Goal: Task Accomplishment & Management: Manage account settings

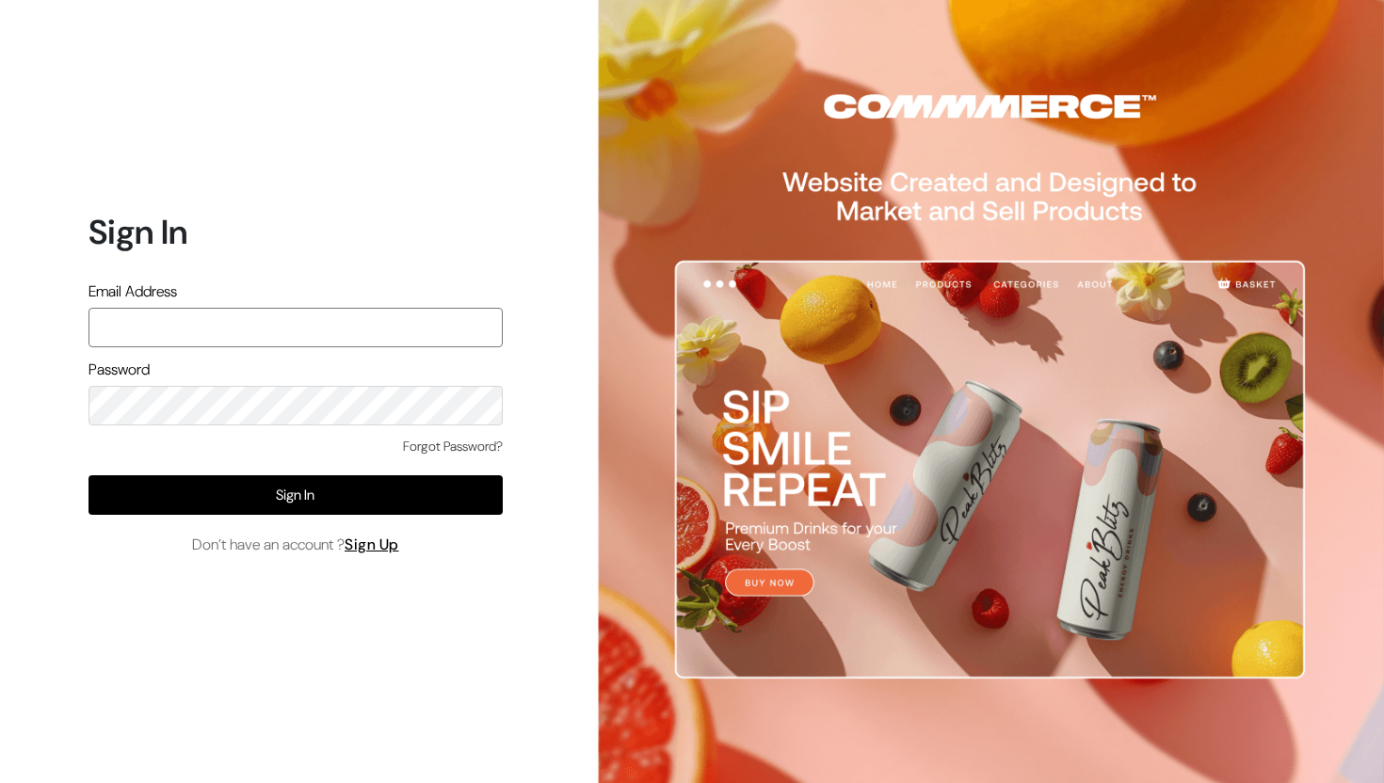
type input "surbhikohad18@gmail.com"
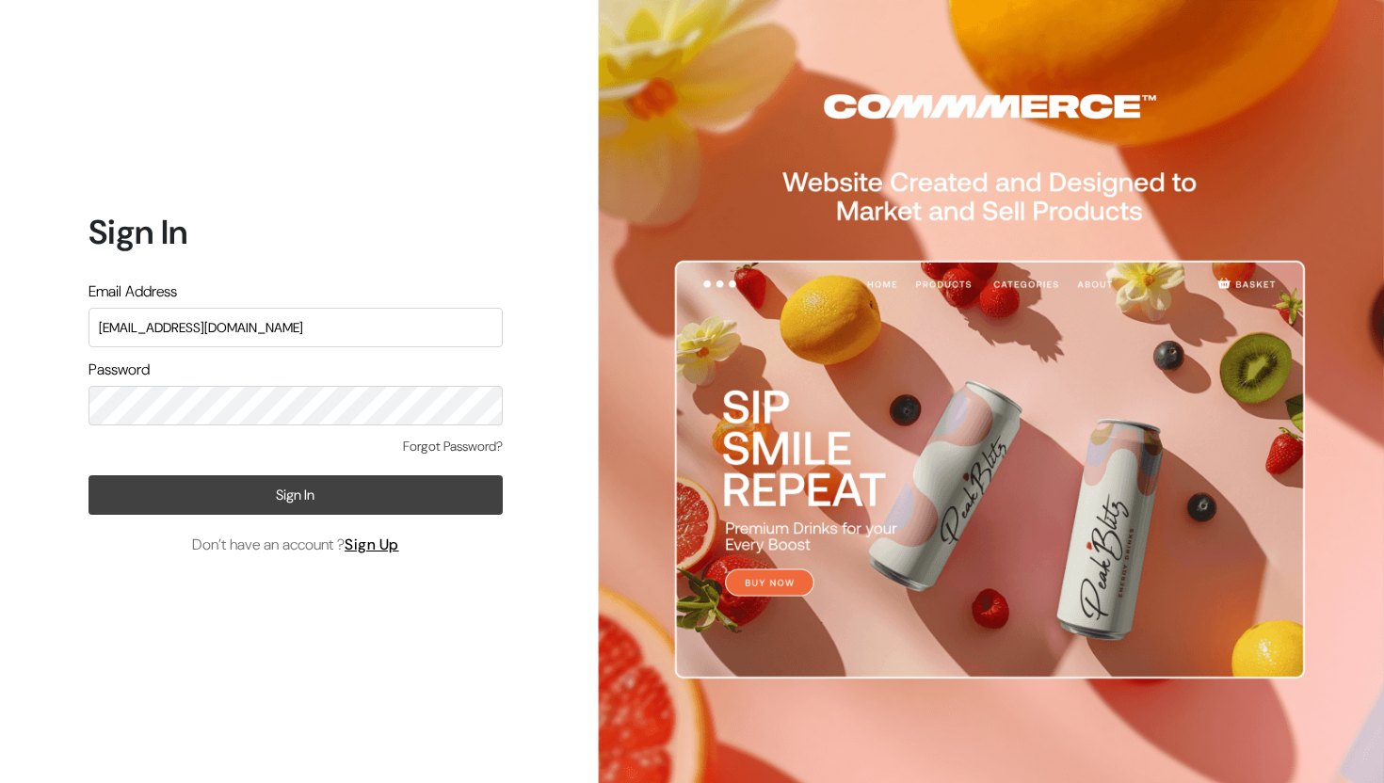
click at [272, 482] on button "Sign In" at bounding box center [296, 495] width 414 height 40
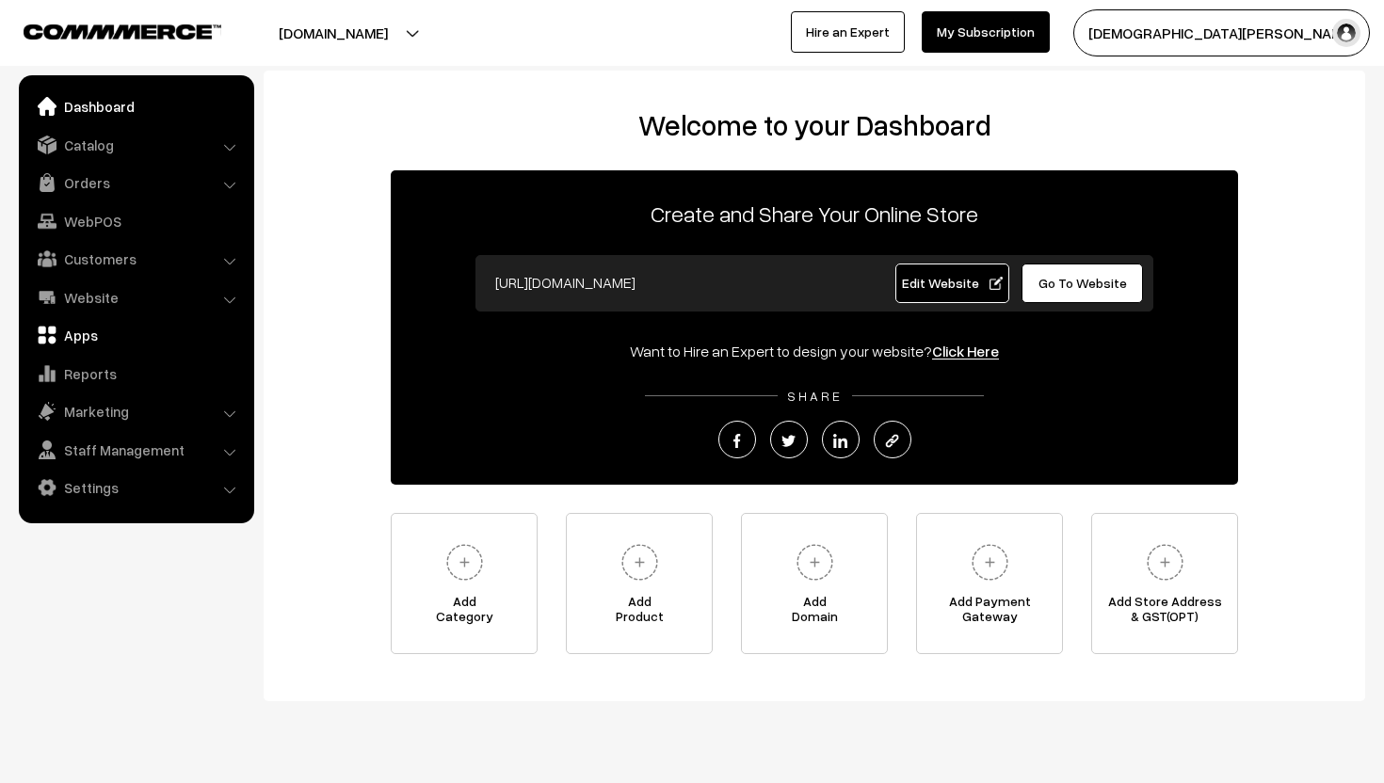
click at [90, 340] on link "Apps" at bounding box center [136, 335] width 224 height 34
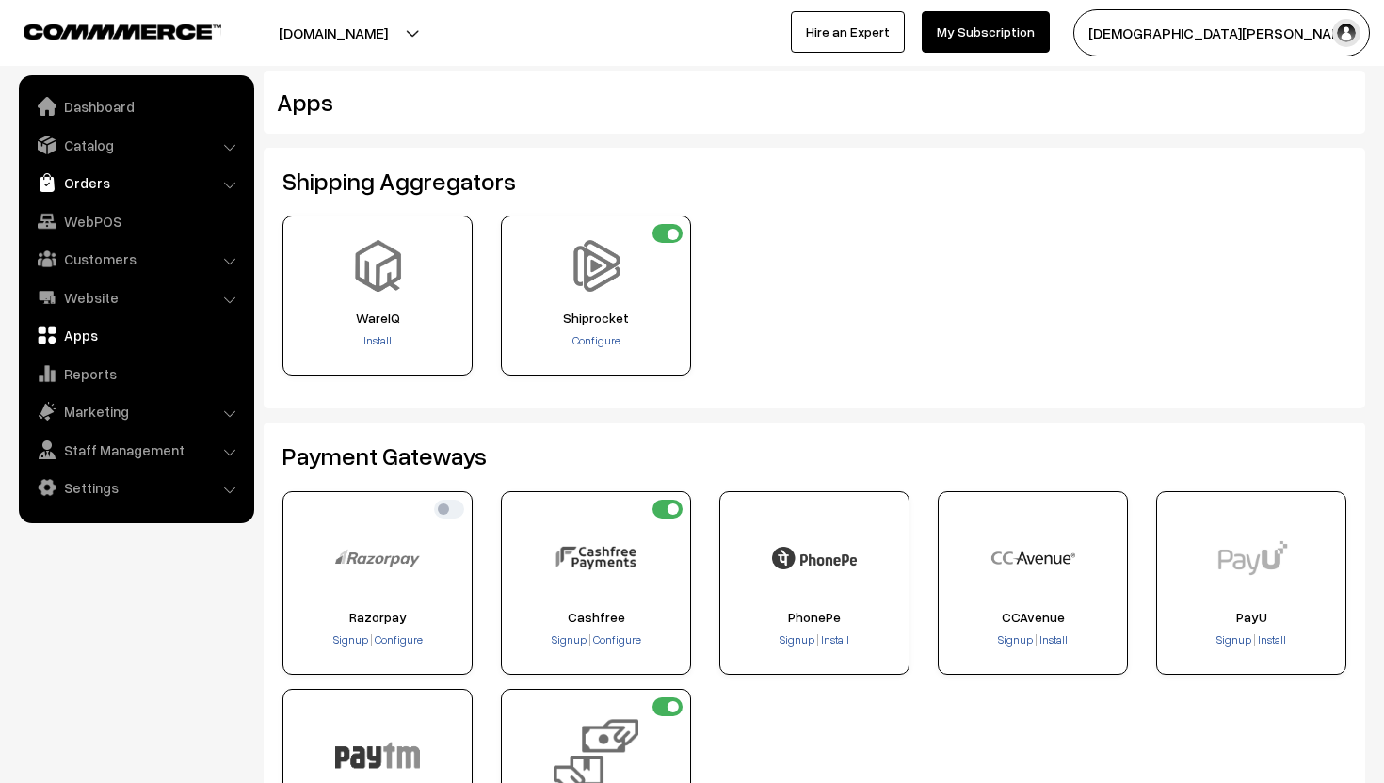
click at [94, 179] on link "Orders" at bounding box center [136, 183] width 224 height 34
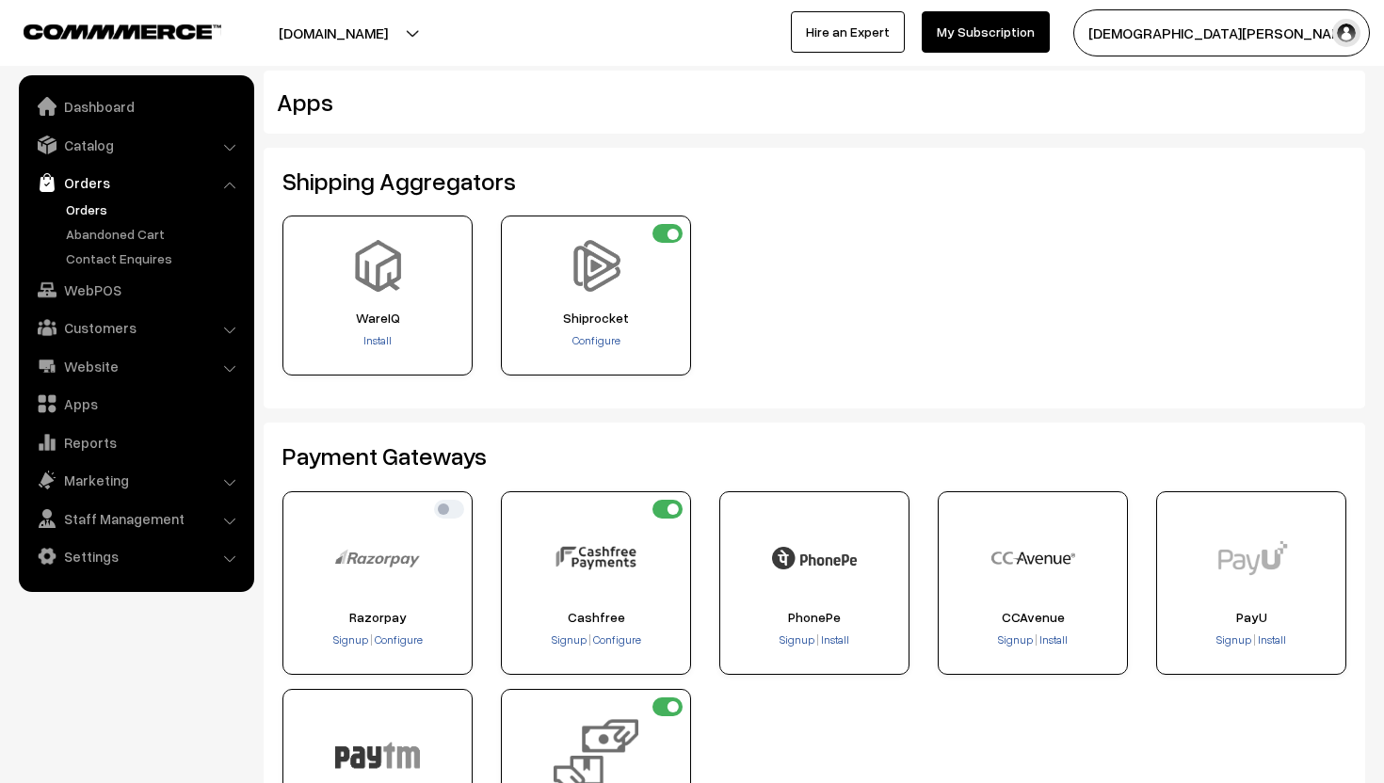
click at [110, 207] on link "Orders" at bounding box center [154, 210] width 186 height 20
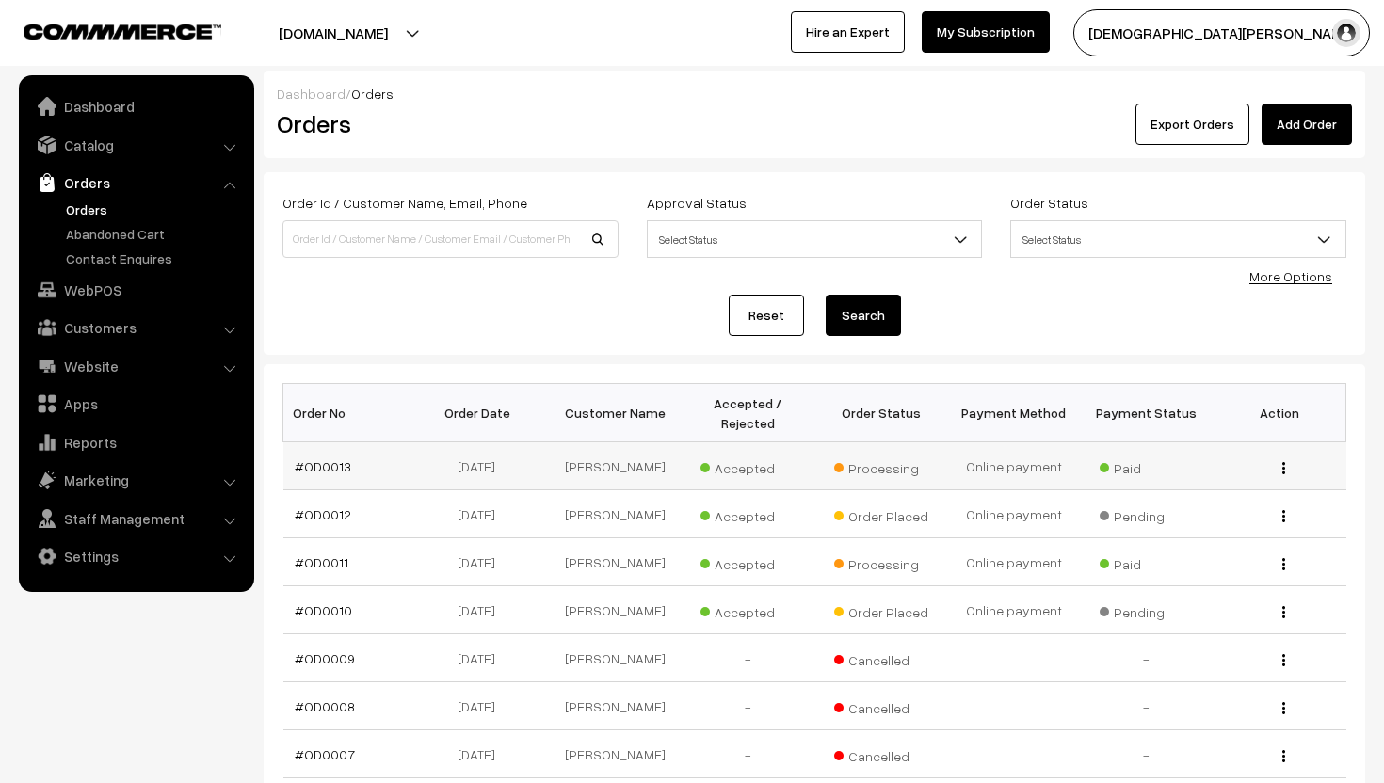
click at [1284, 472] on img "button" at bounding box center [1283, 468] width 3 height 12
click at [1231, 501] on link "View" at bounding box center [1199, 495] width 160 height 41
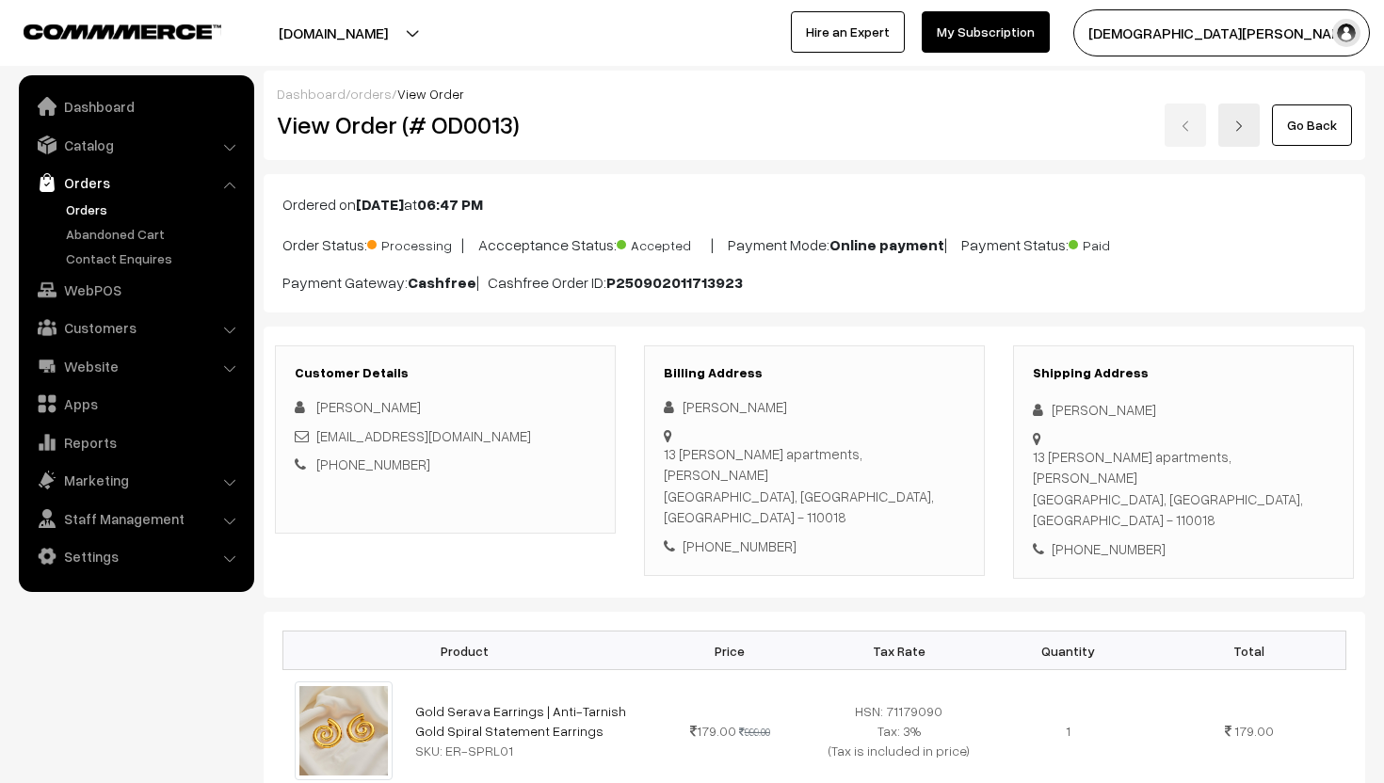
scroll to position [1240, 0]
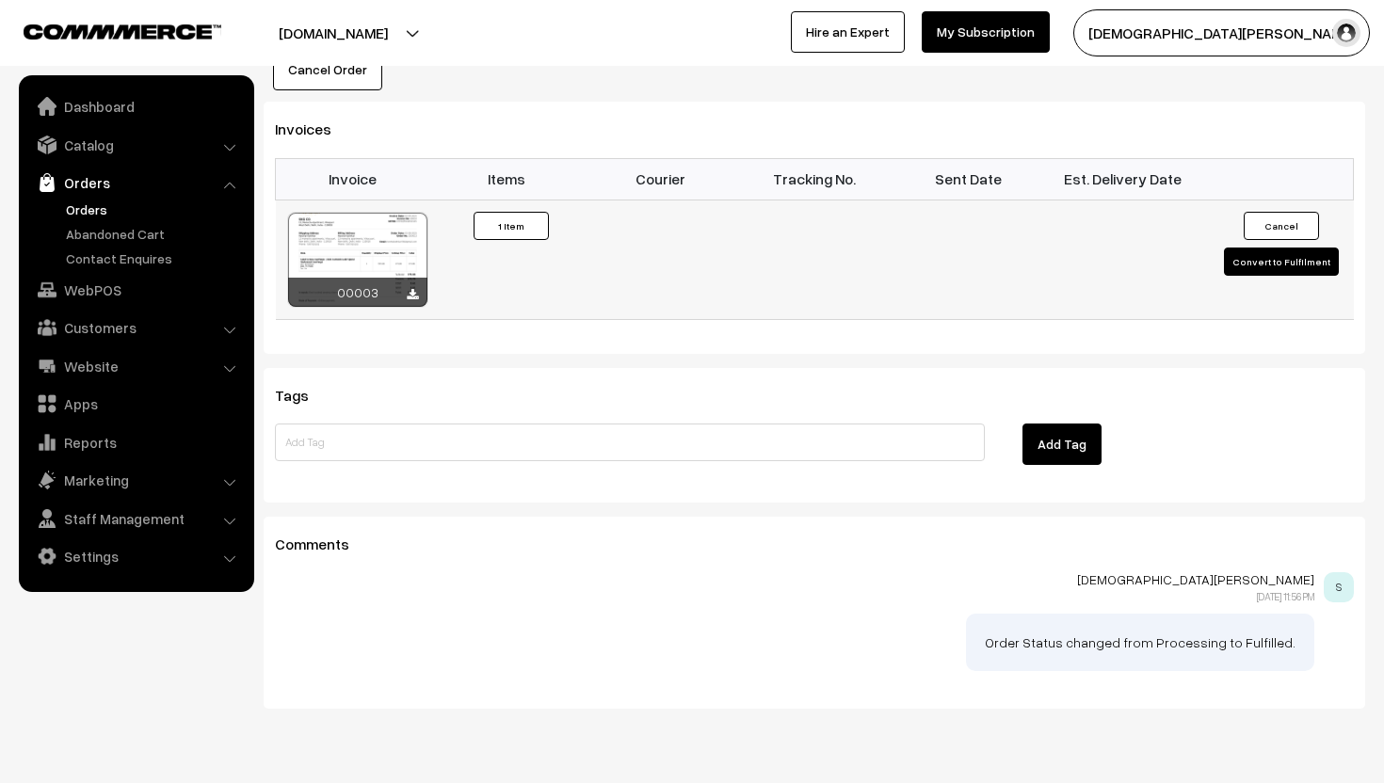
click at [1292, 248] on button "Convert to Fulfilment" at bounding box center [1281, 262] width 115 height 28
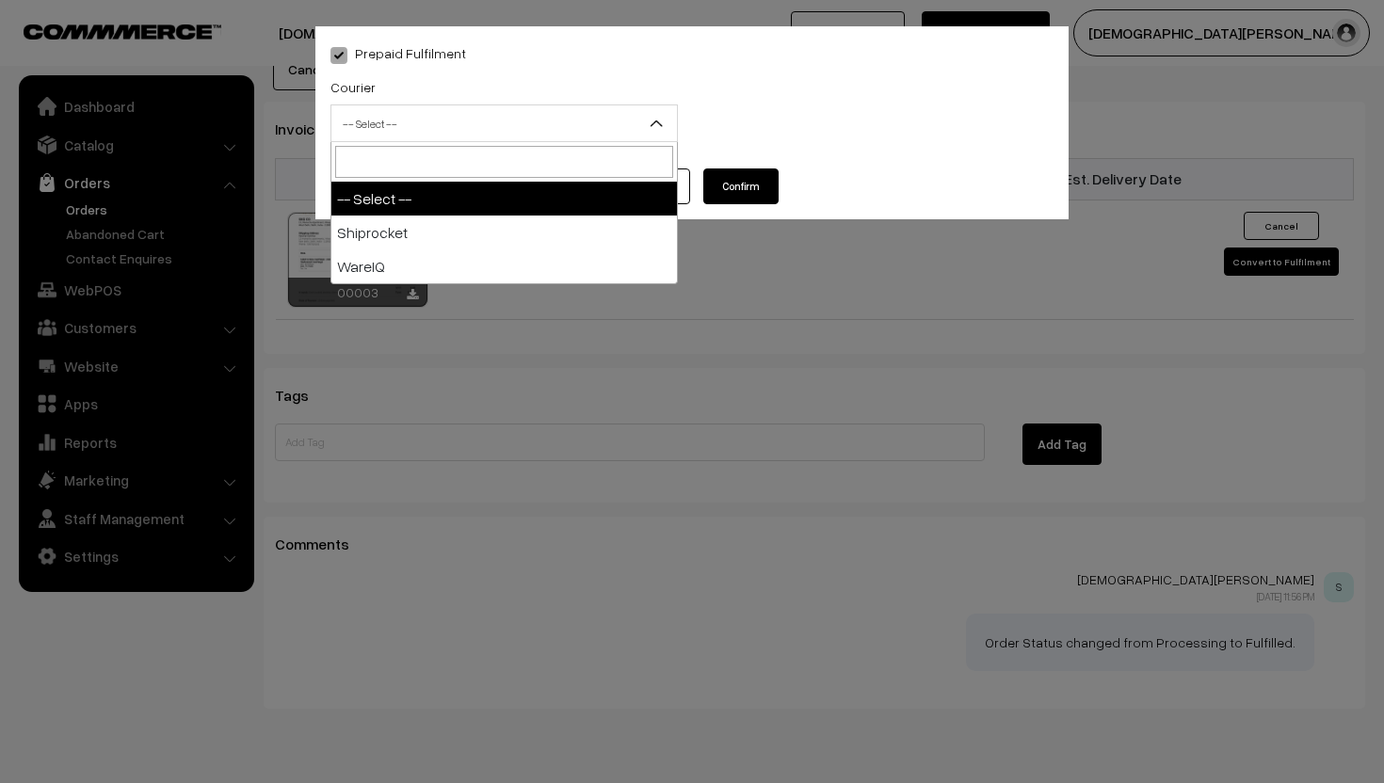
click at [553, 112] on span "-- Select --" at bounding box center [504, 123] width 346 height 33
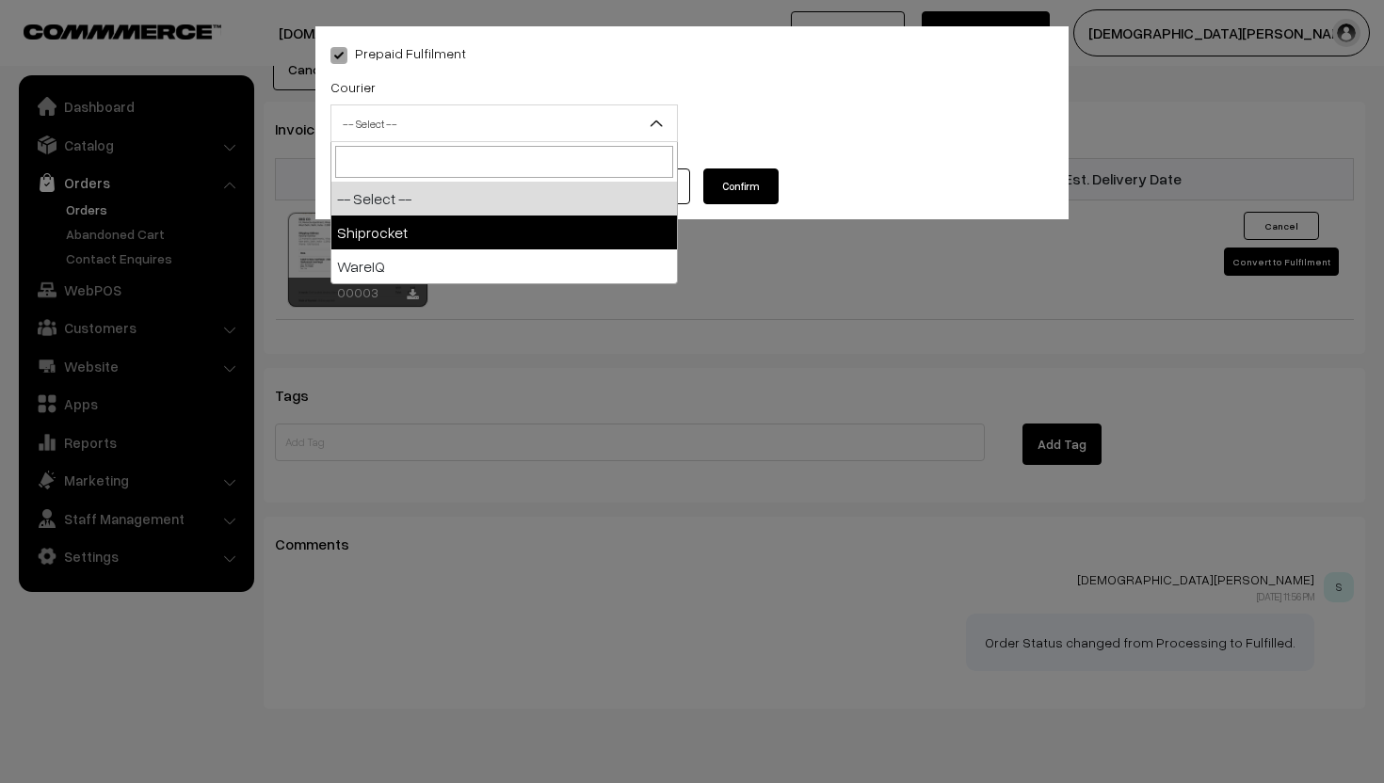
select select "1"
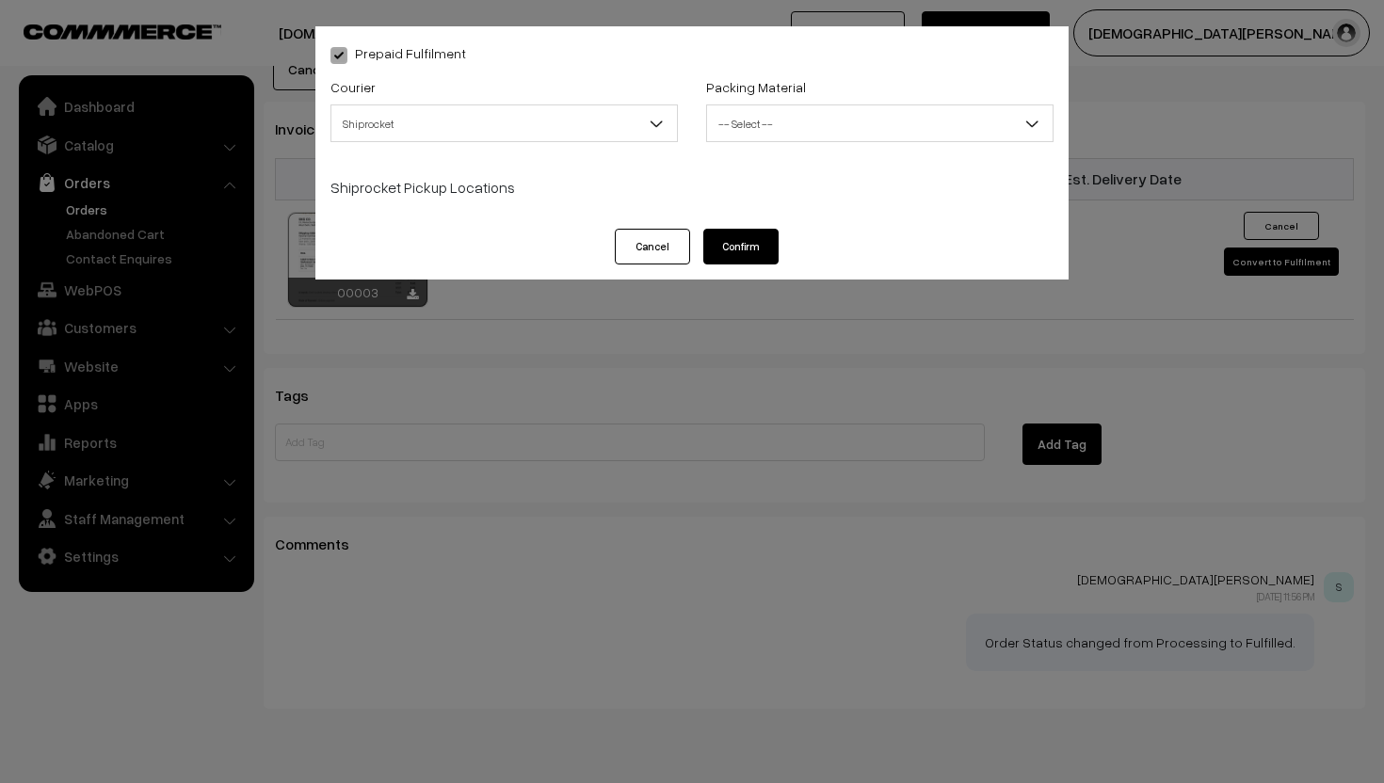
click at [805, 119] on span "-- Select --" at bounding box center [880, 123] width 346 height 33
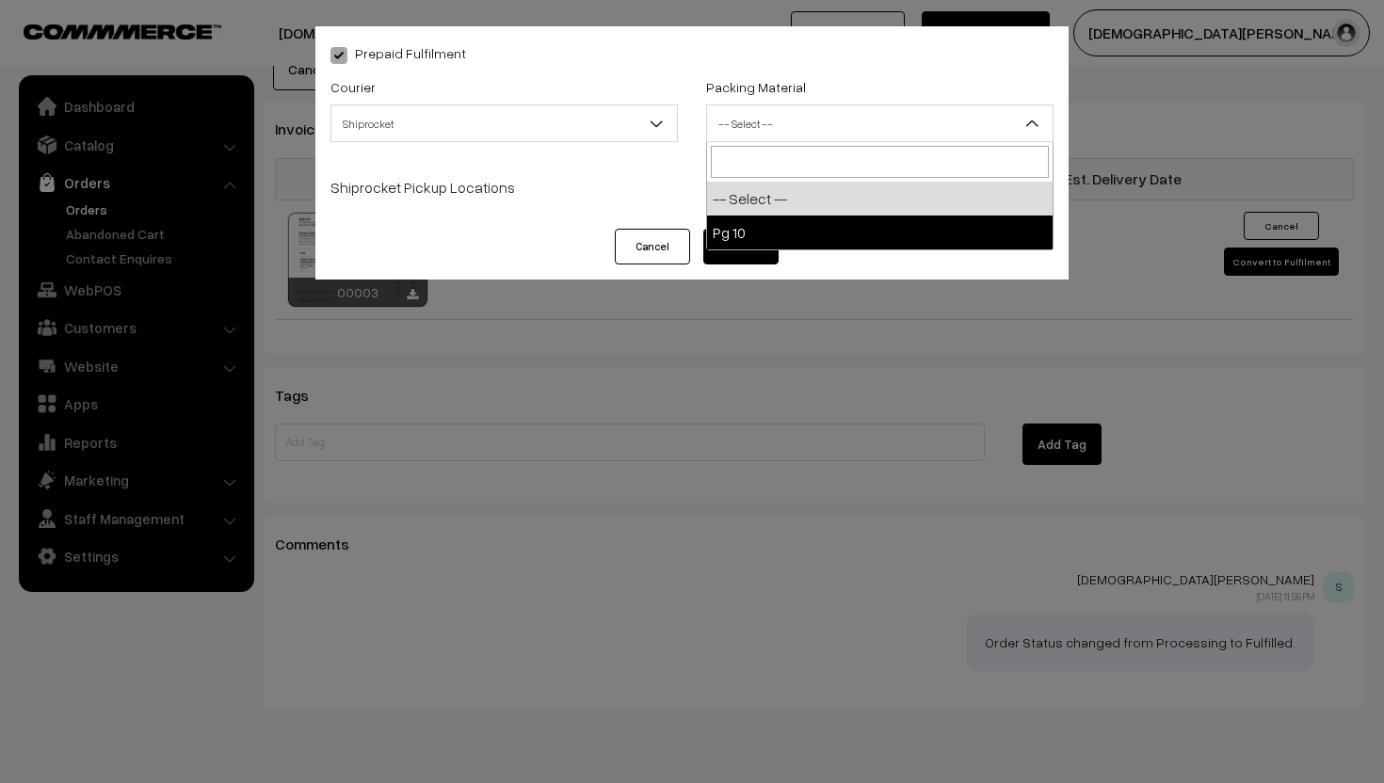
select select "1"
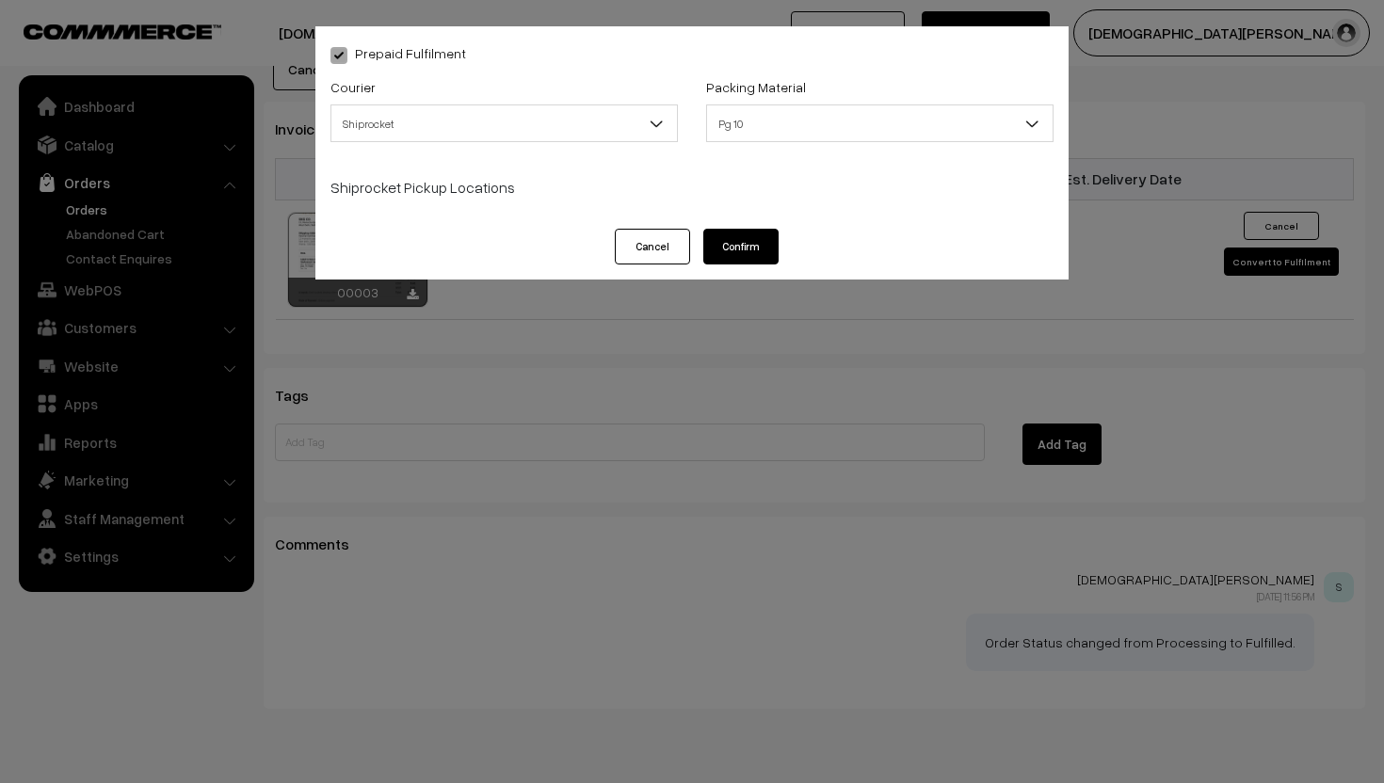
click at [749, 237] on button "Confirm" at bounding box center [740, 247] width 75 height 36
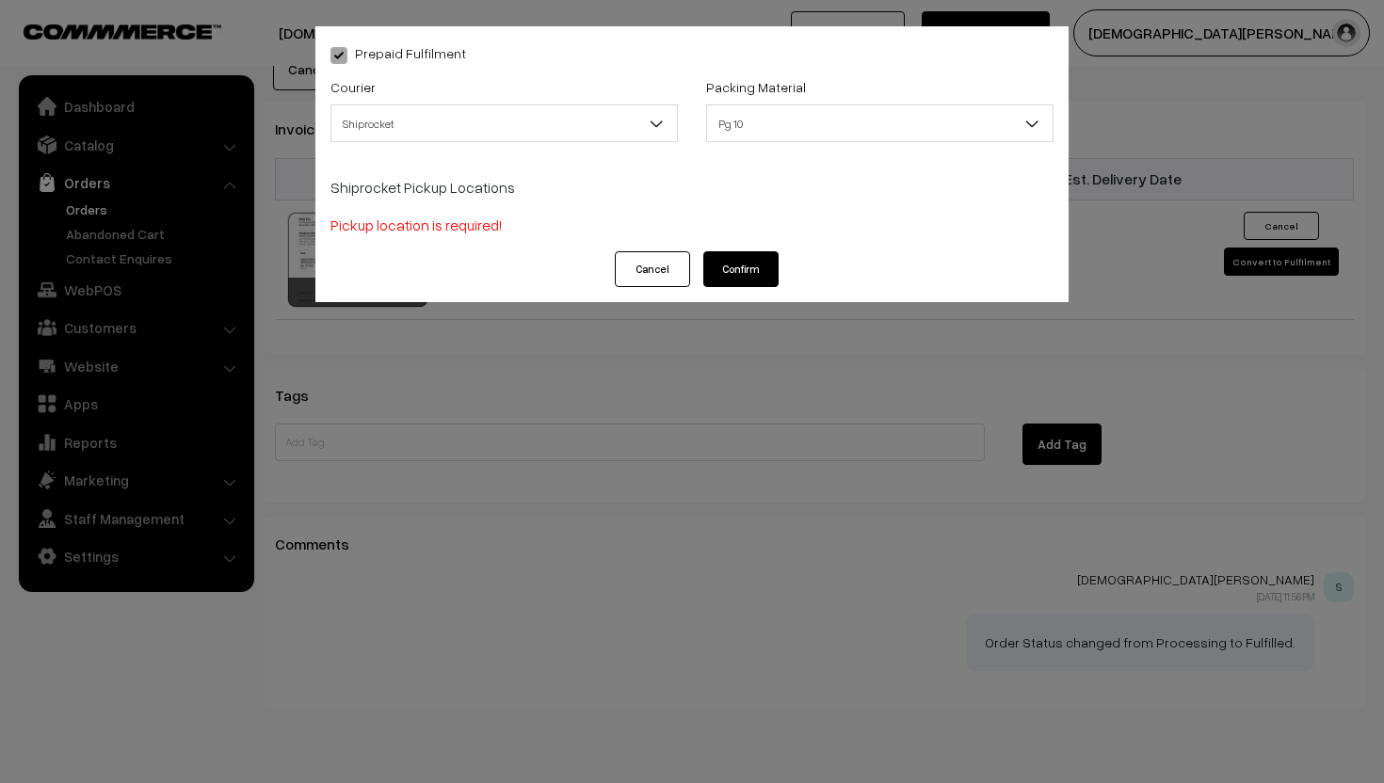
click at [660, 272] on button "Cancel" at bounding box center [652, 269] width 75 height 36
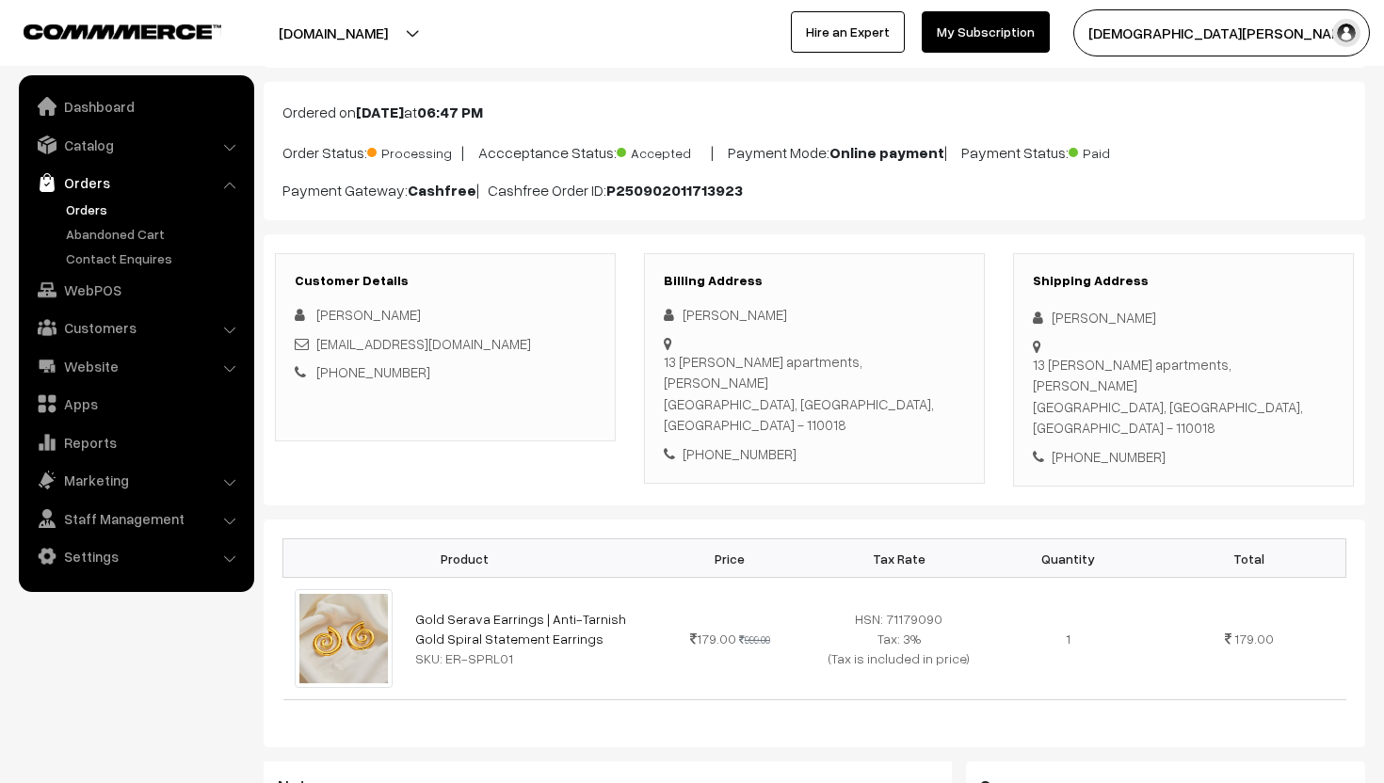
scroll to position [93, 0]
click at [101, 203] on link "Orders" at bounding box center [154, 210] width 186 height 20
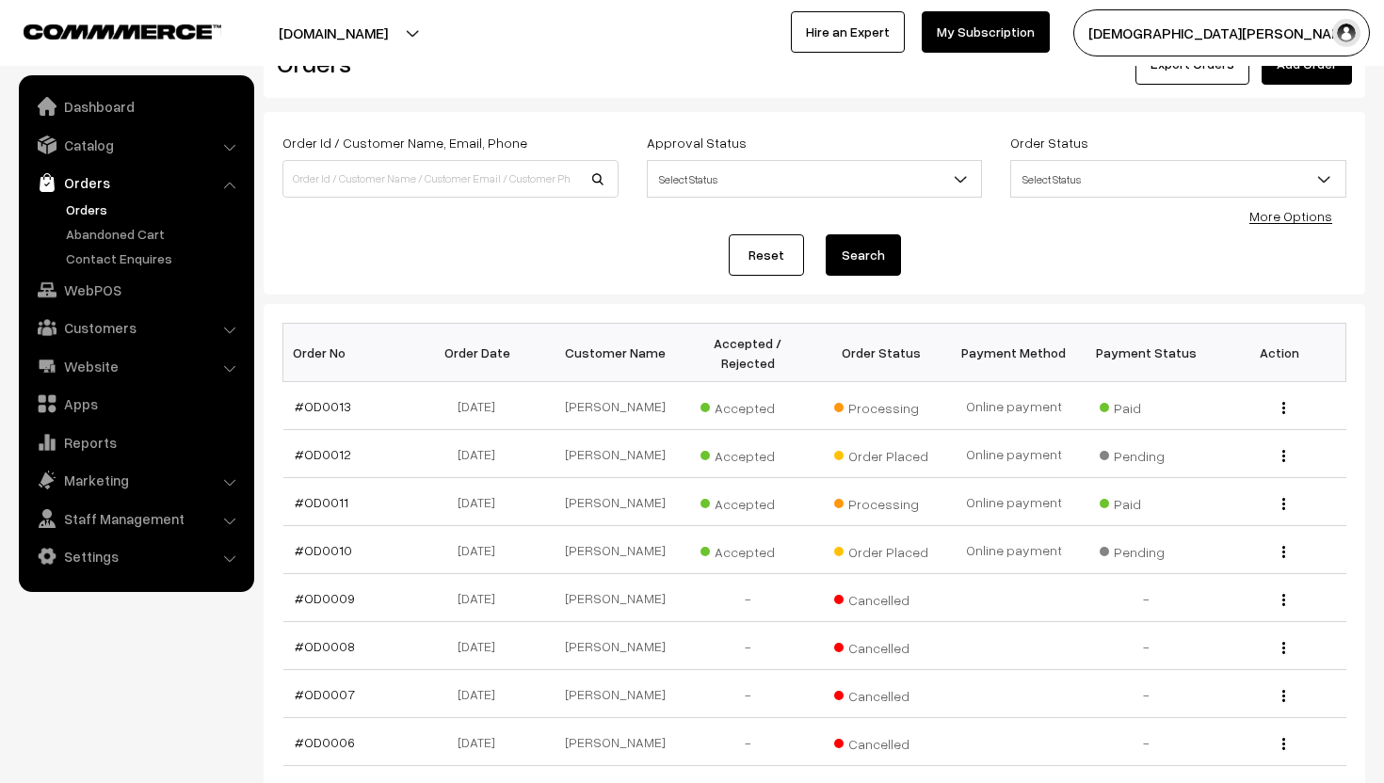
scroll to position [111, 0]
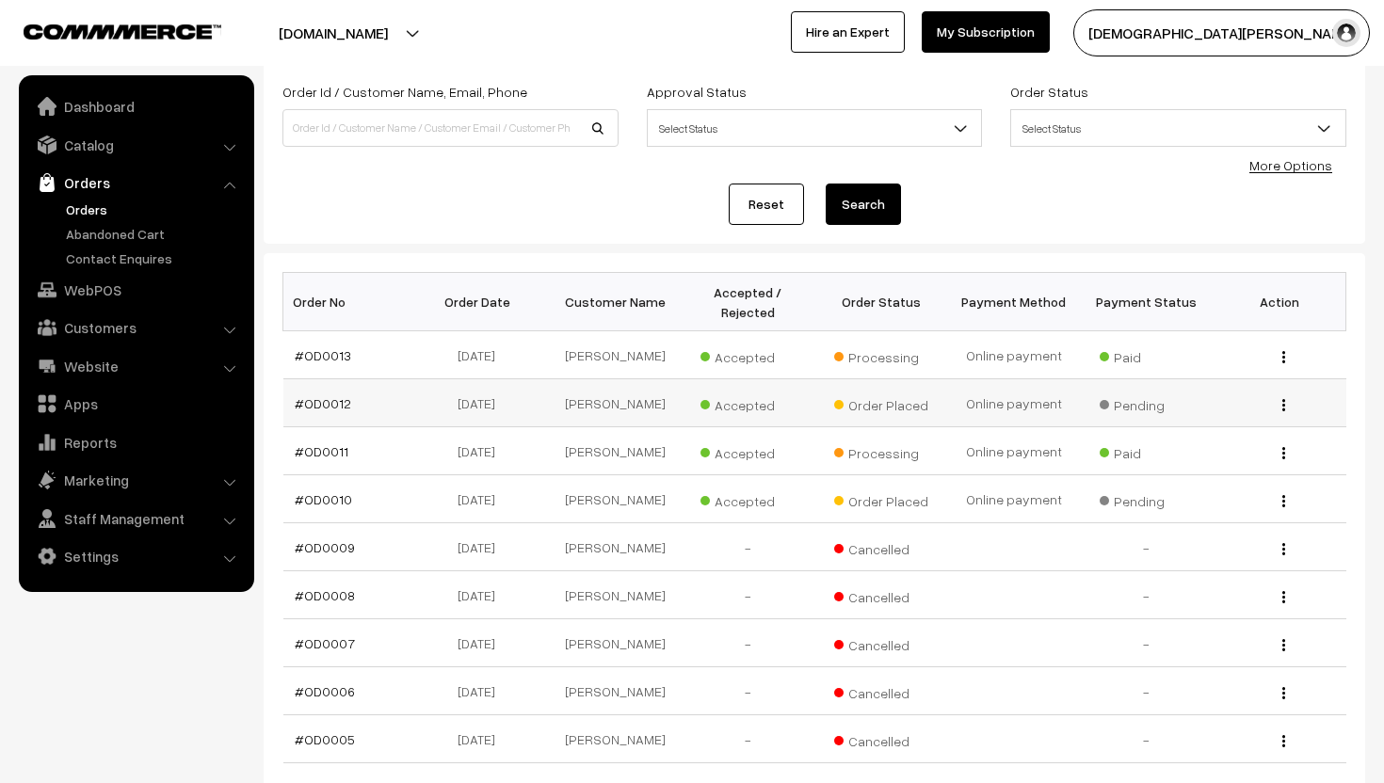
click at [1285, 402] on button "button" at bounding box center [1283, 404] width 5 height 15
click at [1244, 421] on link "View" at bounding box center [1199, 431] width 160 height 41
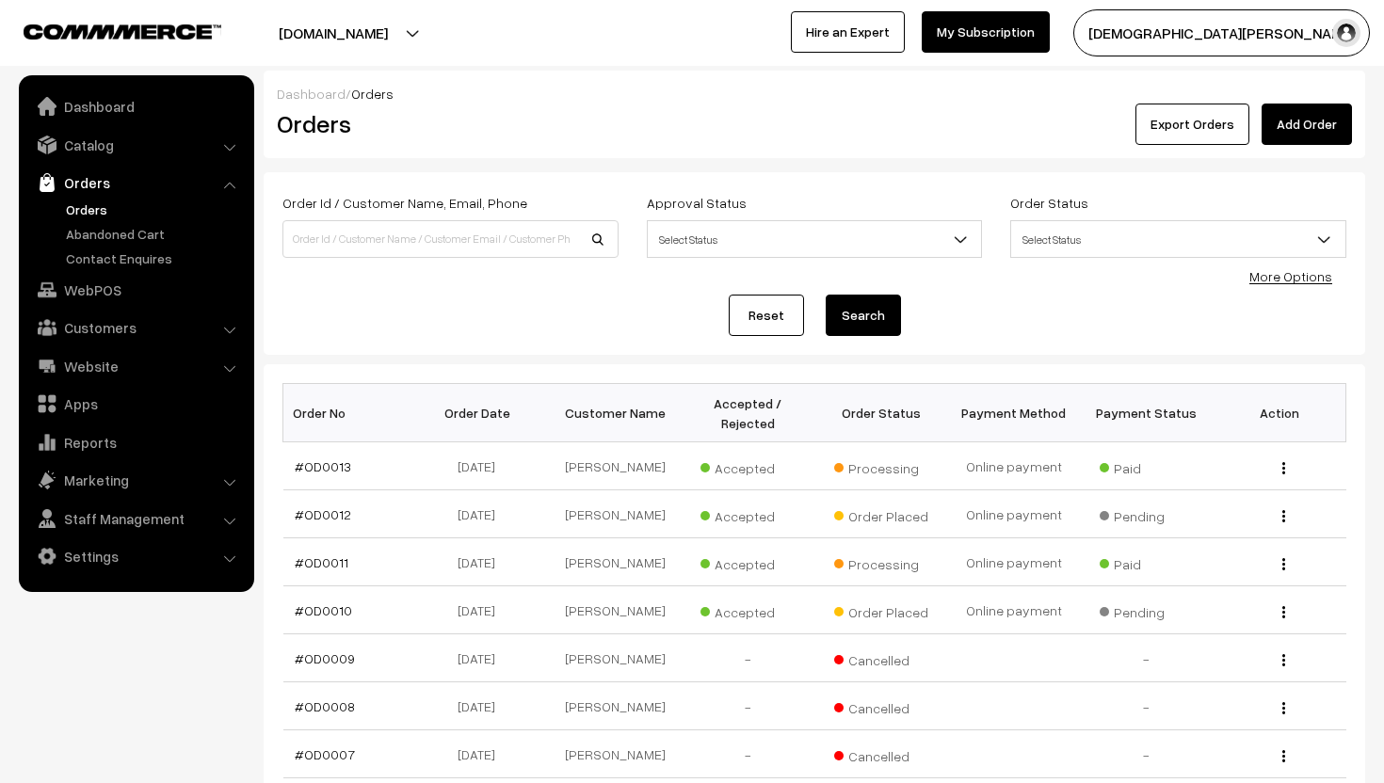
click at [112, 178] on link "Orders" at bounding box center [136, 183] width 224 height 34
click at [1284, 468] on img "button" at bounding box center [1283, 468] width 3 height 12
click at [1216, 487] on link "View" at bounding box center [1199, 495] width 160 height 41
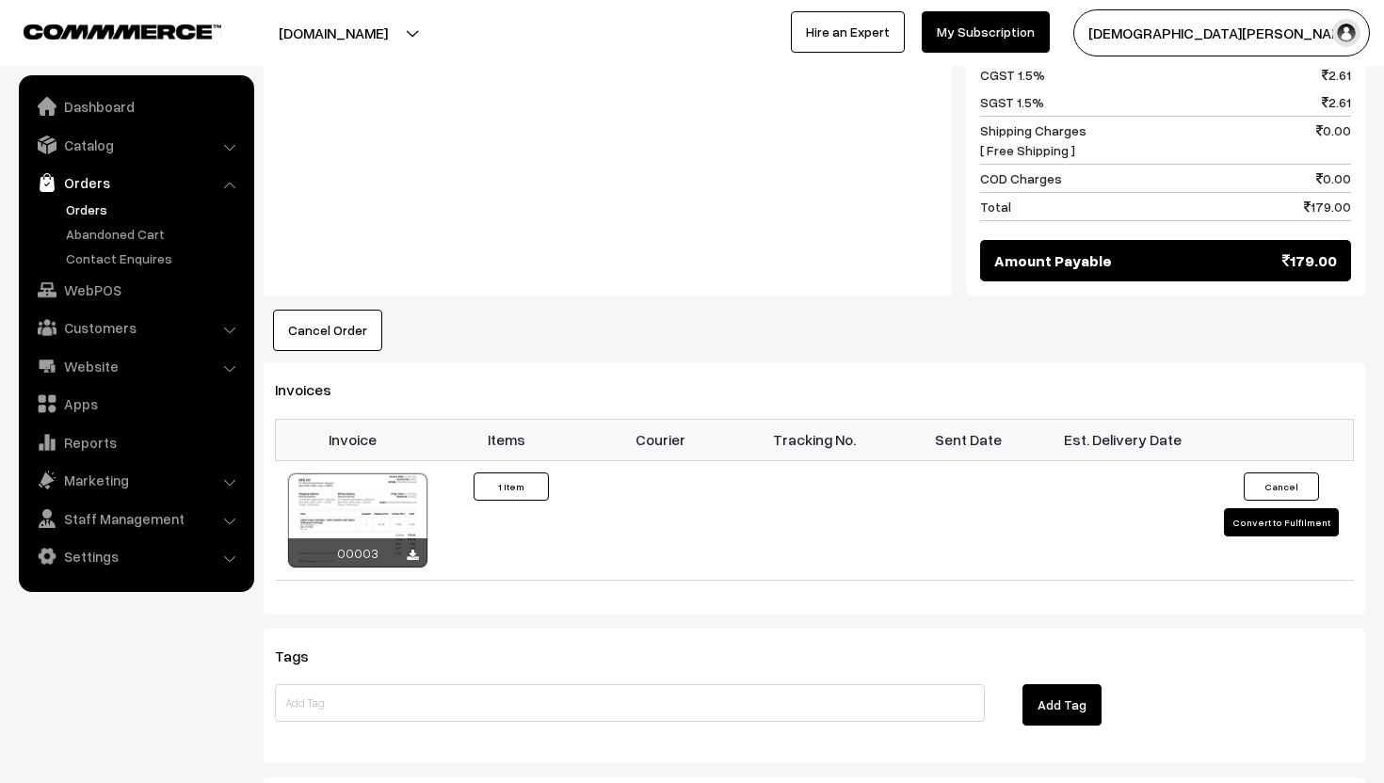
scroll to position [980, 0]
click at [1293, 507] on button "Convert to Fulfilment" at bounding box center [1281, 521] width 115 height 28
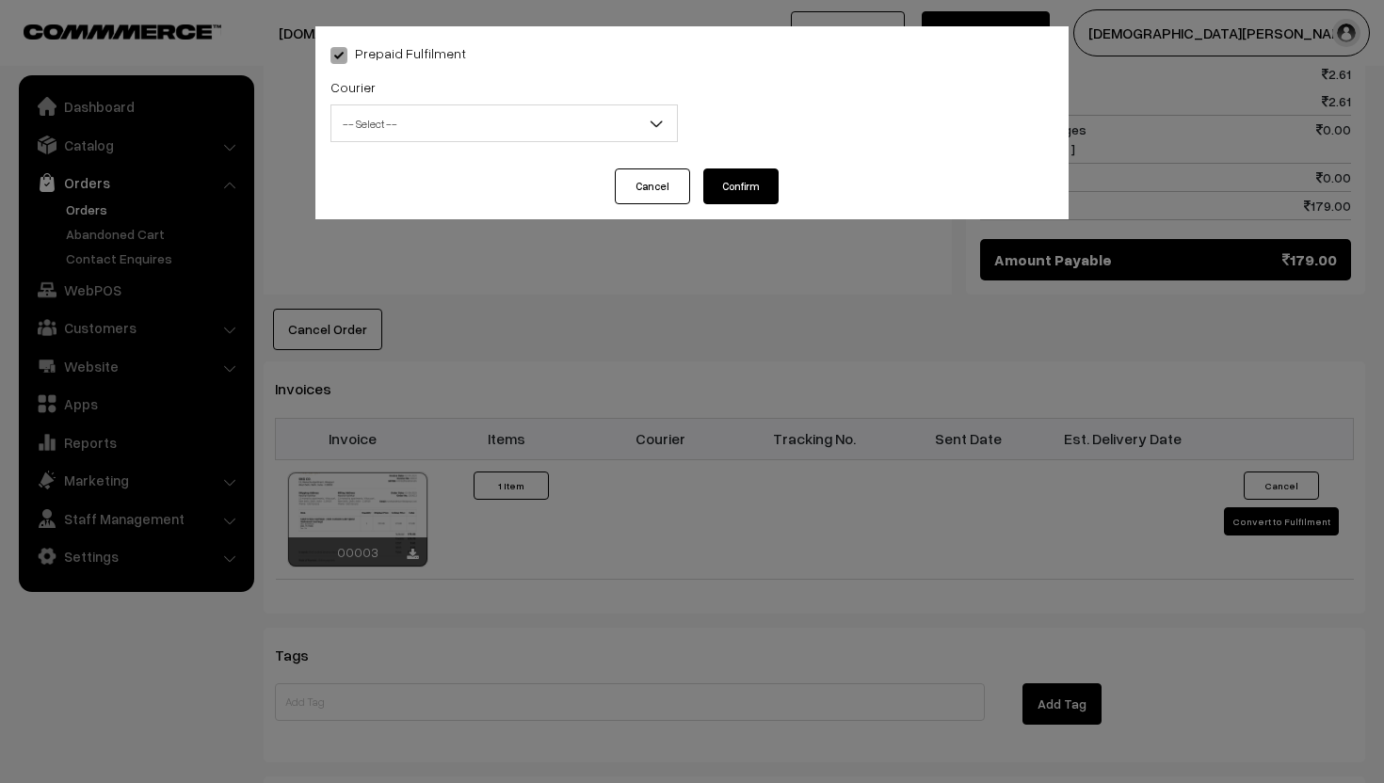
click at [573, 118] on span "-- Select --" at bounding box center [504, 123] width 346 height 33
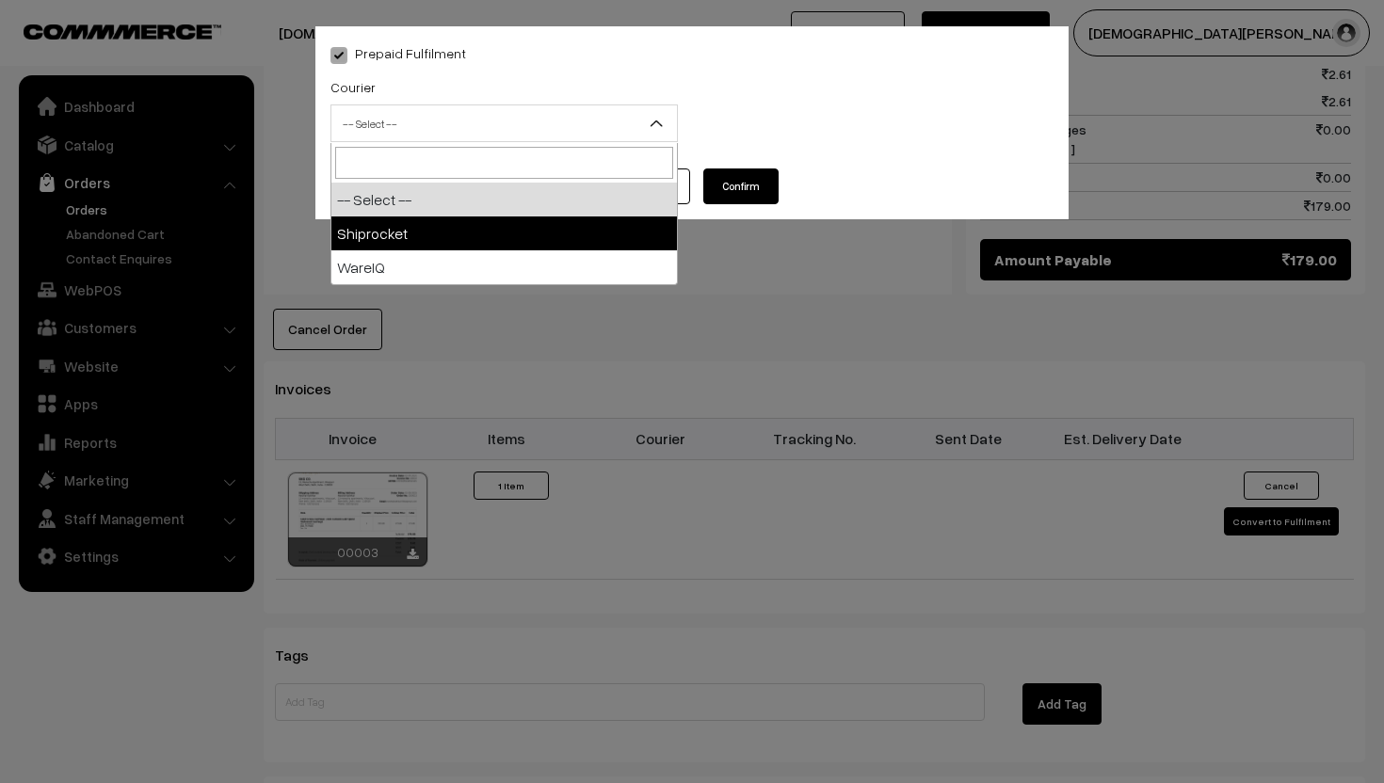
select select "1"
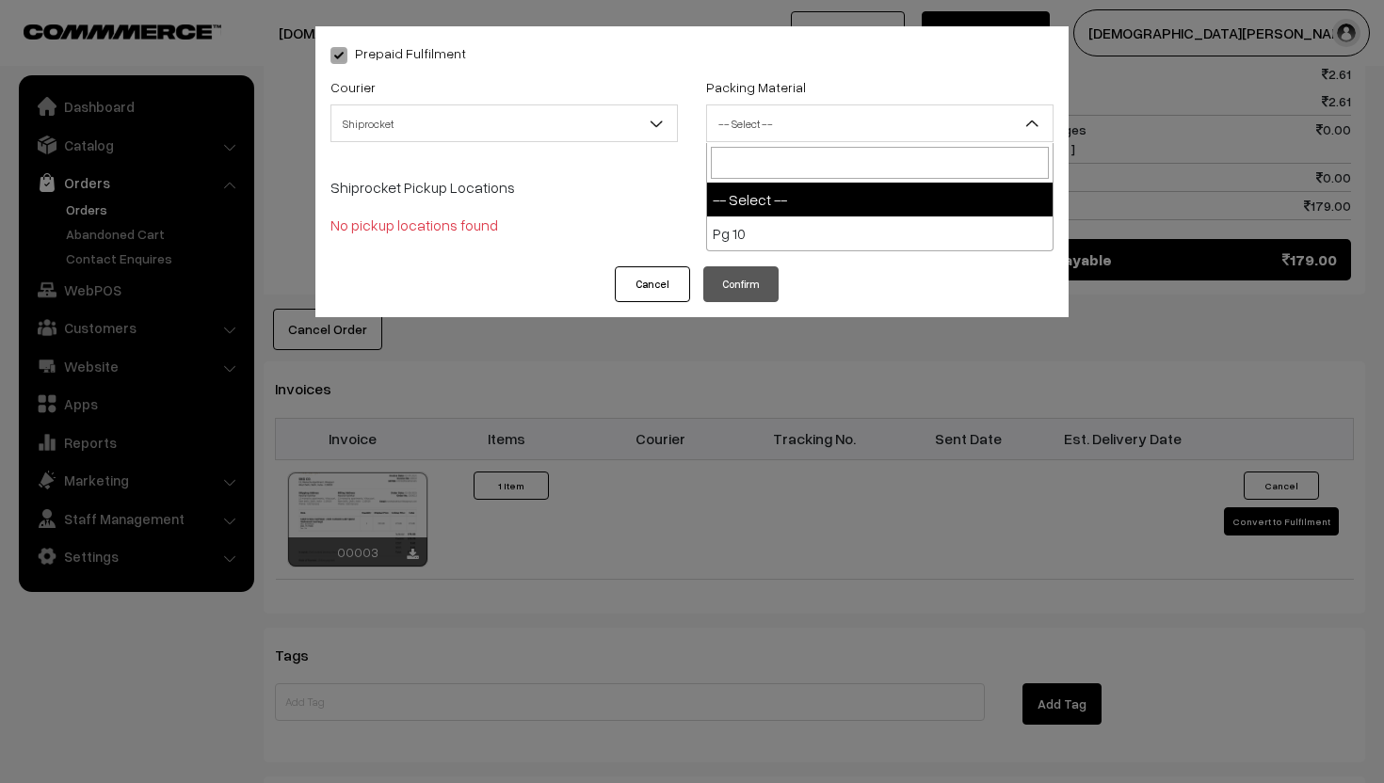
click at [748, 118] on span "-- Select --" at bounding box center [880, 123] width 346 height 33
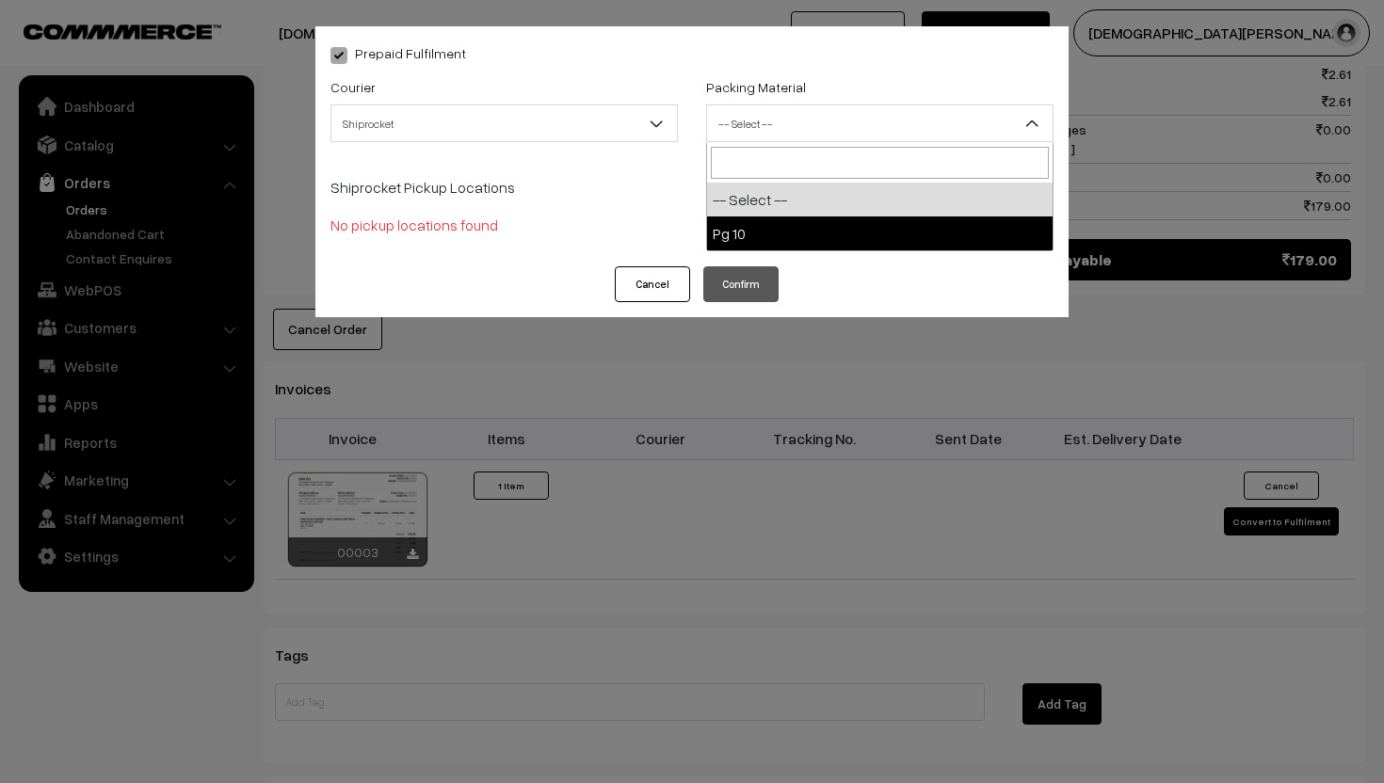
select select "1"
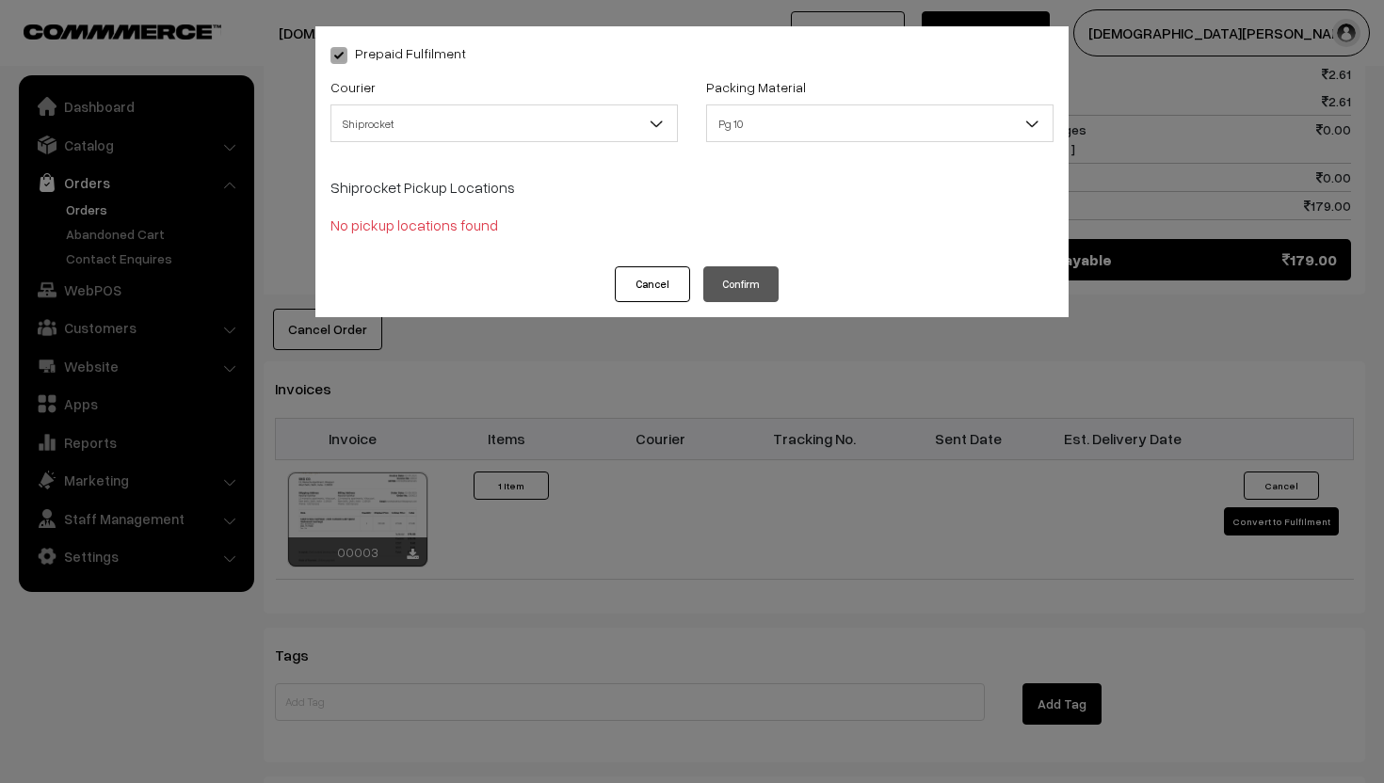
click at [666, 275] on button "Cancel" at bounding box center [652, 284] width 75 height 36
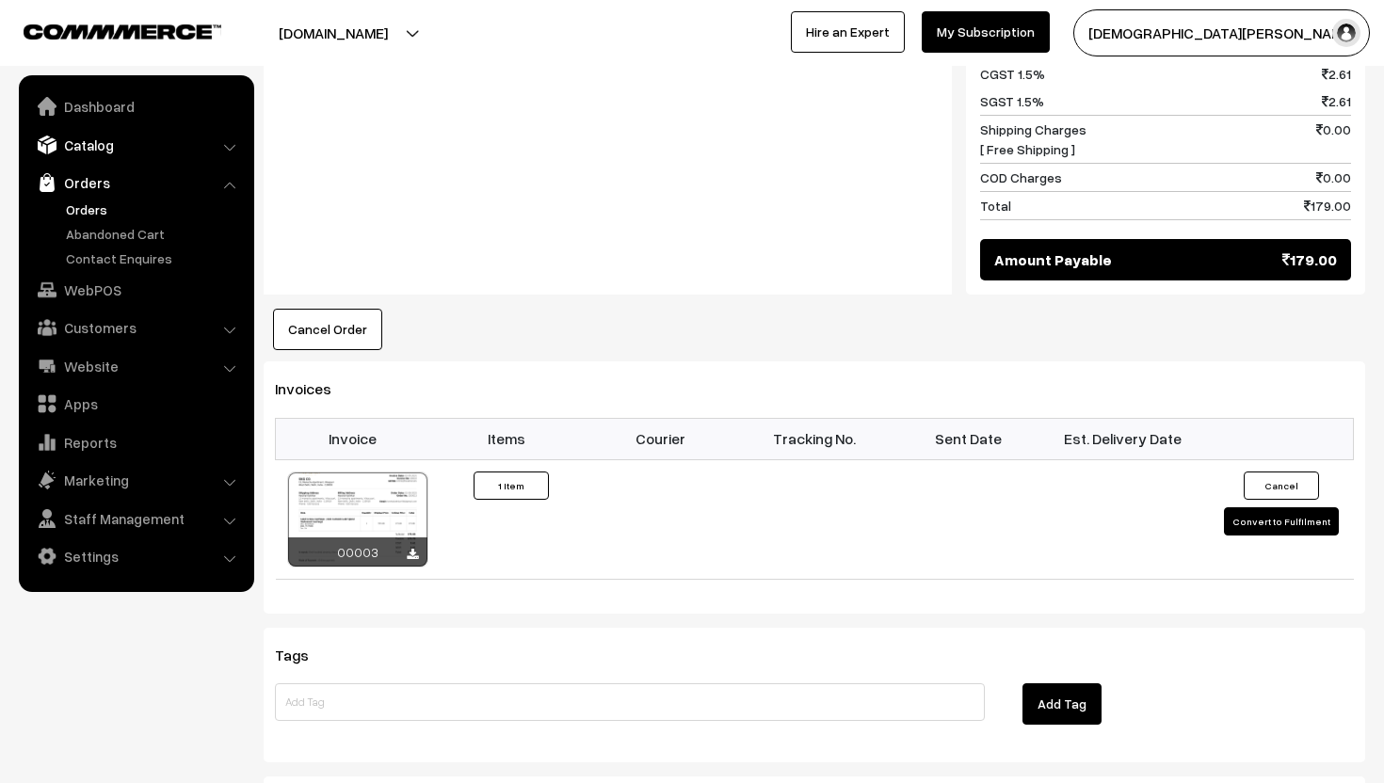
click at [122, 137] on link "Catalog" at bounding box center [136, 145] width 224 height 34
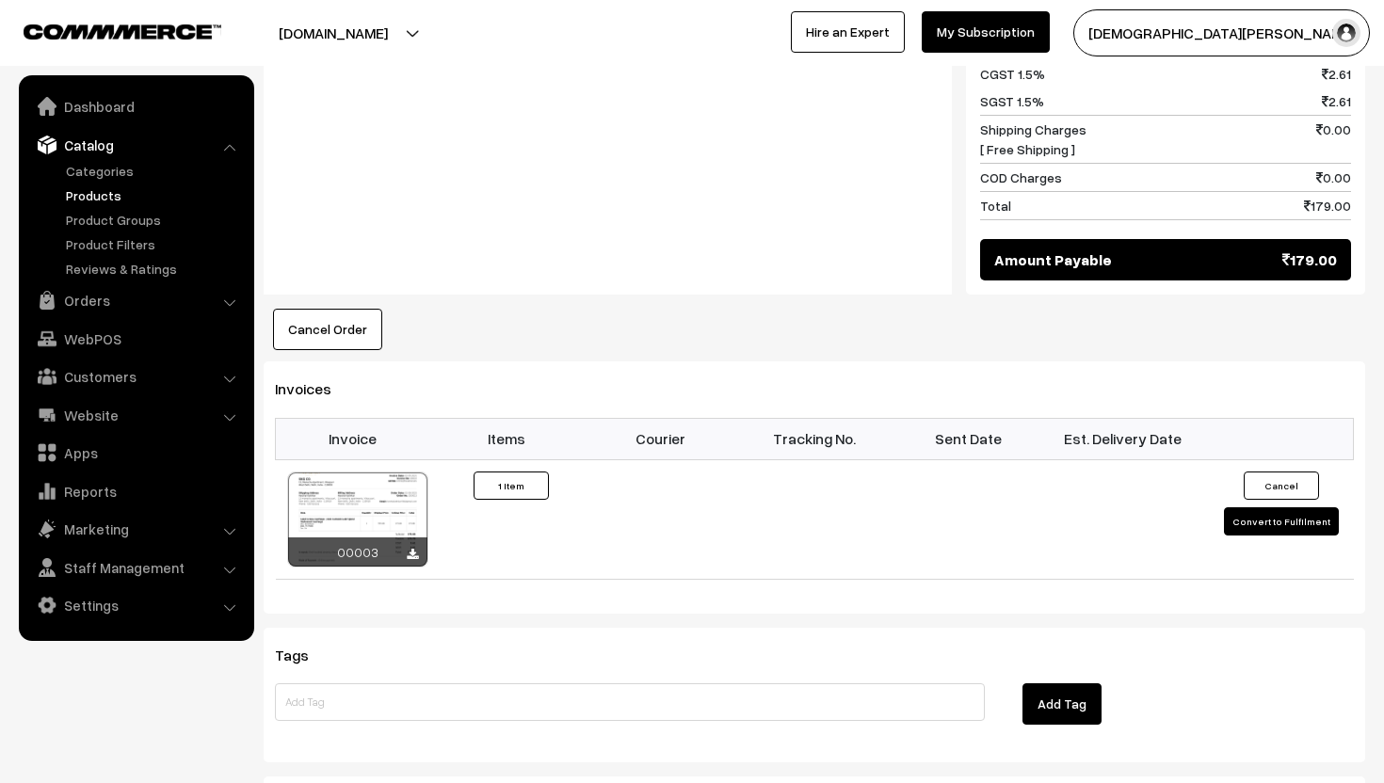
click at [128, 188] on link "Products" at bounding box center [154, 195] width 186 height 20
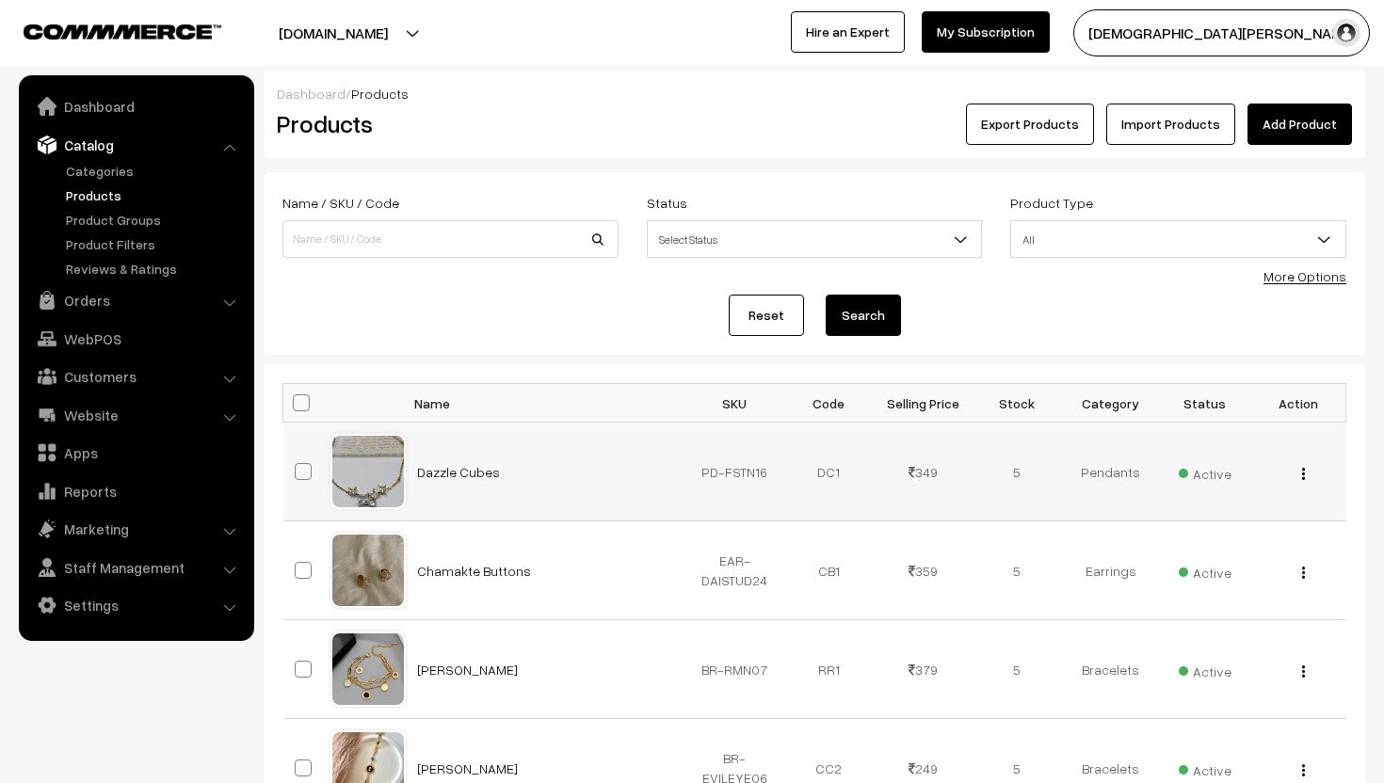
click at [391, 479] on div at bounding box center [368, 472] width 72 height 72
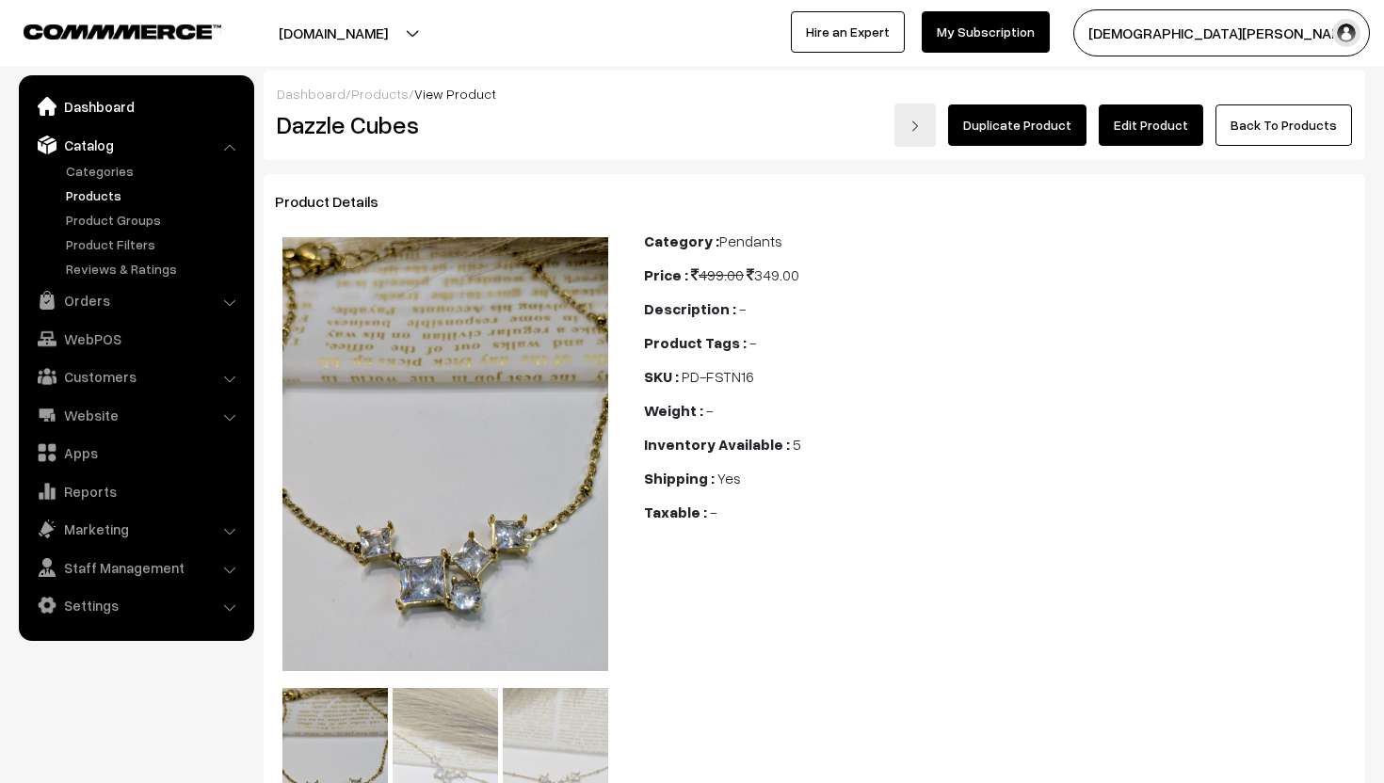
click at [92, 118] on link "Dashboard" at bounding box center [136, 106] width 224 height 34
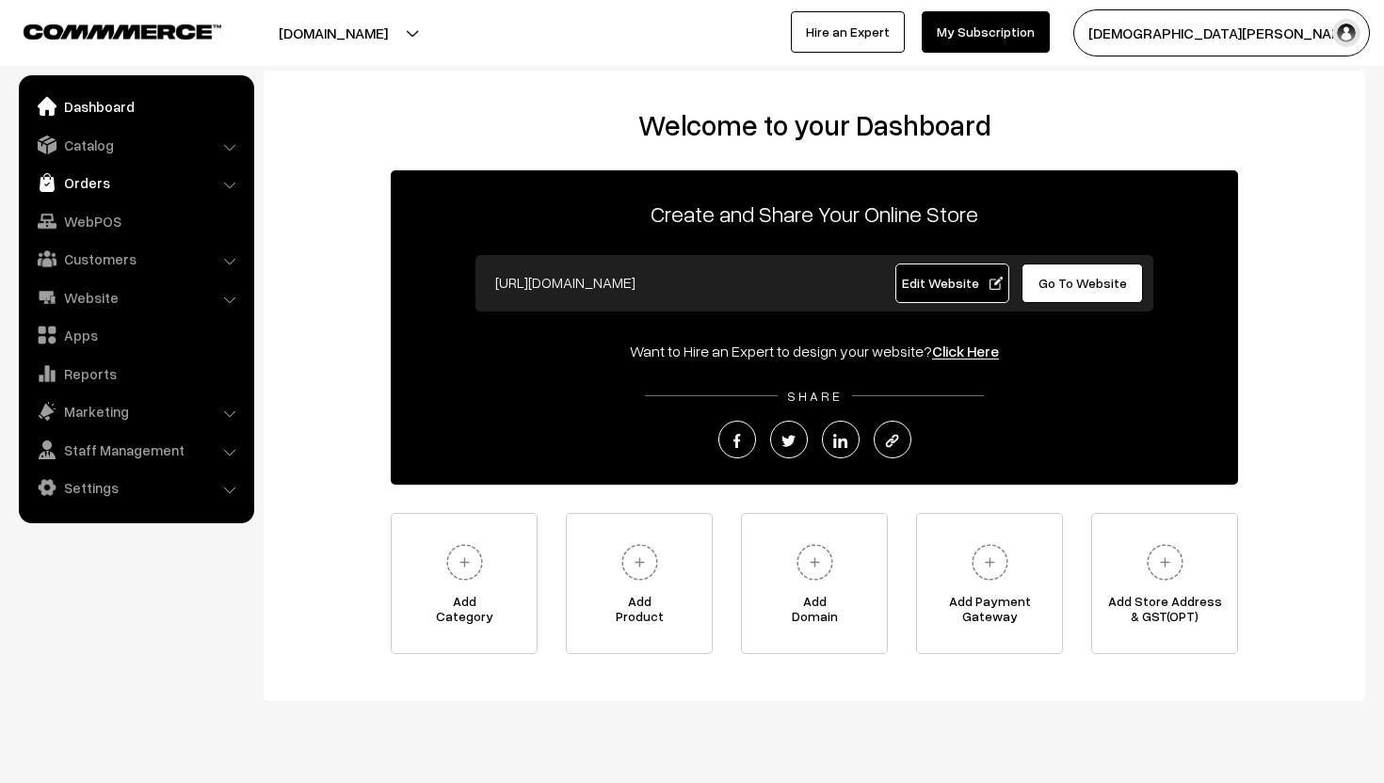
click at [96, 177] on link "Orders" at bounding box center [136, 183] width 224 height 34
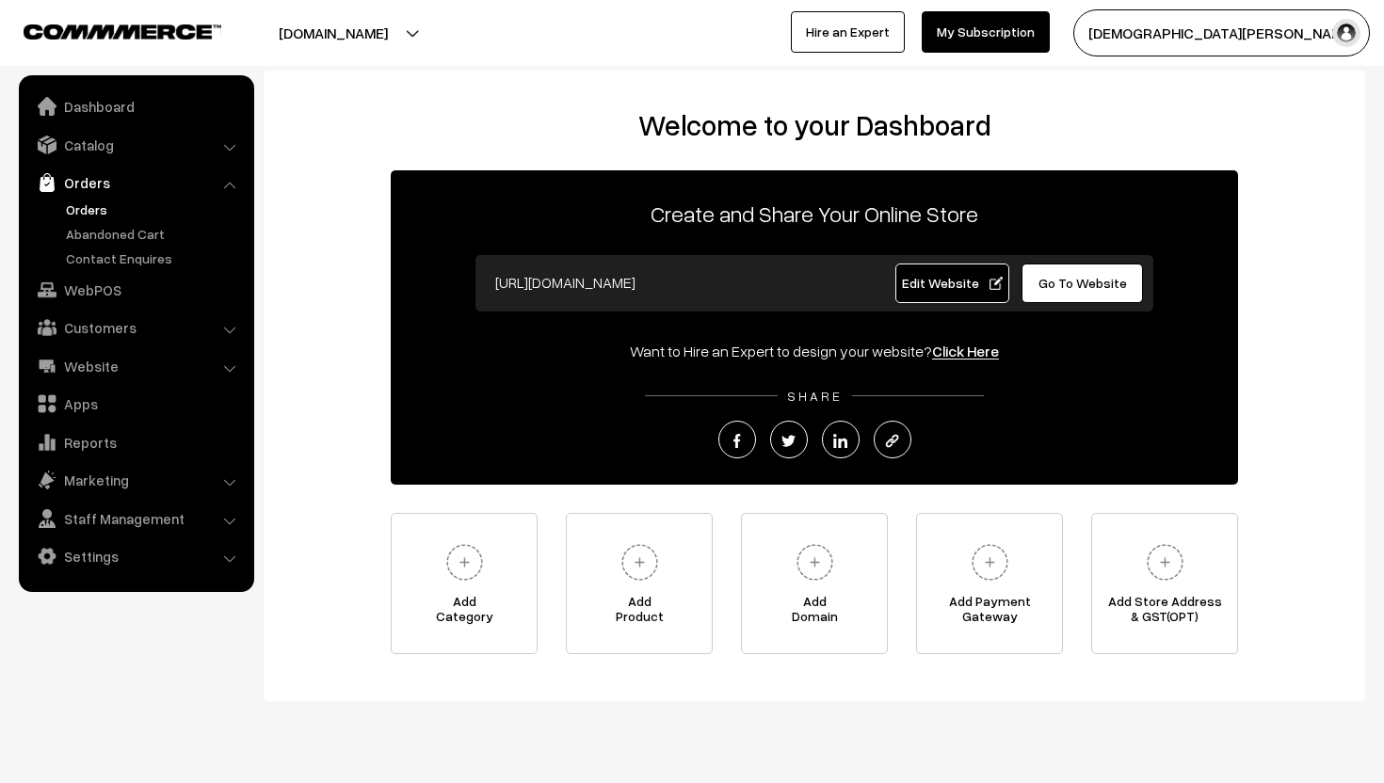
click at [115, 204] on link "Orders" at bounding box center [154, 210] width 186 height 20
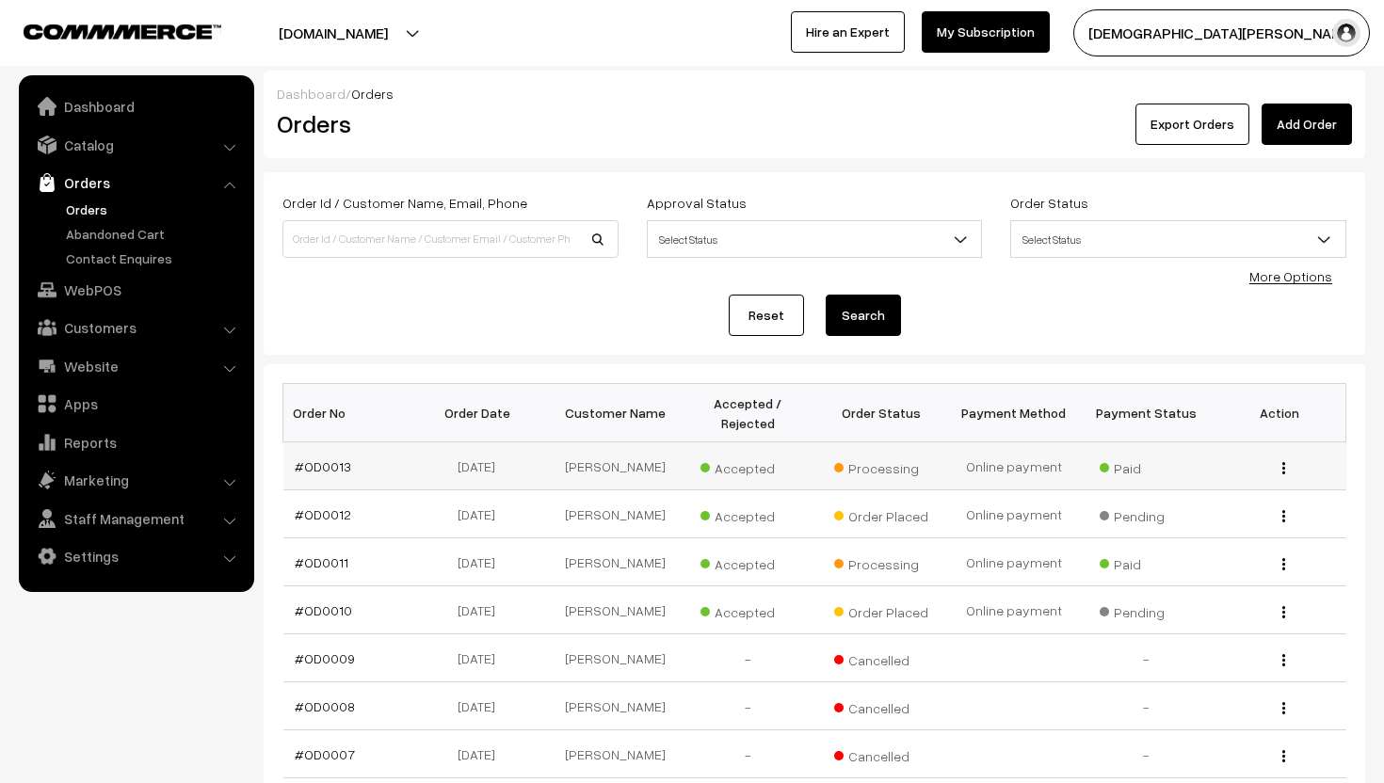
click at [1282, 460] on button "button" at bounding box center [1283, 467] width 5 height 15
click at [1264, 484] on link "View" at bounding box center [1199, 495] width 160 height 41
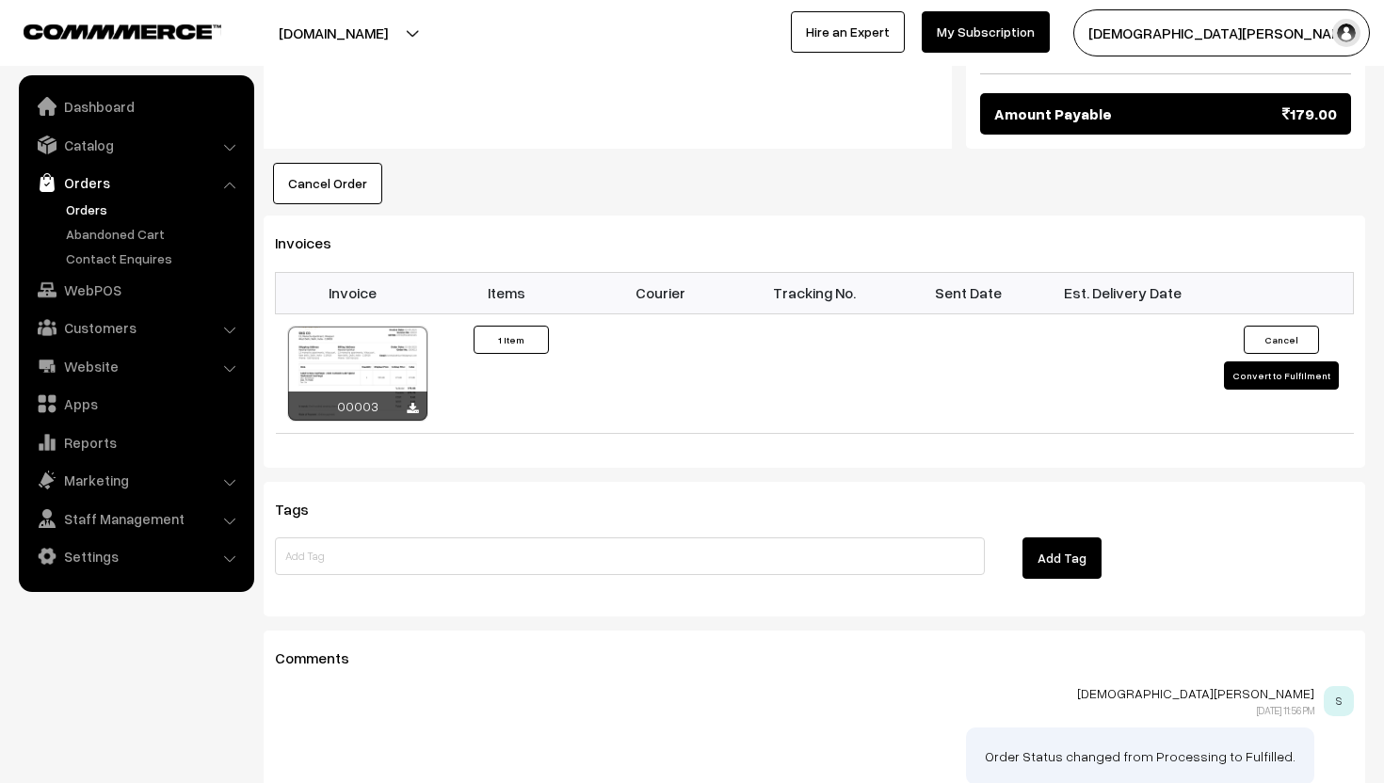
scroll to position [1150, 0]
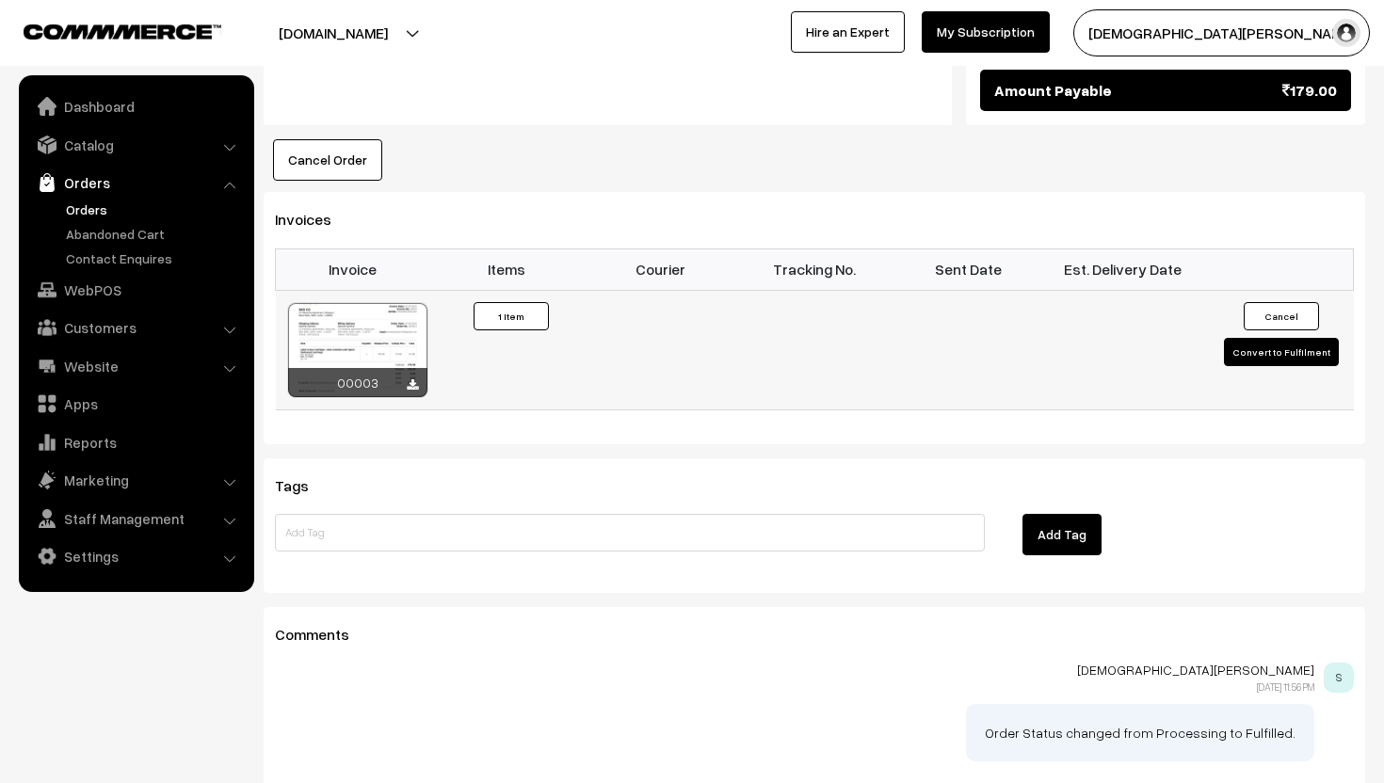
click at [1301, 338] on button "Convert to Fulfilment" at bounding box center [1281, 352] width 115 height 28
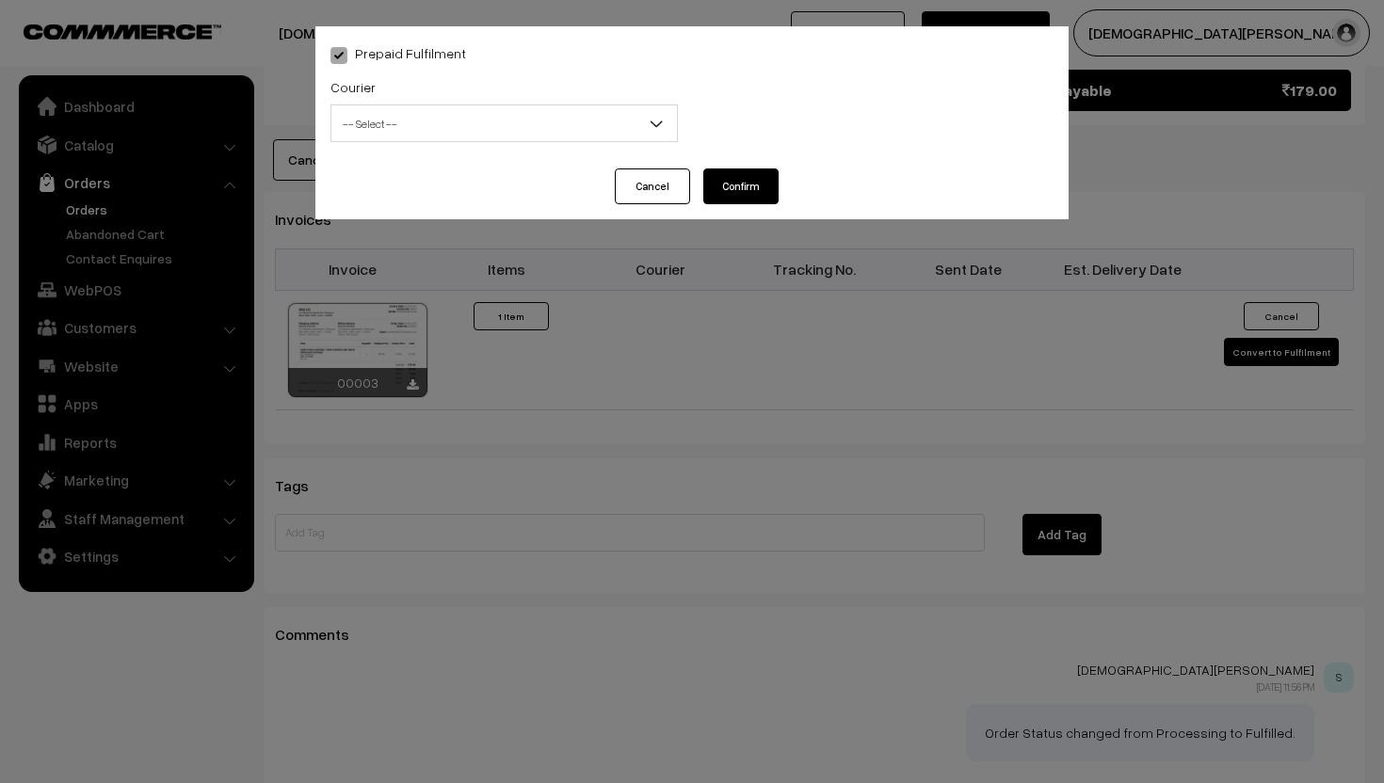
click at [611, 111] on span "-- Select --" at bounding box center [504, 123] width 346 height 33
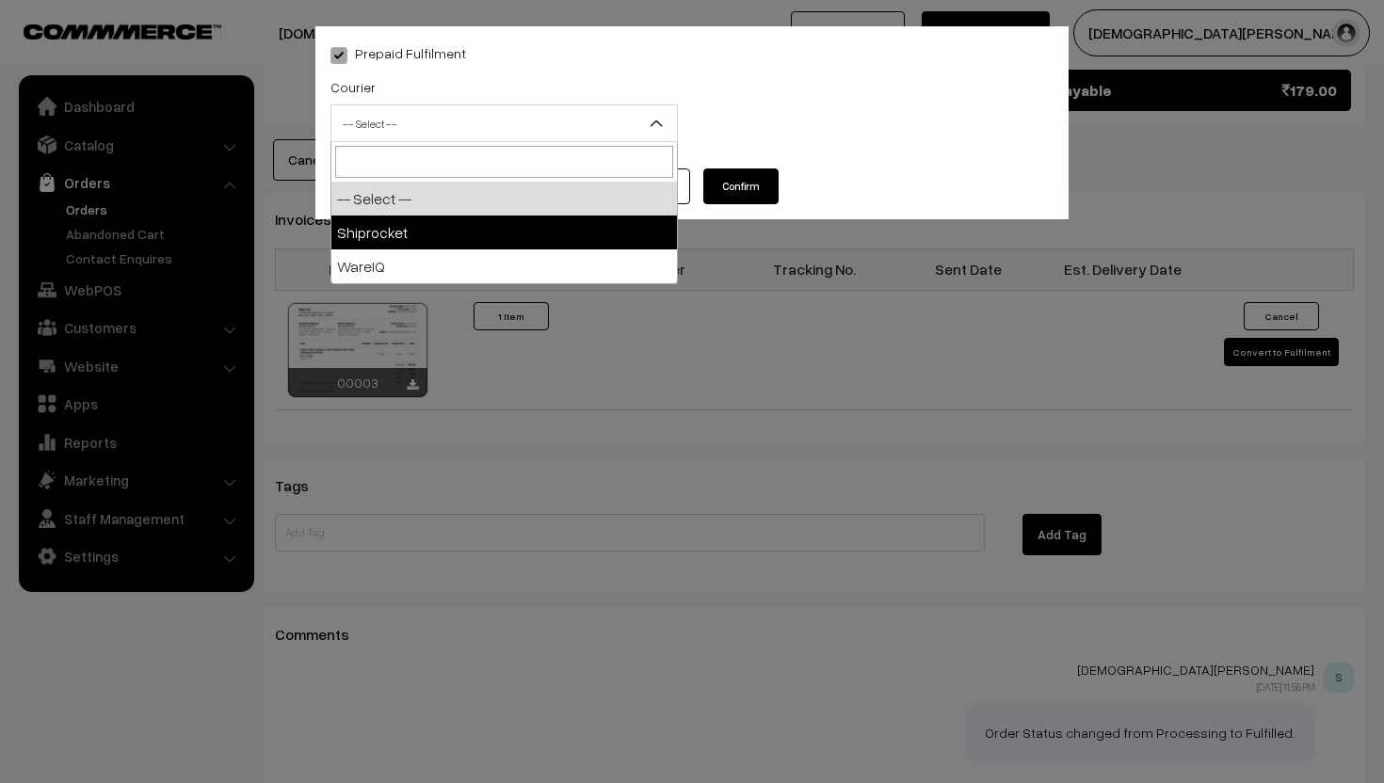
select select "1"
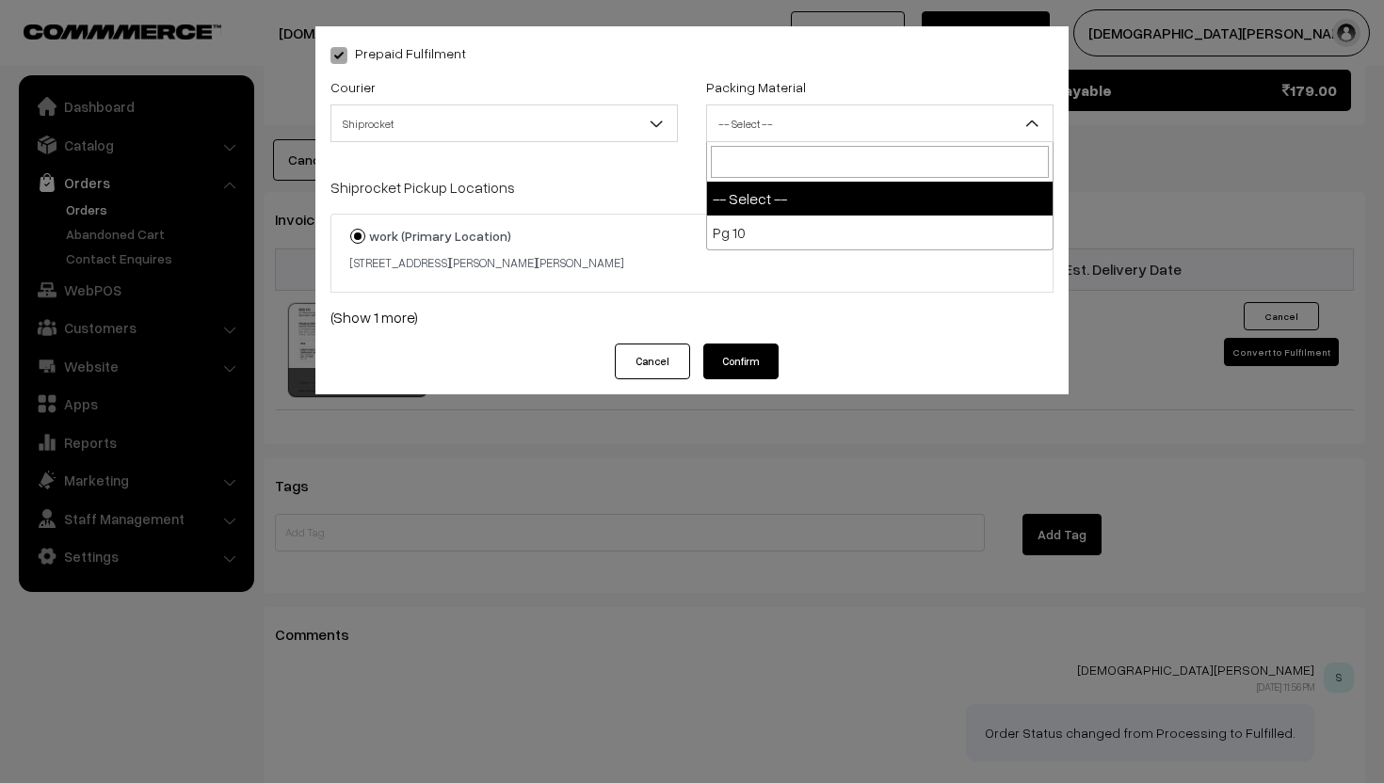
click at [757, 128] on span "-- Select --" at bounding box center [880, 123] width 346 height 33
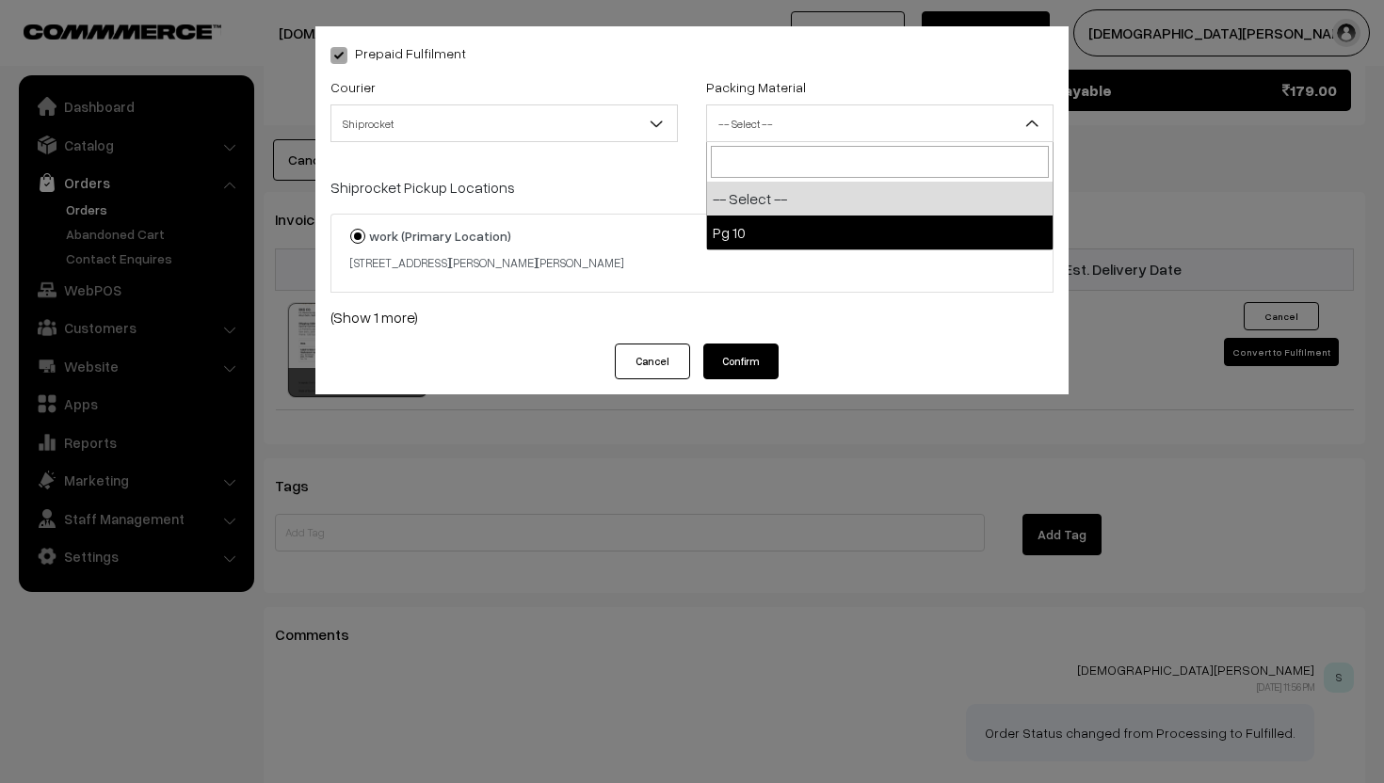
select select "1"
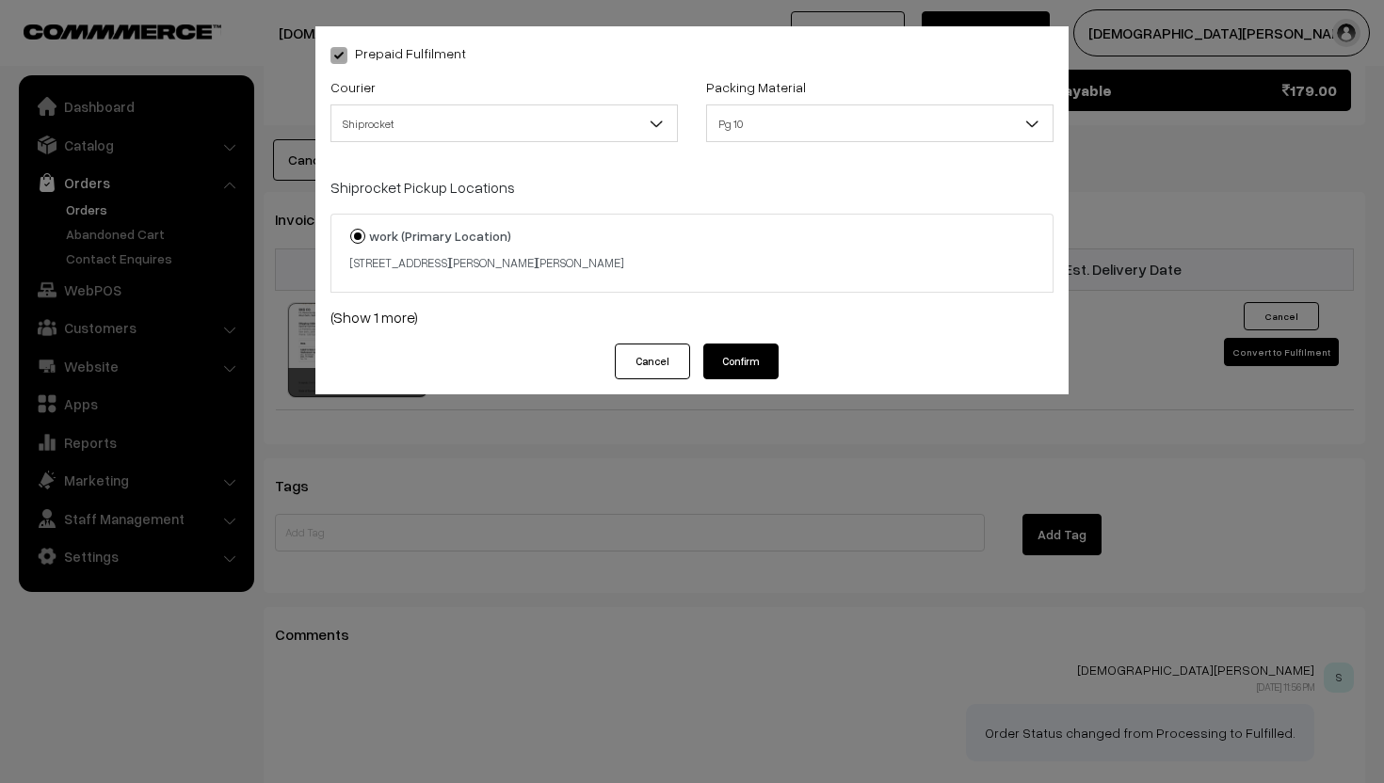
click at [748, 362] on button "Confirm" at bounding box center [740, 362] width 75 height 36
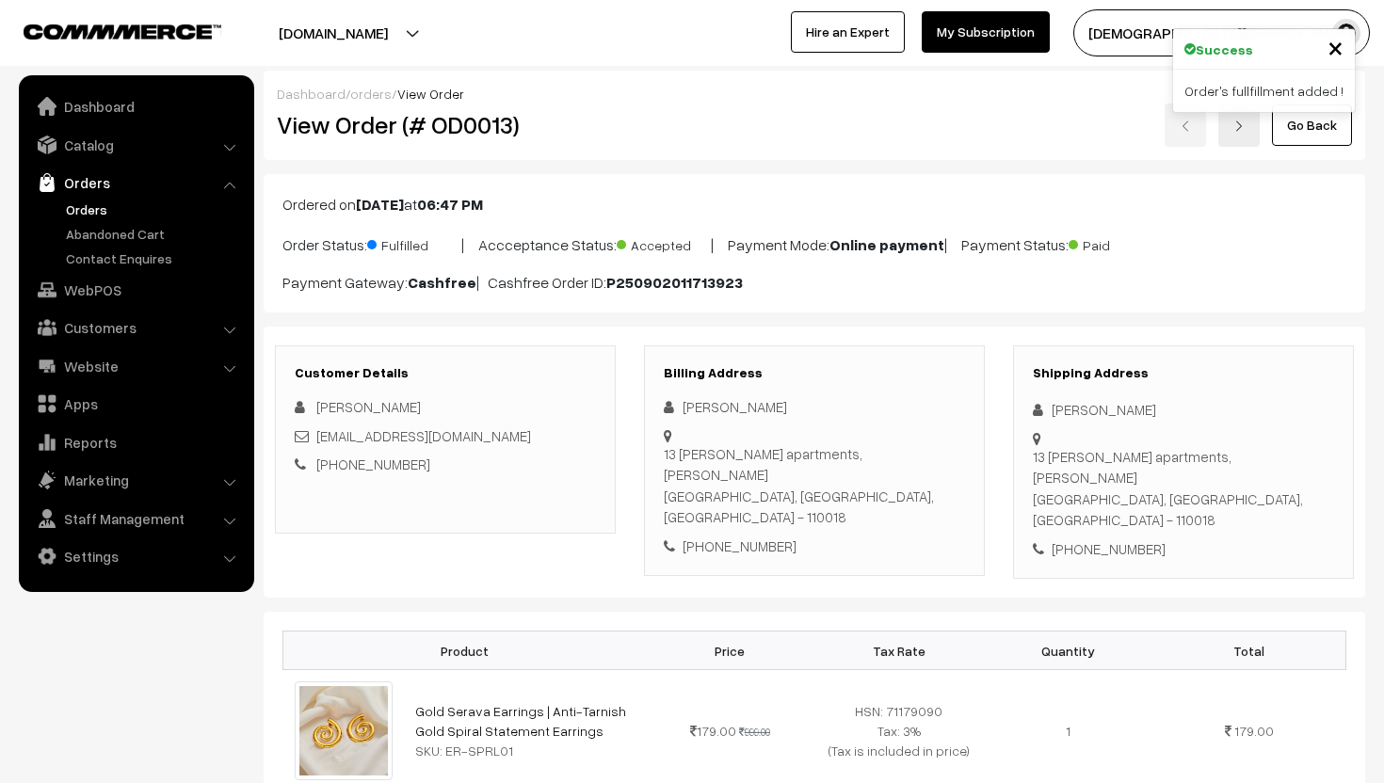
scroll to position [1150, 0]
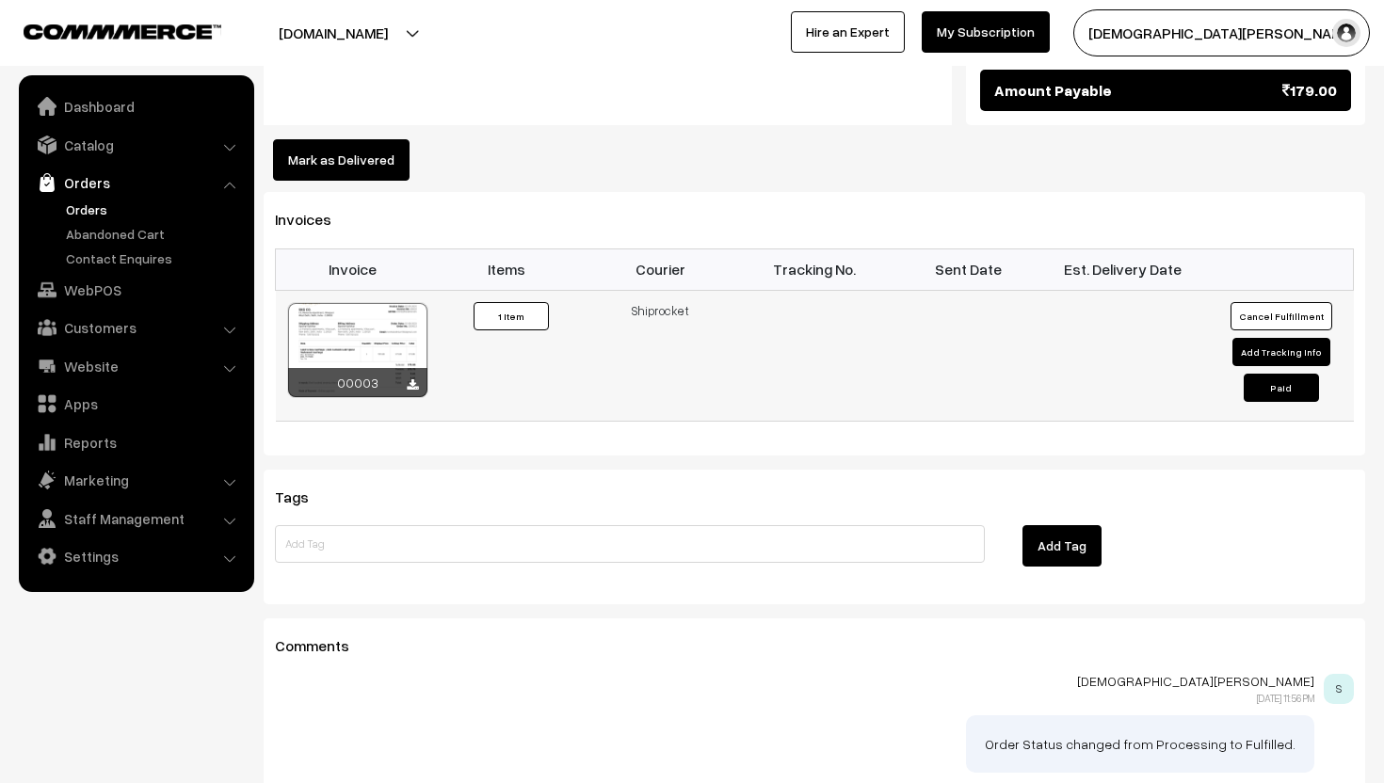
click at [1296, 374] on button "Paid" at bounding box center [1281, 388] width 75 height 28
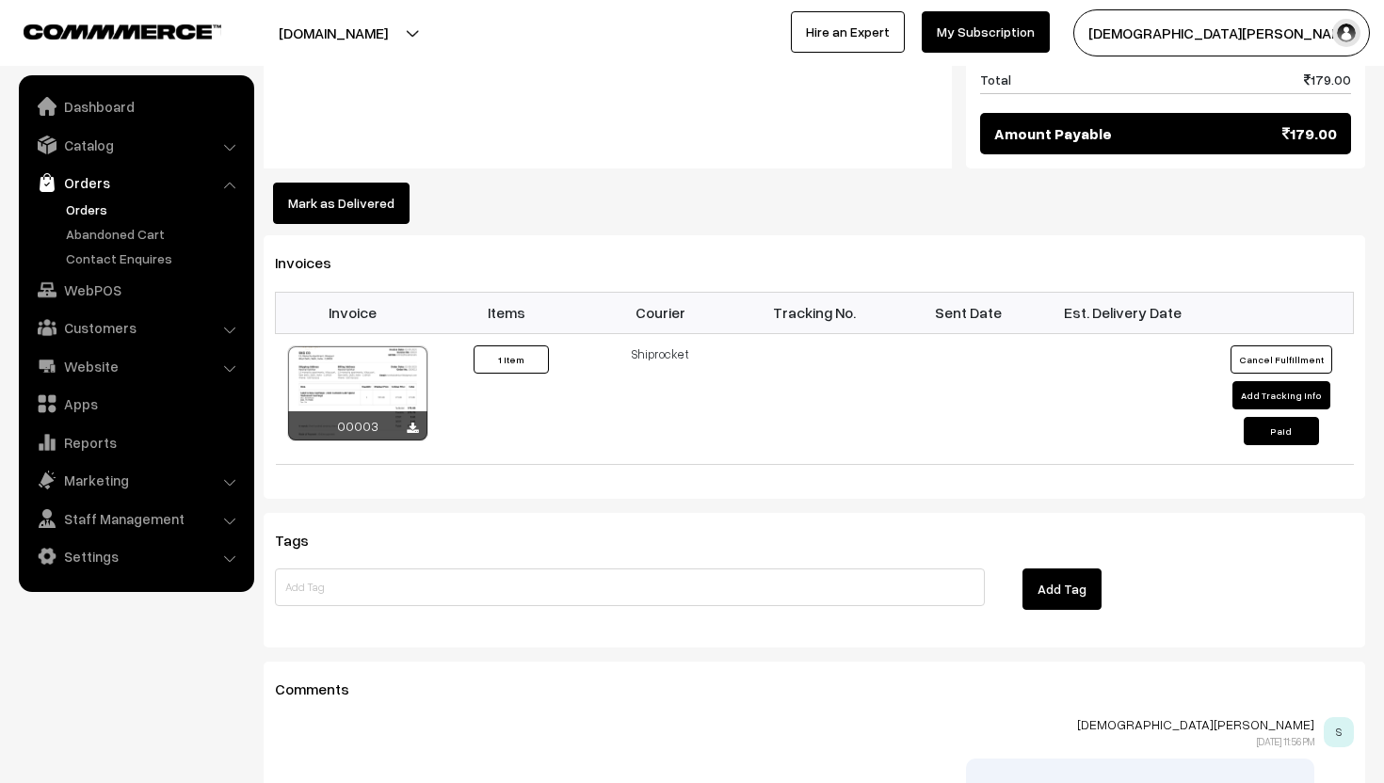
scroll to position [1114, 0]
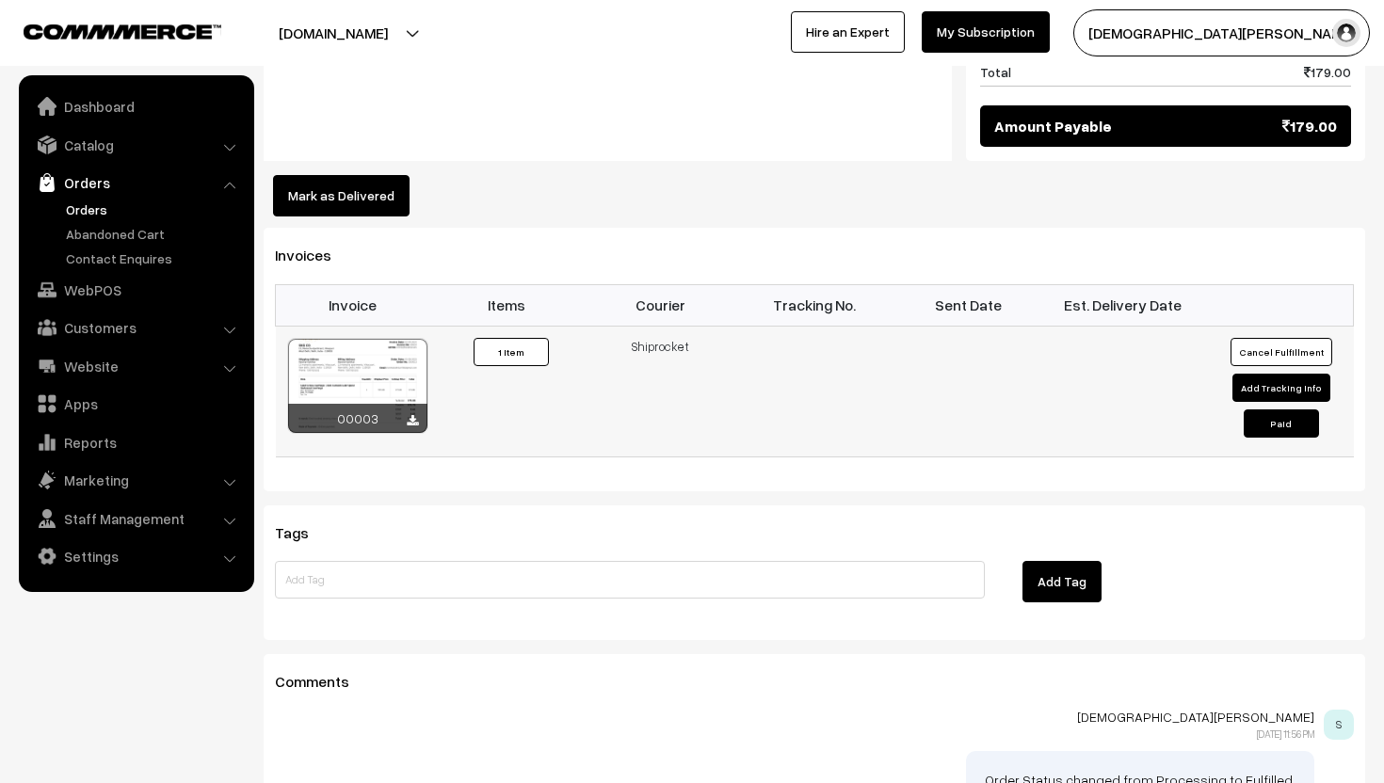
click at [1263, 374] on button "Add Tracking Info" at bounding box center [1281, 388] width 98 height 28
select select "1"
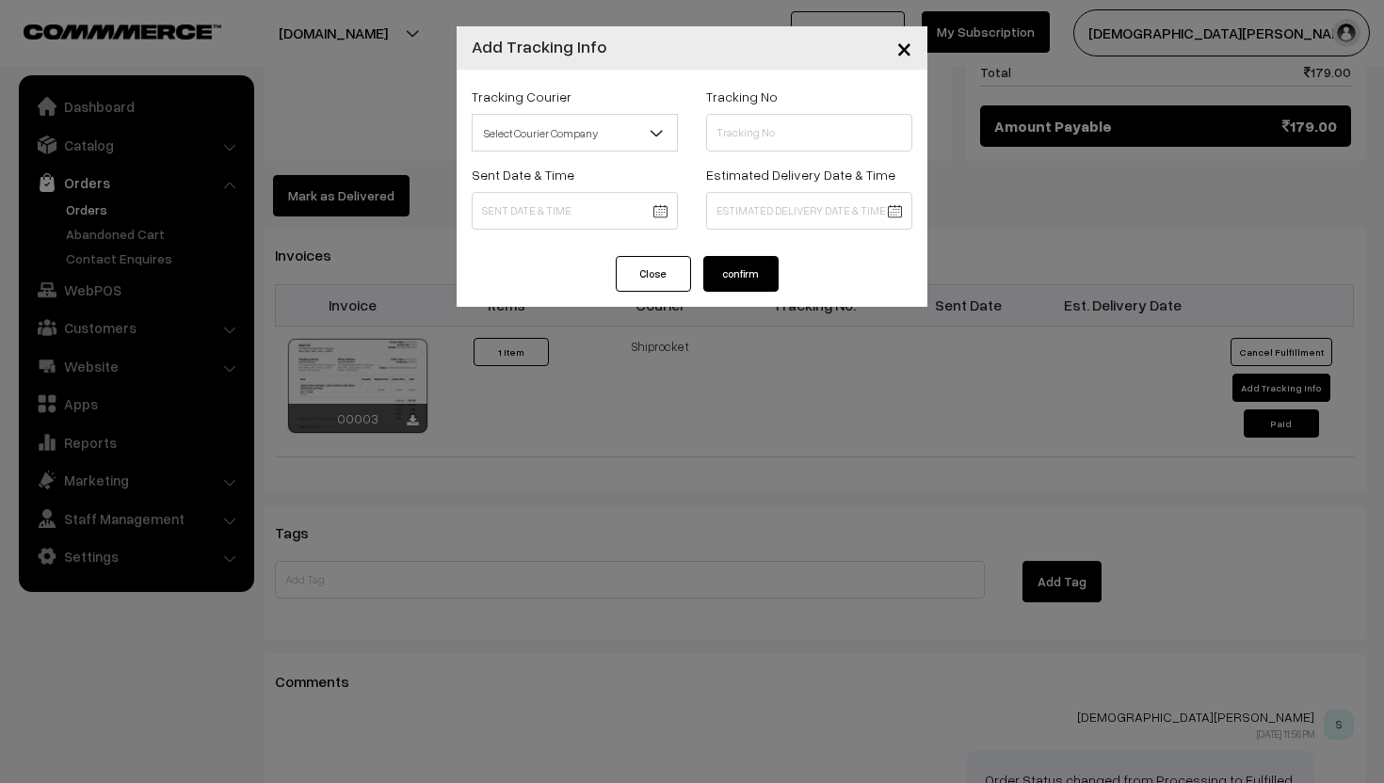
click at [594, 136] on span "Select Courier Company" at bounding box center [575, 133] width 204 height 33
click at [627, 275] on button "Close" at bounding box center [653, 274] width 75 height 36
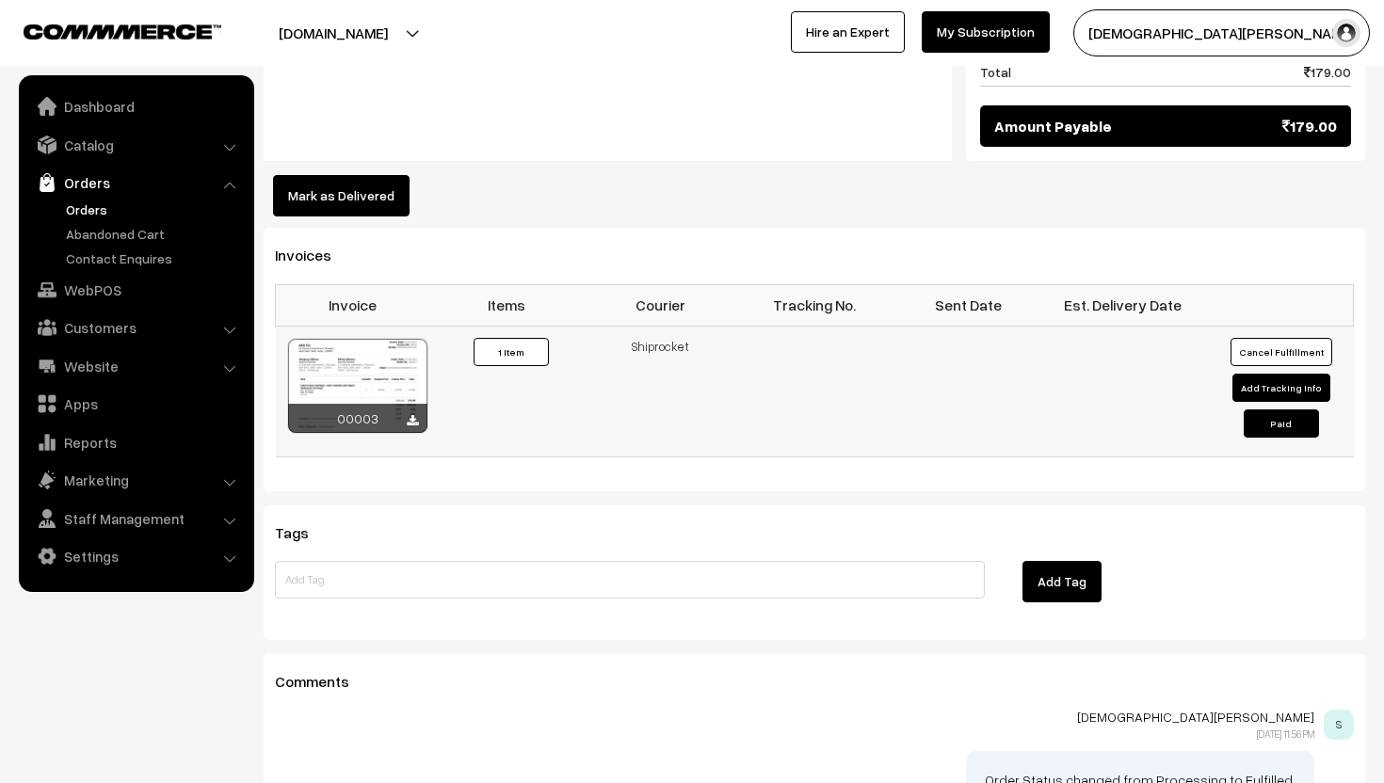
click at [1287, 410] on button "Paid" at bounding box center [1281, 424] width 75 height 28
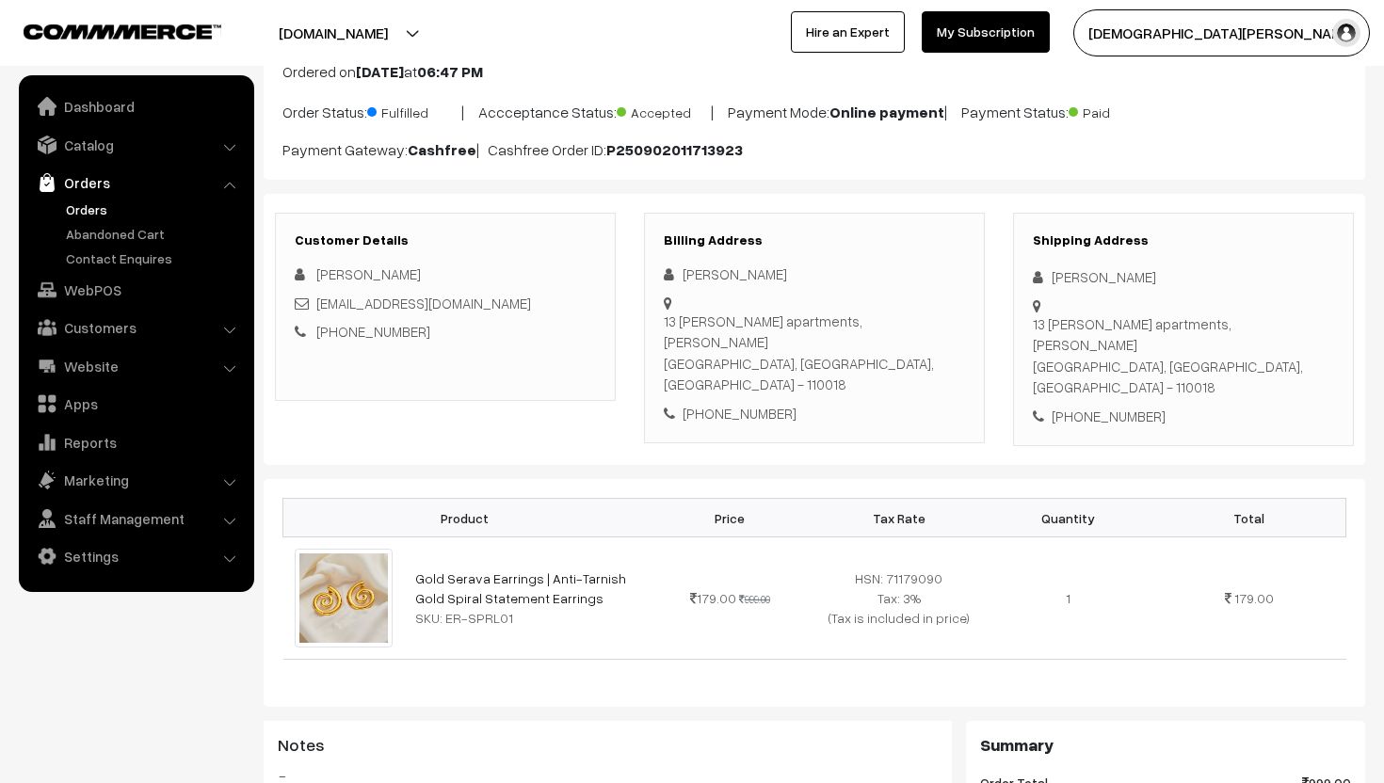
scroll to position [0, 0]
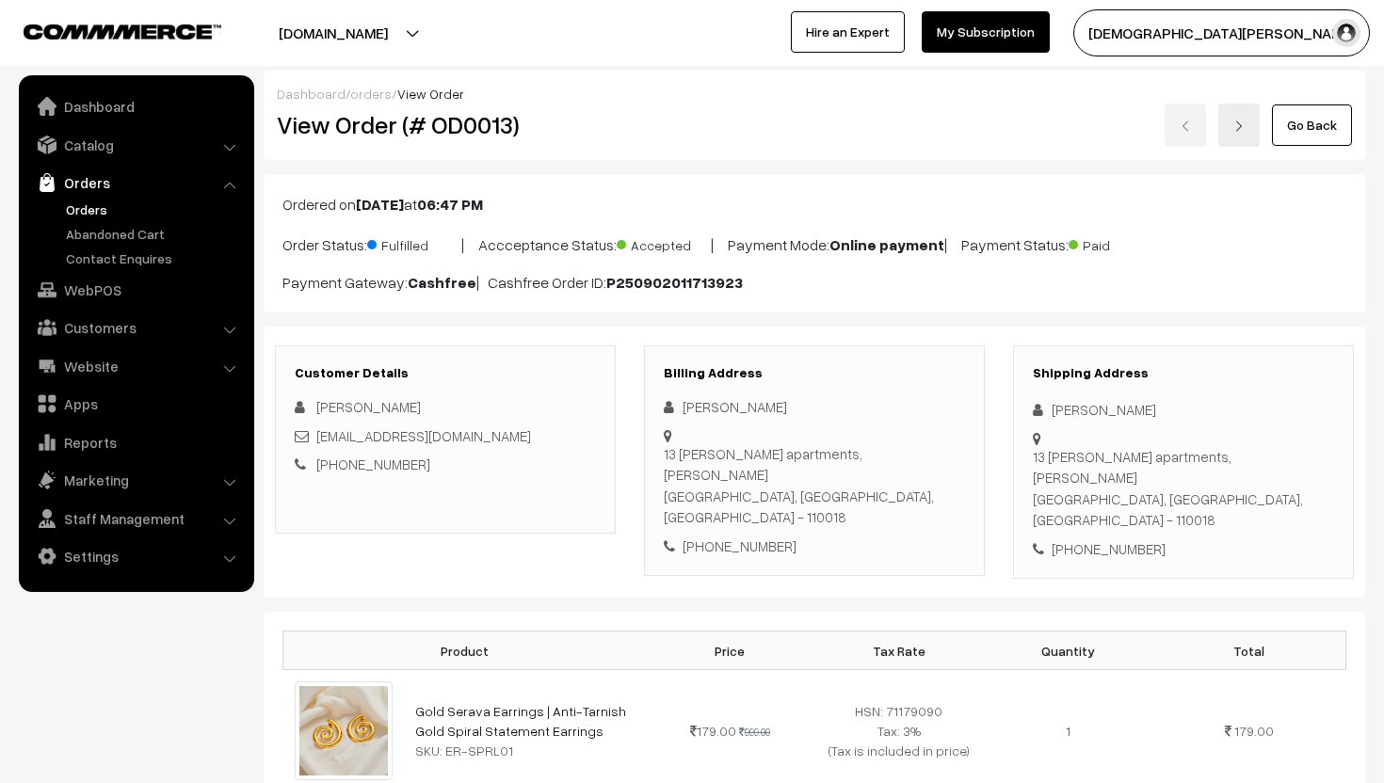
click at [1292, 133] on link "Go Back" at bounding box center [1312, 125] width 80 height 41
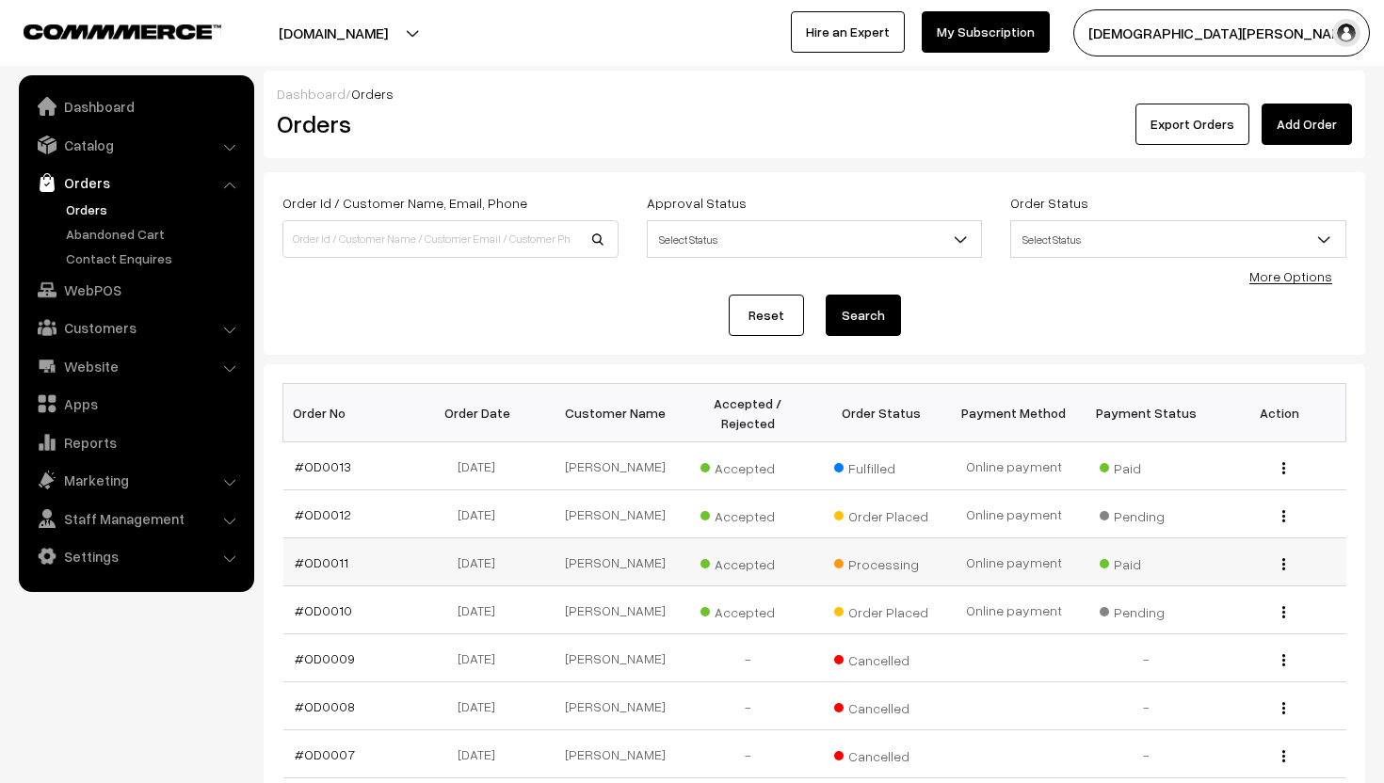
click at [1282, 565] on img "button" at bounding box center [1283, 564] width 3 height 12
click at [1240, 588] on link "View" at bounding box center [1199, 591] width 160 height 41
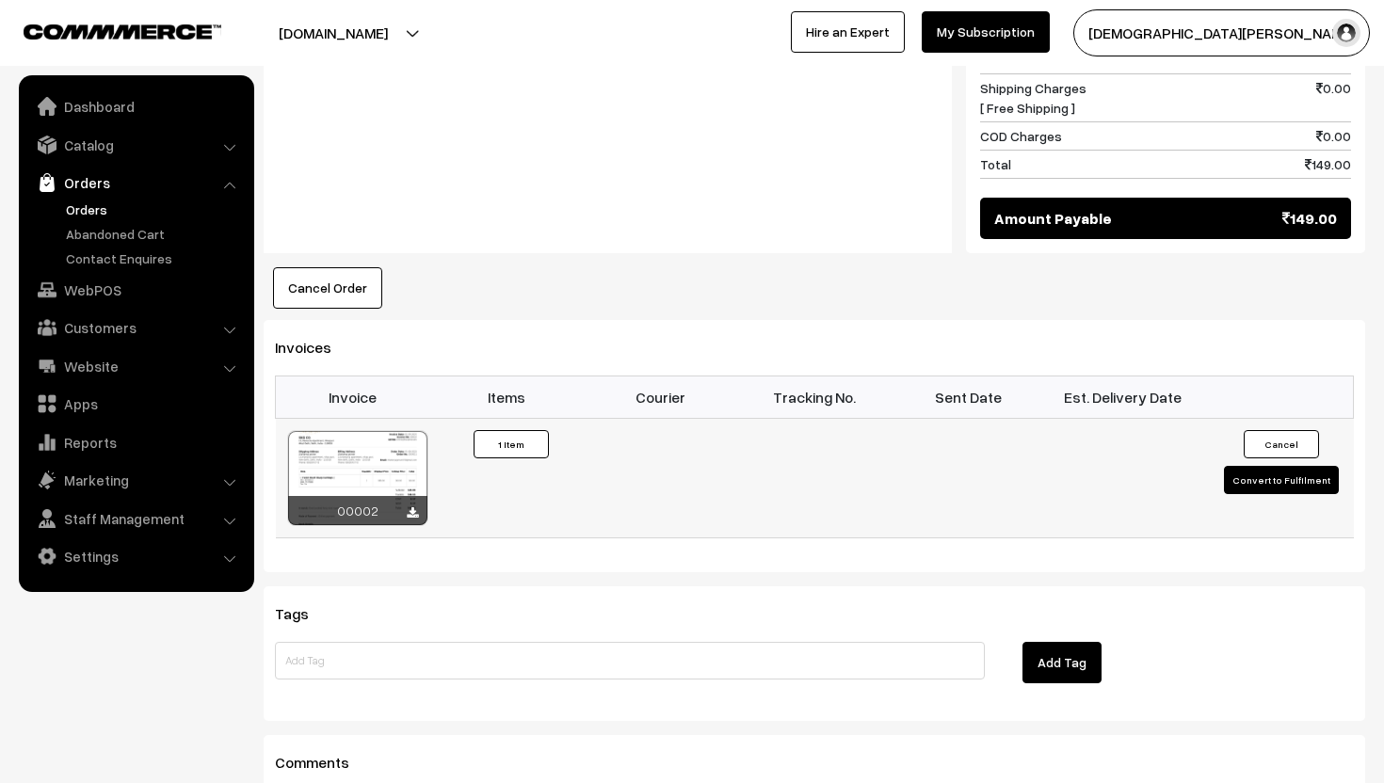
scroll to position [1031, 0]
click at [1262, 465] on button "Convert to Fulfilment" at bounding box center [1281, 479] width 115 height 28
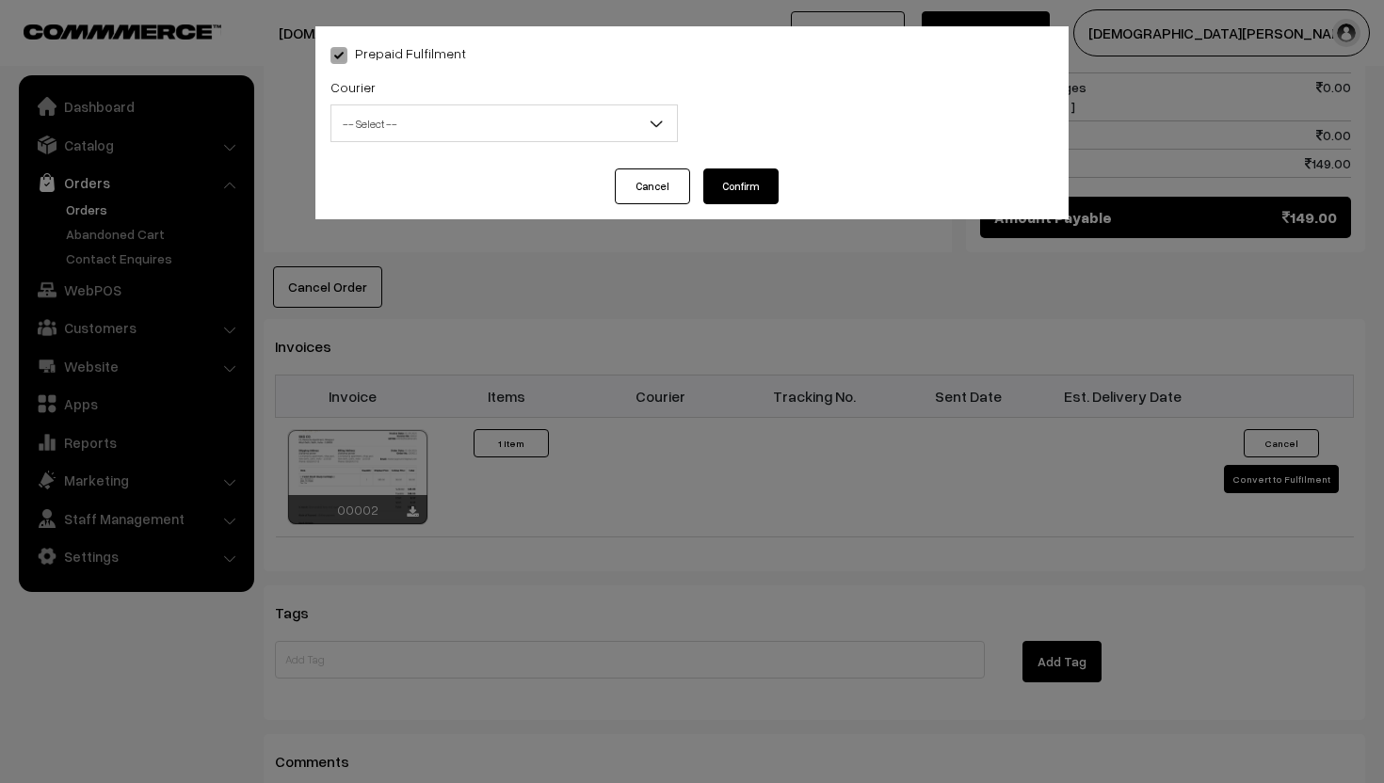
click at [601, 126] on span "-- Select --" at bounding box center [504, 123] width 346 height 33
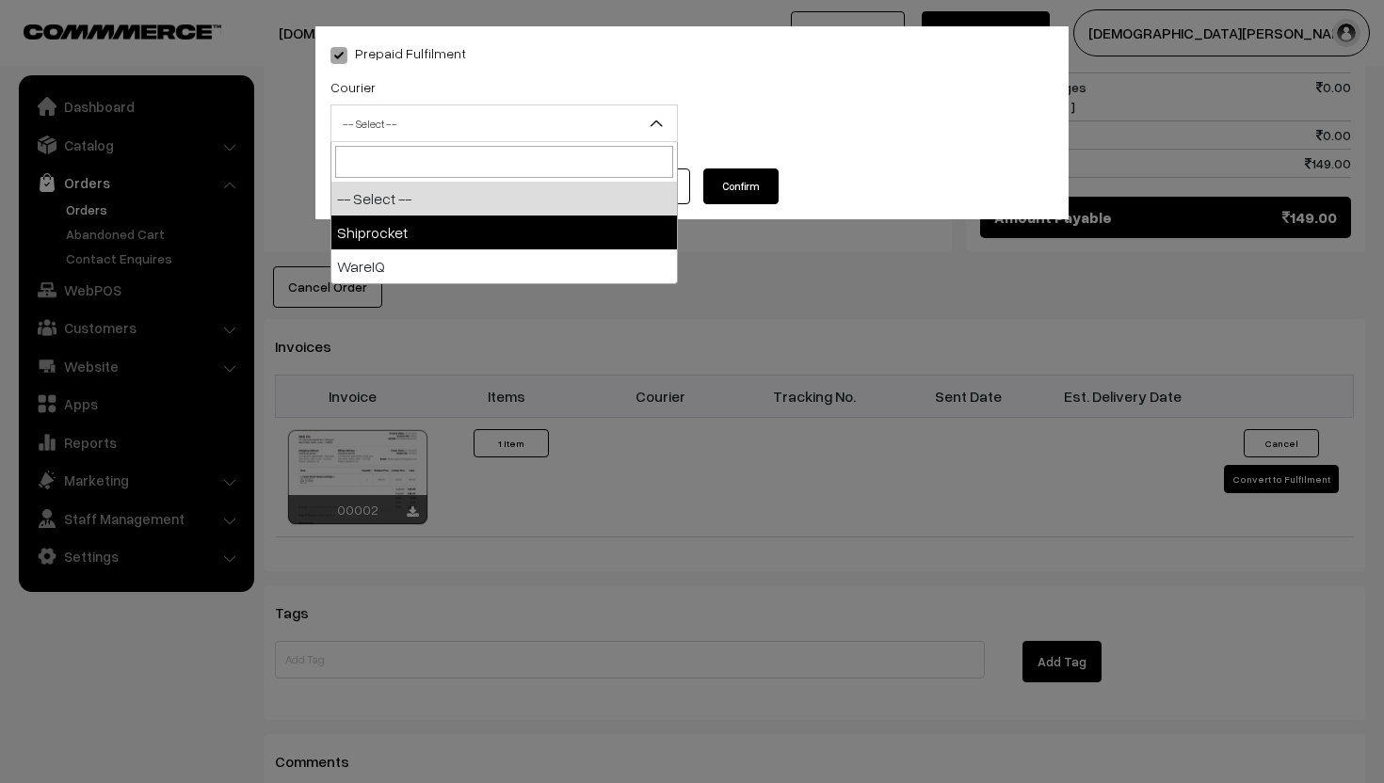
select select "1"
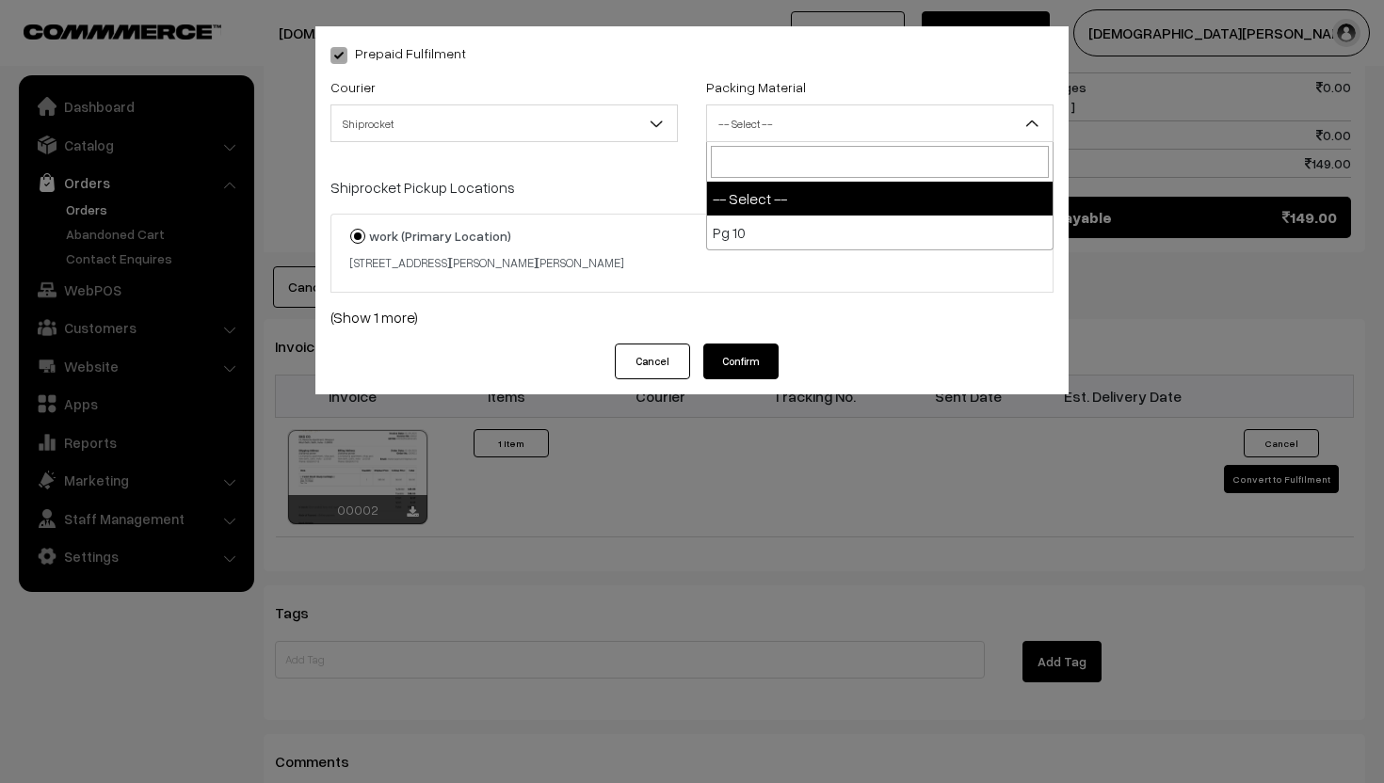
click at [798, 129] on span "-- Select --" at bounding box center [880, 123] width 346 height 33
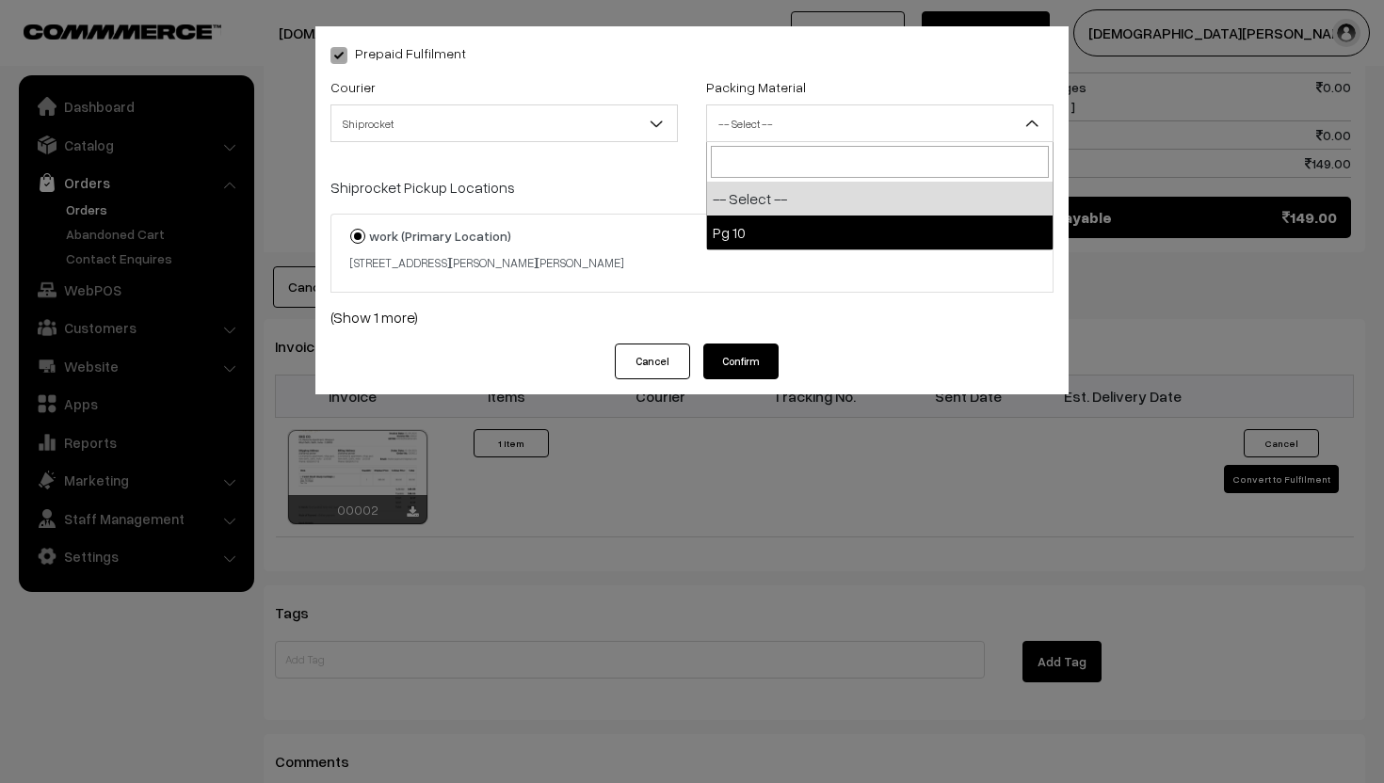
select select "1"
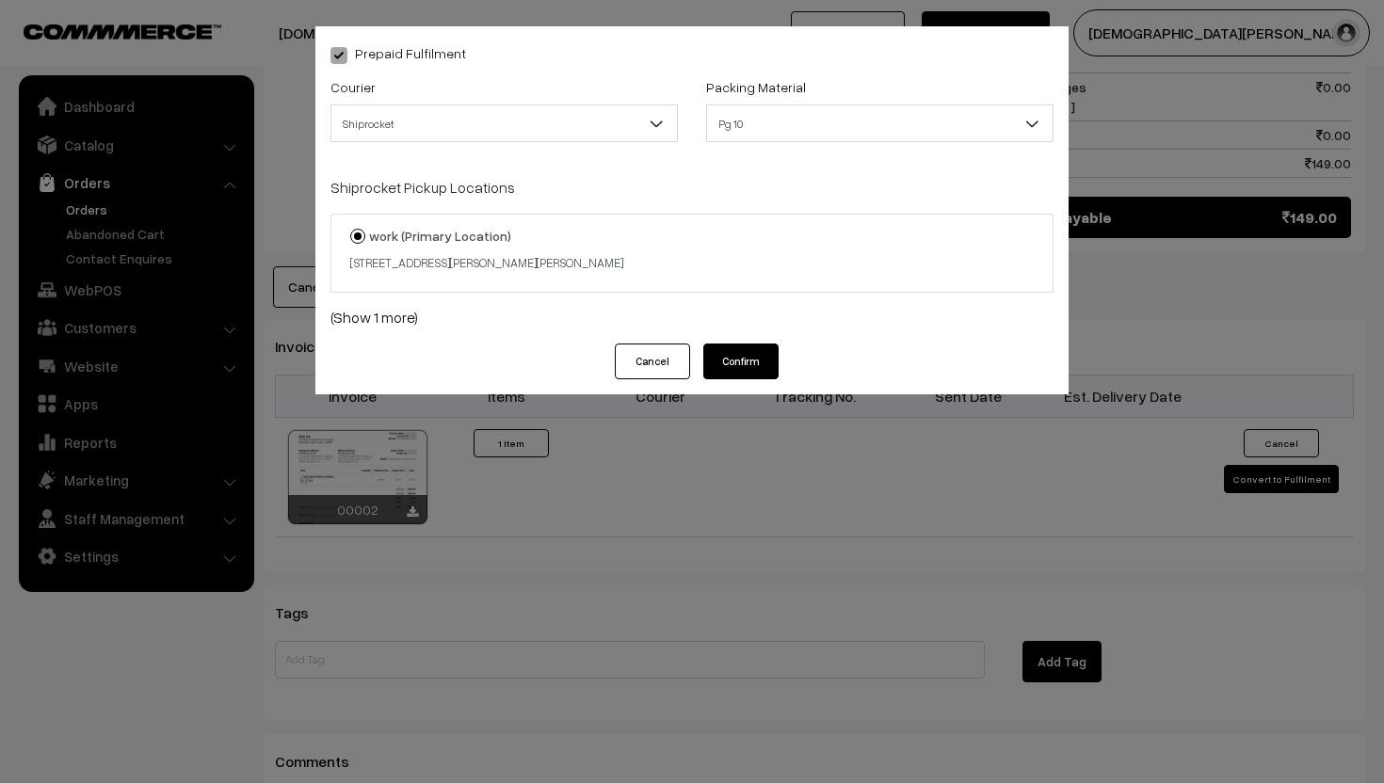
click at [745, 354] on button "Confirm" at bounding box center [740, 362] width 75 height 36
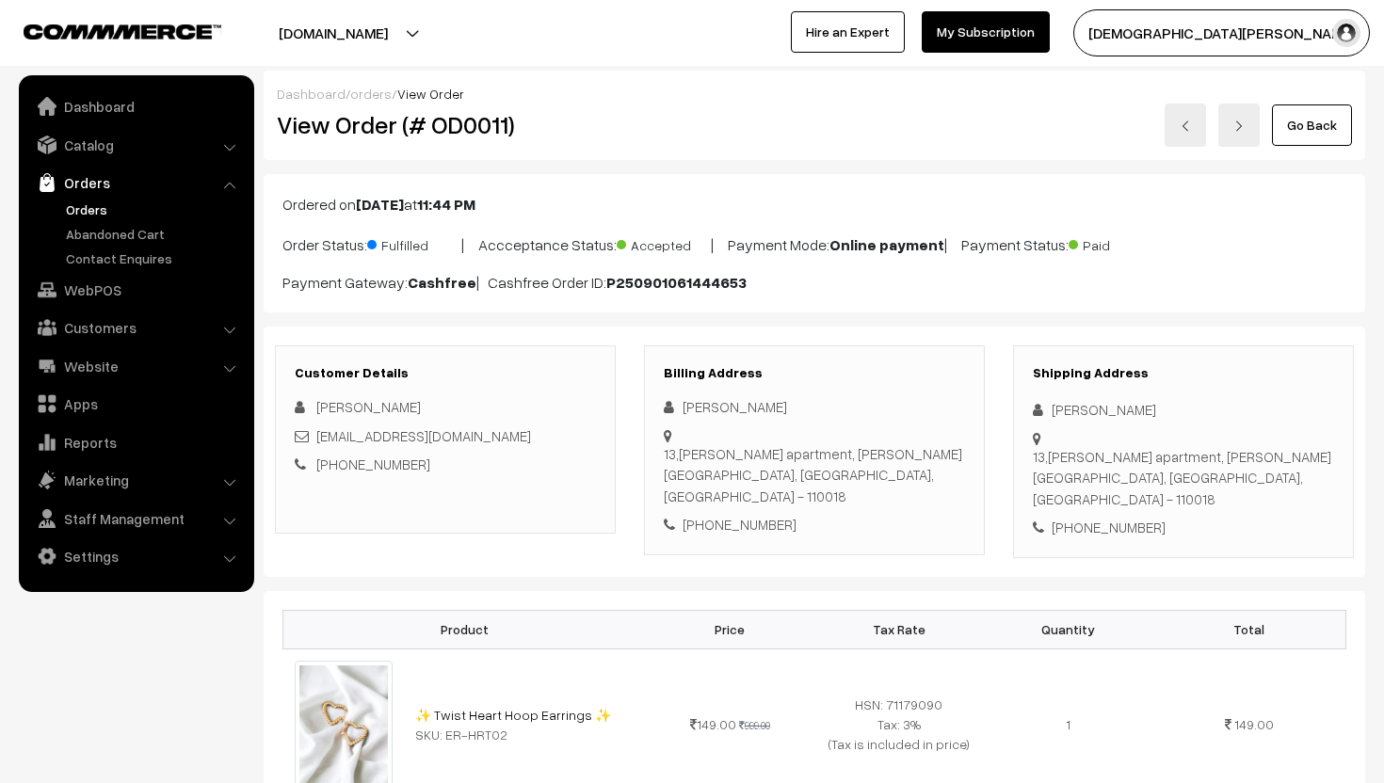
scroll to position [1031, 0]
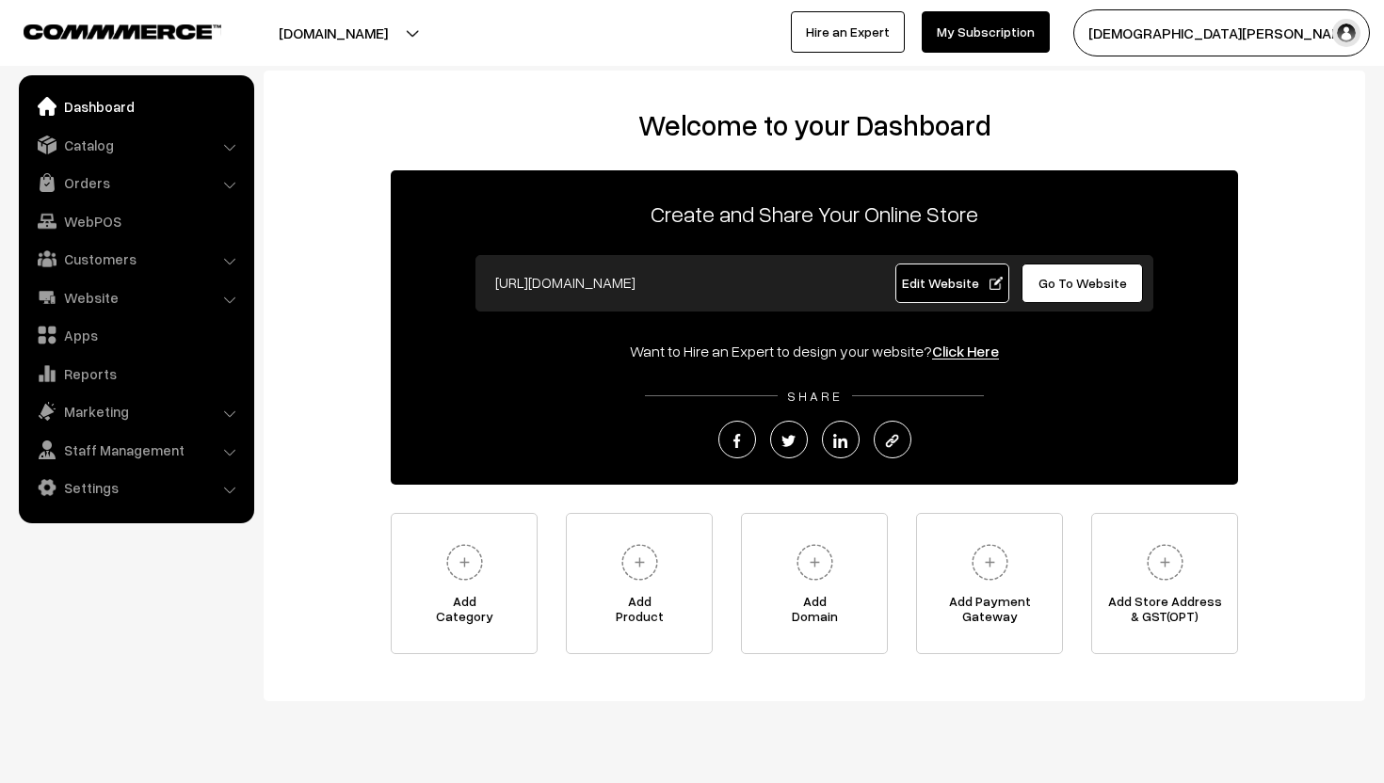
click at [314, 38] on button "[DOMAIN_NAME]" at bounding box center [333, 32] width 241 height 47
click at [329, 89] on link "Go to Website" at bounding box center [381, 91] width 151 height 41
click at [90, 294] on link "Website" at bounding box center [136, 298] width 224 height 34
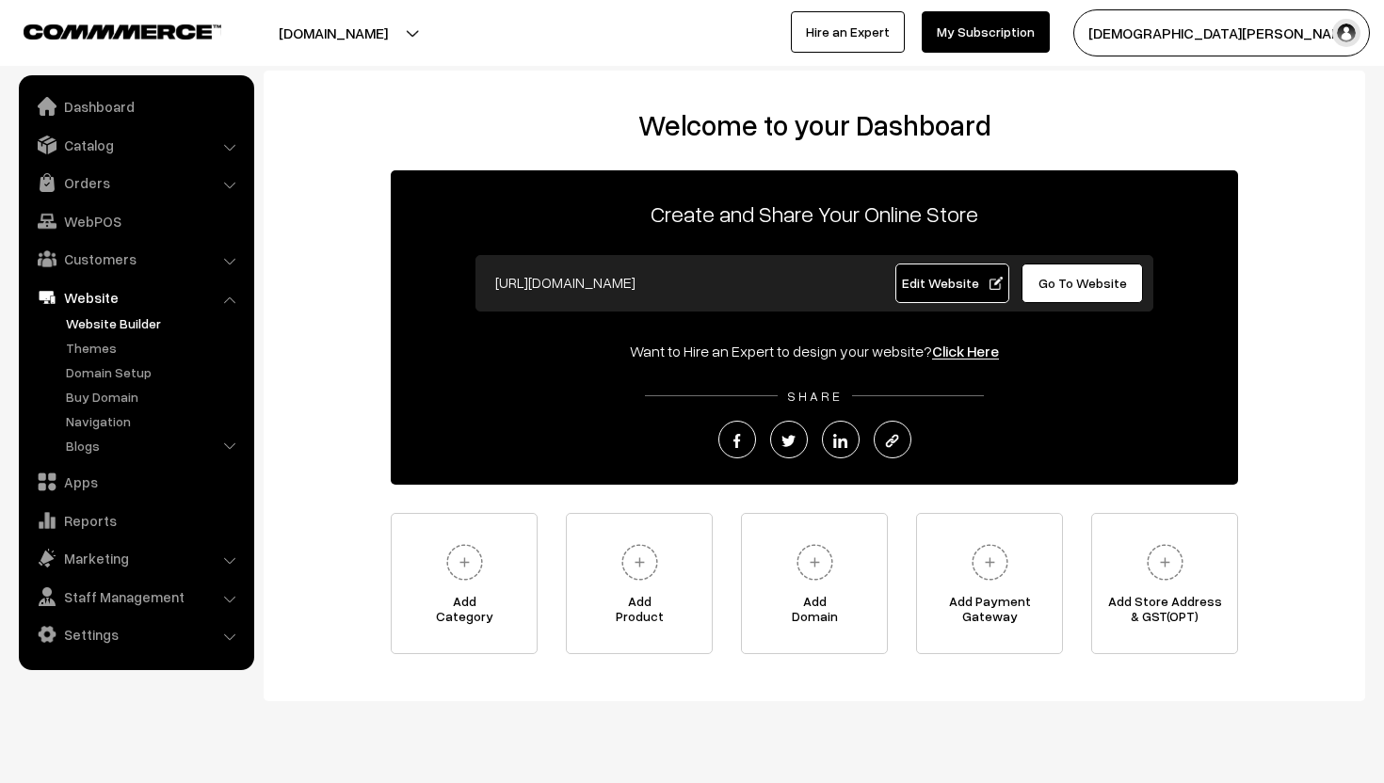
click at [105, 321] on link "Website Builder" at bounding box center [154, 324] width 186 height 20
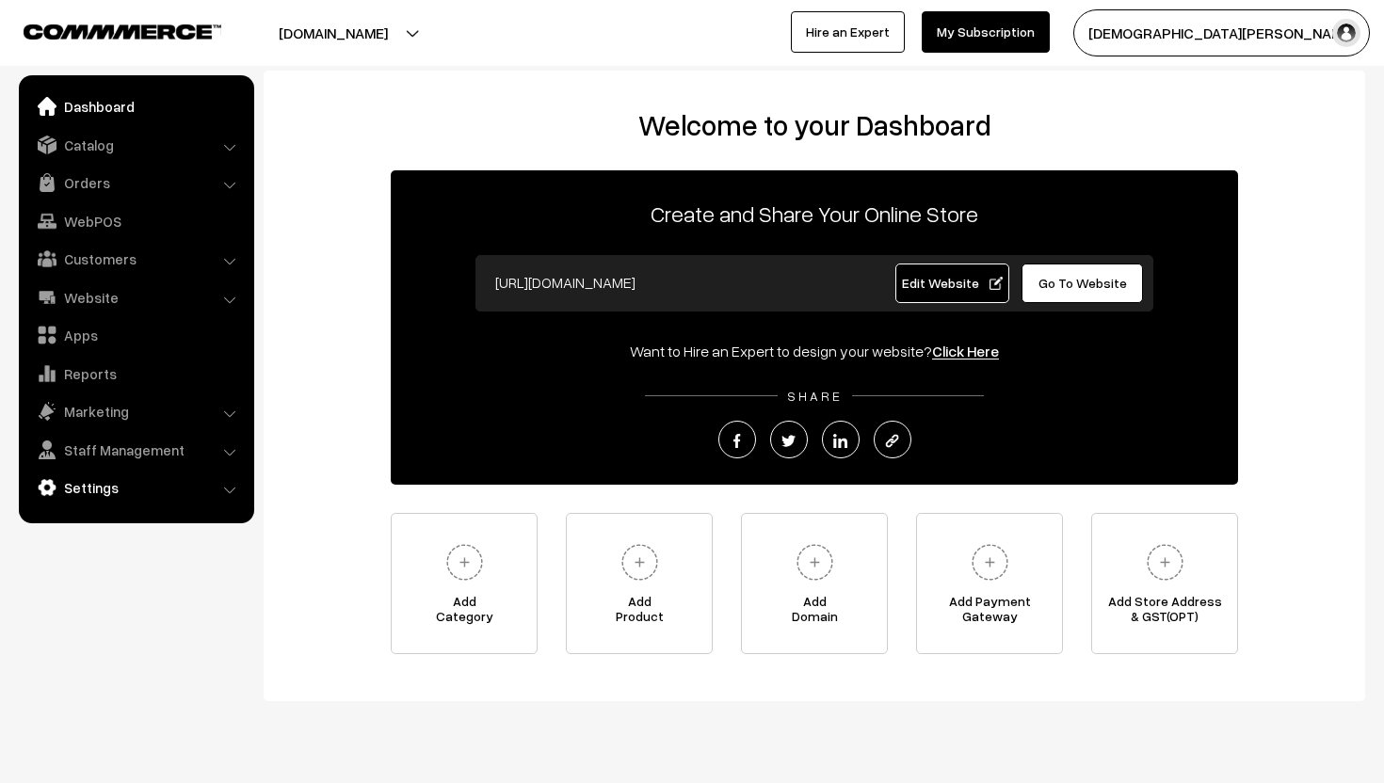
click at [98, 483] on link "Settings" at bounding box center [136, 488] width 224 height 34
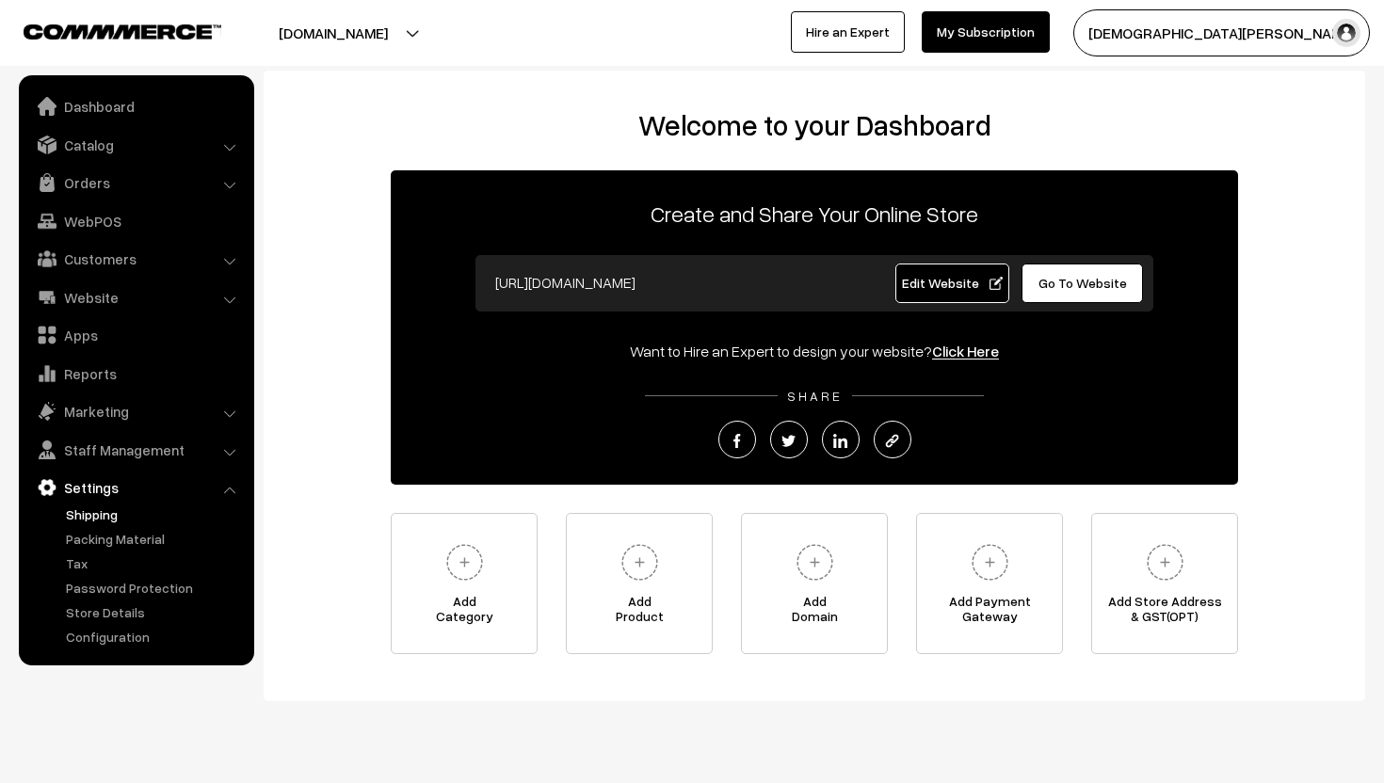
click at [108, 511] on link "Shipping" at bounding box center [154, 515] width 186 height 20
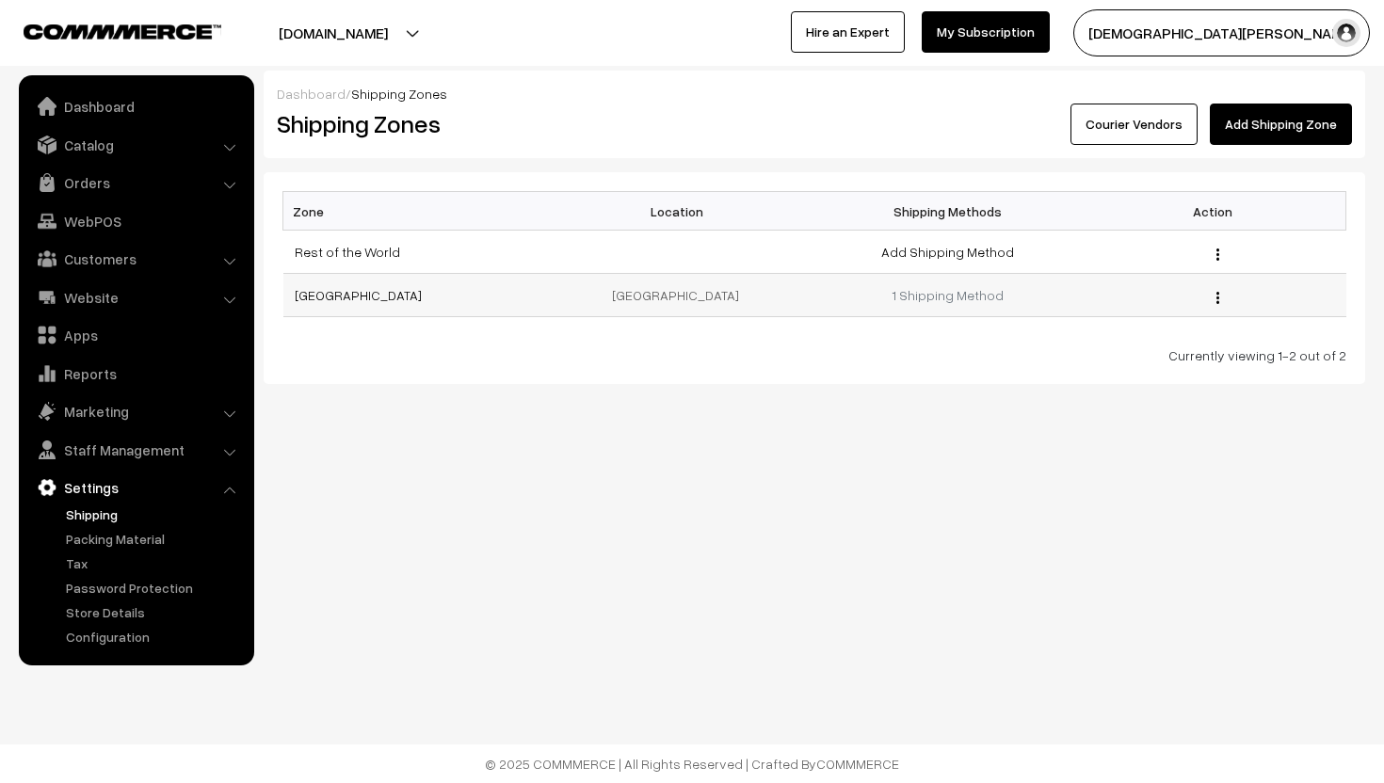
click at [1221, 293] on div "Edit Delete" at bounding box center [1212, 295] width 243 height 20
click at [1215, 297] on div "Edit Delete" at bounding box center [1212, 295] width 243 height 20
click at [1220, 253] on div "Edit" at bounding box center [1212, 252] width 243 height 20
click at [1218, 292] on img "button" at bounding box center [1217, 298] width 3 height 12
click at [1177, 314] on link "Edit" at bounding box center [1134, 323] width 160 height 41
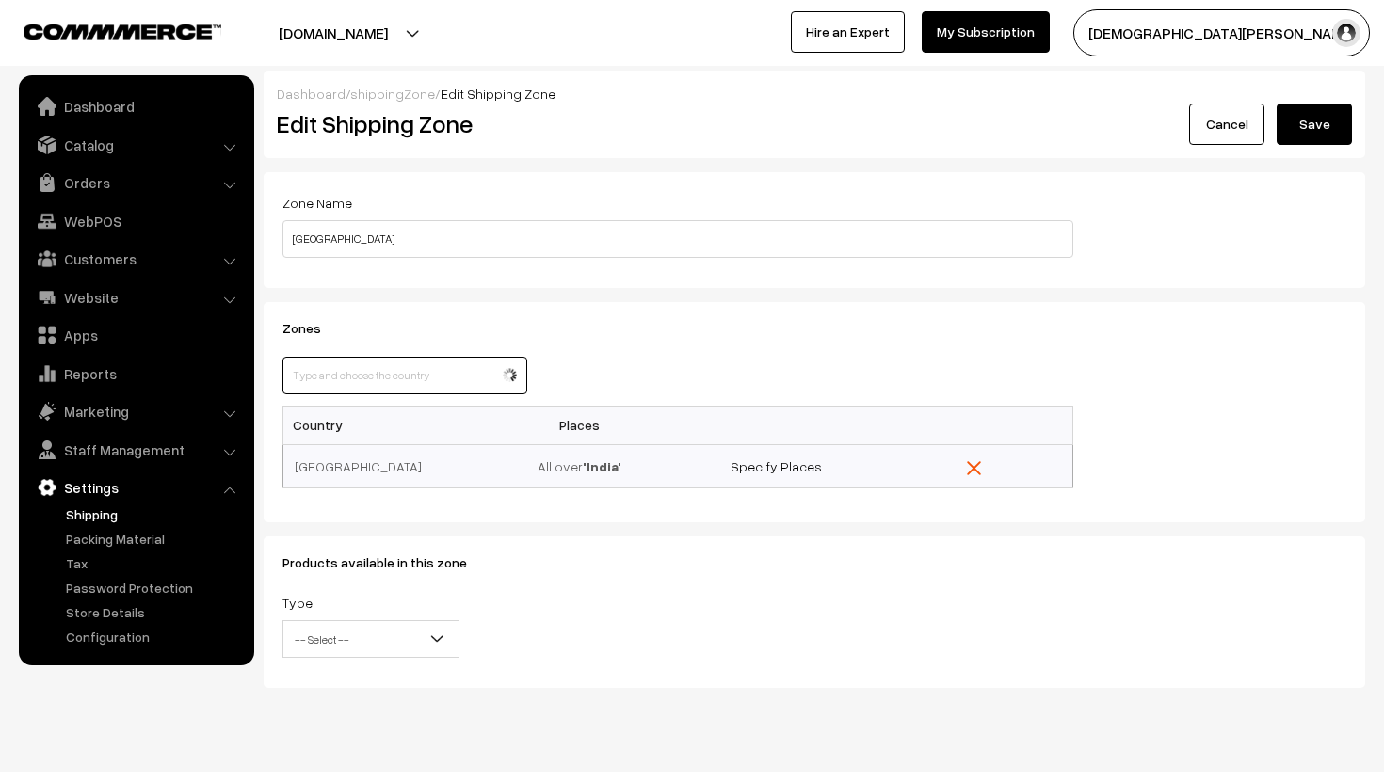
click at [419, 378] on input "text" at bounding box center [404, 376] width 245 height 38
click at [419, 644] on span "-- Select --" at bounding box center [370, 639] width 175 height 33
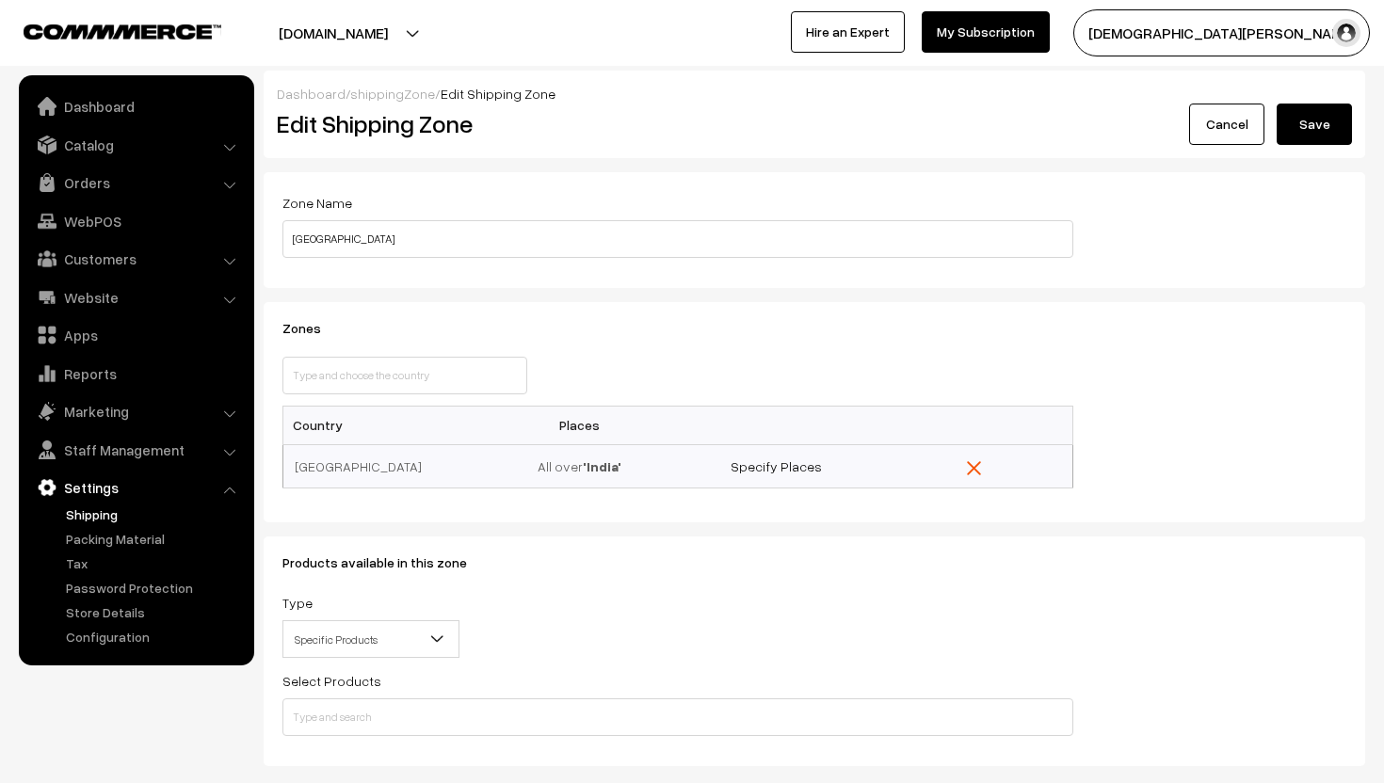
click at [397, 646] on span "Specific Products" at bounding box center [370, 639] width 175 height 33
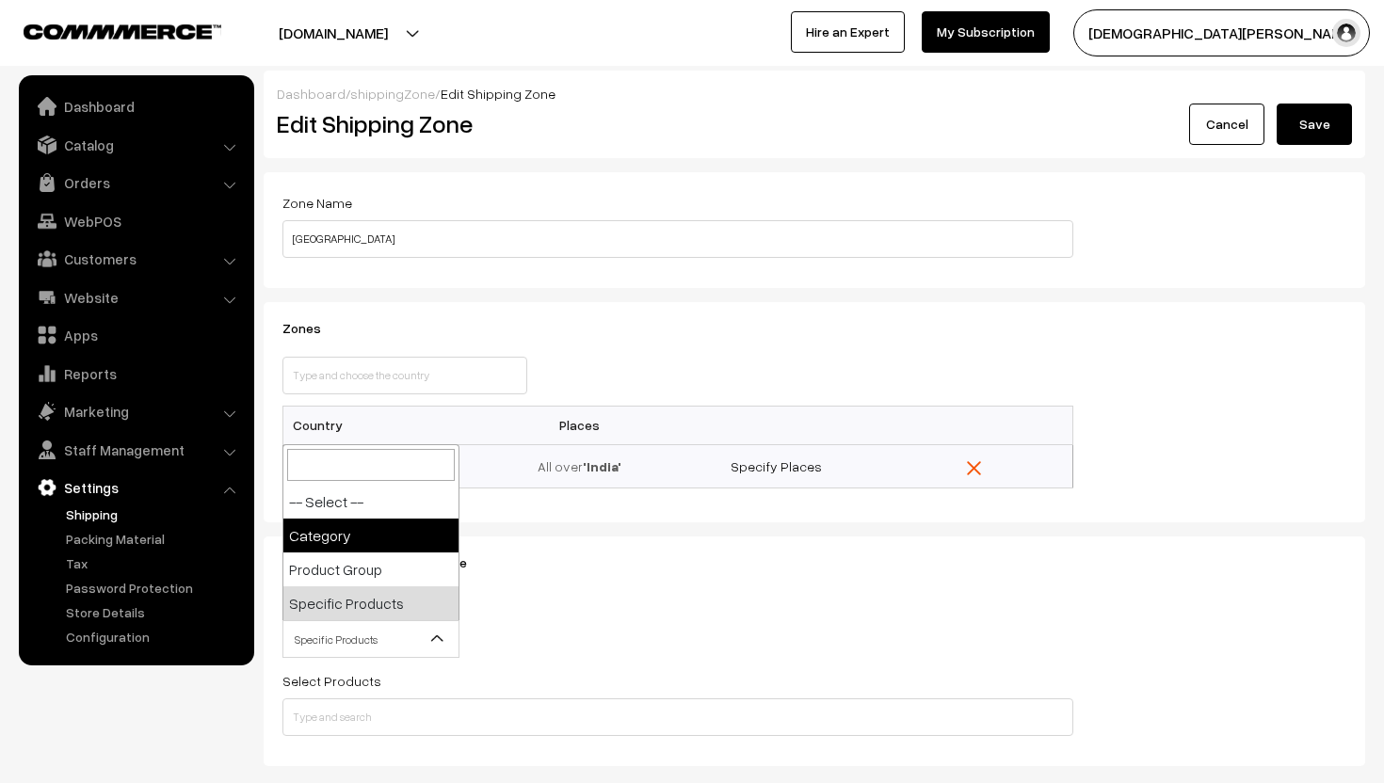
select select "category"
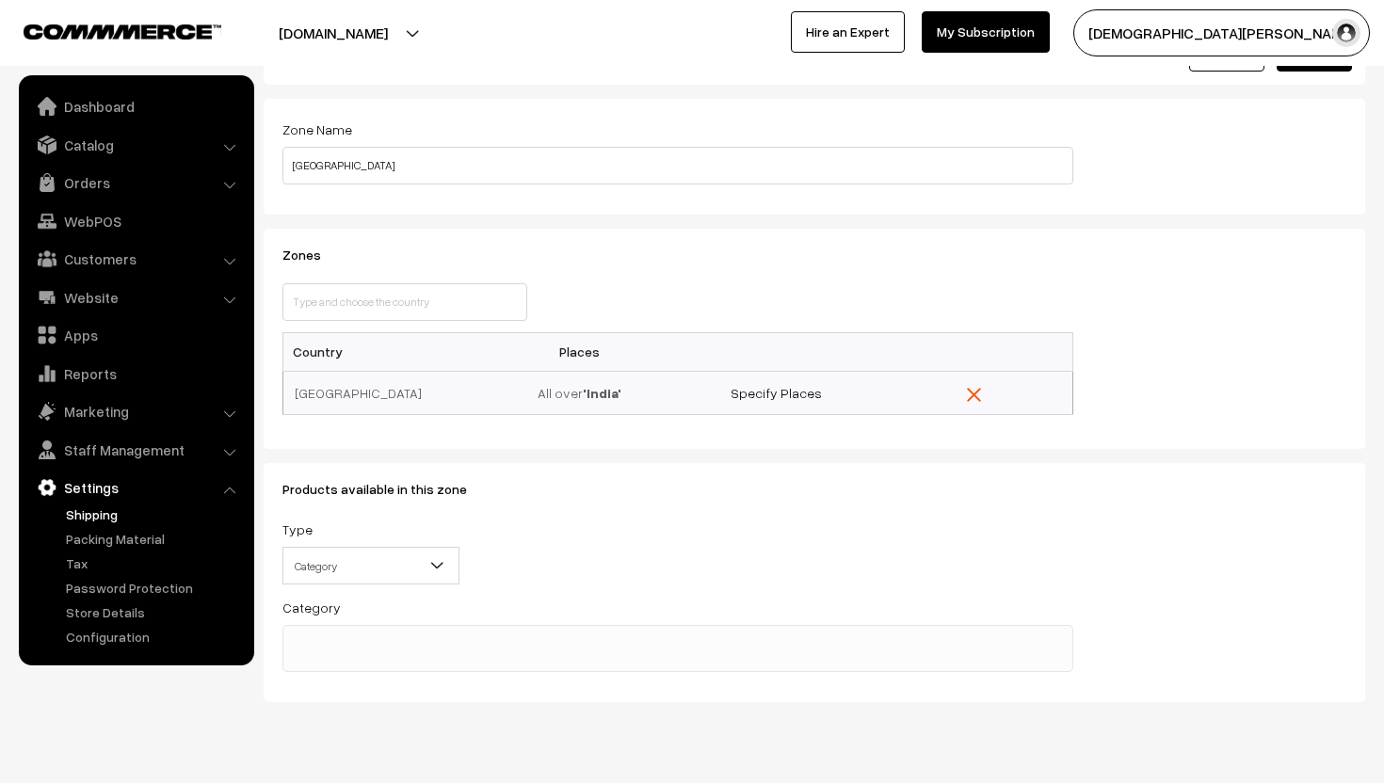
scroll to position [115, 0]
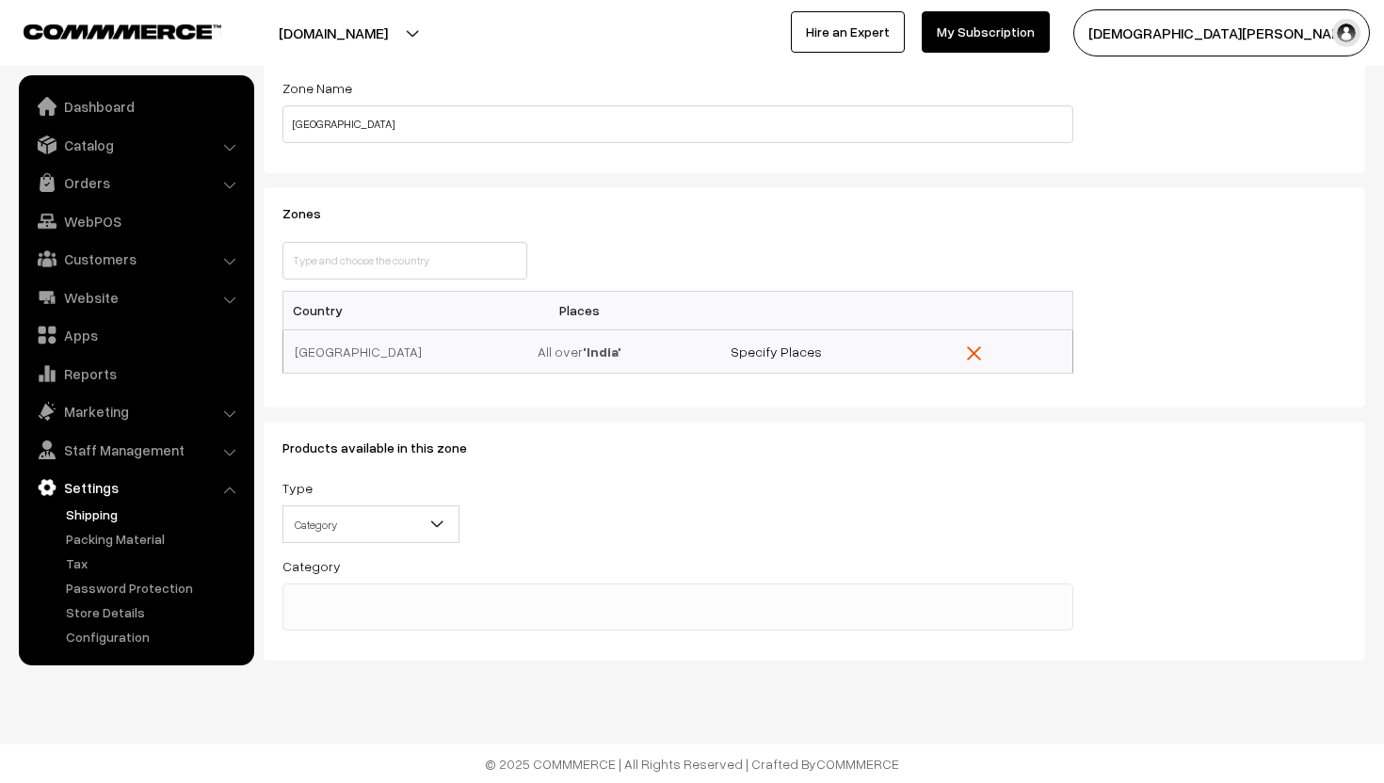
click at [394, 601] on ul at bounding box center [677, 597] width 789 height 24
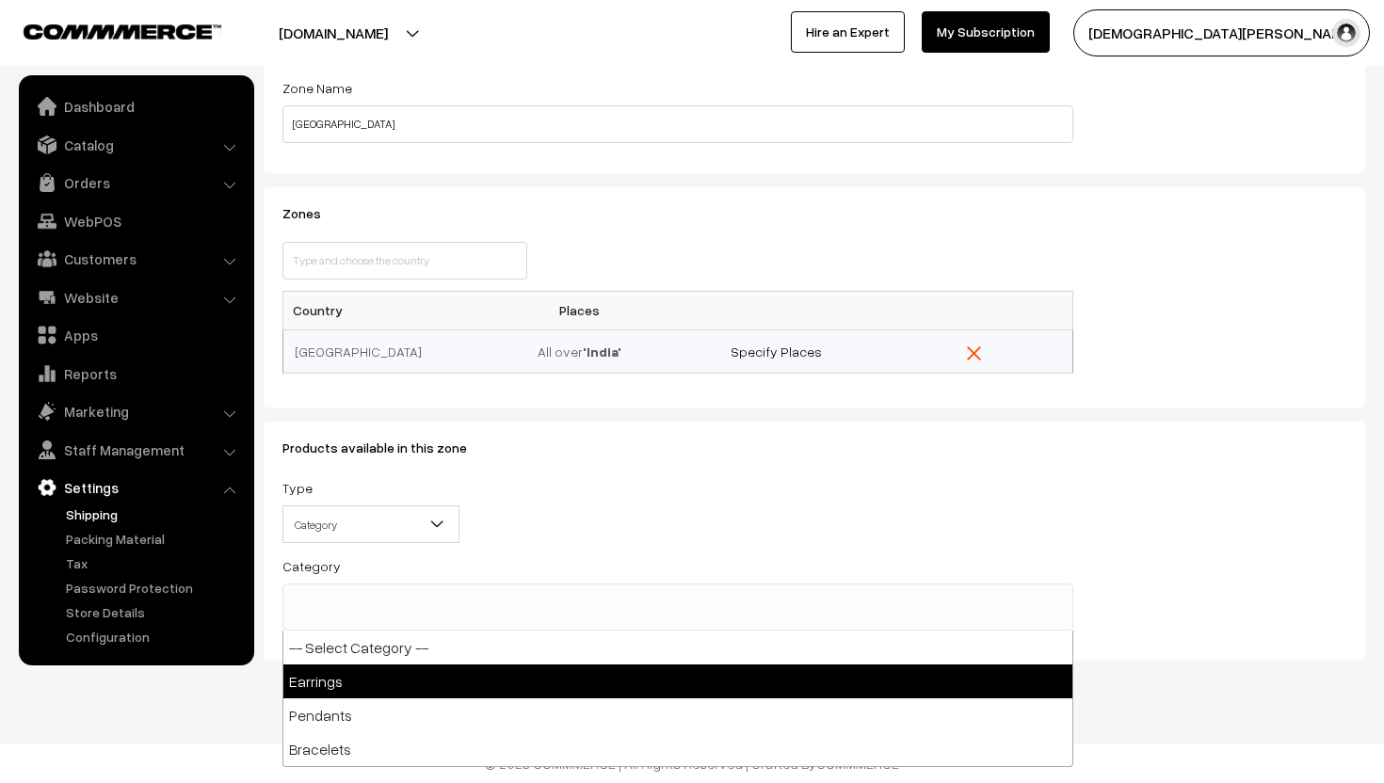
select select "1"
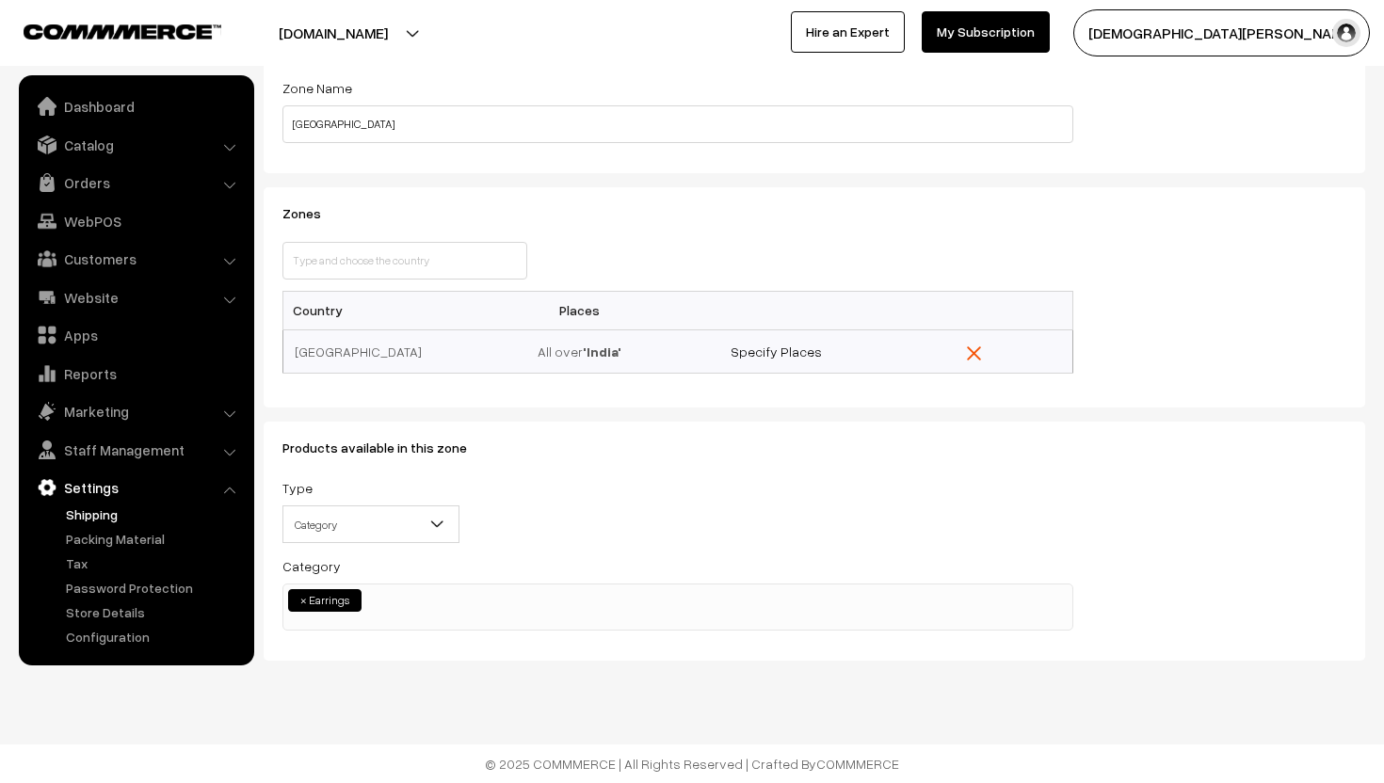
click at [411, 604] on ul "× Earrings" at bounding box center [677, 598] width 789 height 27
click at [499, 592] on ul "× Earrings × Pendants" at bounding box center [677, 598] width 789 height 27
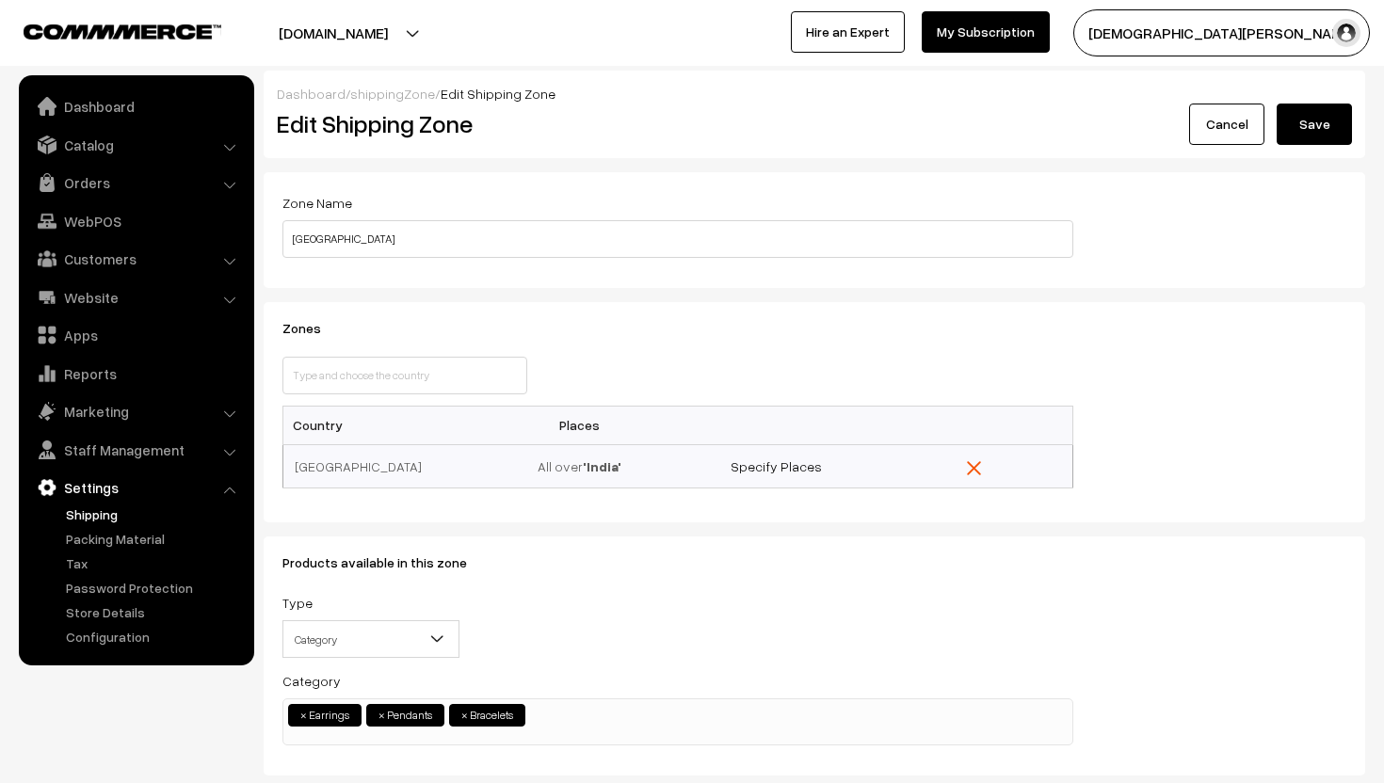
click at [1313, 118] on button "Save" at bounding box center [1314, 124] width 75 height 41
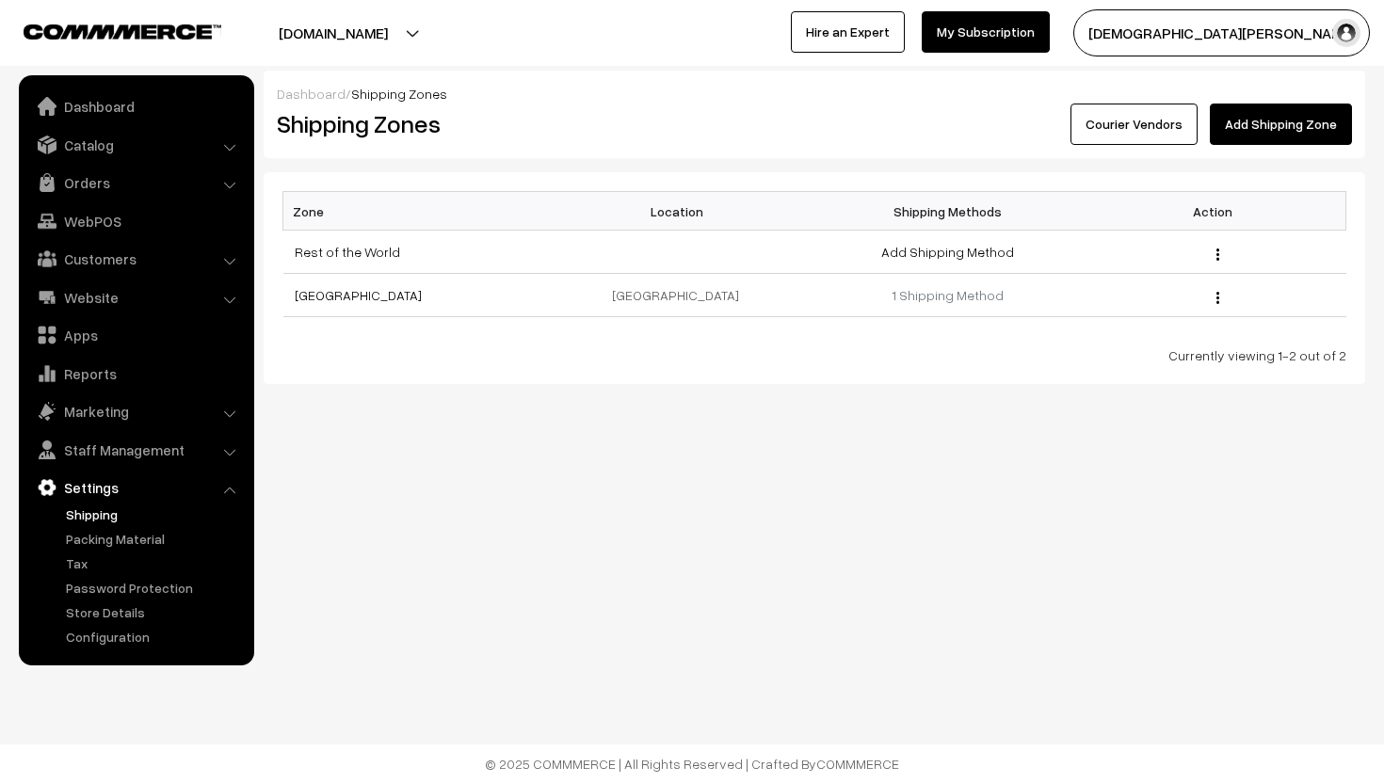
click at [105, 518] on link "Shipping" at bounding box center [154, 515] width 186 height 20
click at [89, 522] on link "Shipping" at bounding box center [154, 515] width 186 height 20
click at [74, 492] on link "Settings" at bounding box center [136, 488] width 224 height 34
click at [91, 517] on link "Shipping" at bounding box center [154, 515] width 186 height 20
click at [84, 505] on link "Shipping" at bounding box center [154, 515] width 186 height 20
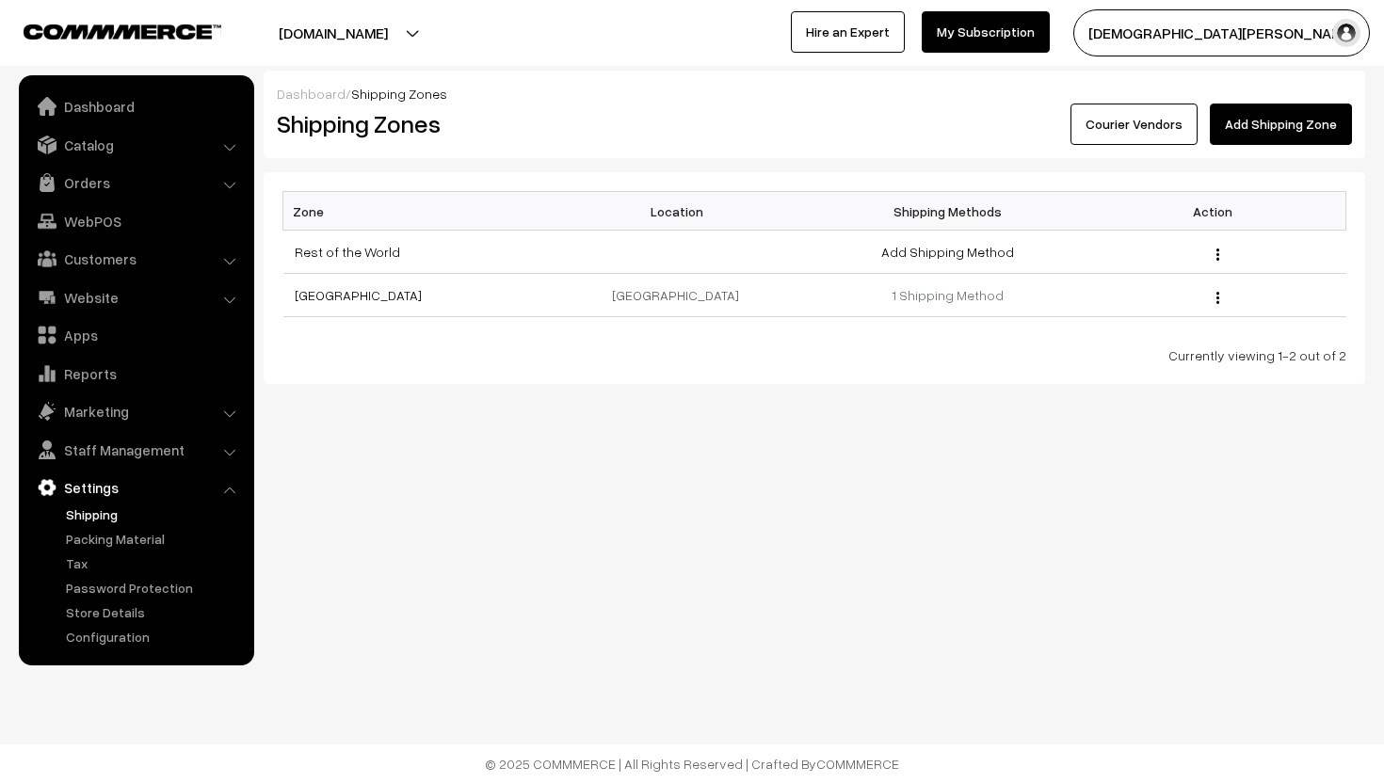
click at [83, 518] on link "Shipping" at bounding box center [154, 515] width 186 height 20
click at [224, 489] on li "Settings Shipping" at bounding box center [137, 559] width 226 height 176
click at [231, 490] on li "Settings Shipping" at bounding box center [137, 559] width 226 height 176
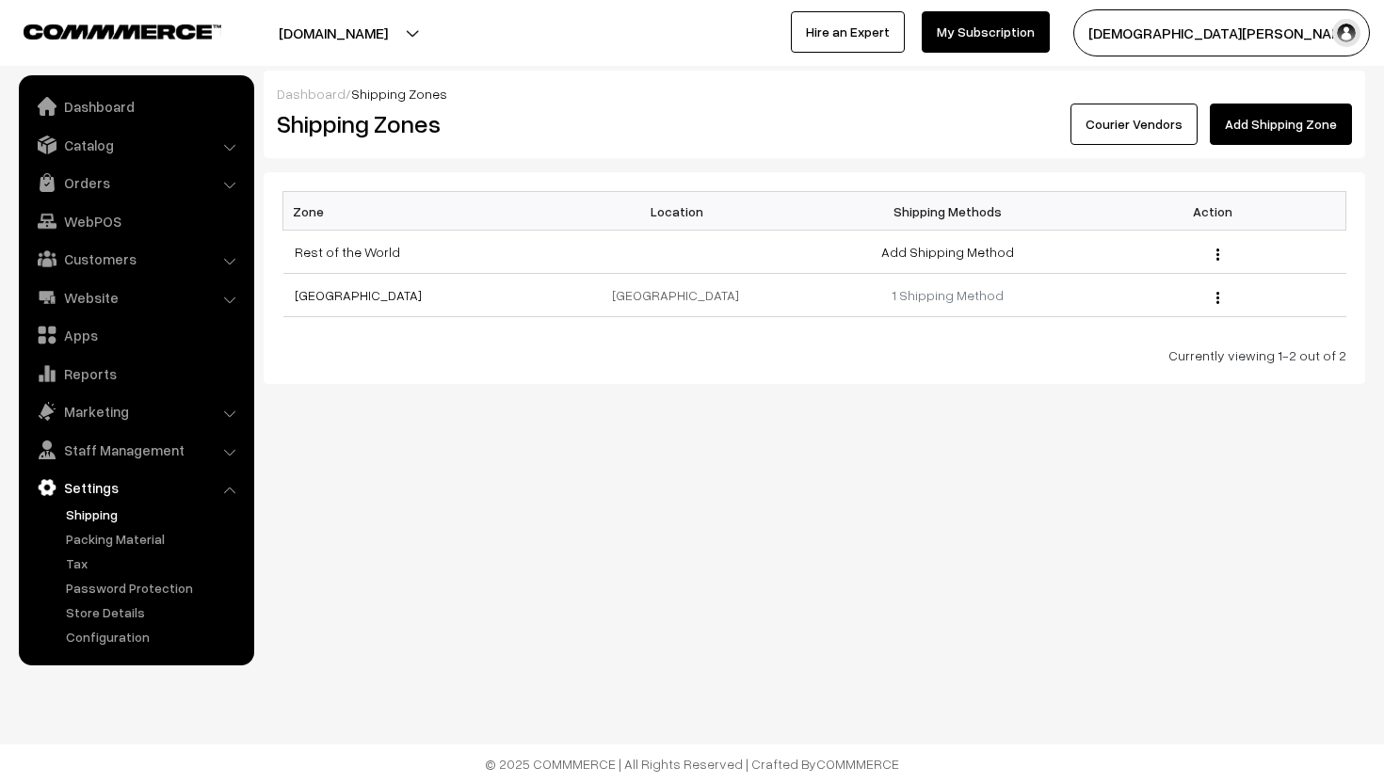
click at [94, 513] on link "Shipping" at bounding box center [154, 515] width 186 height 20
click at [113, 608] on link "Store Details" at bounding box center [154, 613] width 186 height 20
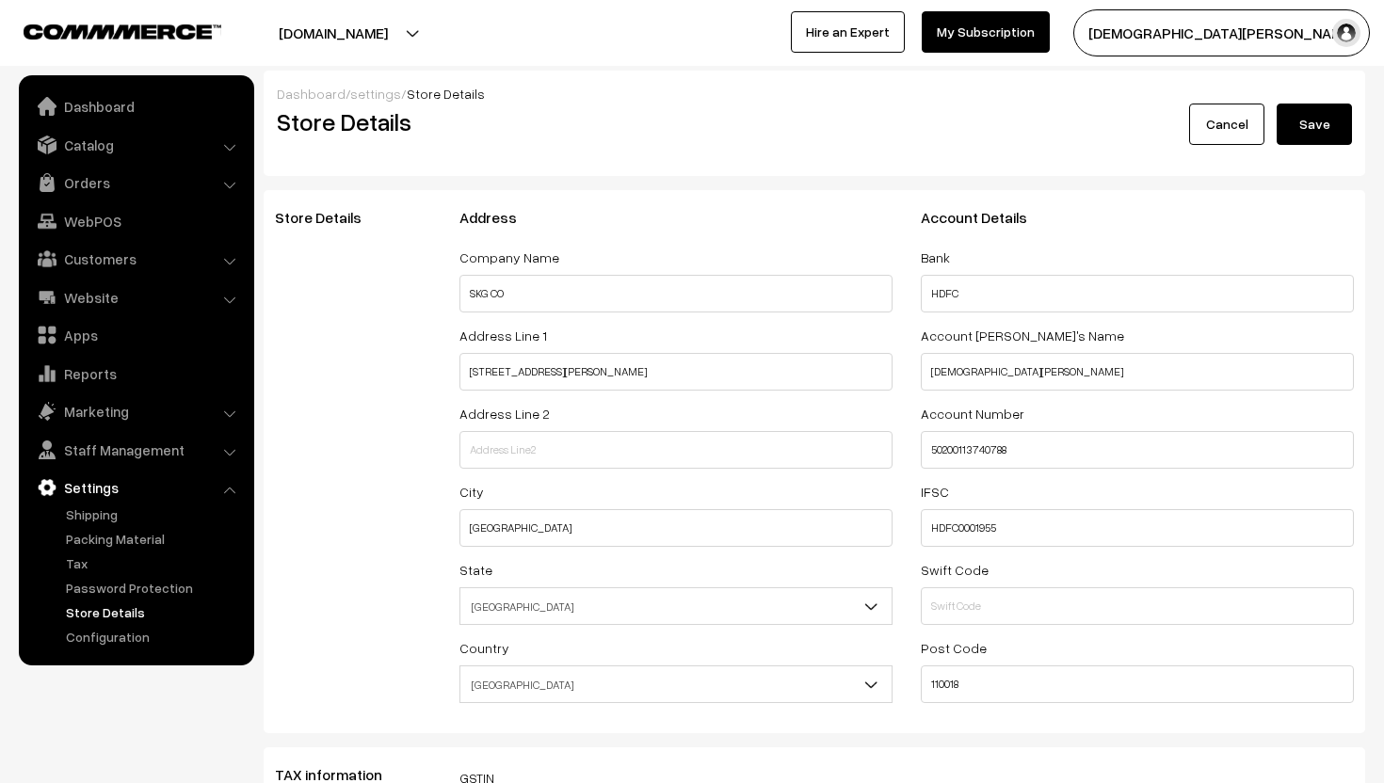
select select "99"
click at [96, 516] on link "Shipping" at bounding box center [154, 515] width 186 height 20
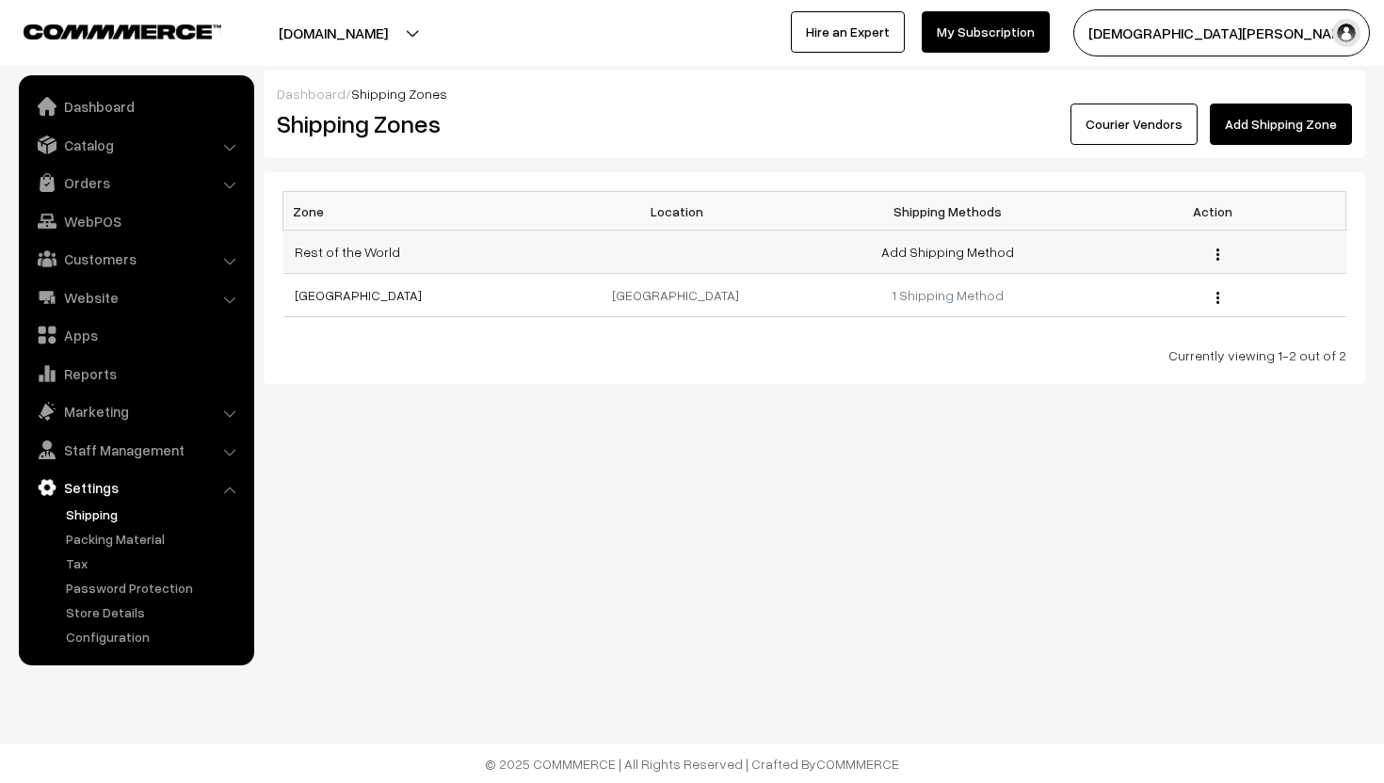
click at [1215, 252] on div "Edit" at bounding box center [1212, 252] width 243 height 20
click at [1216, 255] on img "button" at bounding box center [1217, 255] width 3 height 12
click at [1135, 280] on link "Edit" at bounding box center [1134, 280] width 160 height 41
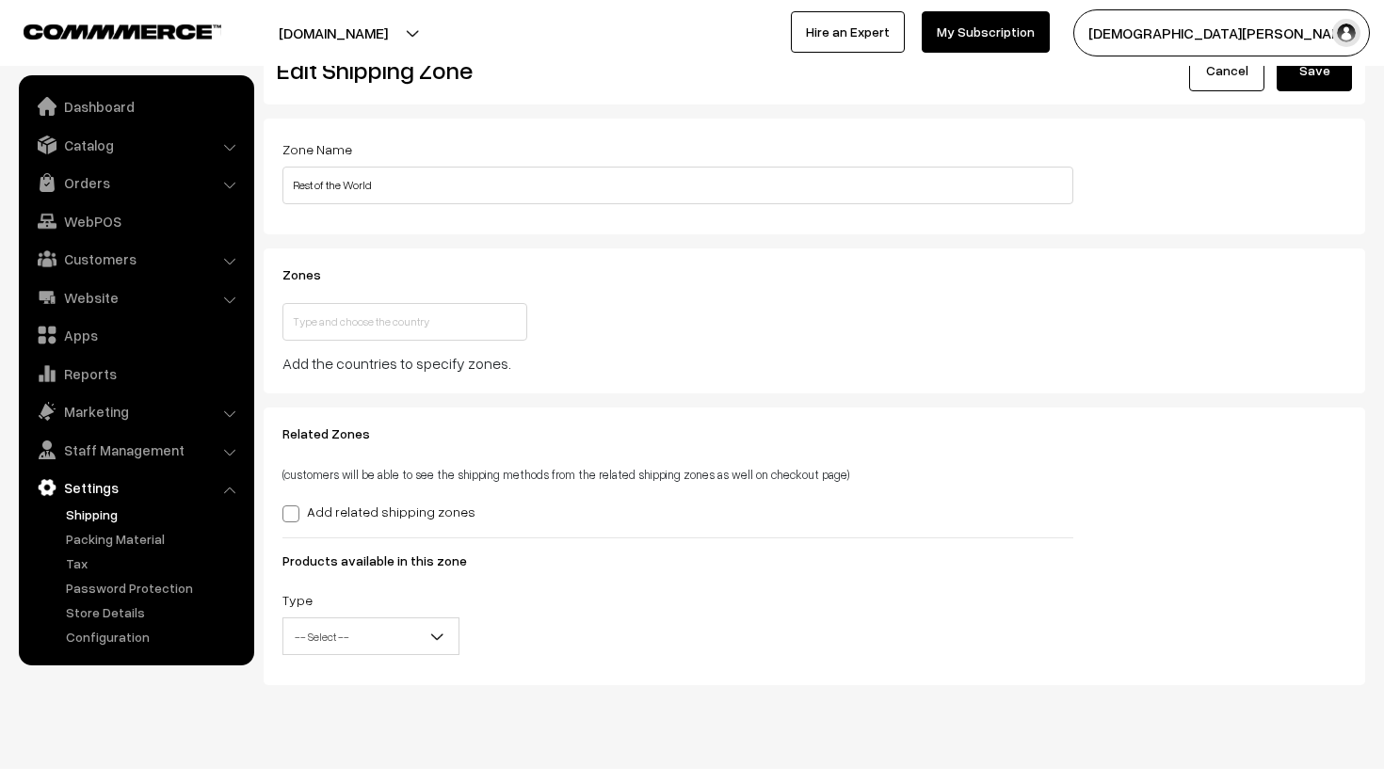
scroll to position [78, 0]
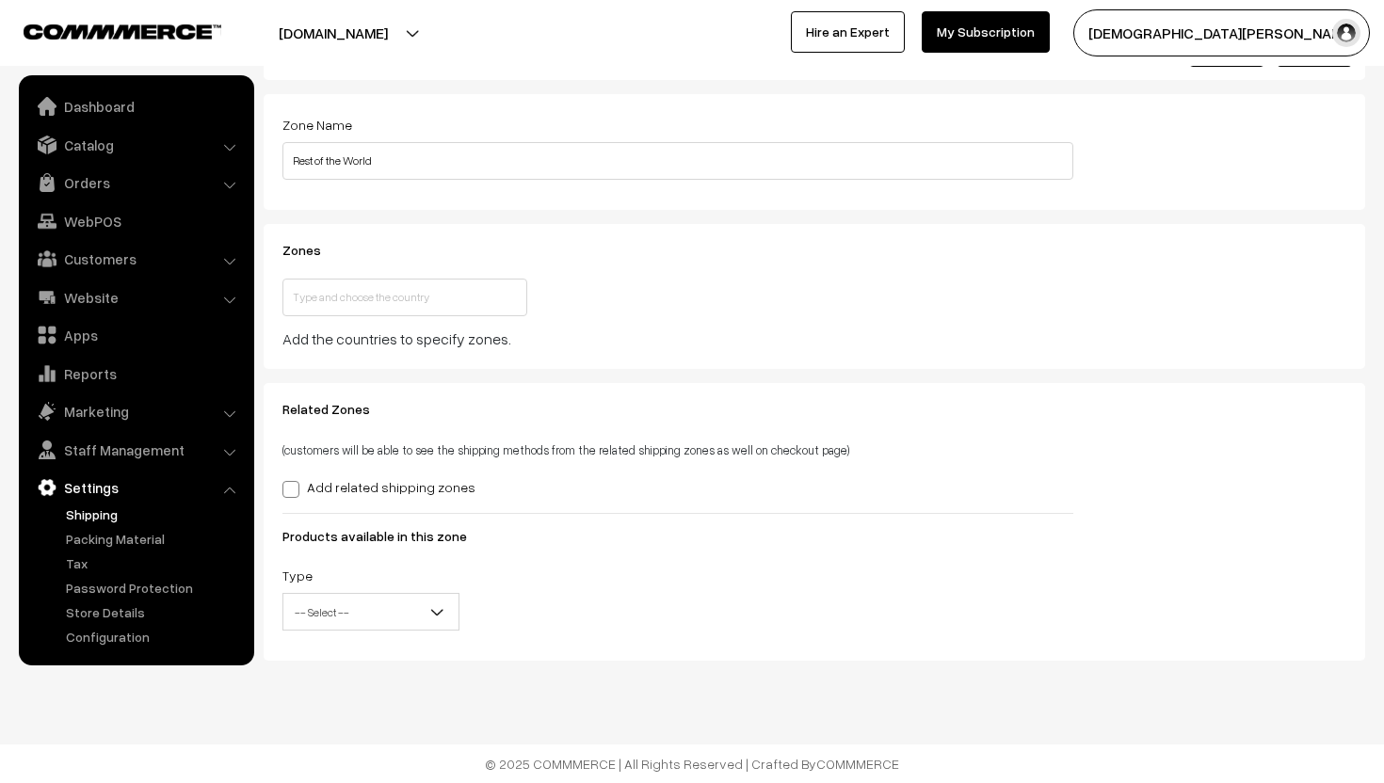
click at [383, 614] on span "-- Select --" at bounding box center [370, 612] width 175 height 33
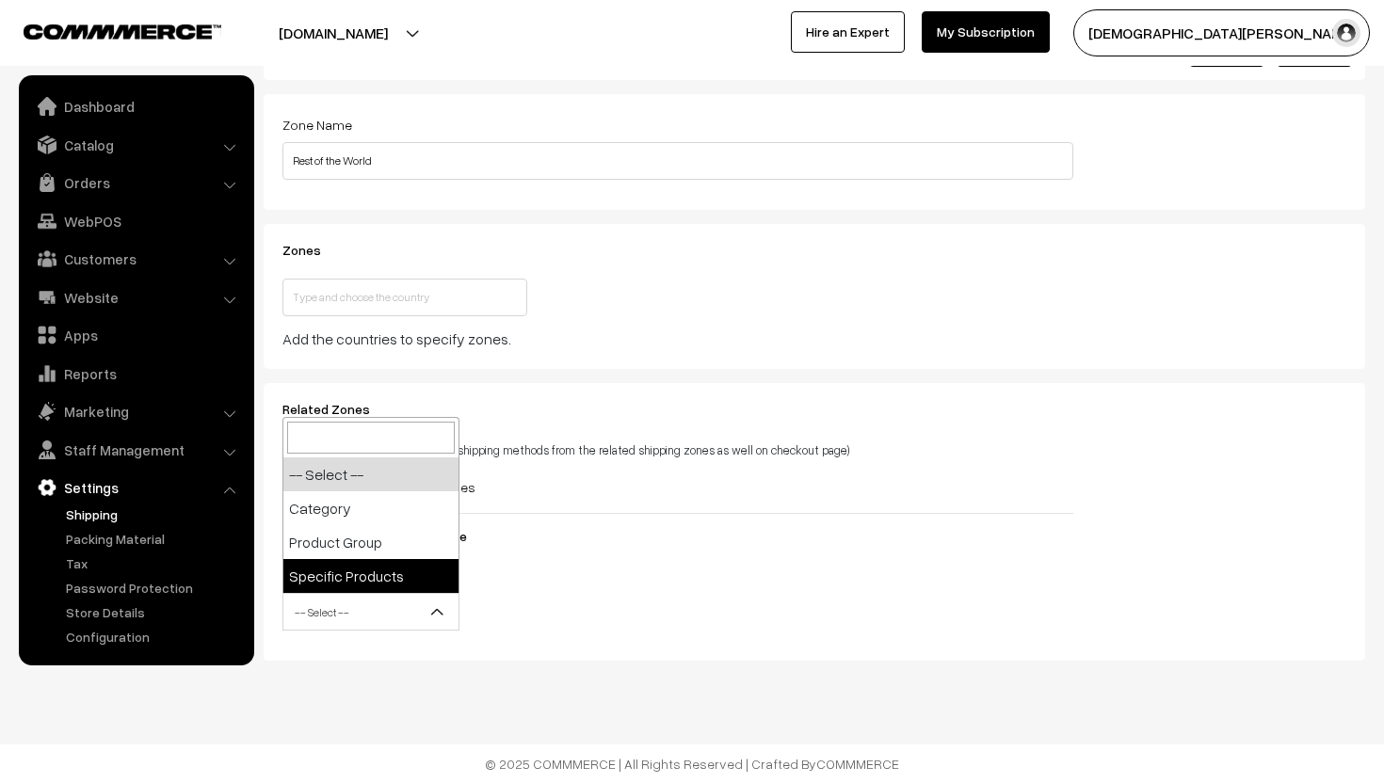
click at [548, 578] on div "Type -- Select -- Category Product Group Specific Products -- Select --" at bounding box center [677, 603] width 819 height 78
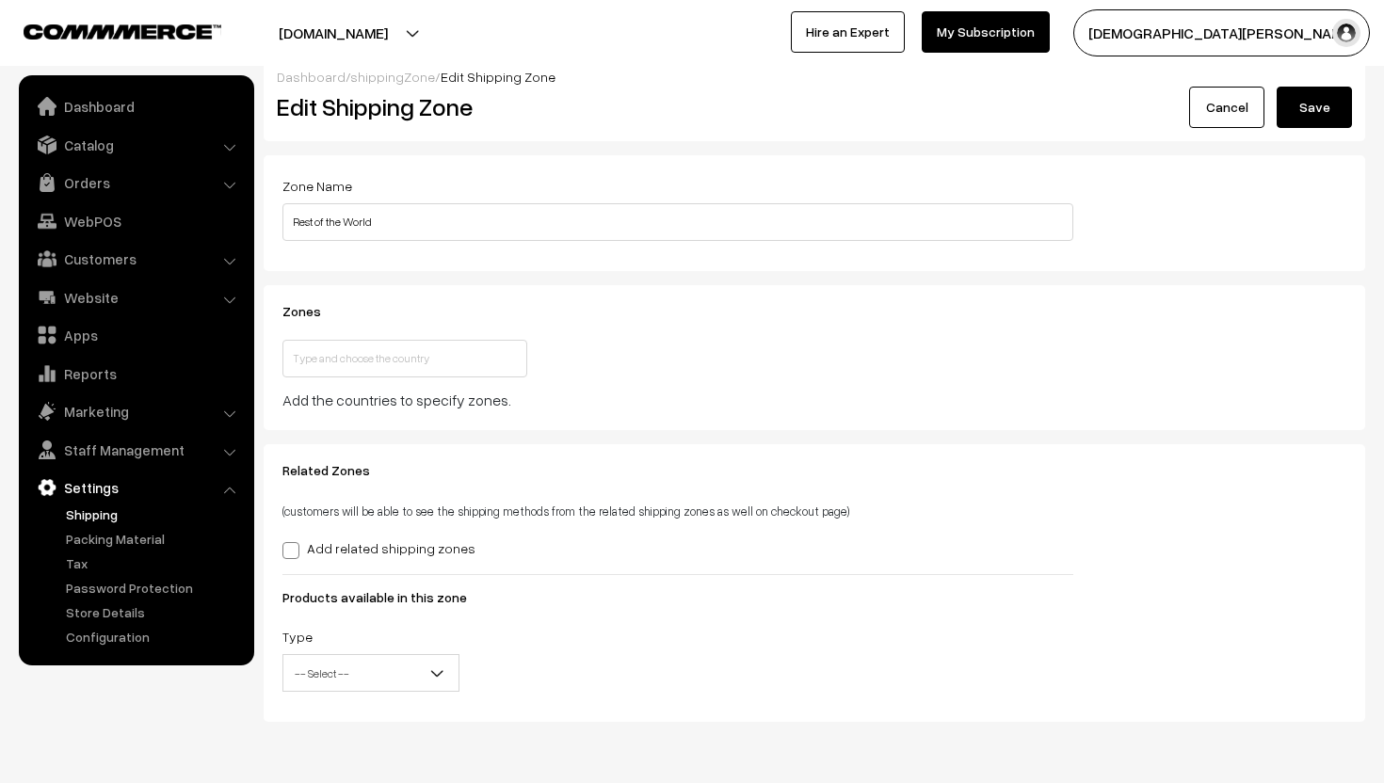
scroll to position [0, 0]
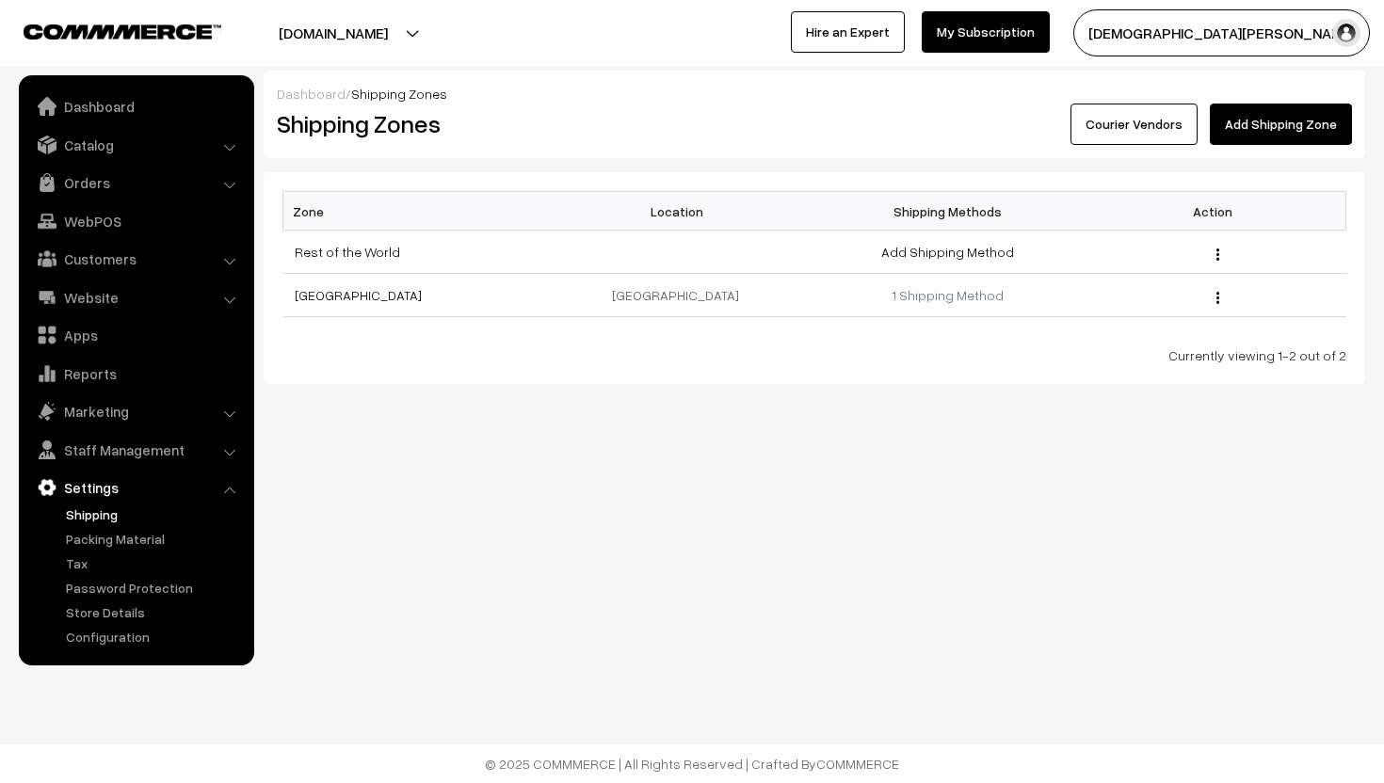
click at [1254, 122] on link "Add Shipping Zone" at bounding box center [1281, 124] width 142 height 41
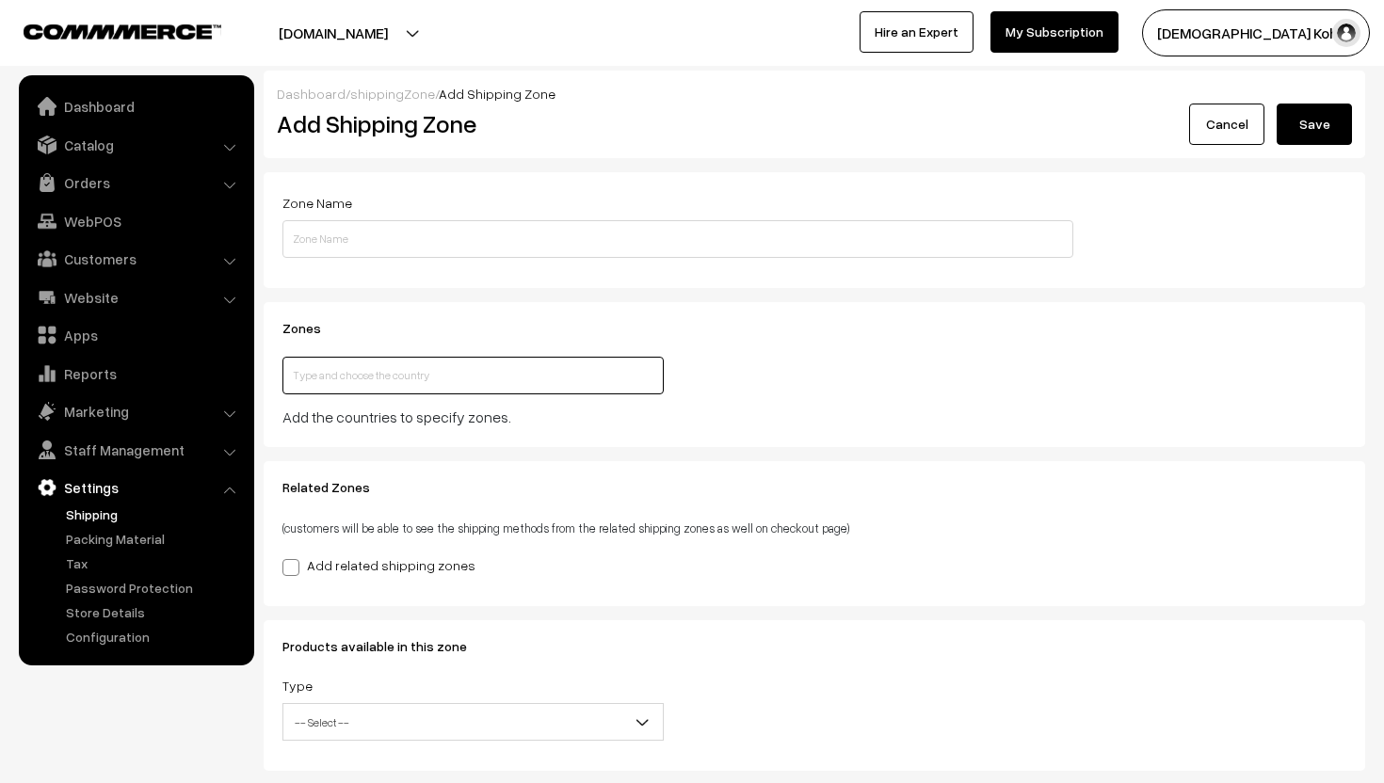
click at [487, 371] on input "text" at bounding box center [472, 376] width 381 height 38
type input "[GEOGRAPHIC_DATA]"
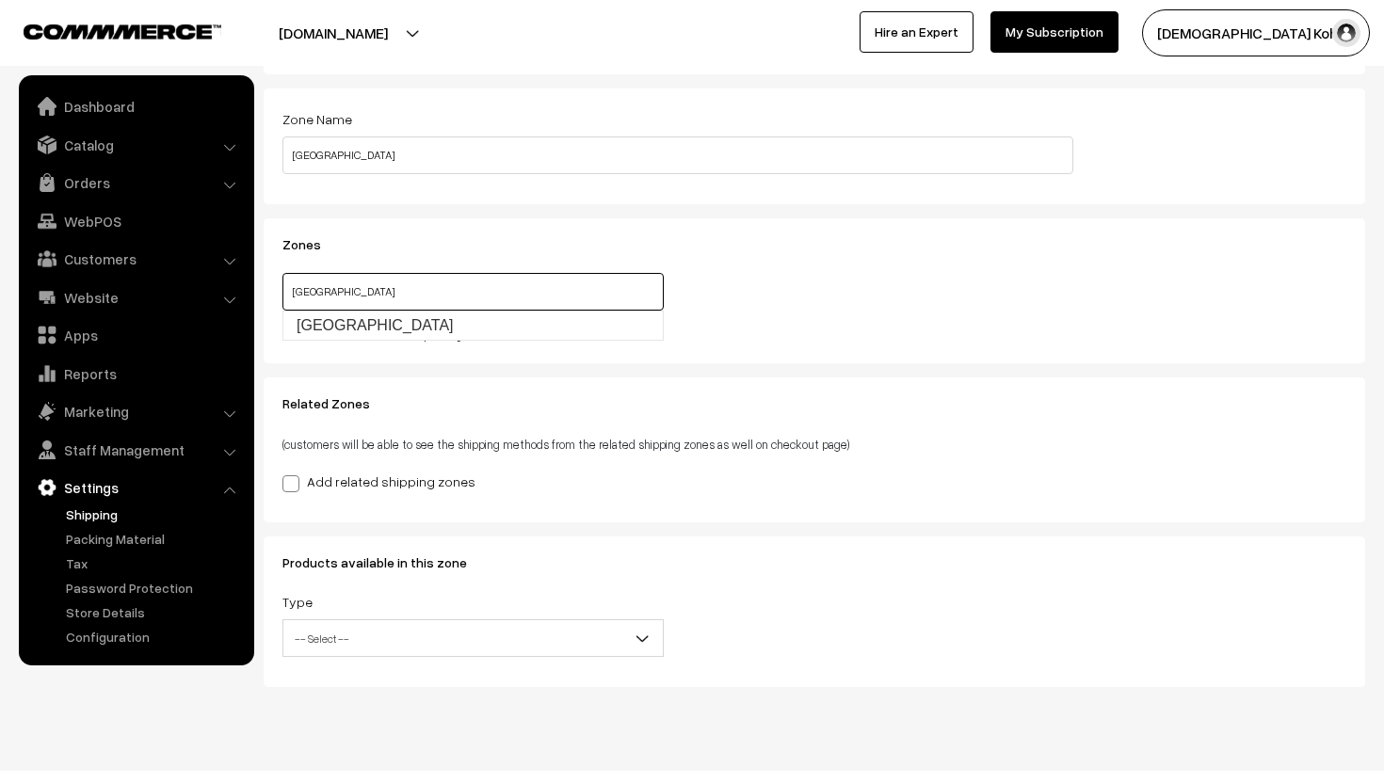
scroll to position [90, 0]
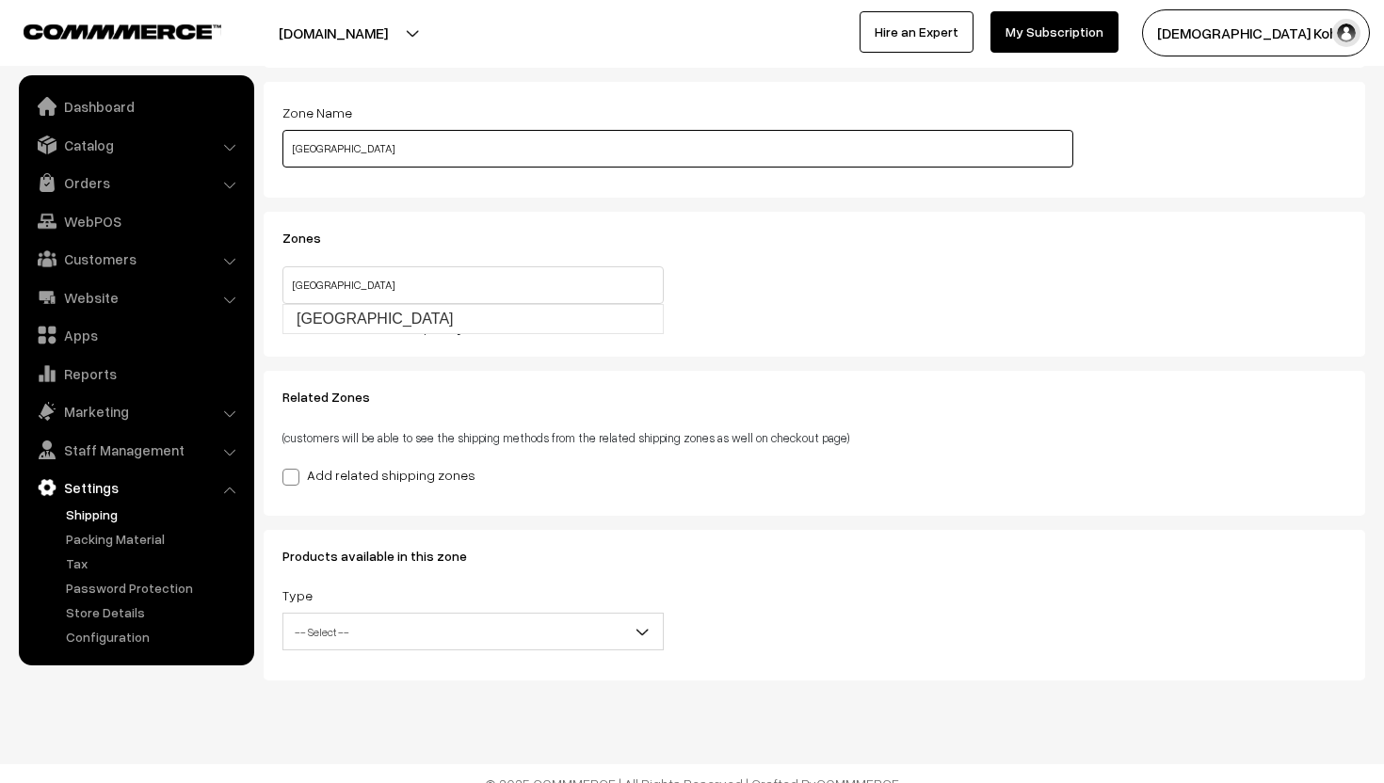
click at [394, 138] on input "[GEOGRAPHIC_DATA]" at bounding box center [677, 149] width 791 height 38
click at [382, 162] on input "[GEOGRAPHIC_DATA]" at bounding box center [677, 149] width 791 height 38
type input "W"
click at [292, 154] on input "Delhi" at bounding box center [677, 149] width 791 height 38
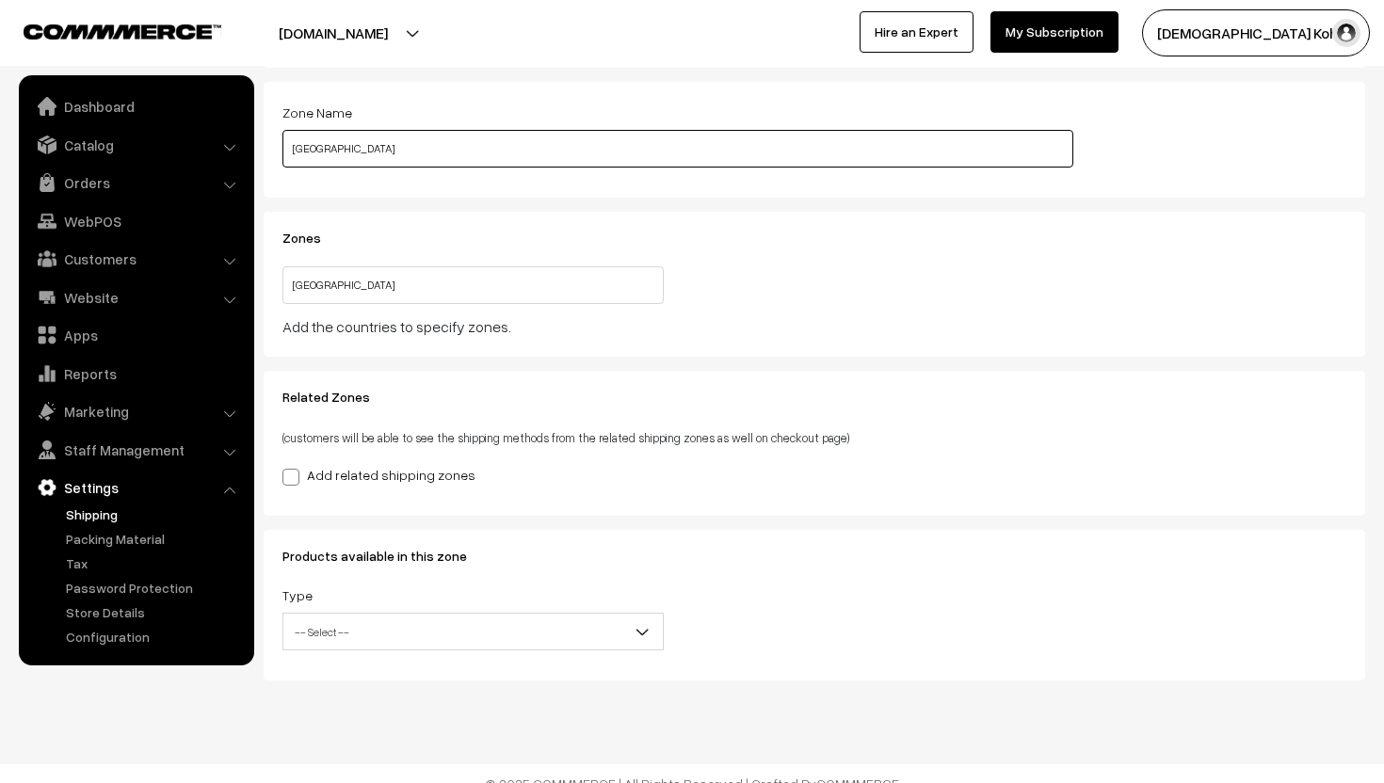
click at [292, 154] on input "Delhi" at bounding box center [677, 149] width 791 height 38
type input "Delhi"
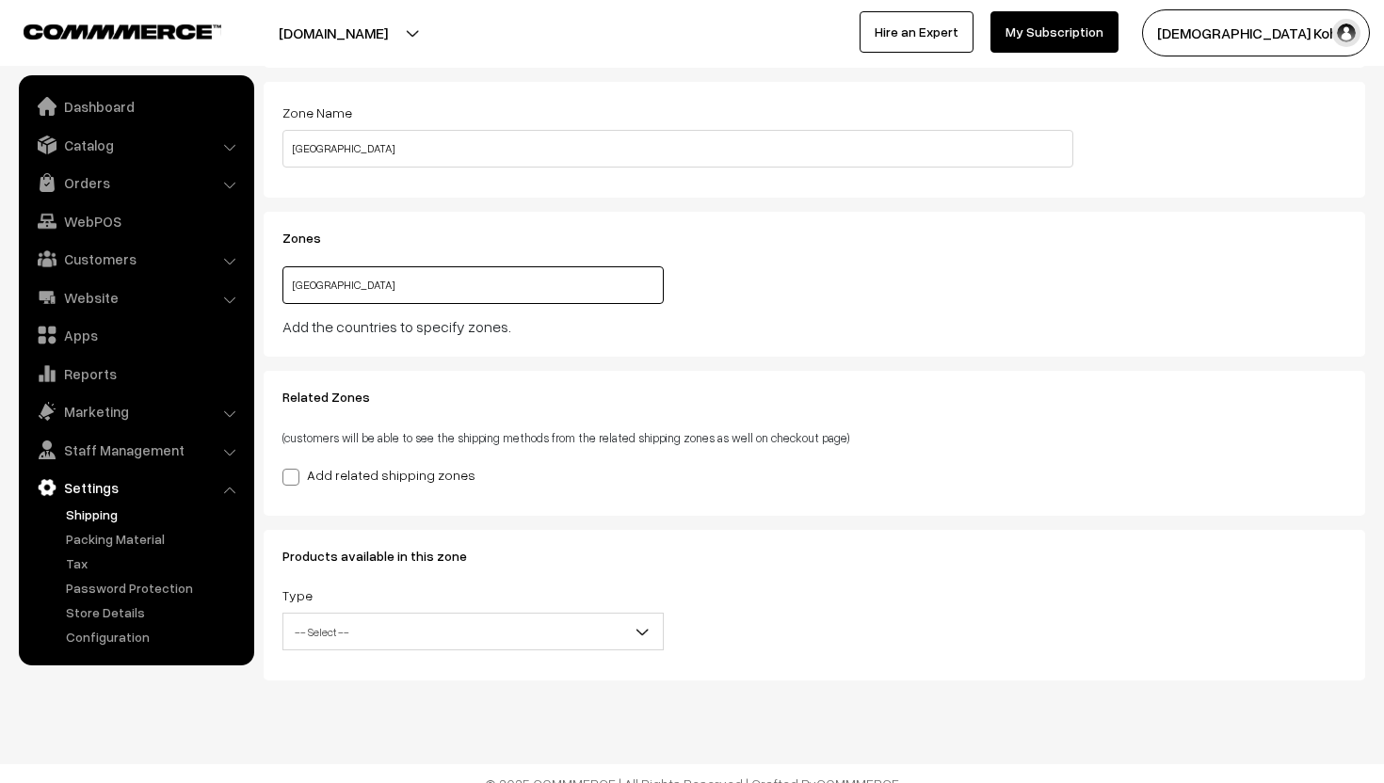
click at [591, 266] on input "[GEOGRAPHIC_DATA]" at bounding box center [472, 285] width 381 height 38
click at [571, 300] on input "[GEOGRAPHIC_DATA]" at bounding box center [472, 285] width 381 height 38
click at [567, 335] on div "Add the countries to specify zones." at bounding box center [677, 326] width 791 height 23
click at [294, 479] on span at bounding box center [290, 477] width 17 height 17
click at [294, 479] on input "Add related shipping zones" at bounding box center [288, 474] width 12 height 12
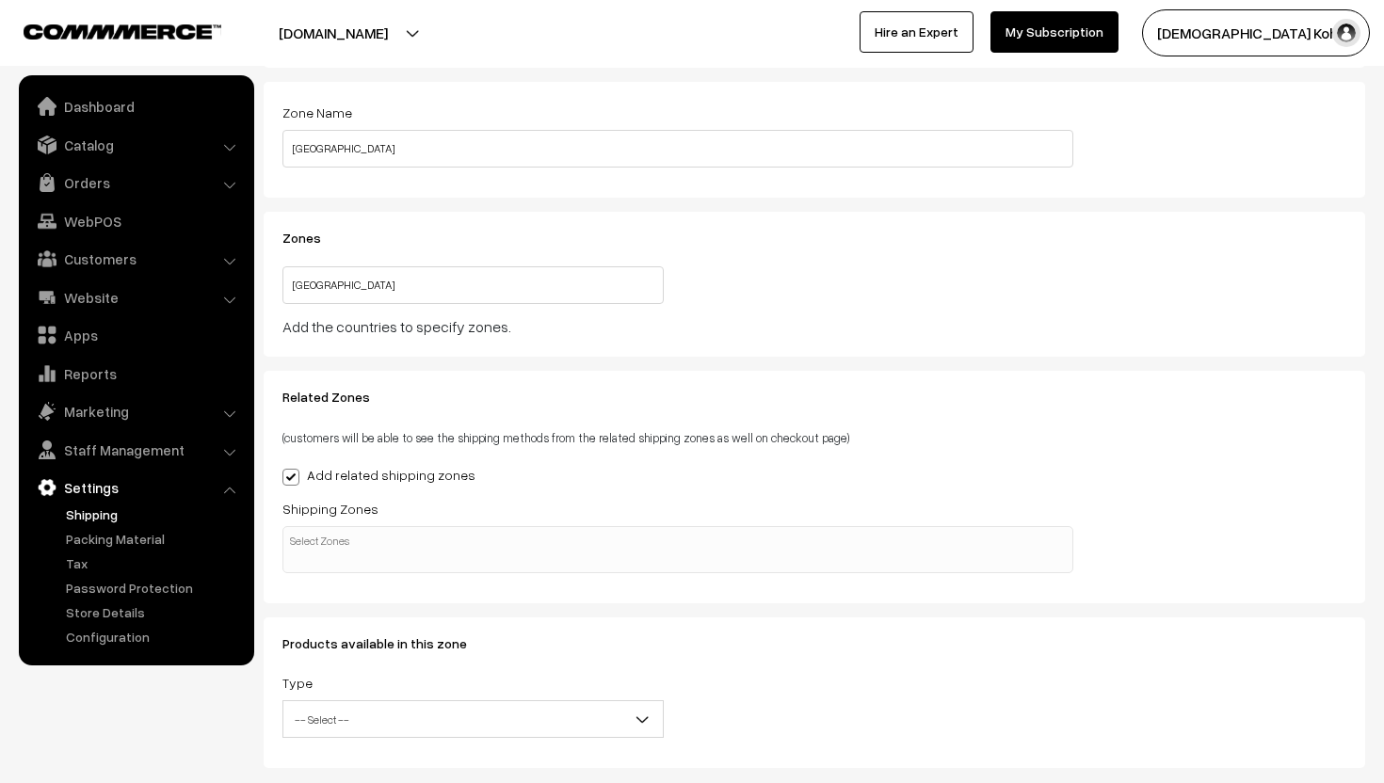
click at [295, 470] on span at bounding box center [290, 477] width 17 height 17
click at [295, 470] on input "Add related shipping zones" at bounding box center [288, 474] width 12 height 12
checkbox input "false"
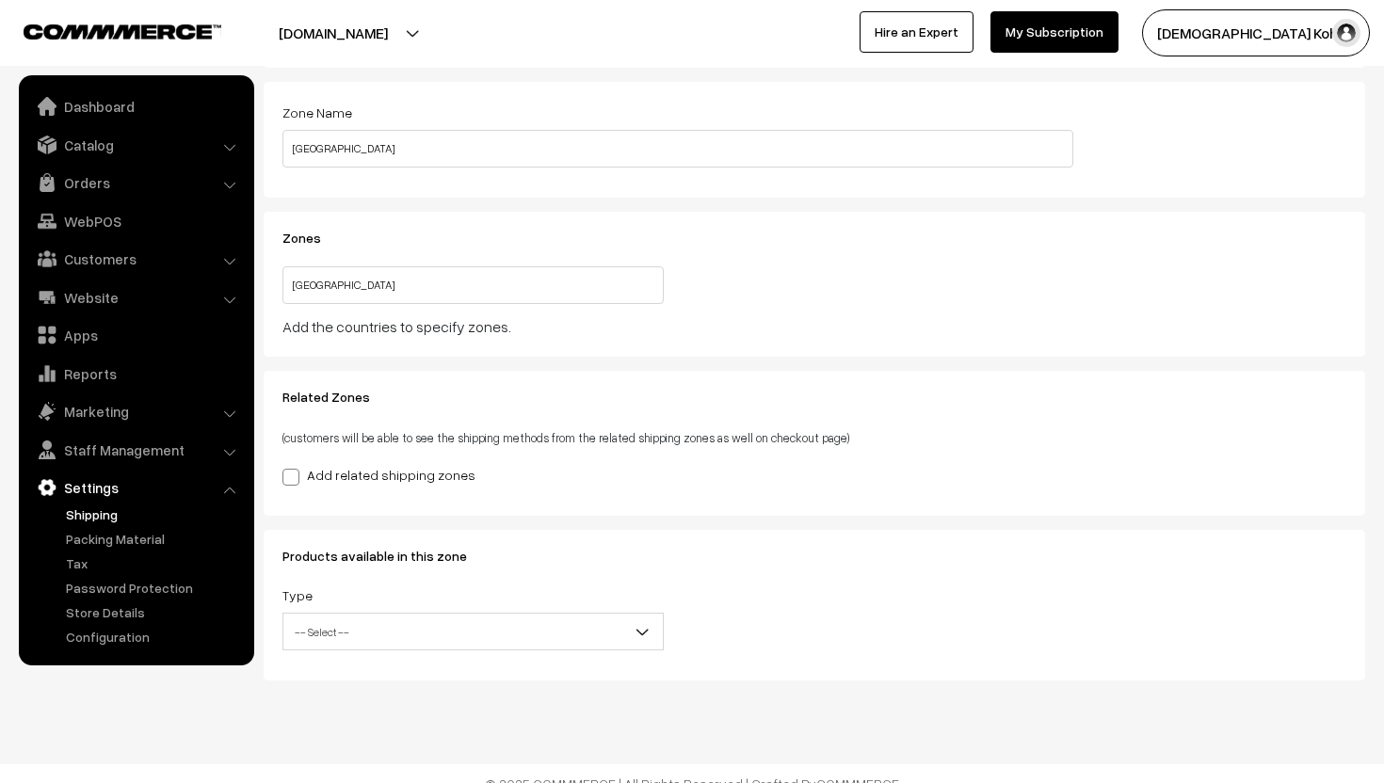
scroll to position [110, 0]
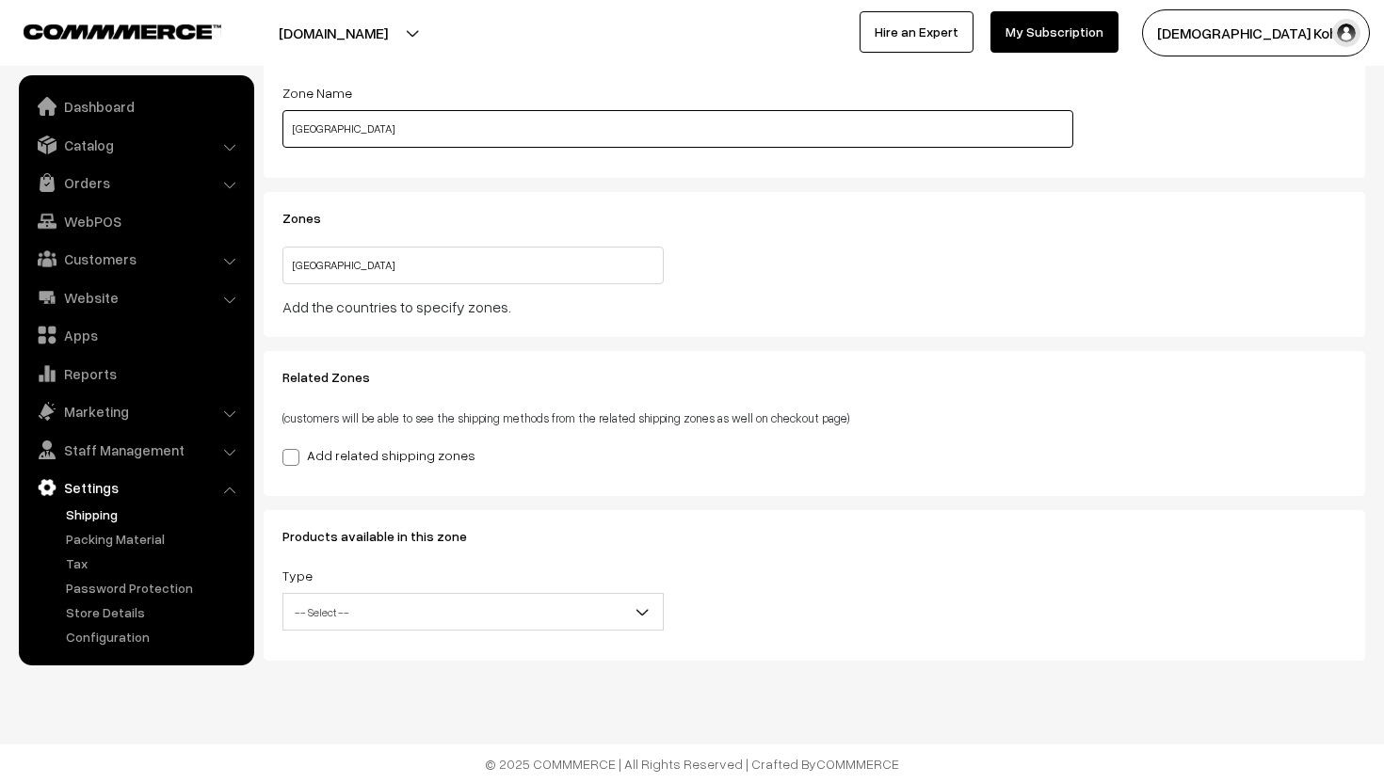
click at [357, 141] on input "Delhi" at bounding box center [677, 129] width 791 height 38
type input "D"
type input "Bengaluru"
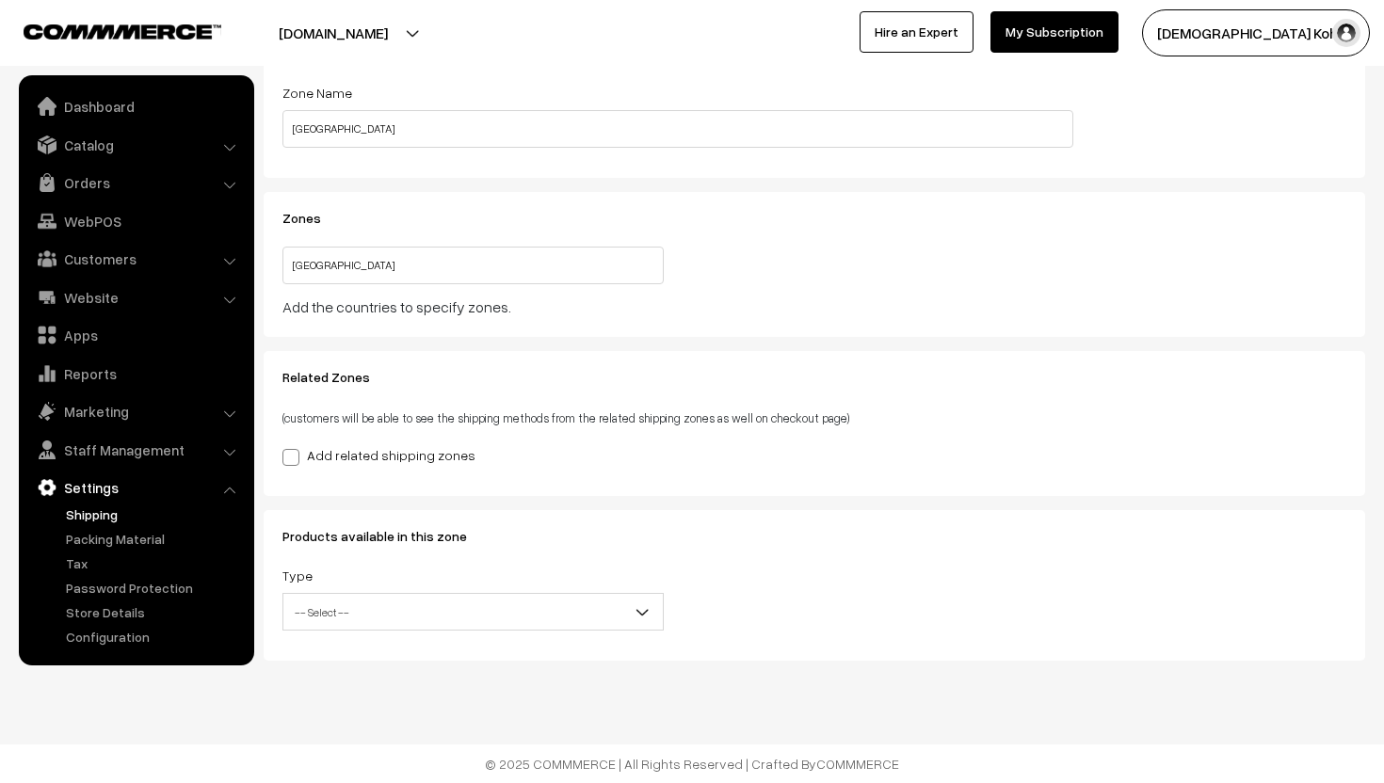
click at [378, 167] on div "Zone Name Bengaluru" at bounding box center [815, 120] width 1102 height 116
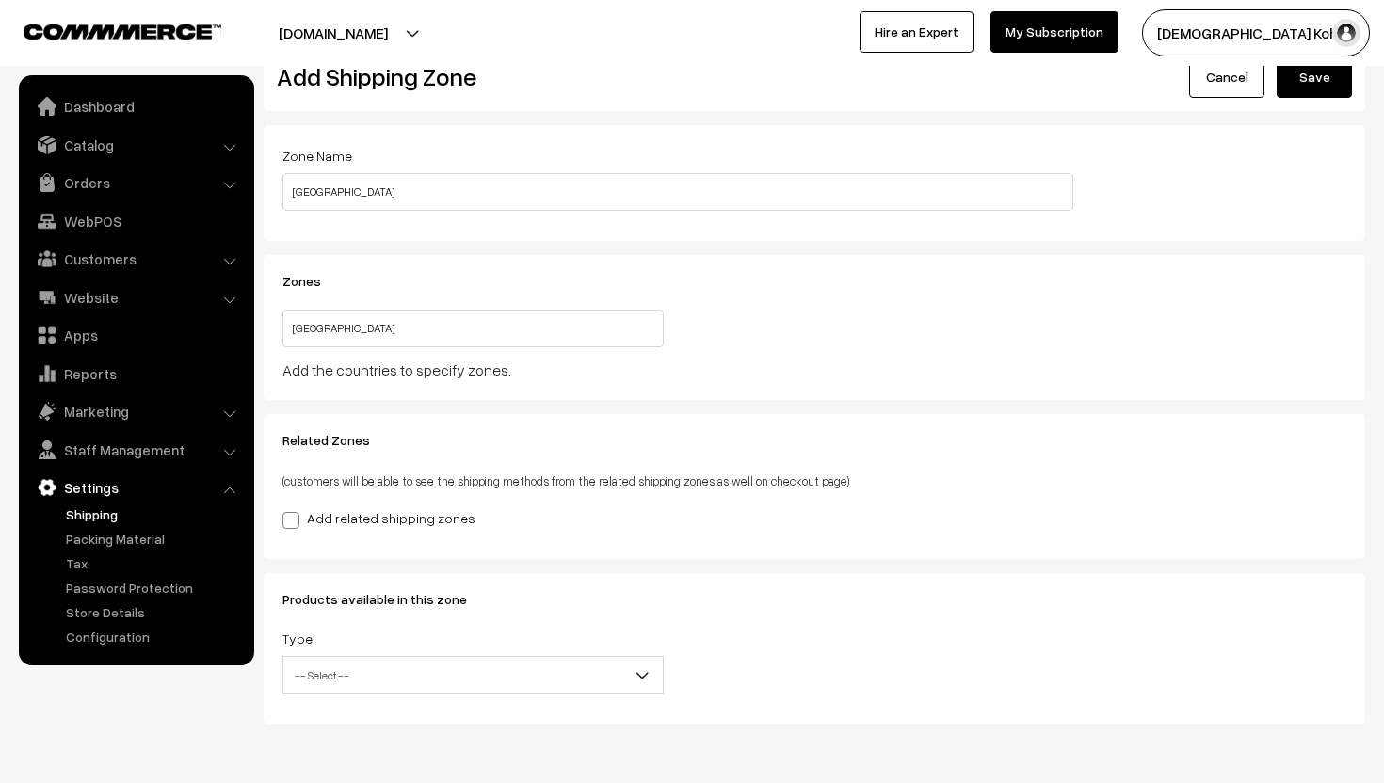
scroll to position [0, 0]
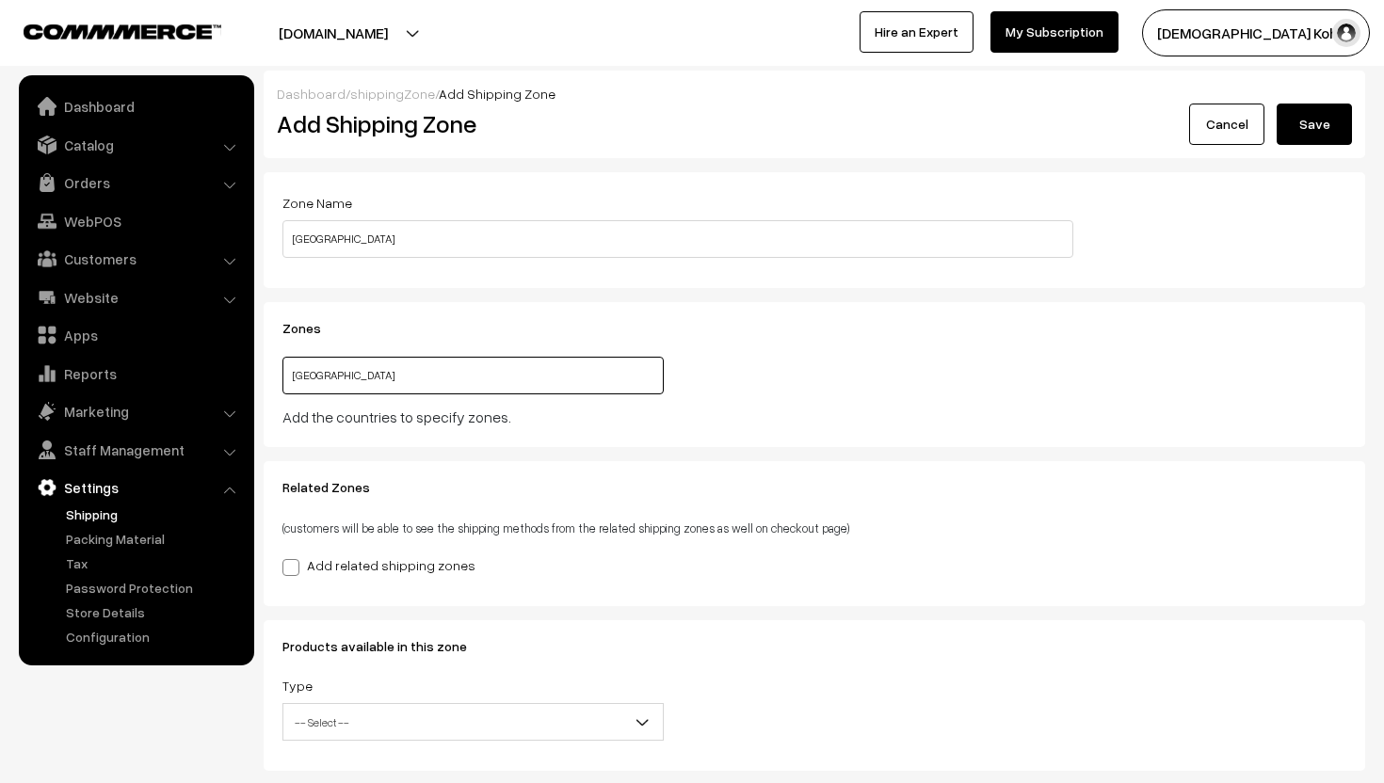
click at [340, 382] on input "[GEOGRAPHIC_DATA]" at bounding box center [472, 376] width 381 height 38
click at [344, 379] on input "text" at bounding box center [472, 376] width 381 height 38
type input "in"
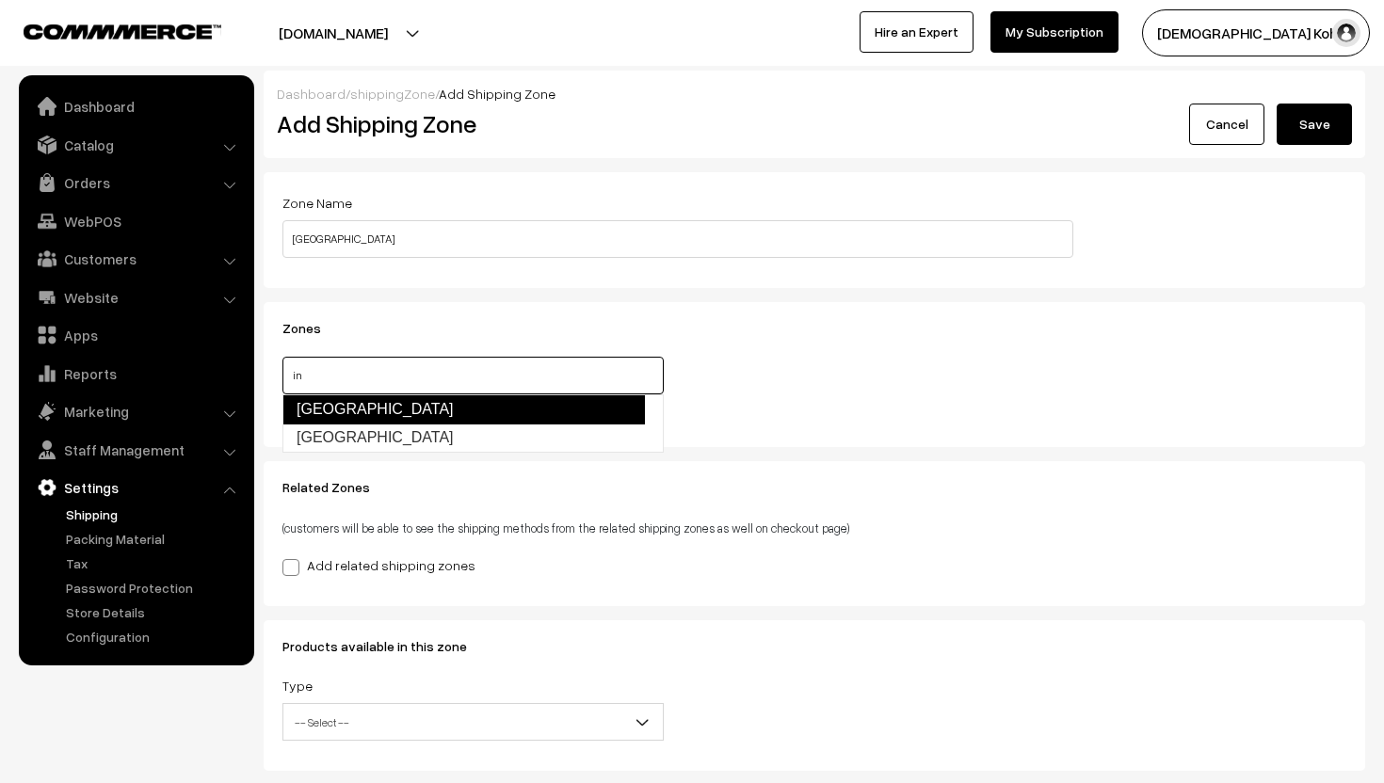
click at [352, 409] on link "[GEOGRAPHIC_DATA]" at bounding box center [463, 409] width 362 height 30
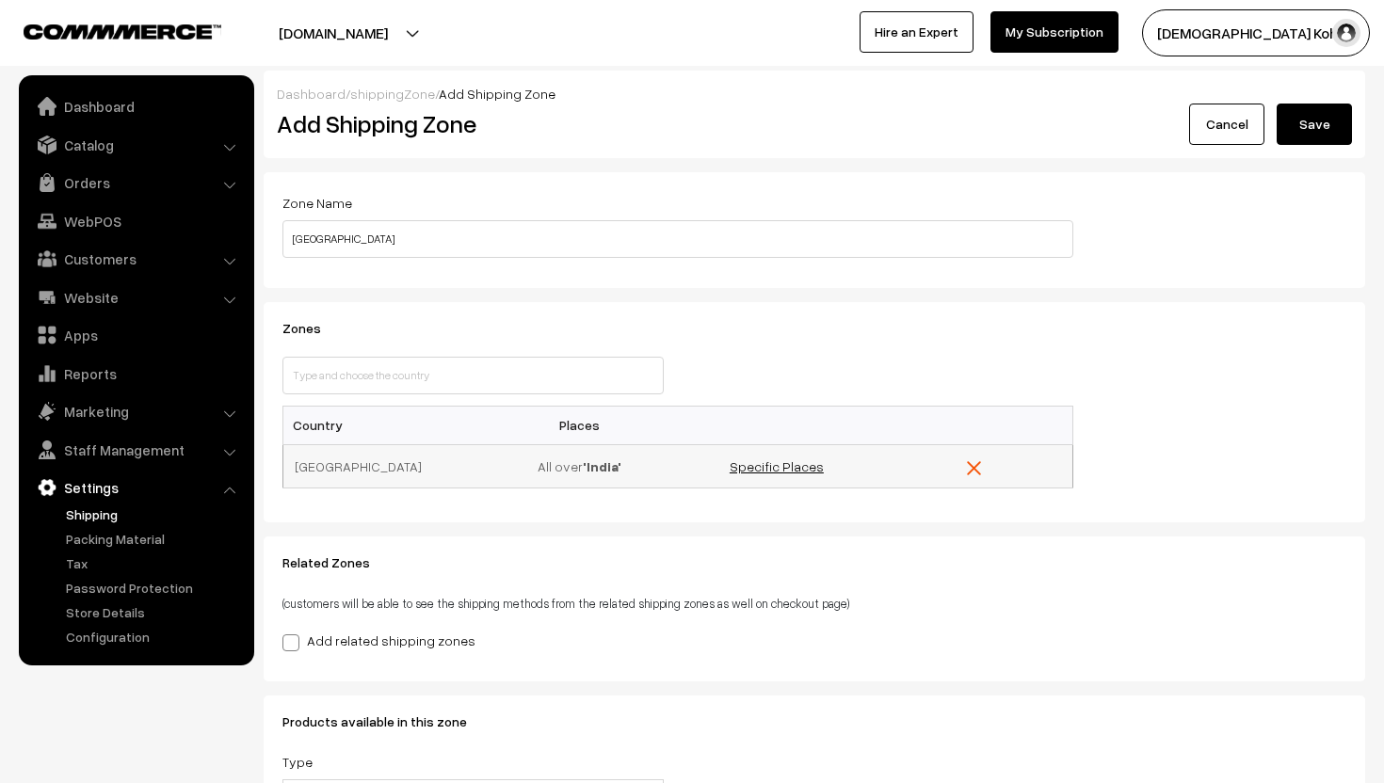
click at [786, 470] on link "Specific Places" at bounding box center [777, 467] width 94 height 16
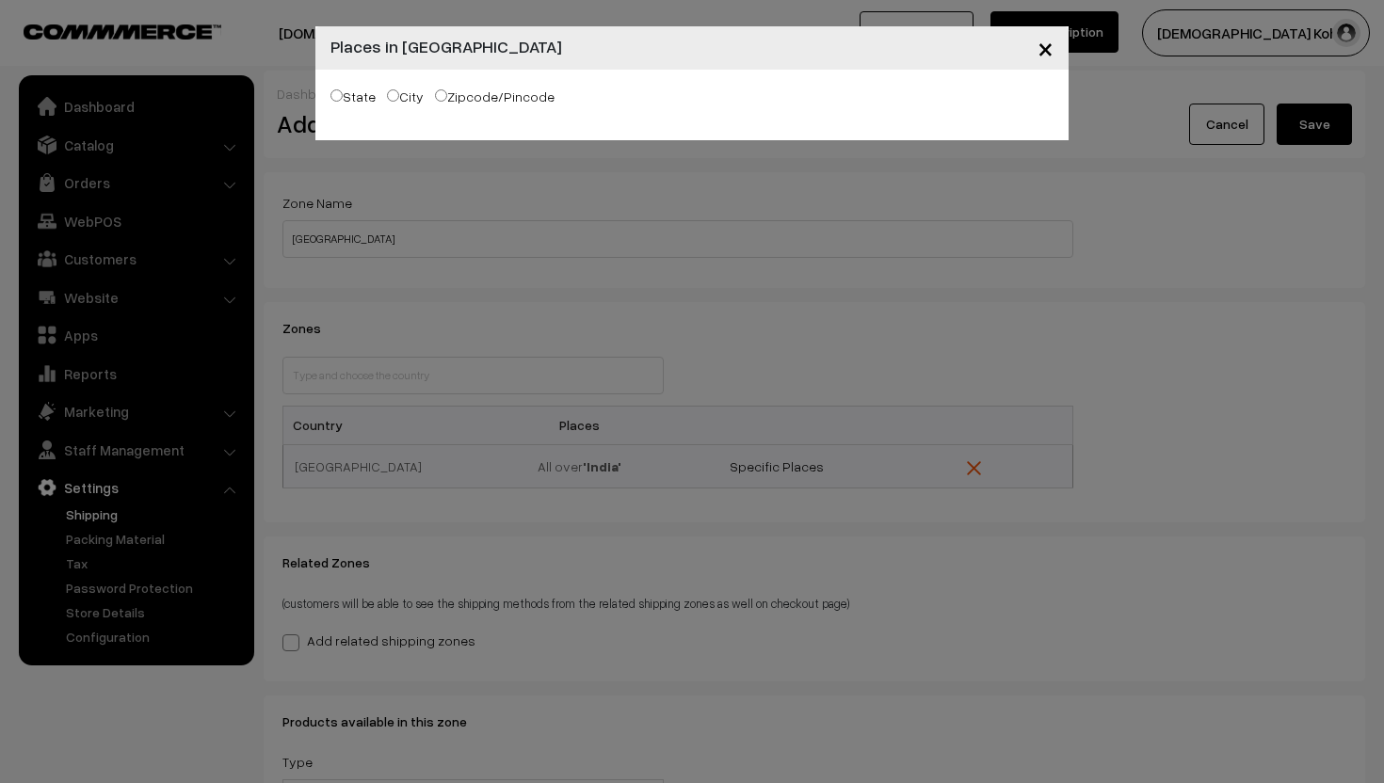
click at [340, 95] on input "State" at bounding box center [336, 95] width 12 height 12
radio input "true"
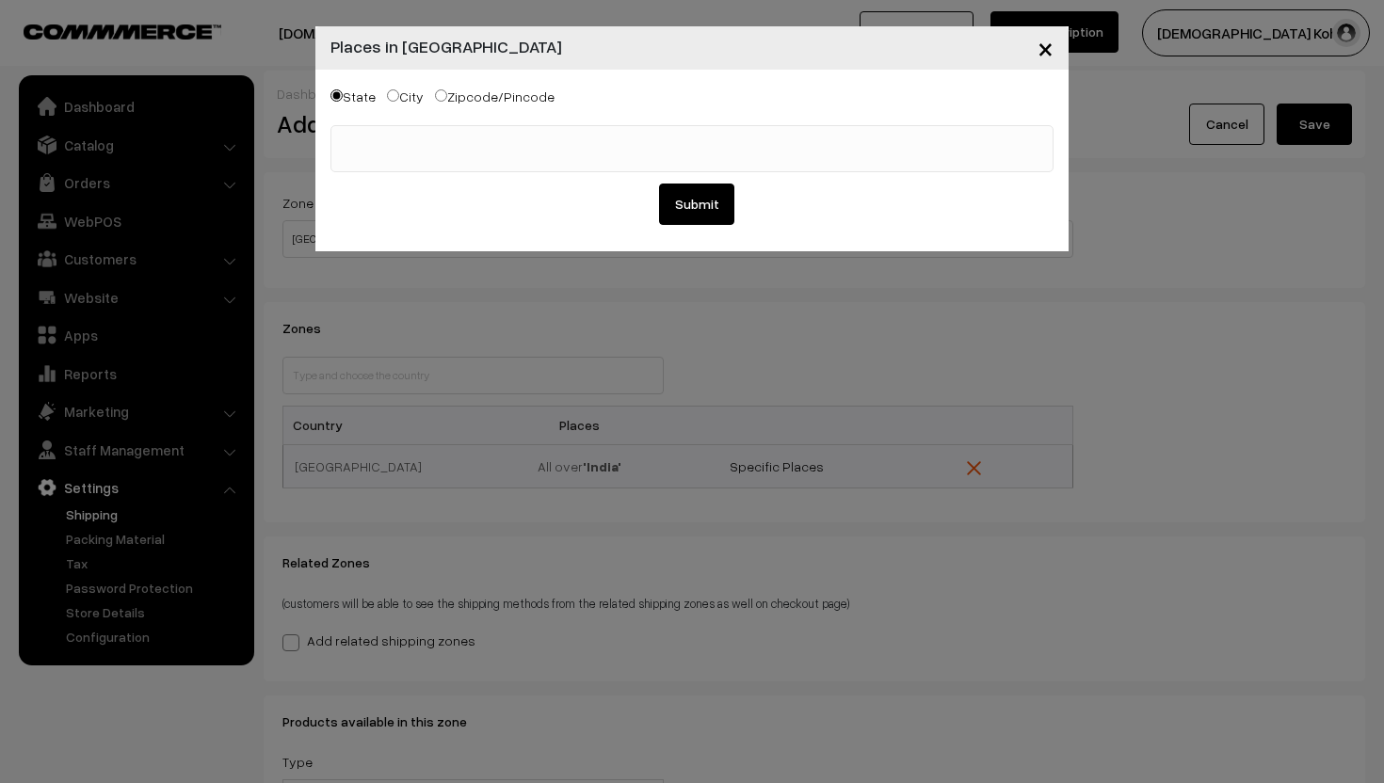
click at [359, 134] on ul at bounding box center [691, 138] width 721 height 24
click at [491, 143] on ul "× Arunachal Pradesh" at bounding box center [691, 139] width 721 height 27
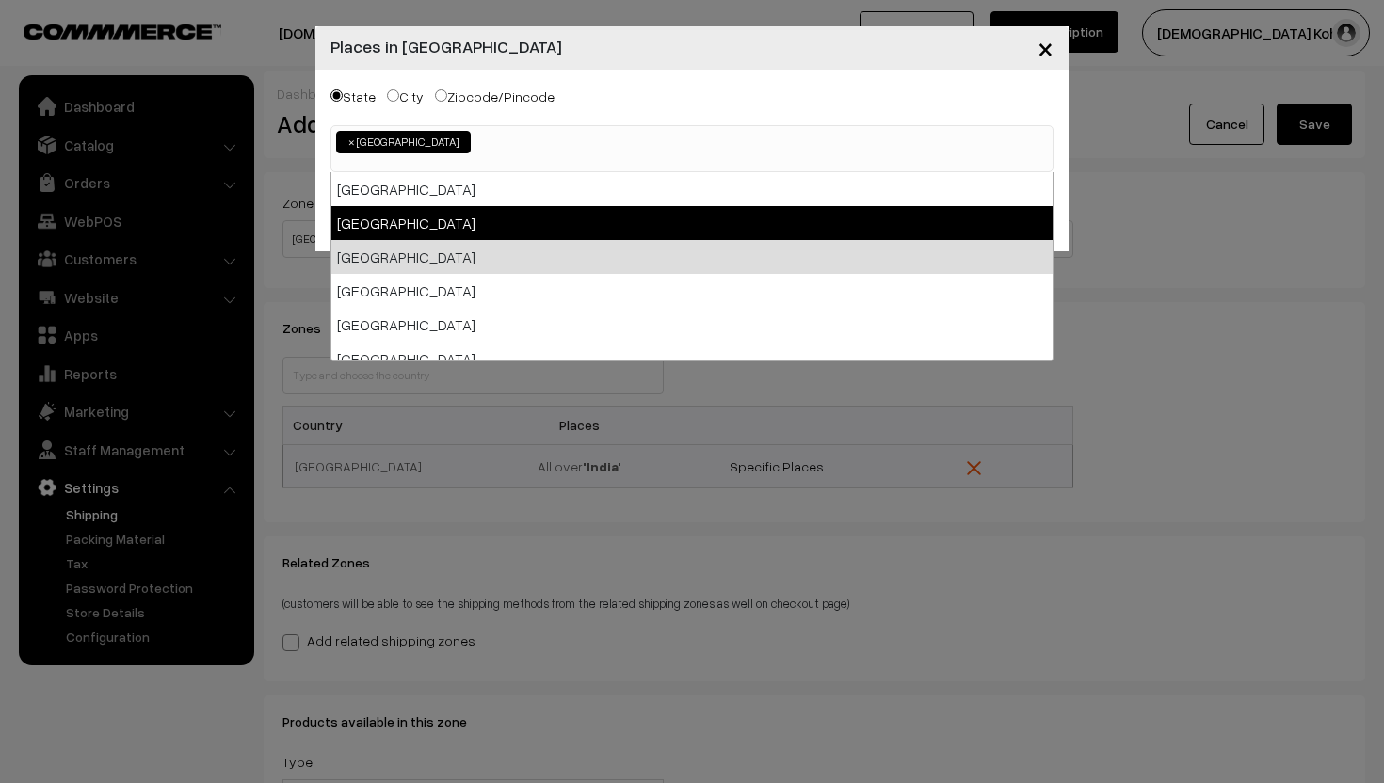
select select "Andhra Pradesh"
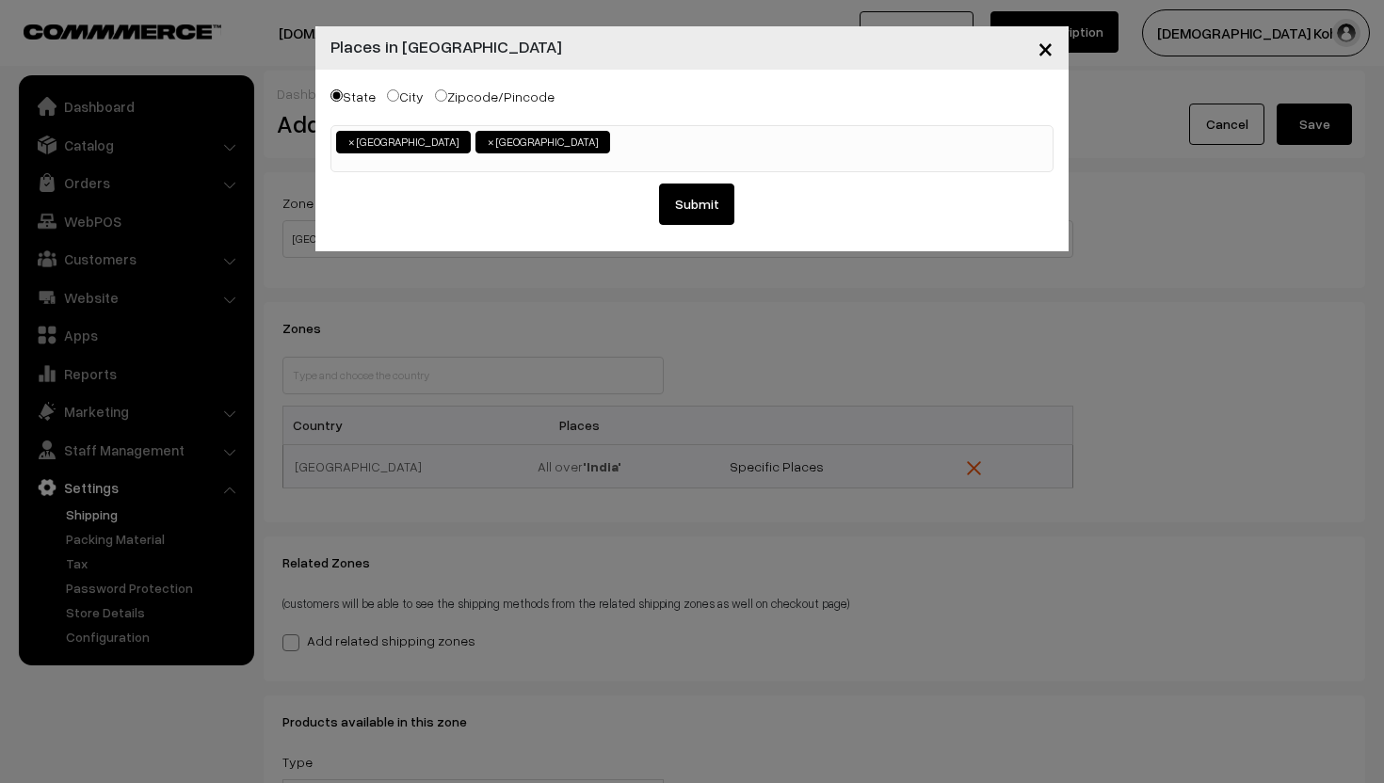
click at [587, 157] on span "× Andhra Pradesh × Arunachal Pradesh" at bounding box center [691, 148] width 723 height 47
click at [670, 138] on ul "× Andhra Pradesh × Arunachal Pradesh × Assam" at bounding box center [691, 139] width 721 height 27
click at [761, 152] on ul "× Andhra Pradesh × Arunachal Pradesh × Assam × Bihar" at bounding box center [691, 139] width 721 height 27
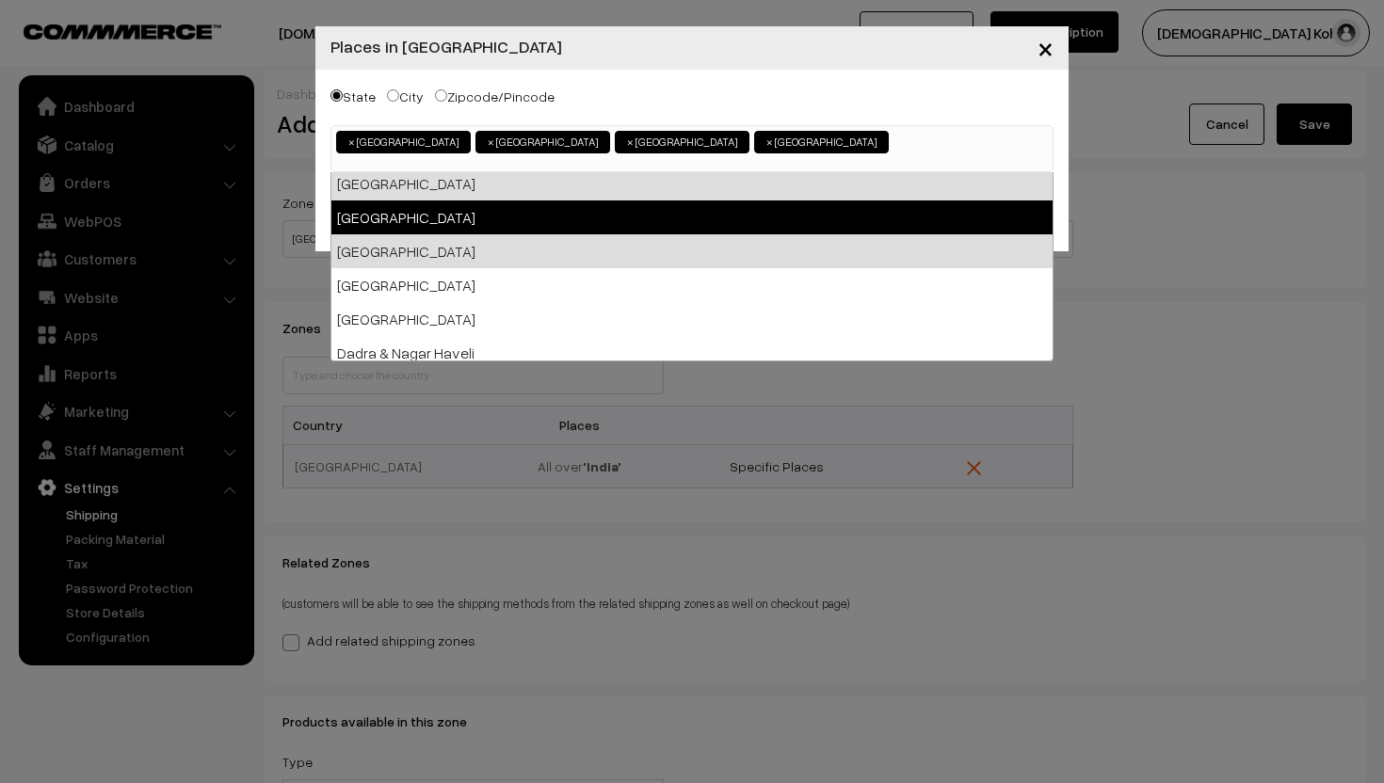
scroll to position [82, 0]
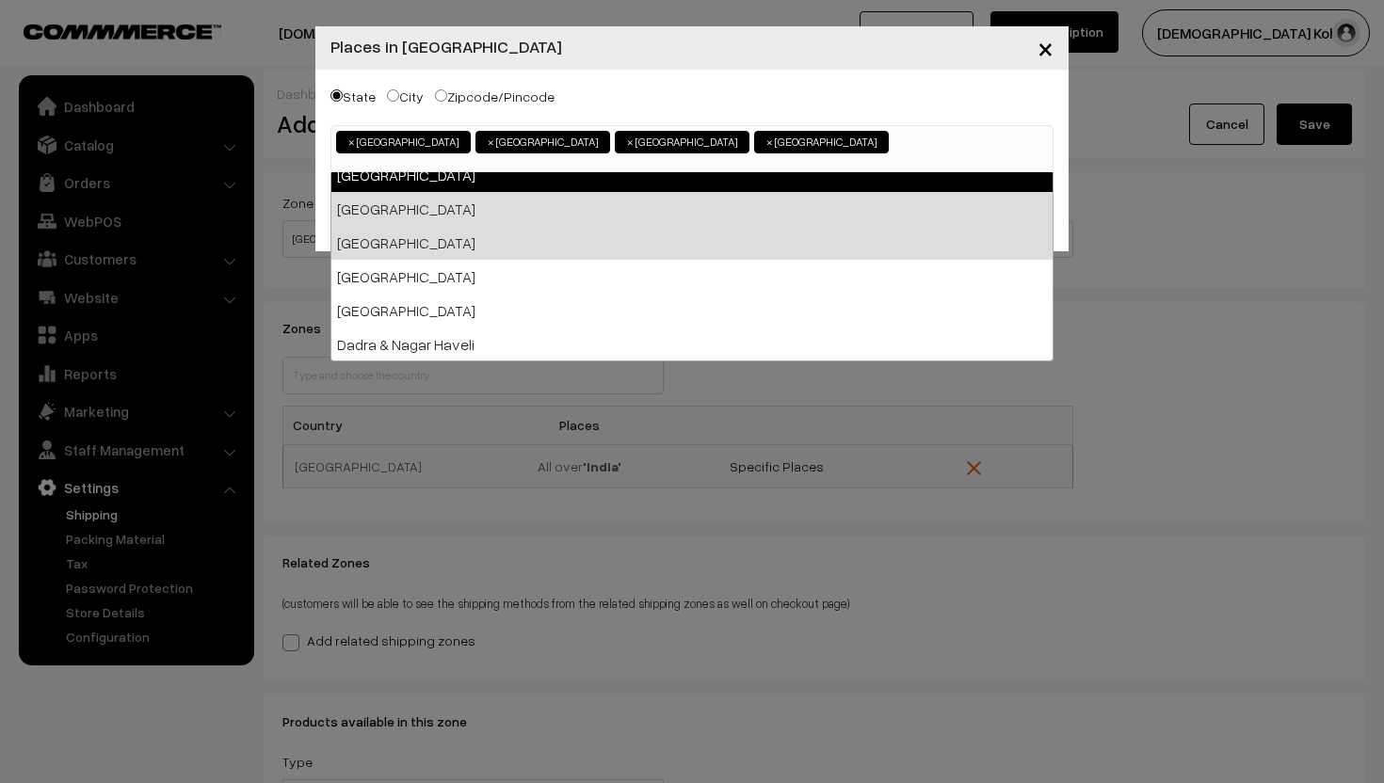
click at [766, 143] on span "×" at bounding box center [769, 142] width 7 height 17
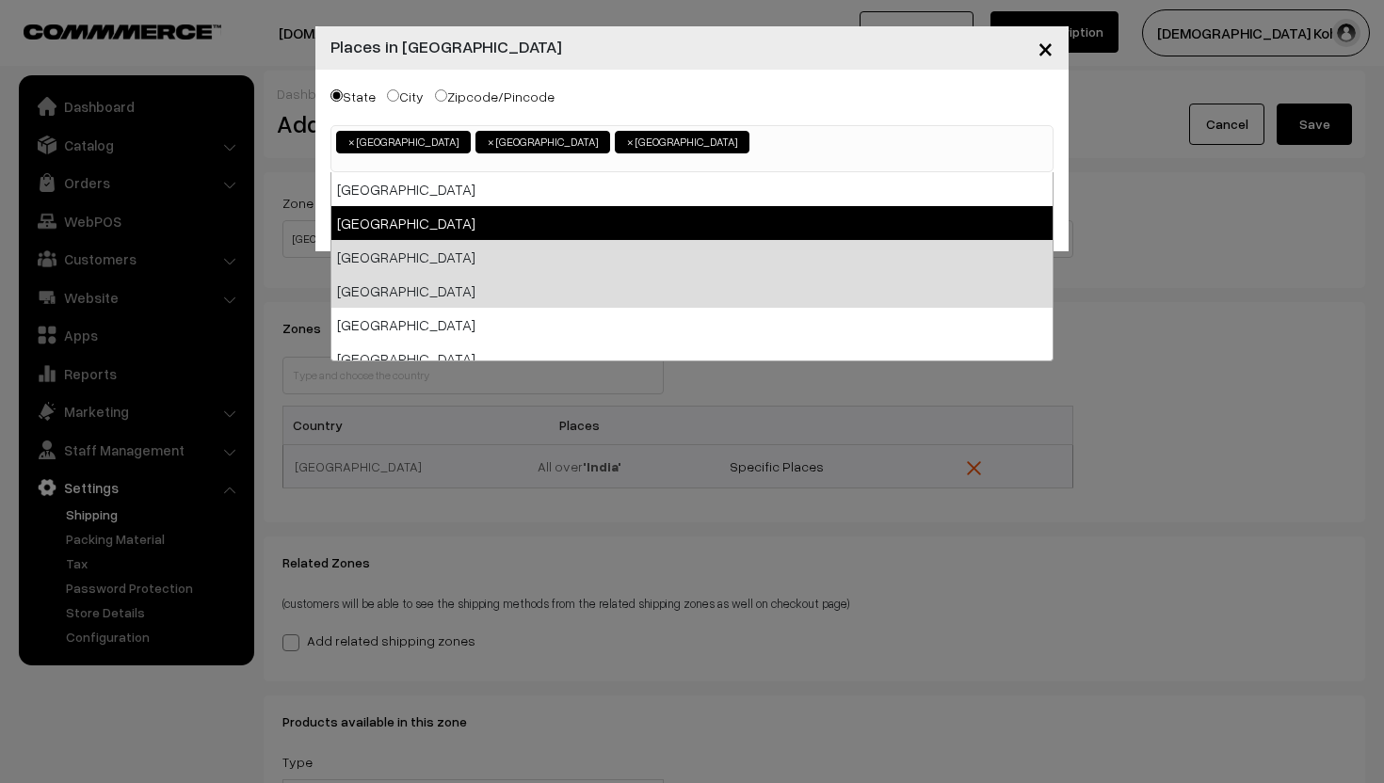
click at [627, 137] on span "×" at bounding box center [630, 142] width 7 height 17
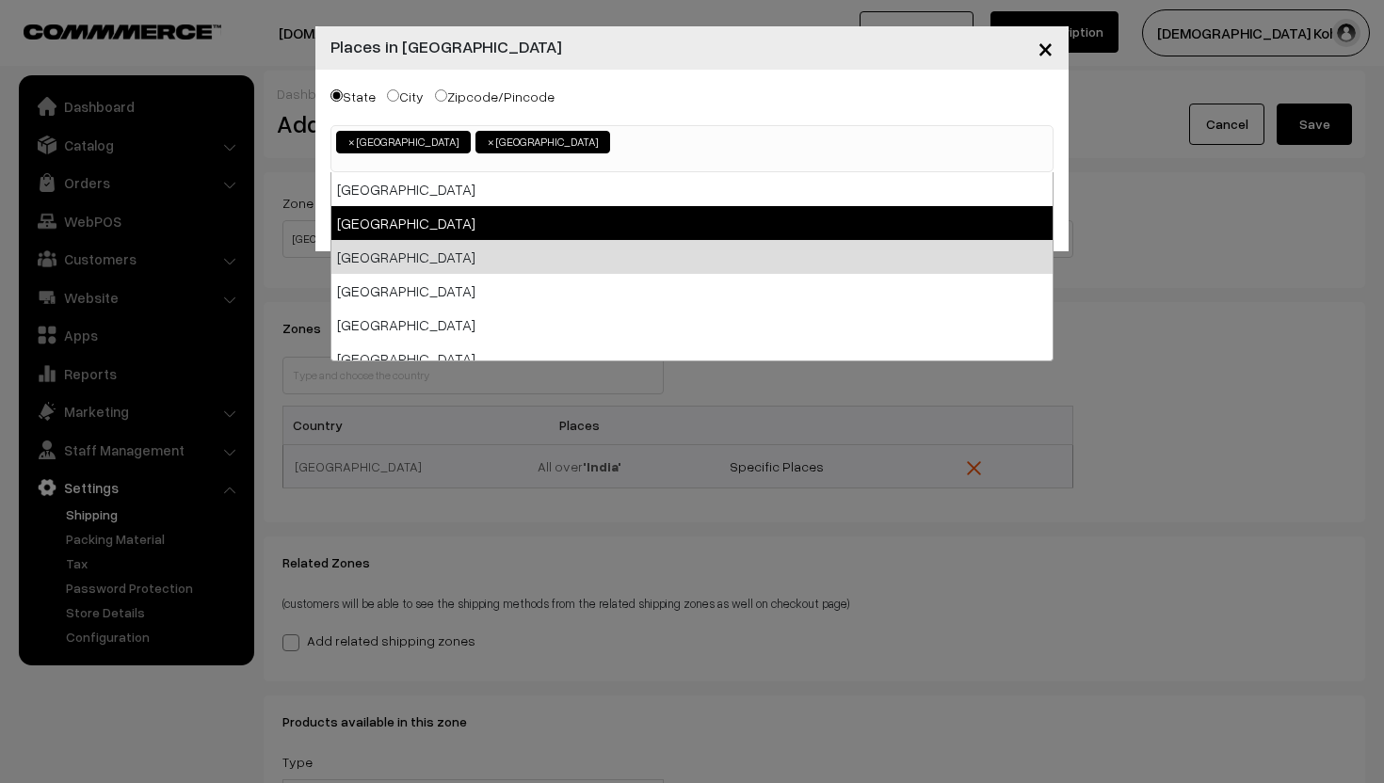
click at [488, 144] on span "×" at bounding box center [491, 142] width 7 height 17
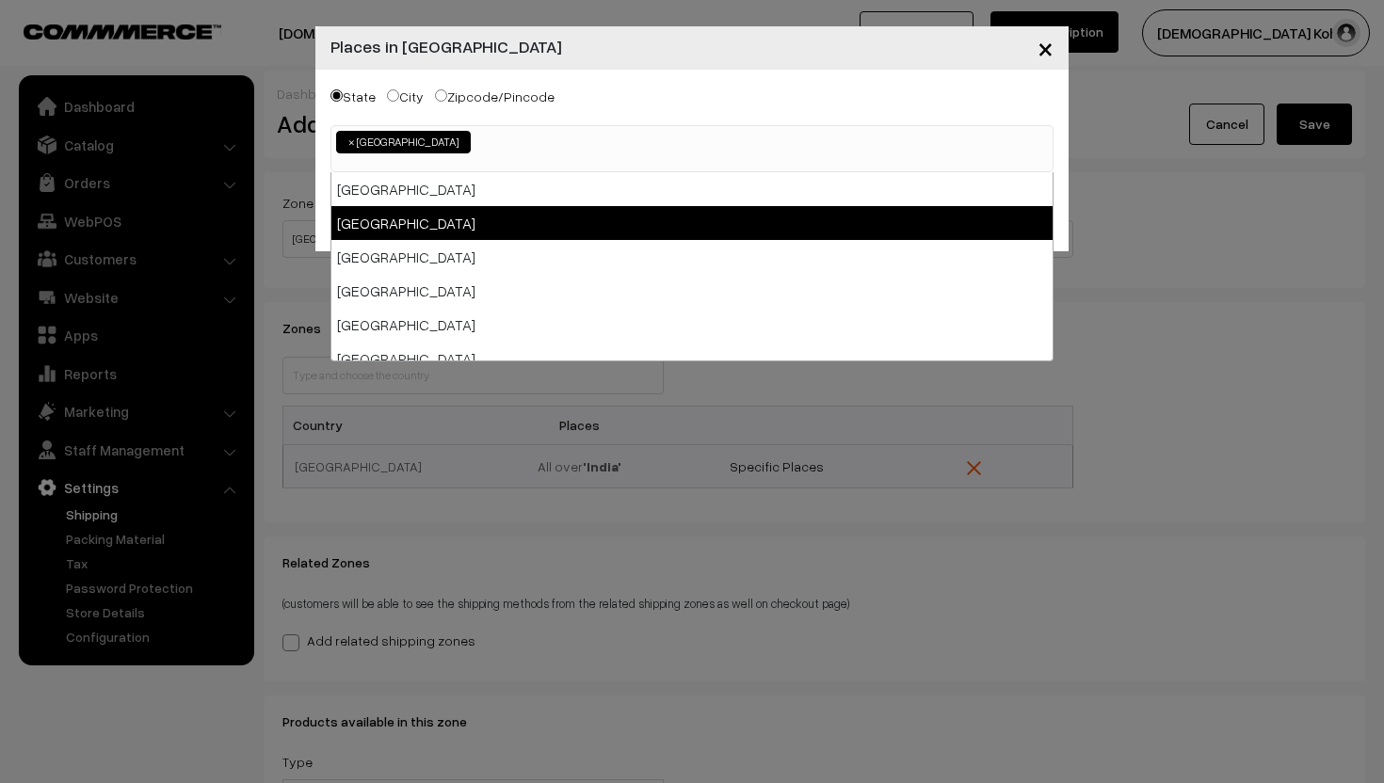
click at [348, 141] on span "×" at bounding box center [351, 142] width 7 height 17
select select
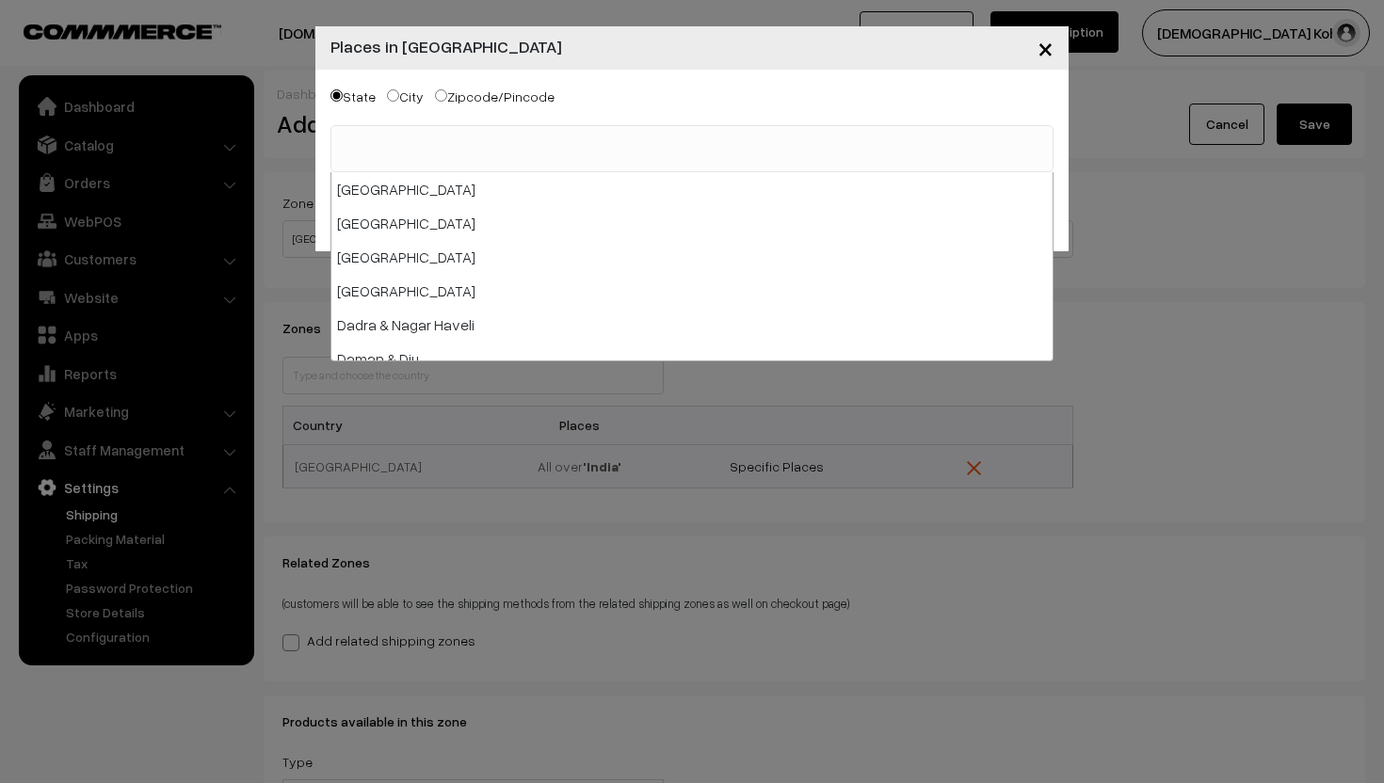
scroll to position [0, 0]
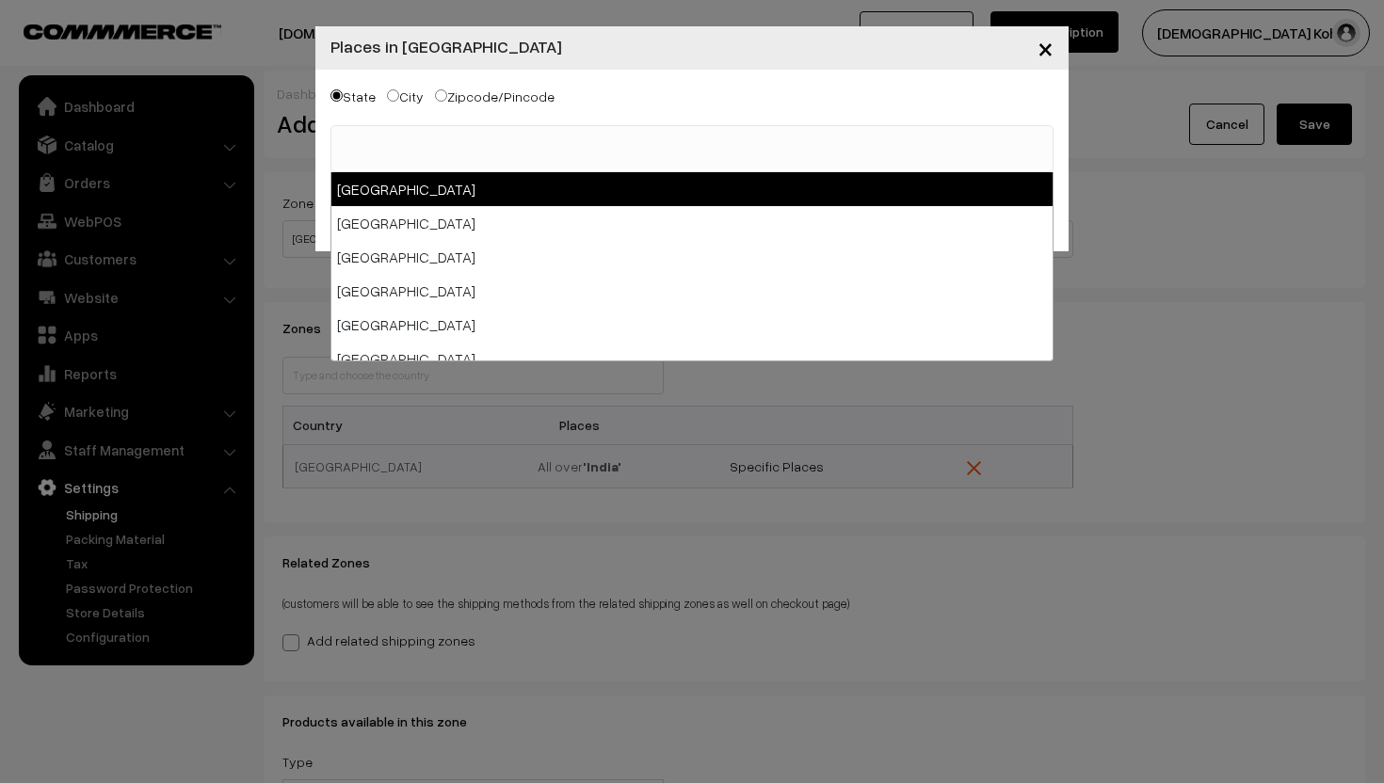
click at [416, 140] on ul at bounding box center [691, 138] width 721 height 24
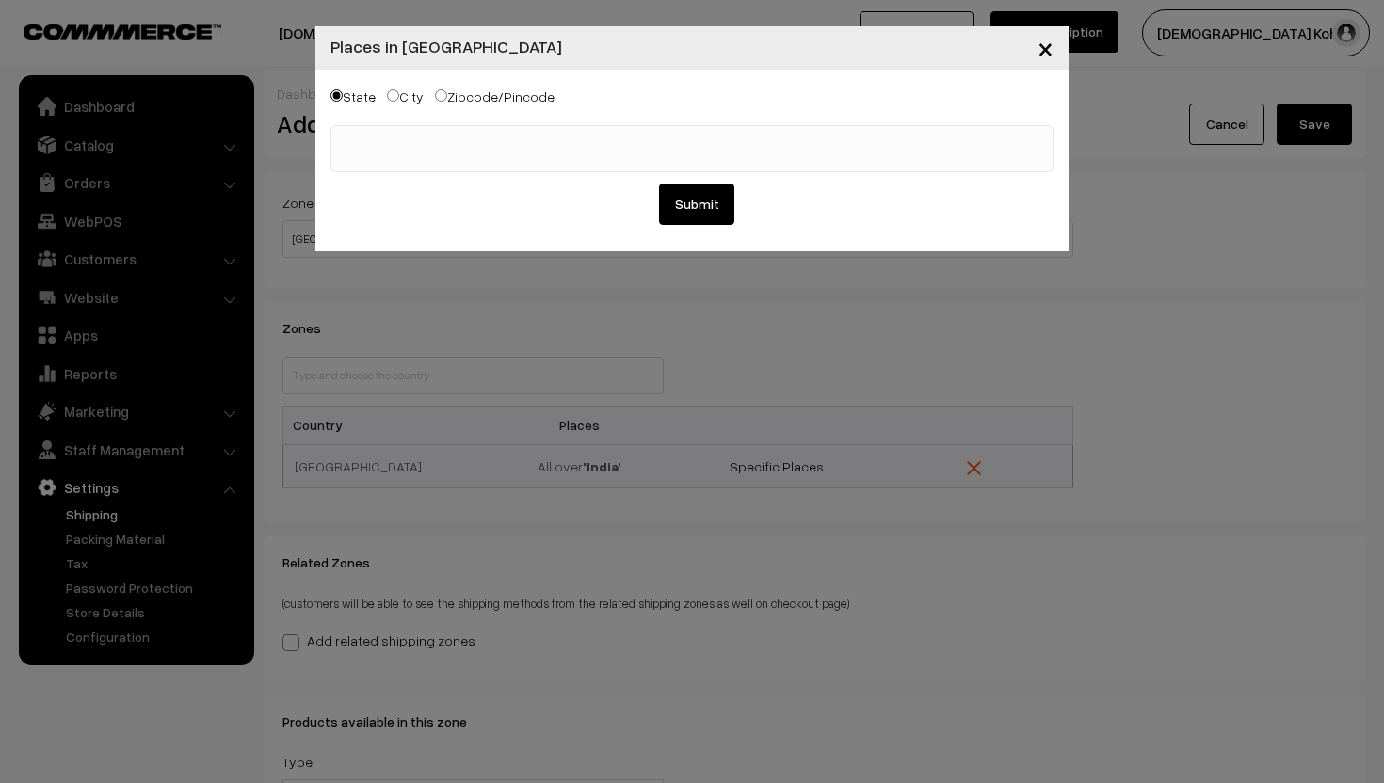
click at [393, 97] on input "City" at bounding box center [393, 95] width 12 height 12
radio input "true"
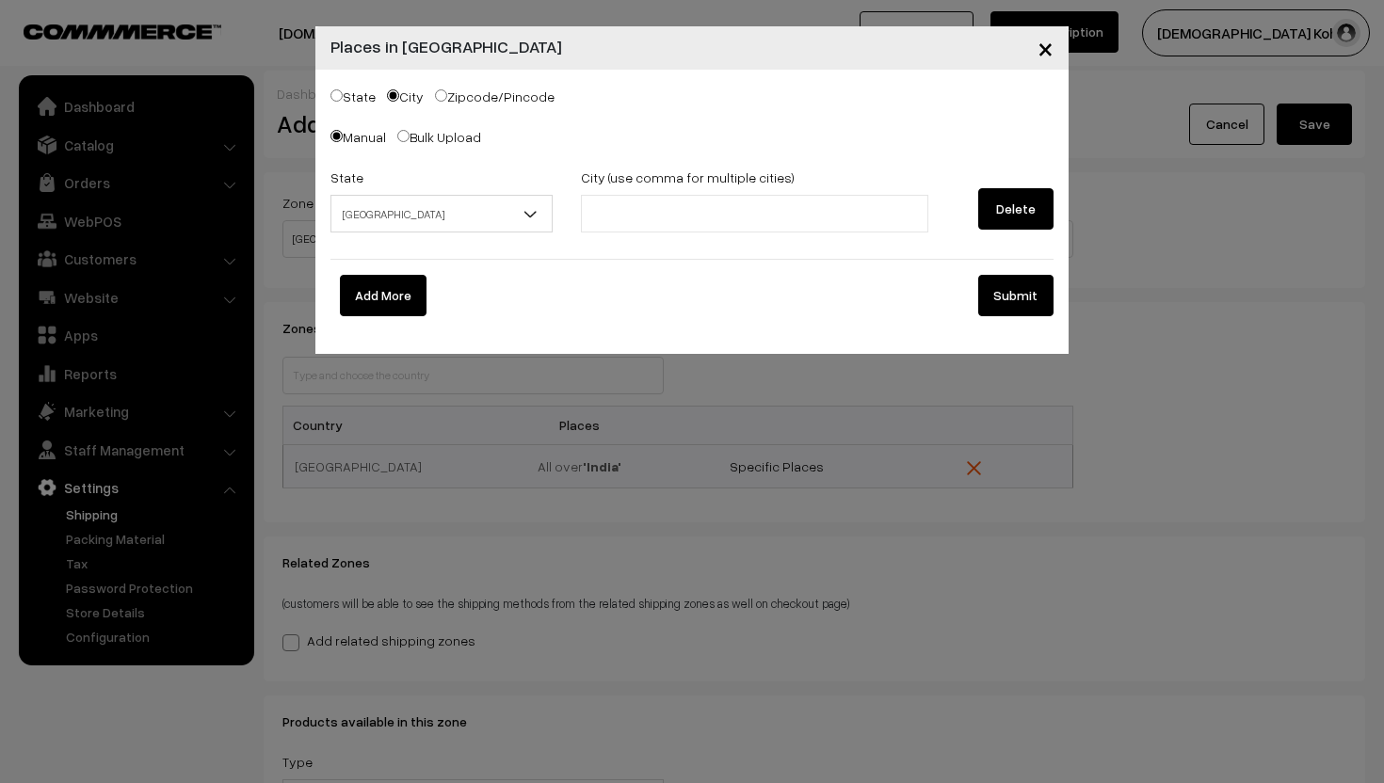
click at [411, 204] on span "Andaman & Nicobar Islands" at bounding box center [441, 214] width 220 height 33
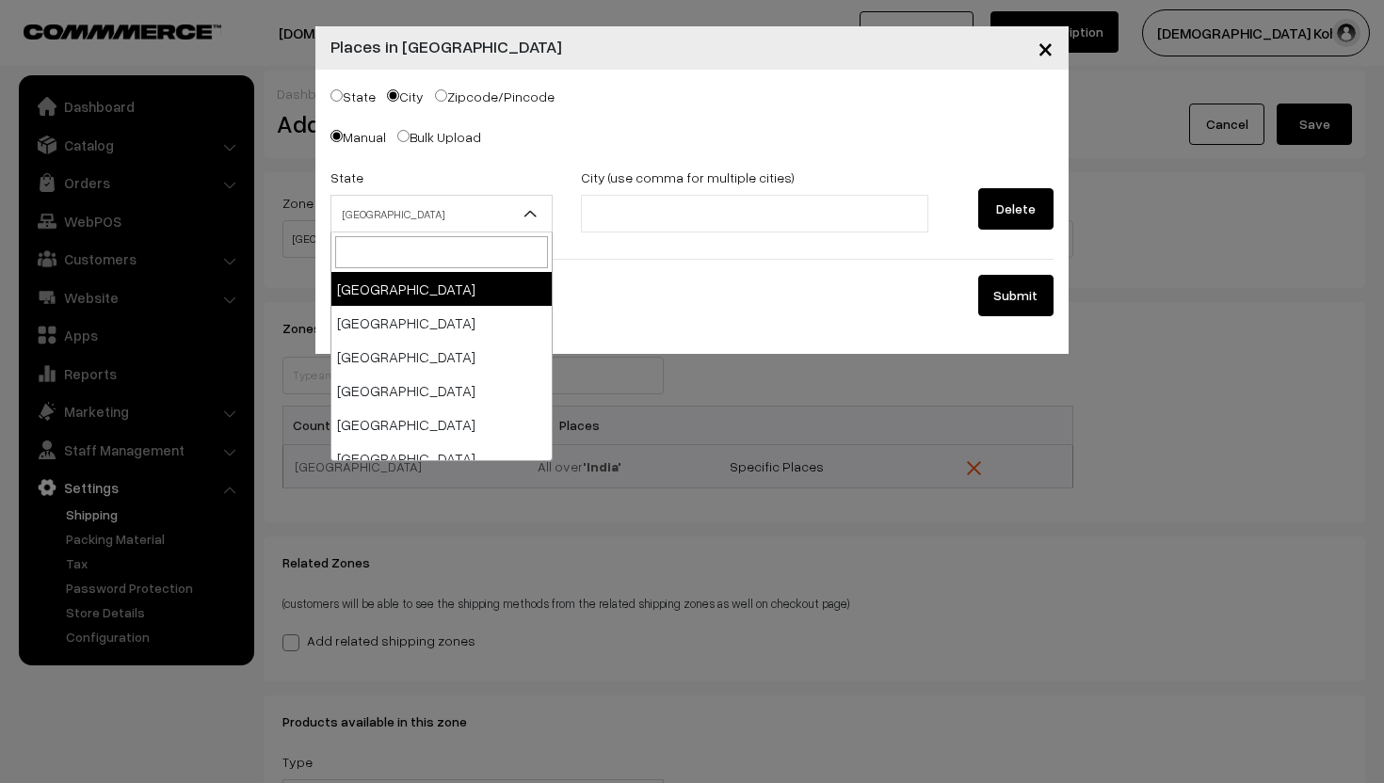
click at [336, 88] on label "State" at bounding box center [352, 97] width 45 height 20
click at [336, 89] on input "State" at bounding box center [336, 95] width 12 height 12
radio input "true"
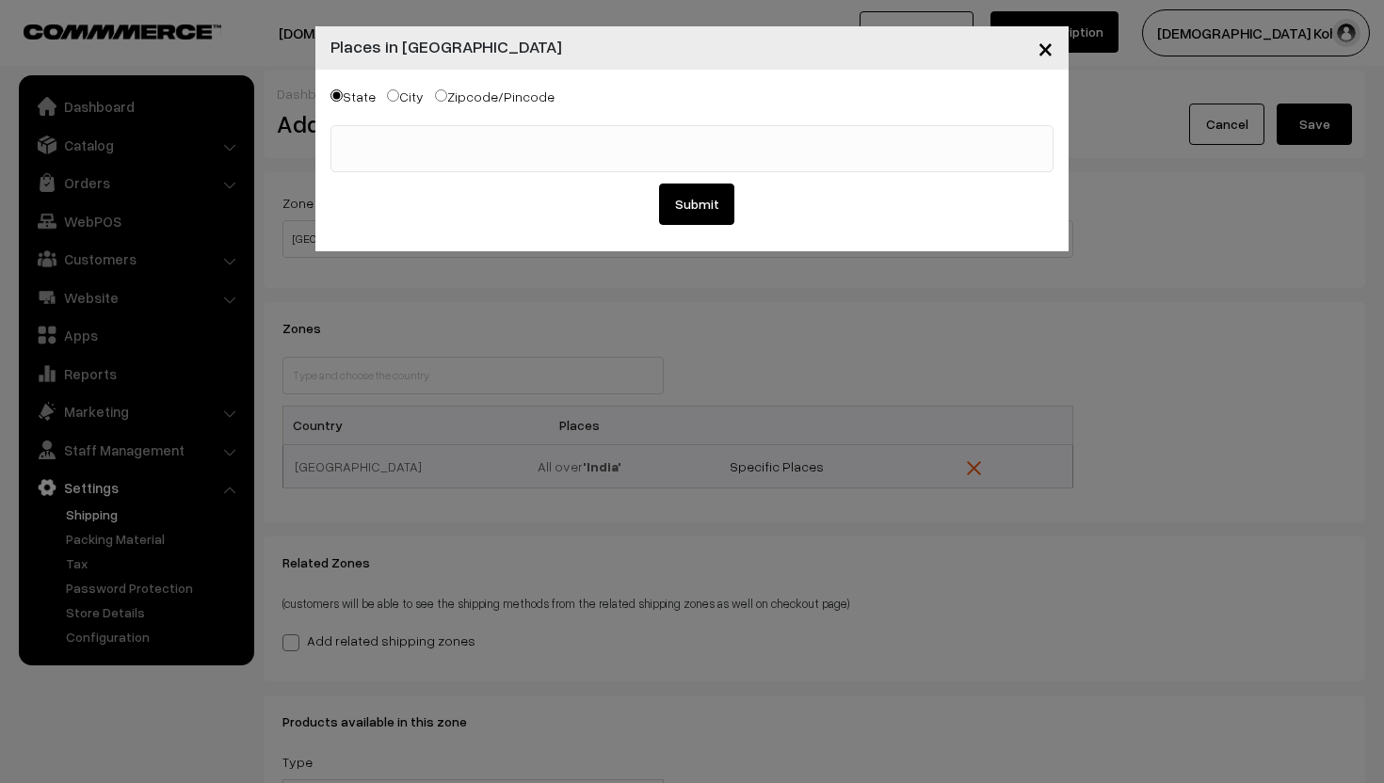
click at [378, 142] on ul at bounding box center [691, 138] width 721 height 24
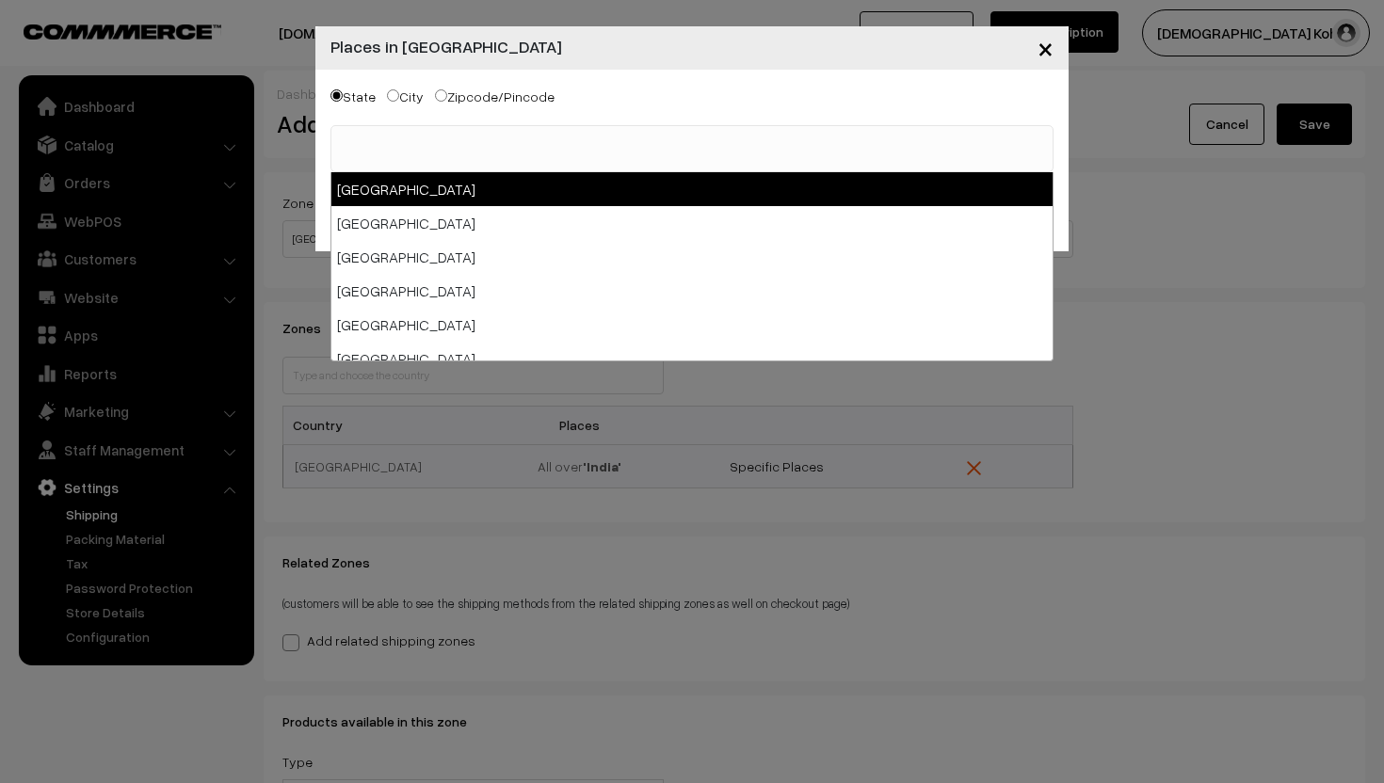
click at [301, 165] on div "× Places in India State City Zipcode/Pincode Andaman & Nicobar Islands Andhra P…" at bounding box center [692, 391] width 1384 height 783
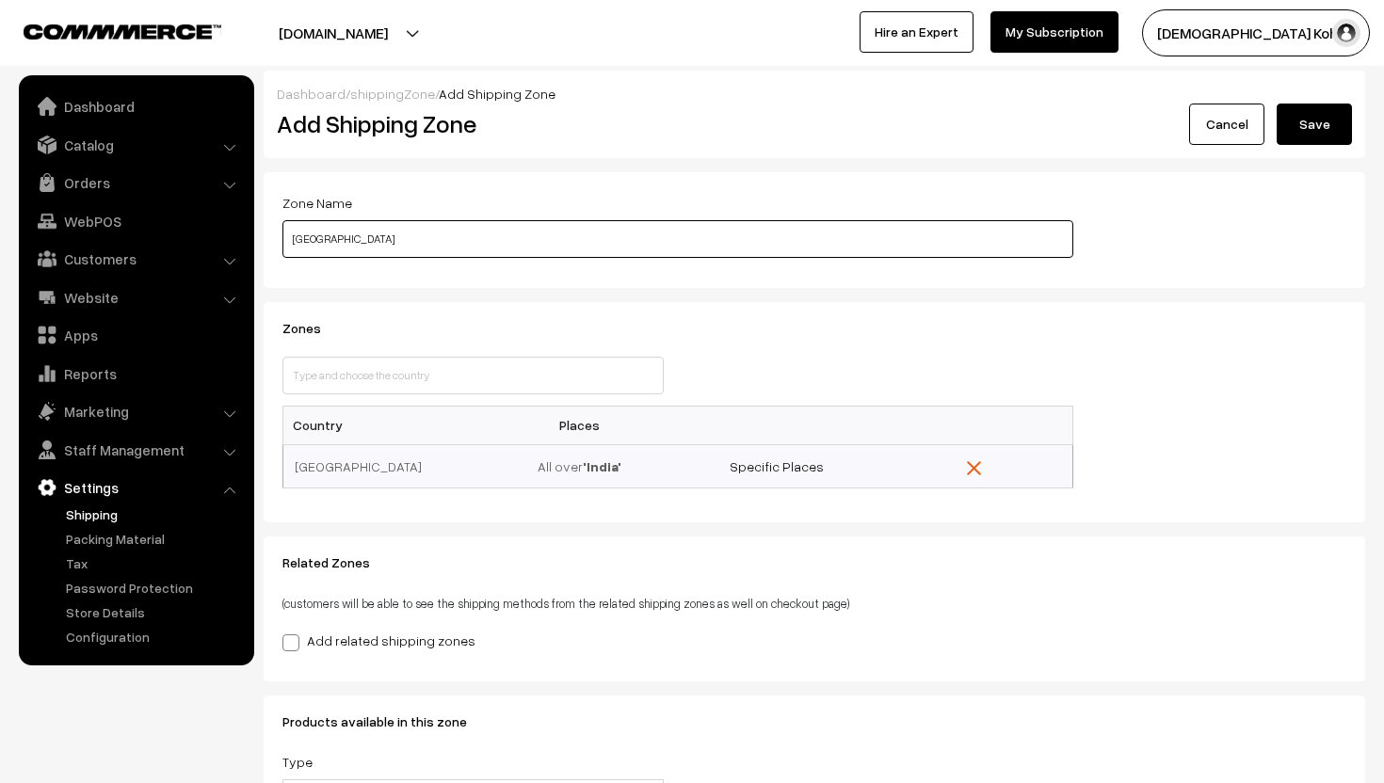
click at [355, 233] on input "Bengaluru" at bounding box center [677, 239] width 791 height 38
type input "B"
type input "n"
click at [700, 364] on div "This country is already selected Close" at bounding box center [677, 381] width 819 height 49
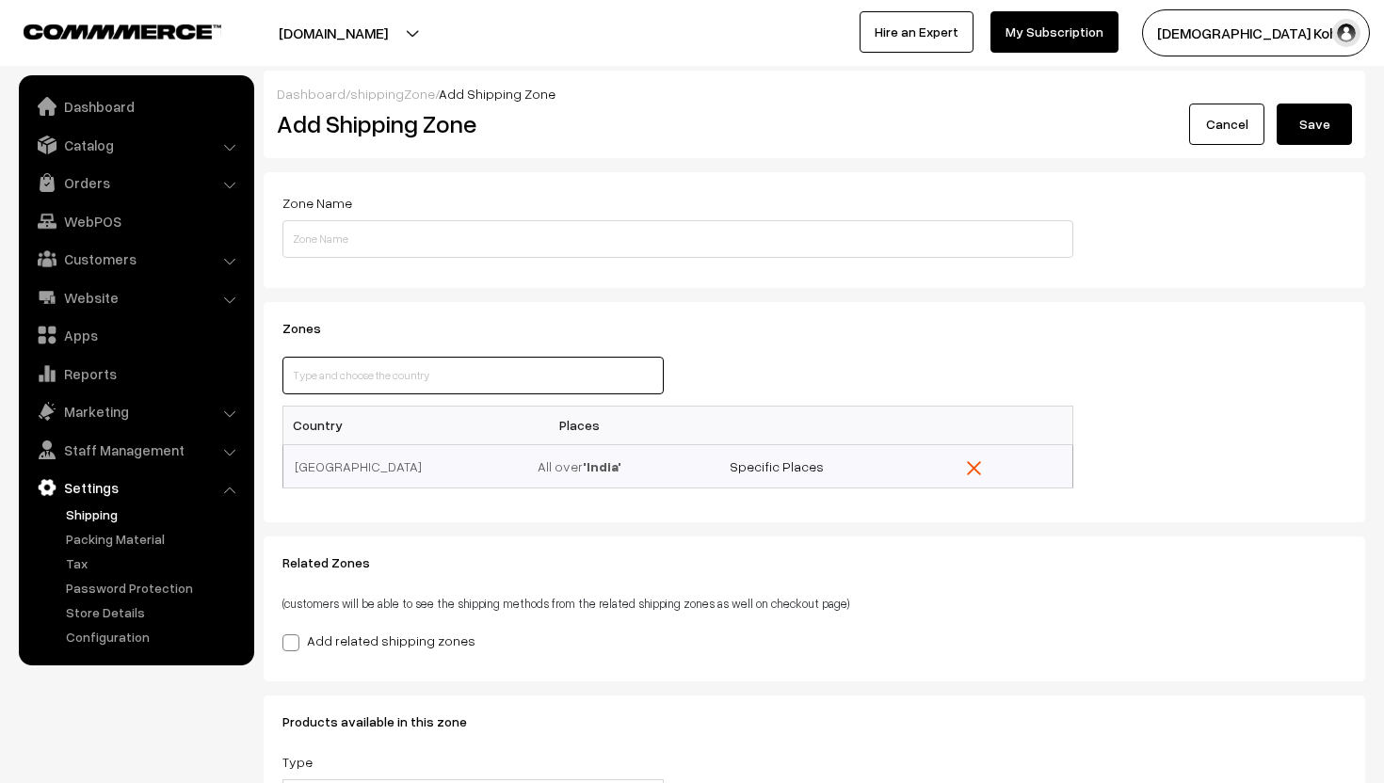
click at [500, 394] on input "text" at bounding box center [472, 376] width 381 height 38
click at [770, 459] on link "Specific Places" at bounding box center [777, 467] width 94 height 16
select select
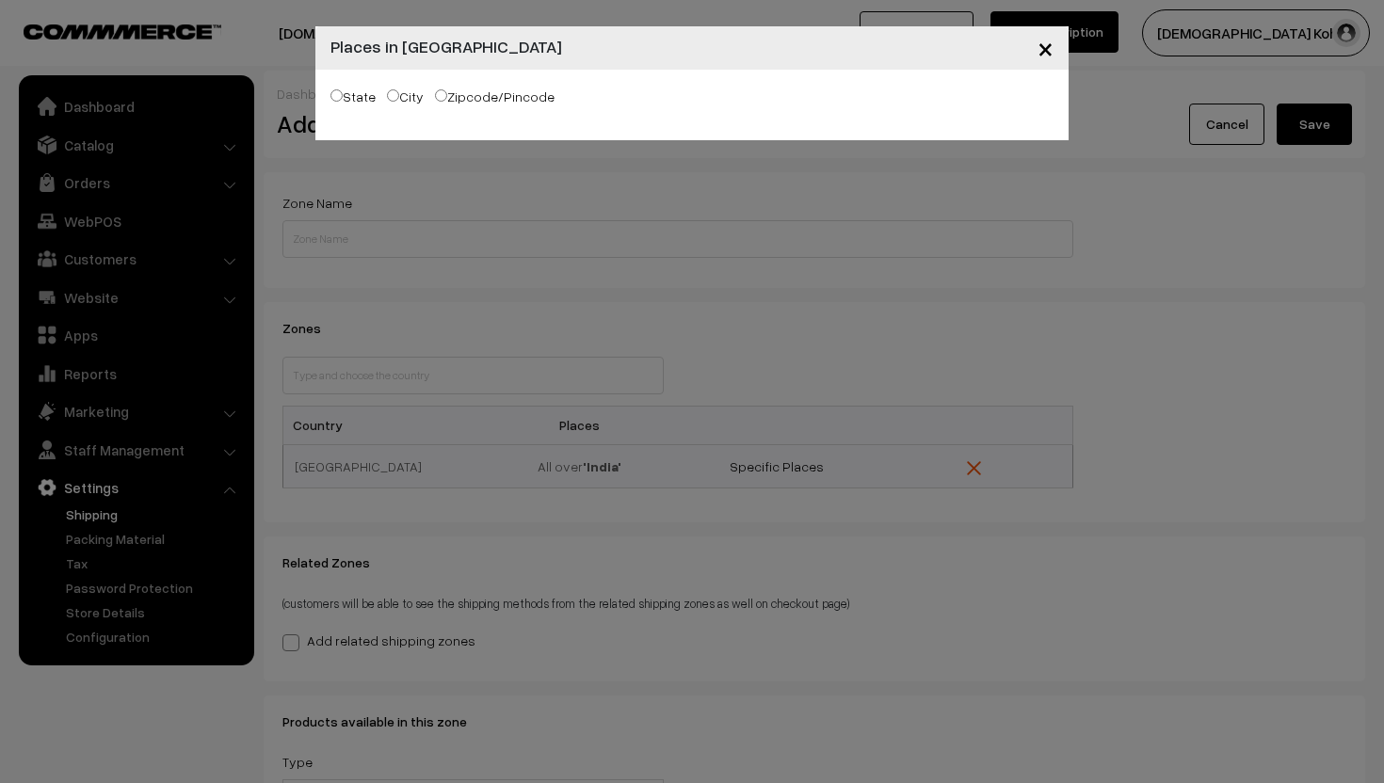
click at [339, 94] on input "State" at bounding box center [336, 95] width 12 height 12
radio input "true"
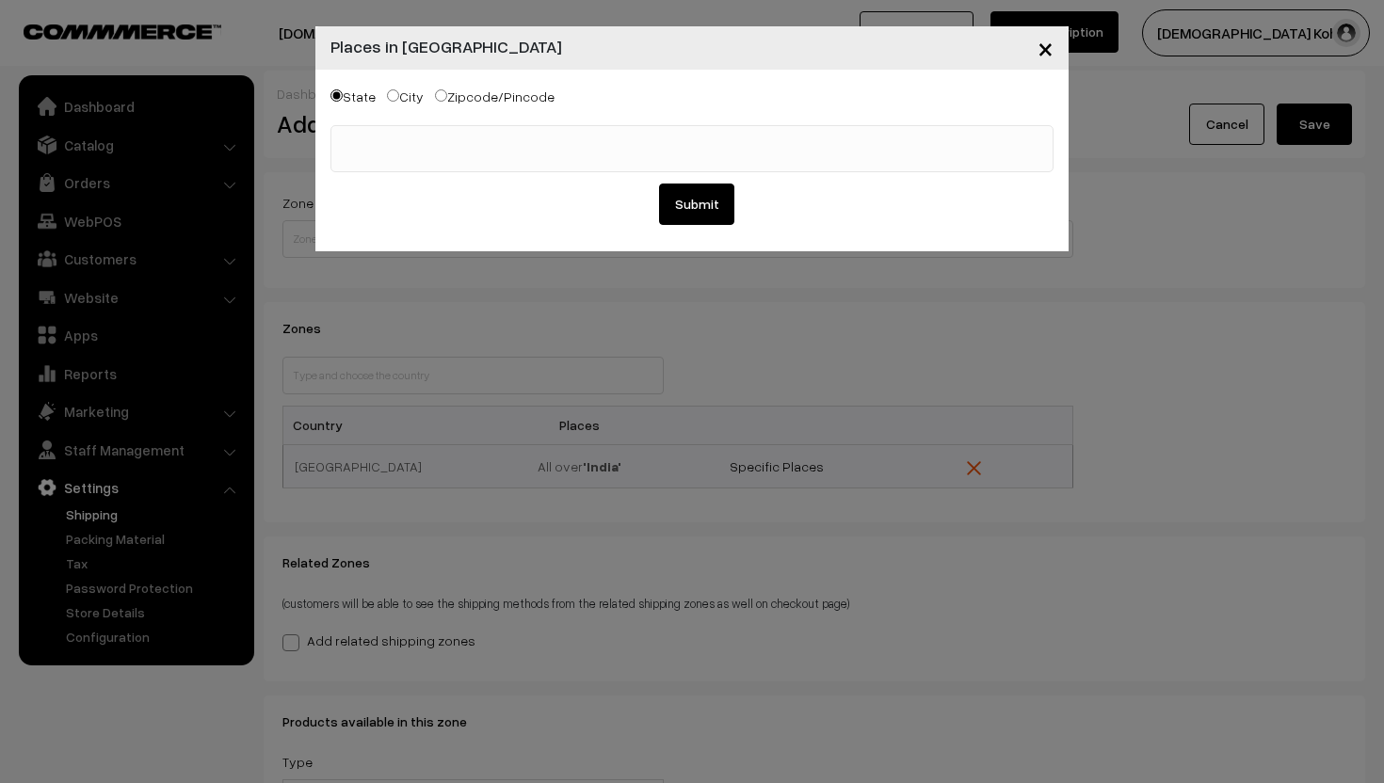
click at [396, 127] on ul at bounding box center [691, 138] width 721 height 24
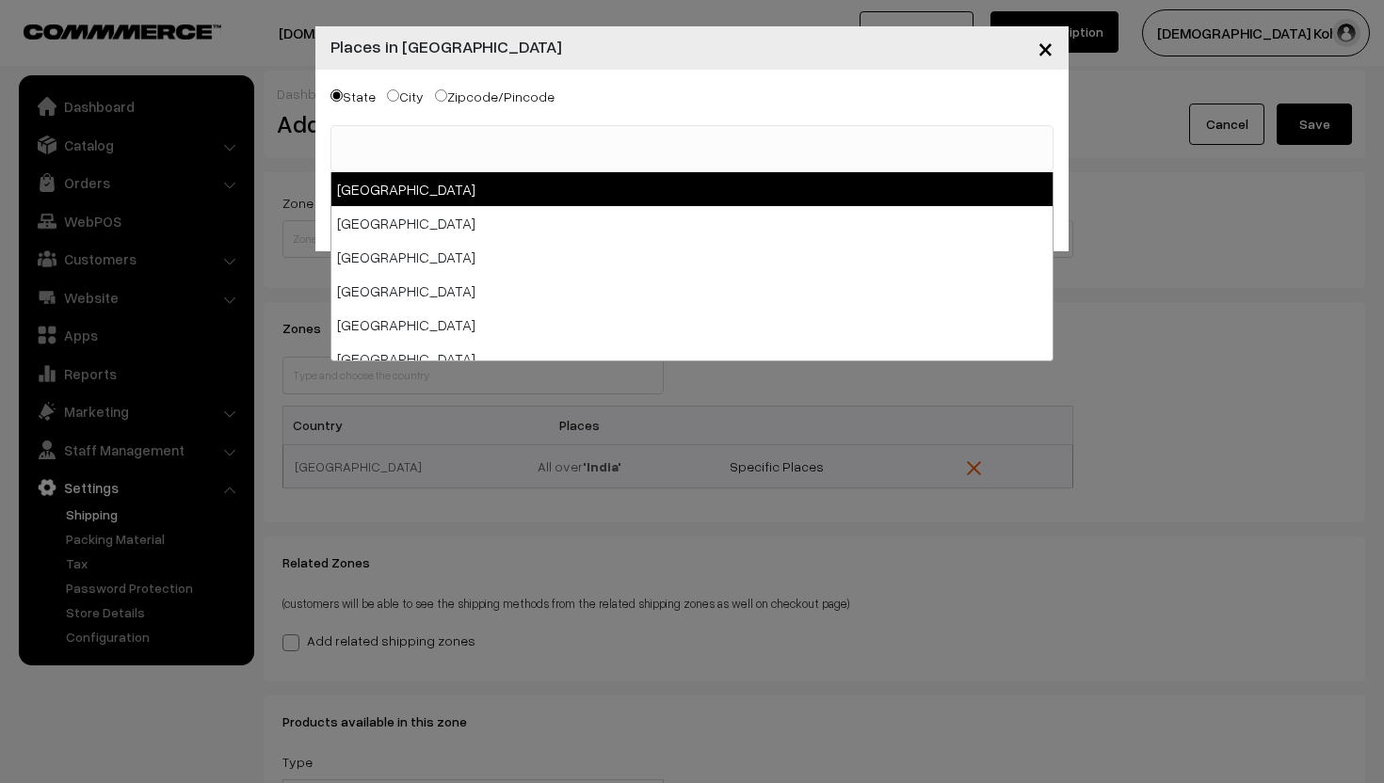
select select "Andaman & Nicobar Islands"
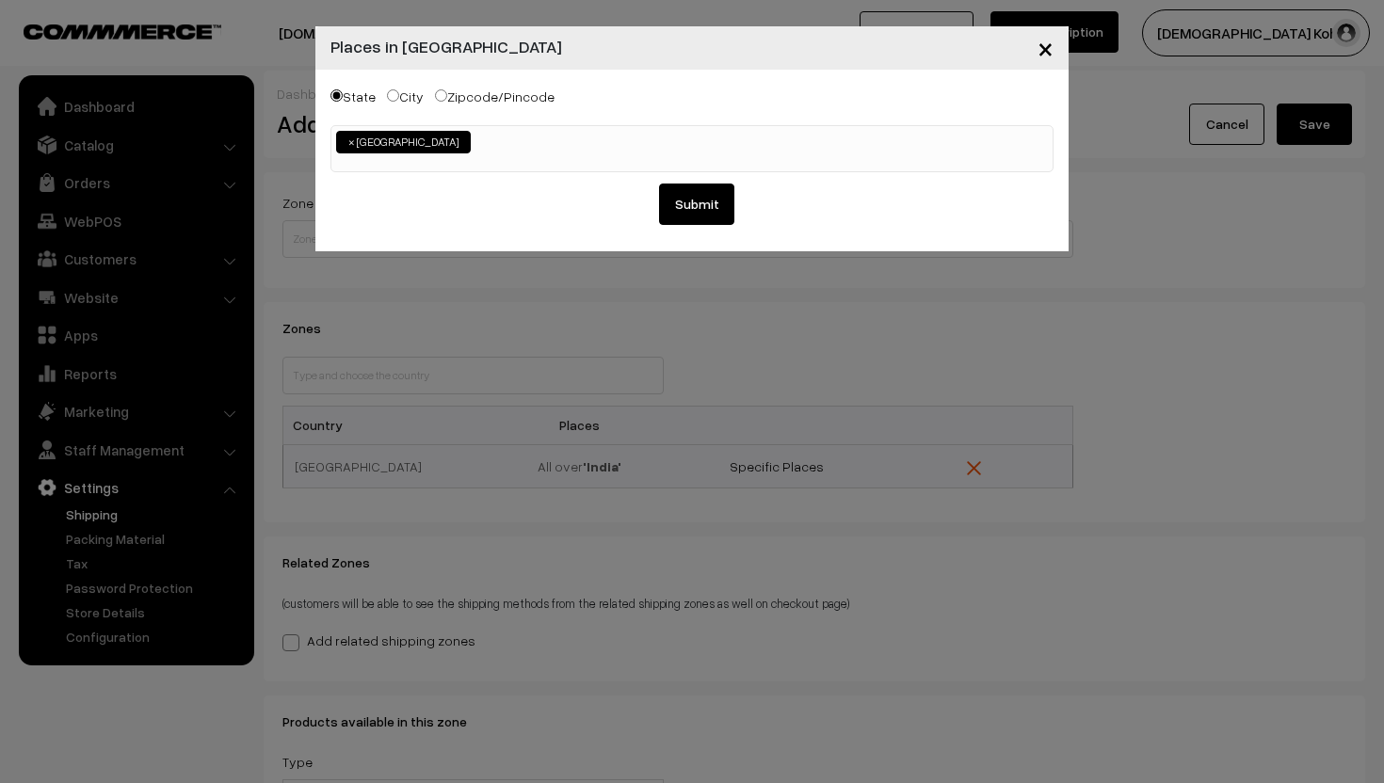
click at [509, 123] on div "State City Zipcode/Pincode Andaman & Nicobar Islands Andhra Pradesh Arunachal P…" at bounding box center [691, 161] width 753 height 182
click at [484, 141] on input "search" at bounding box center [479, 140] width 8 height 19
click at [632, 135] on ul "× Andaman & Nicobar Islands × Andhra Pradesh" at bounding box center [691, 139] width 721 height 27
click at [720, 145] on ul "× Andaman & Nicobar Islands × Andhra Pradesh × Assam" at bounding box center [691, 139] width 721 height 27
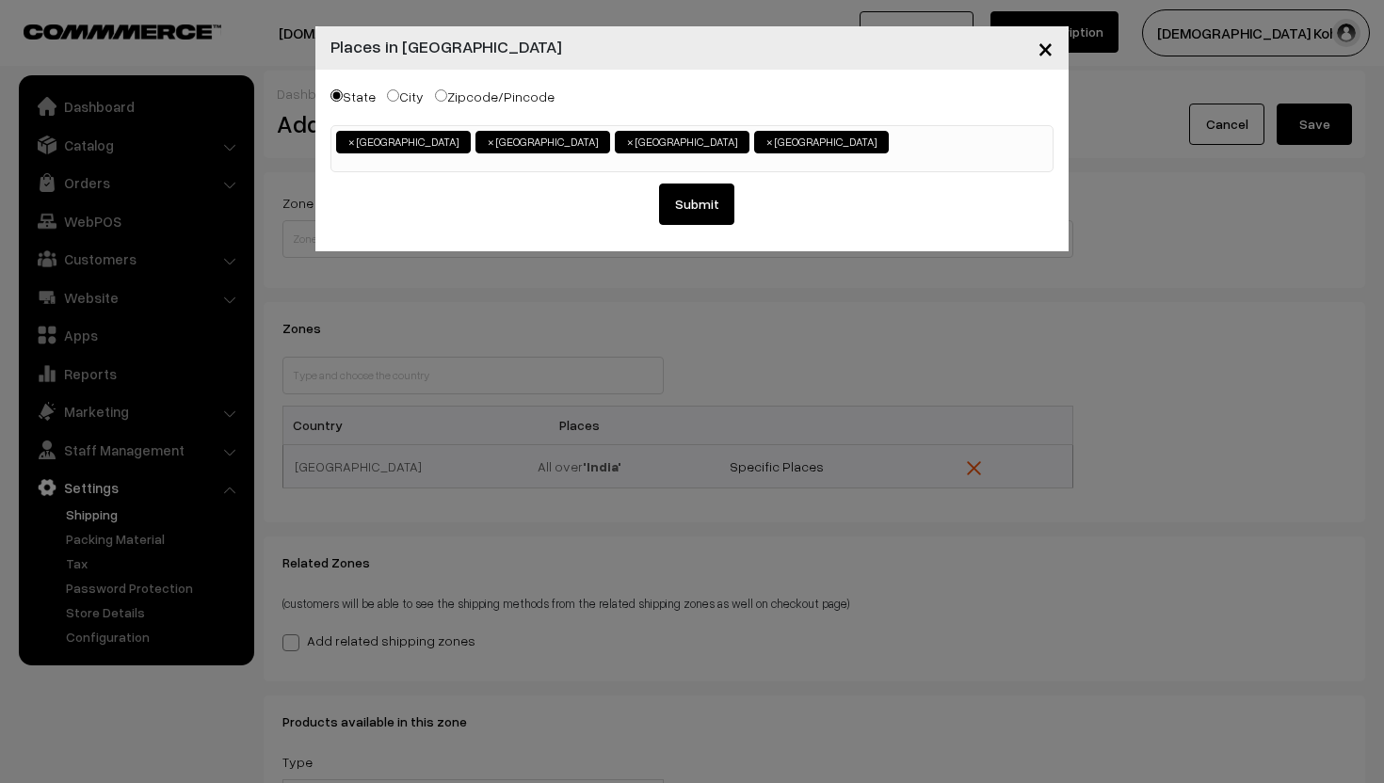
click at [777, 145] on ul "× Andaman & Nicobar Islands × Andhra Pradesh × Assam × Bihar" at bounding box center [691, 139] width 721 height 27
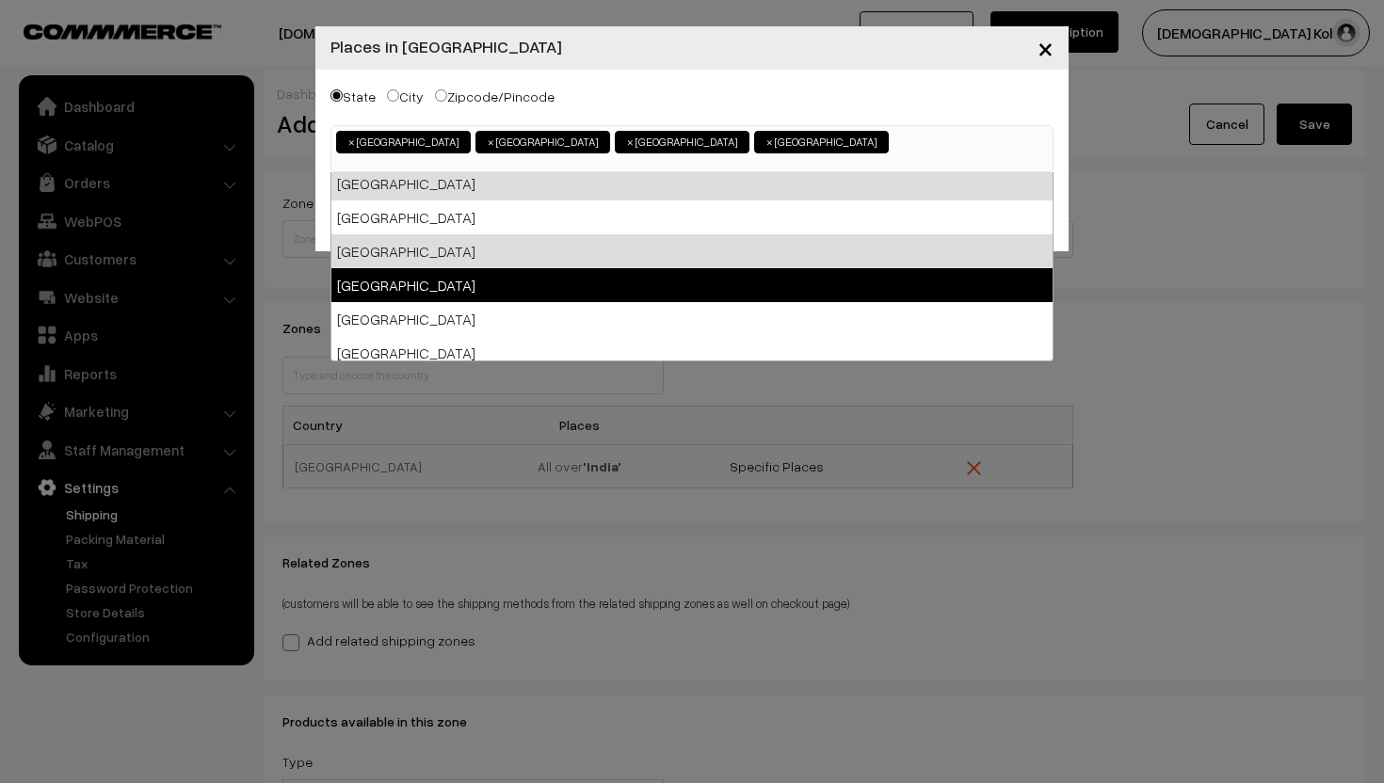
scroll to position [39, 0]
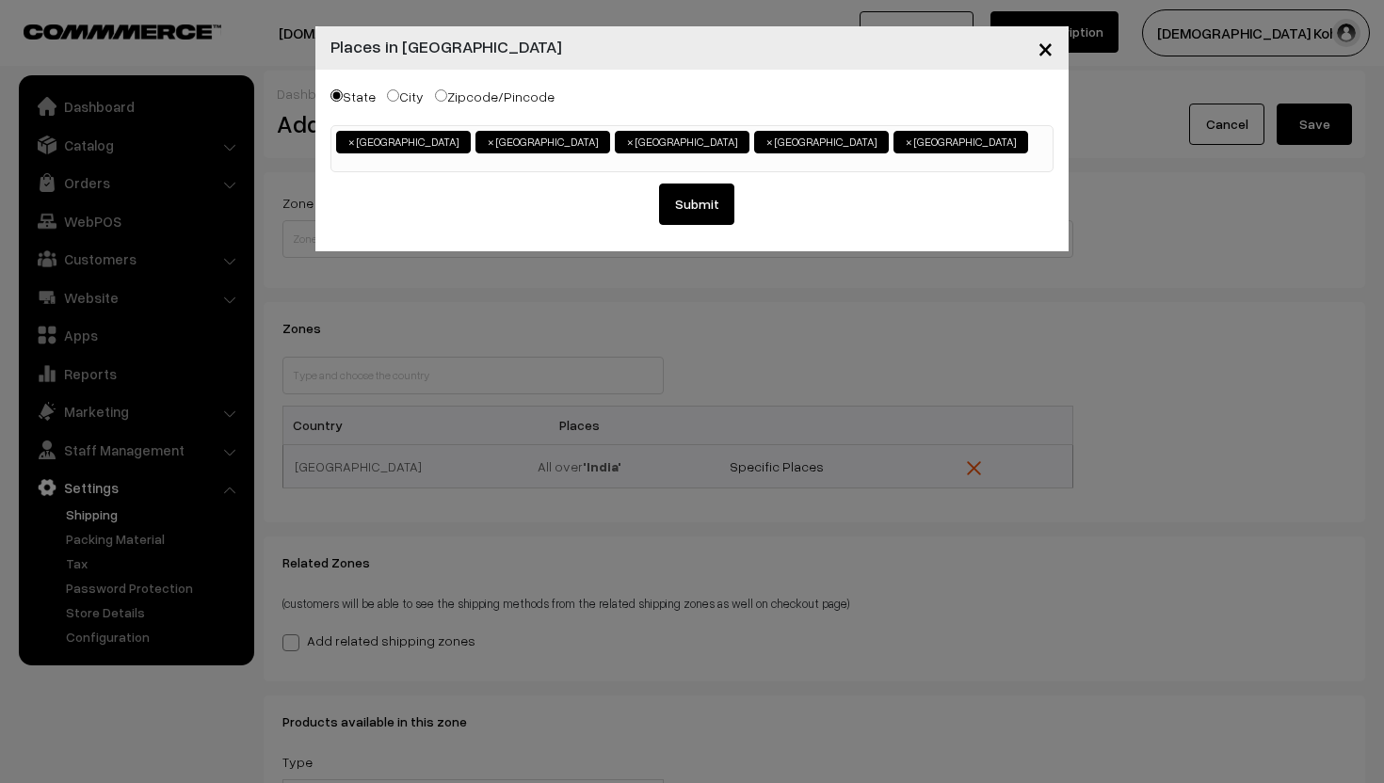
click at [855, 151] on ul "× Andaman & Nicobar Islands × Andhra Pradesh × Assam × Bihar × Chandigarh" at bounding box center [691, 139] width 721 height 27
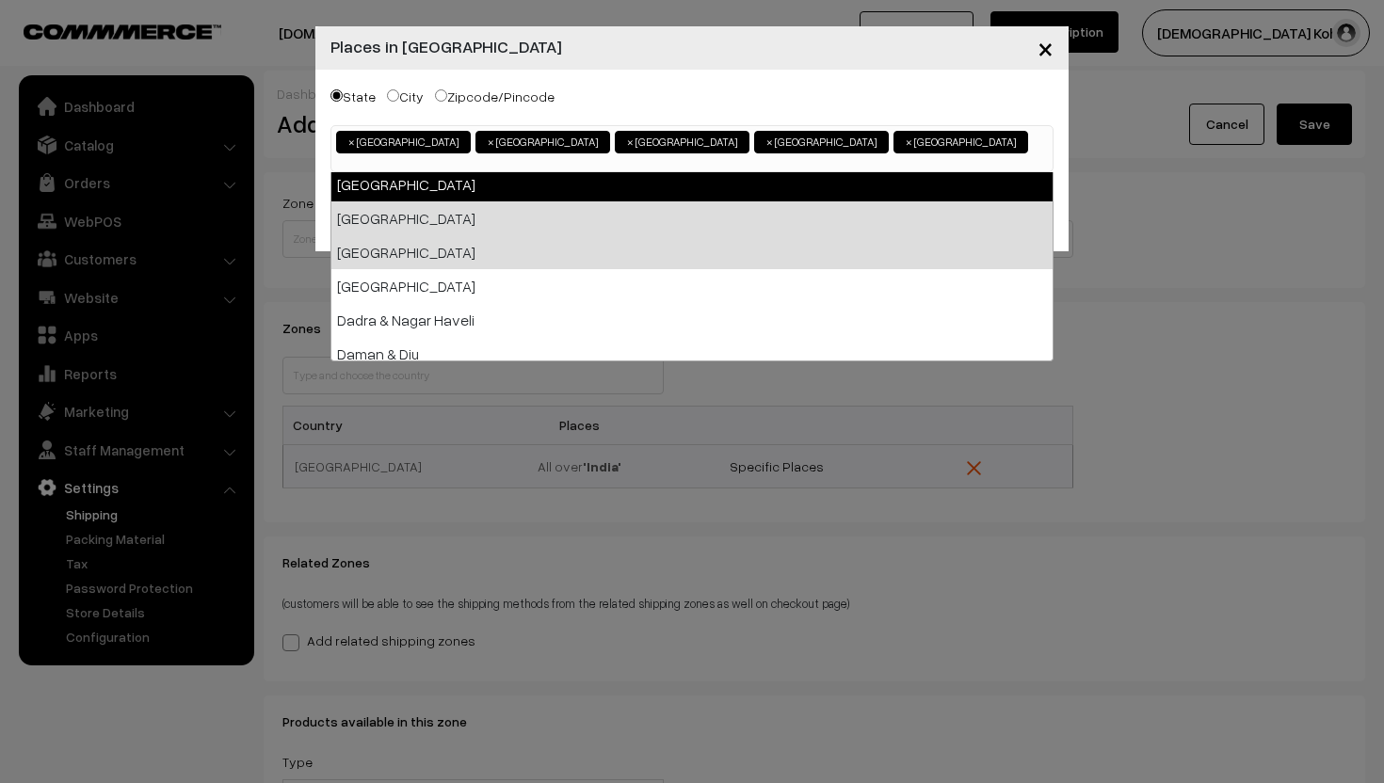
scroll to position [105, 0]
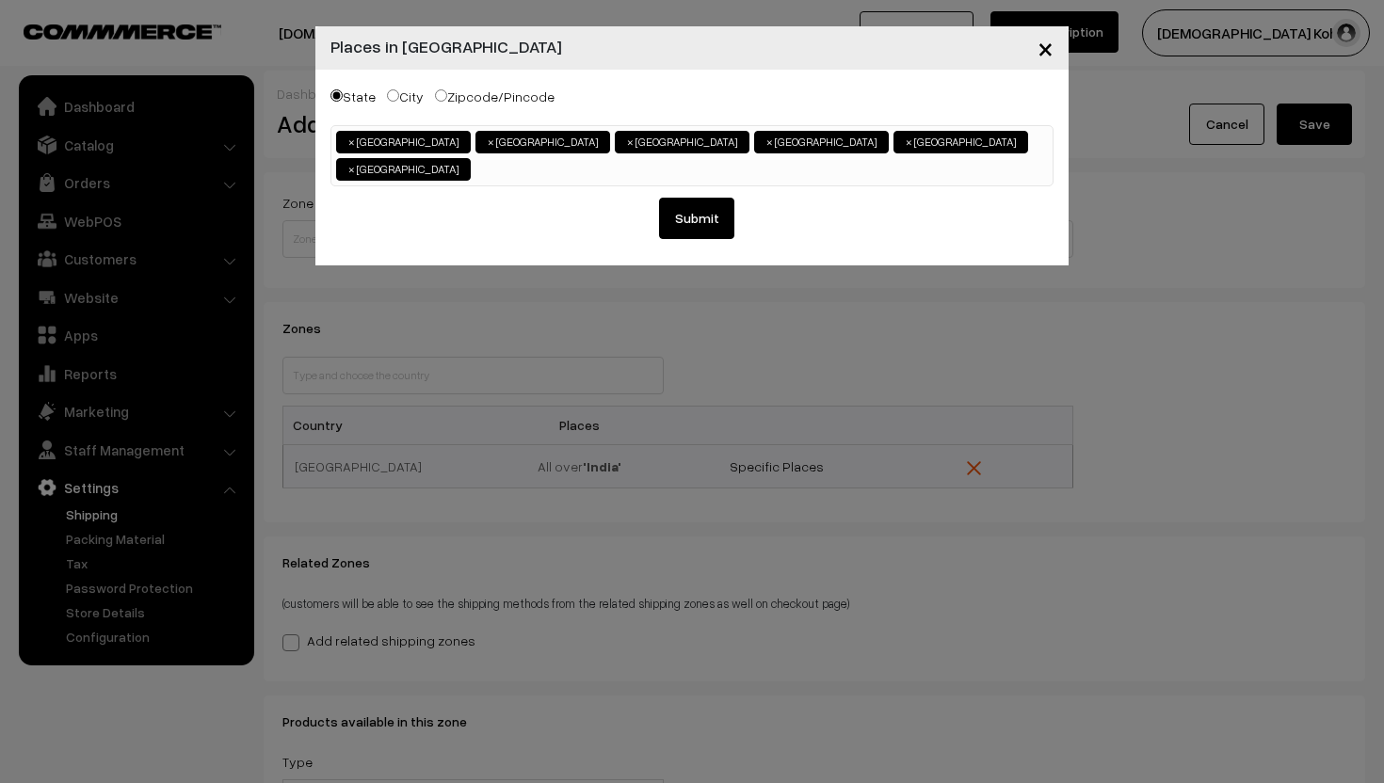
click at [974, 144] on ul "× Andaman & Nicobar Islands × Andhra Pradesh × Assam × Bihar × Chandigarh × Cha…" at bounding box center [691, 153] width 721 height 55
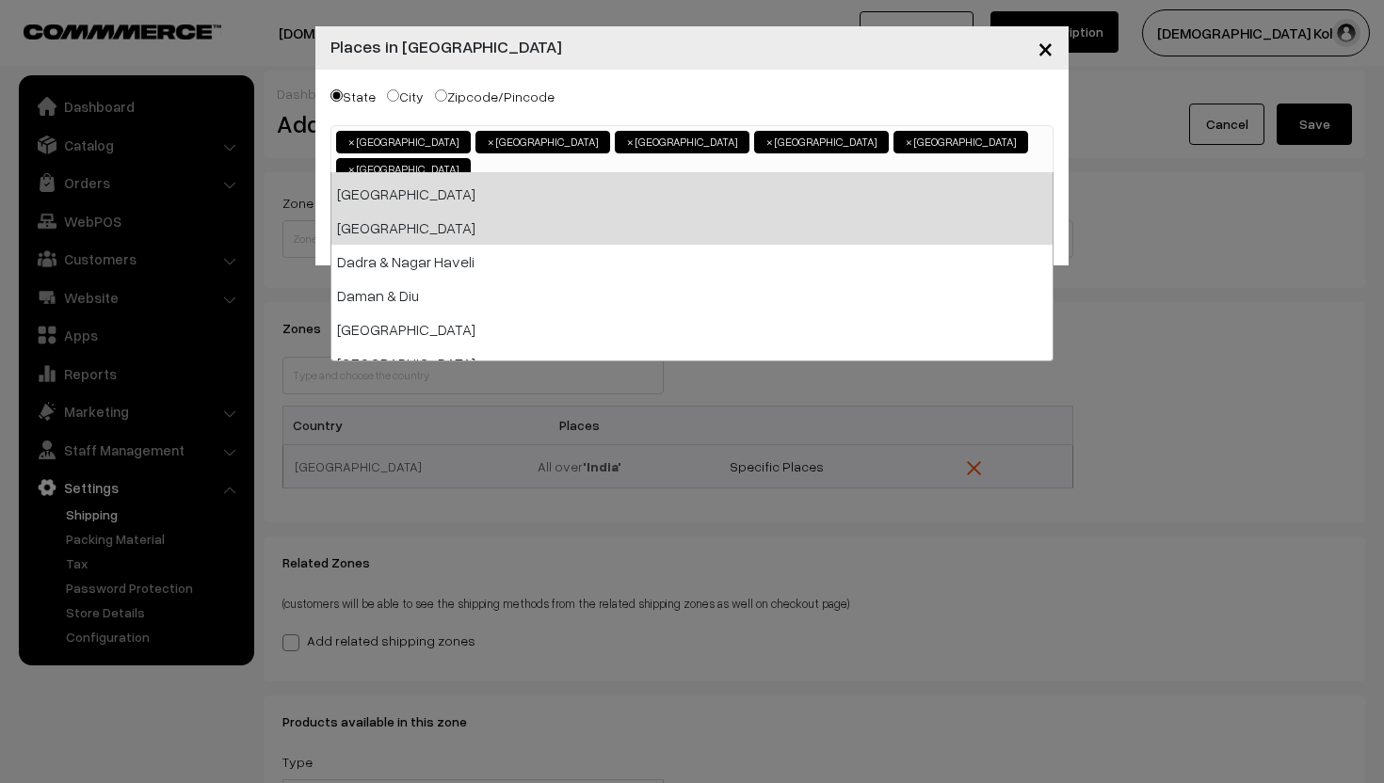
scroll to position [164, 0]
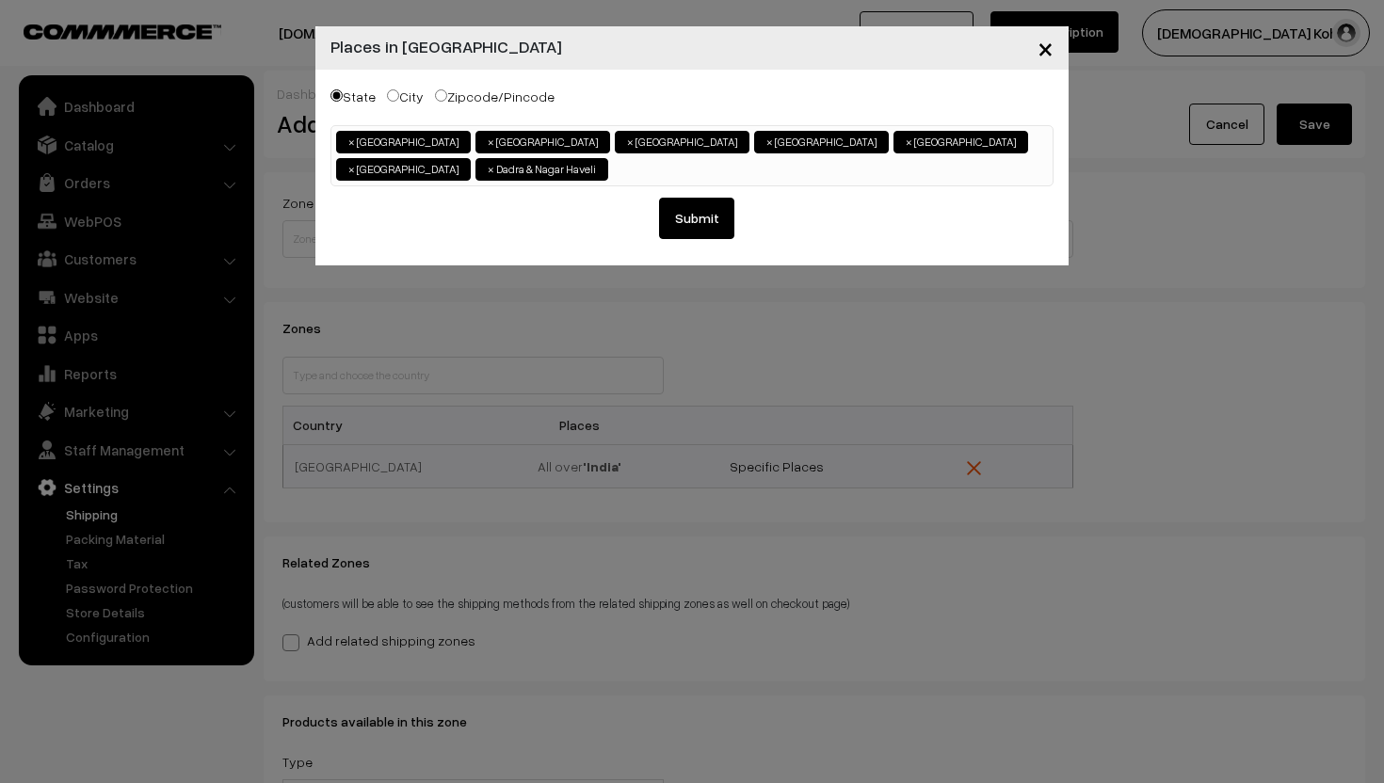
click at [965, 135] on ul "× Andaman & Nicobar Islands × Andhra Pradesh × Assam × Bihar × Chandigarh × Cha…" at bounding box center [691, 153] width 721 height 55
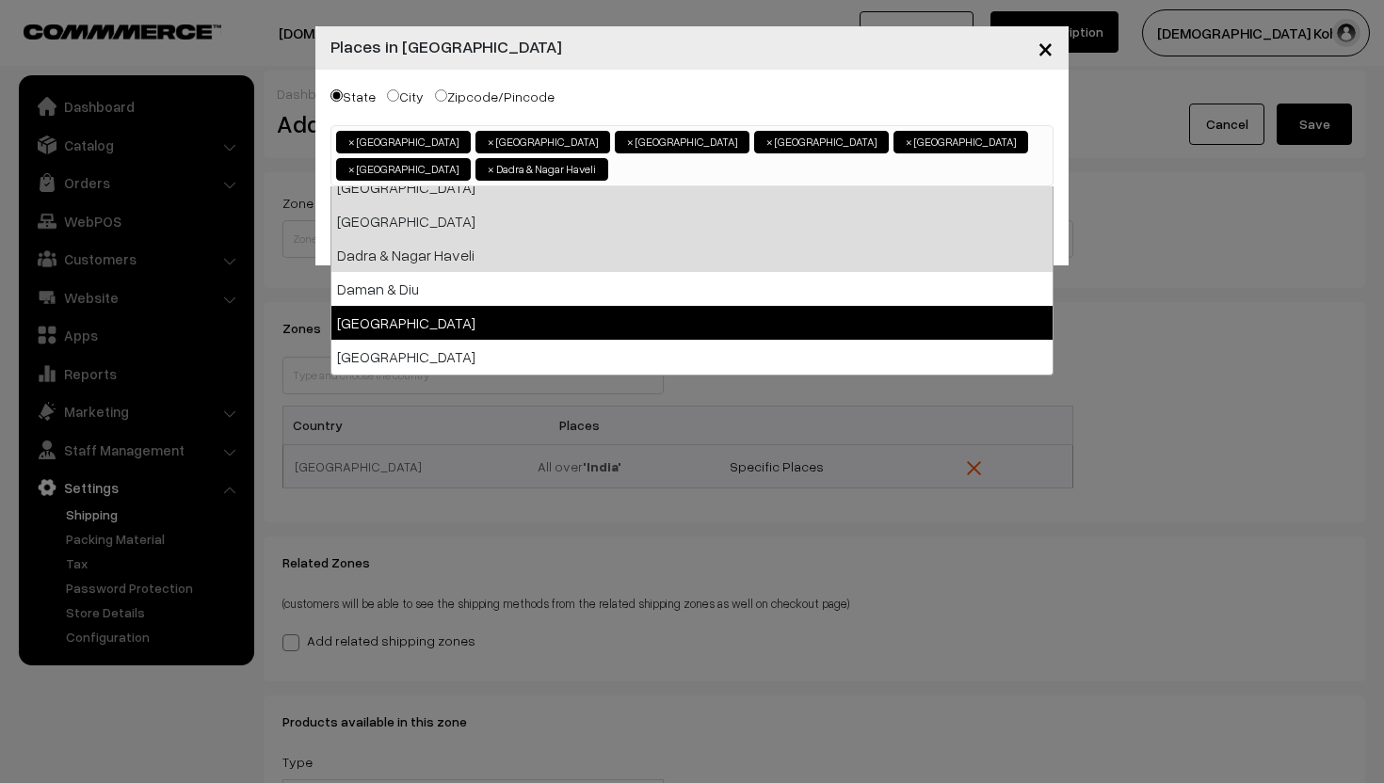
scroll to position [253, 0]
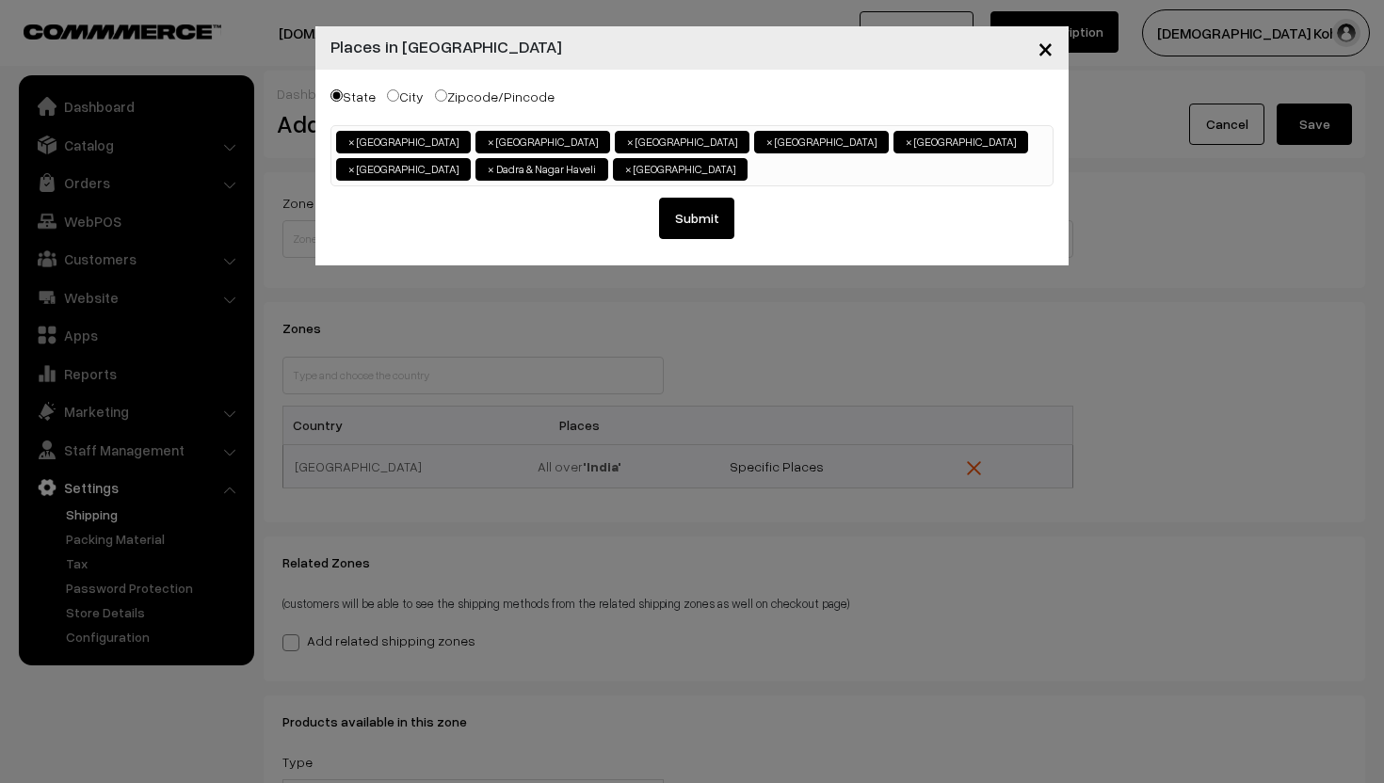
click at [548, 175] on ul "× Andaman & Nicobar Islands × Andhra Pradesh × Assam × Bihar × Chandigarh × Cha…" at bounding box center [691, 153] width 721 height 55
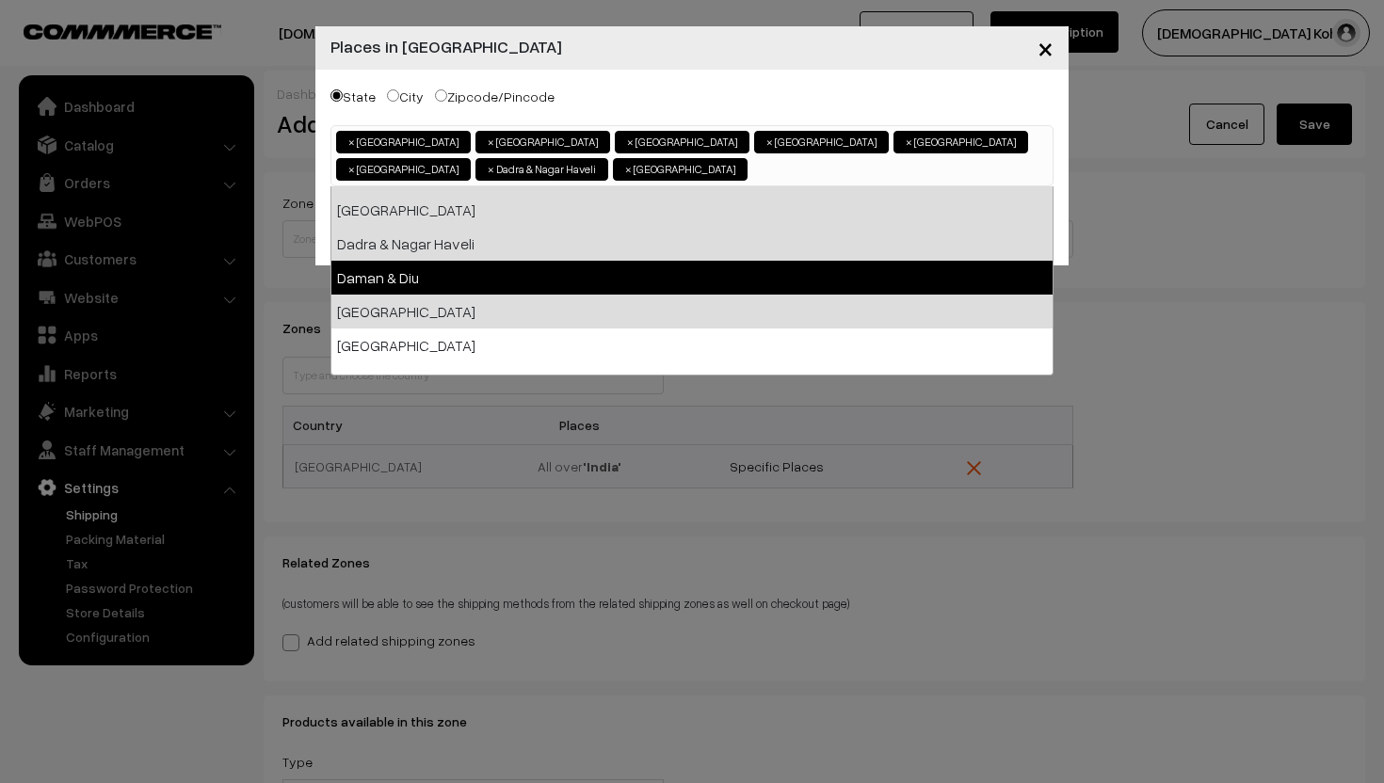
scroll to position [201, 0]
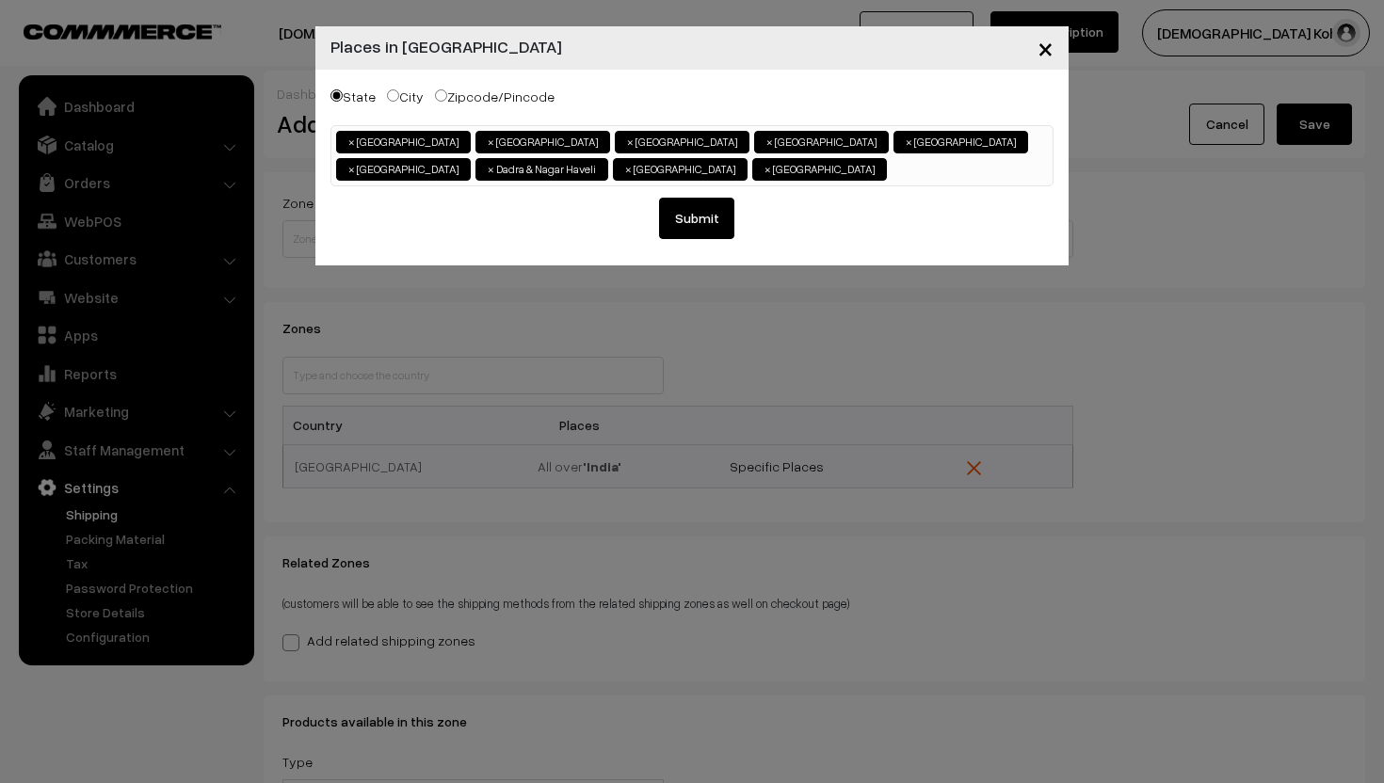
click at [622, 171] on ul "× Andaman & Nicobar Islands × Andhra Pradesh × Assam × Bihar × Chandigarh × Cha…" at bounding box center [691, 153] width 721 height 55
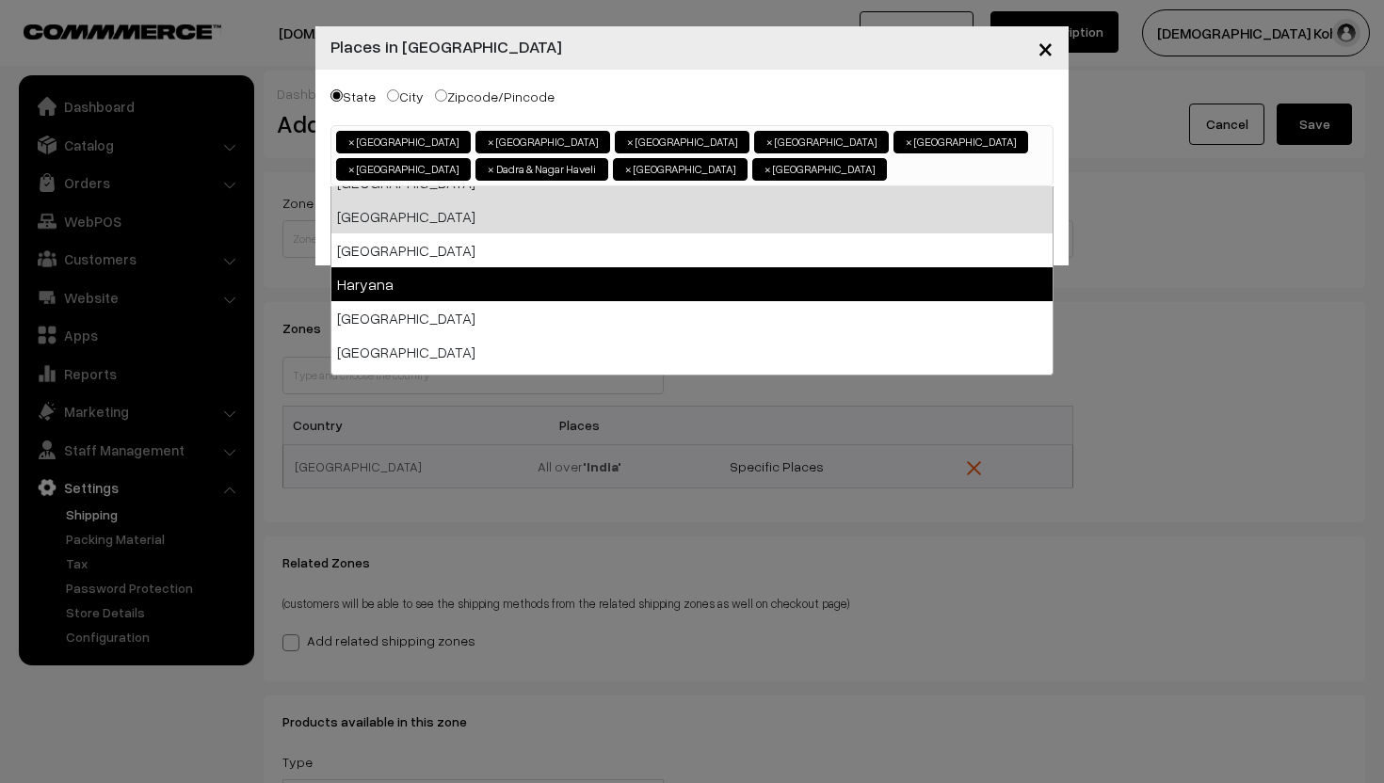
scroll to position [343, 0]
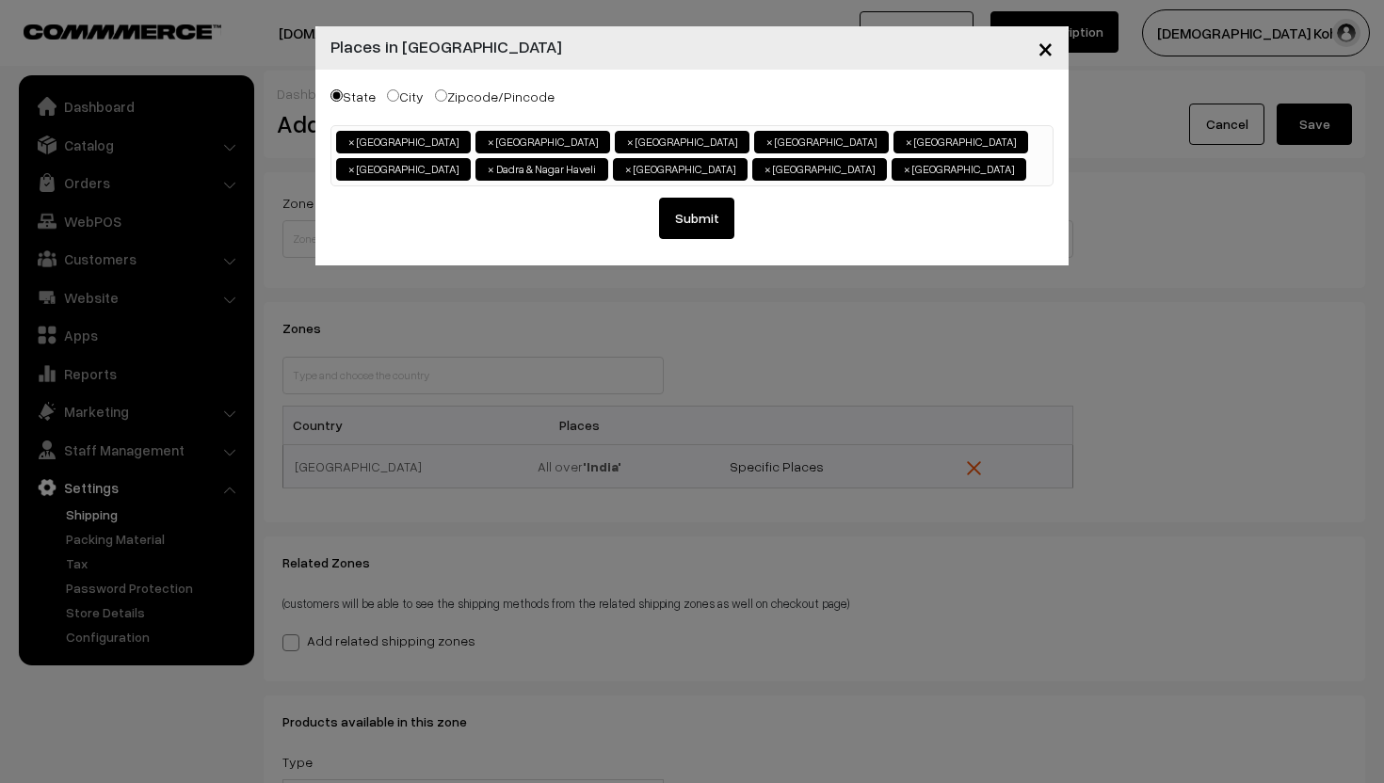
click at [675, 172] on ul "× Andaman & Nicobar Islands × Andhra Pradesh × Assam × Bihar × Chandigarh × Cha…" at bounding box center [691, 153] width 721 height 55
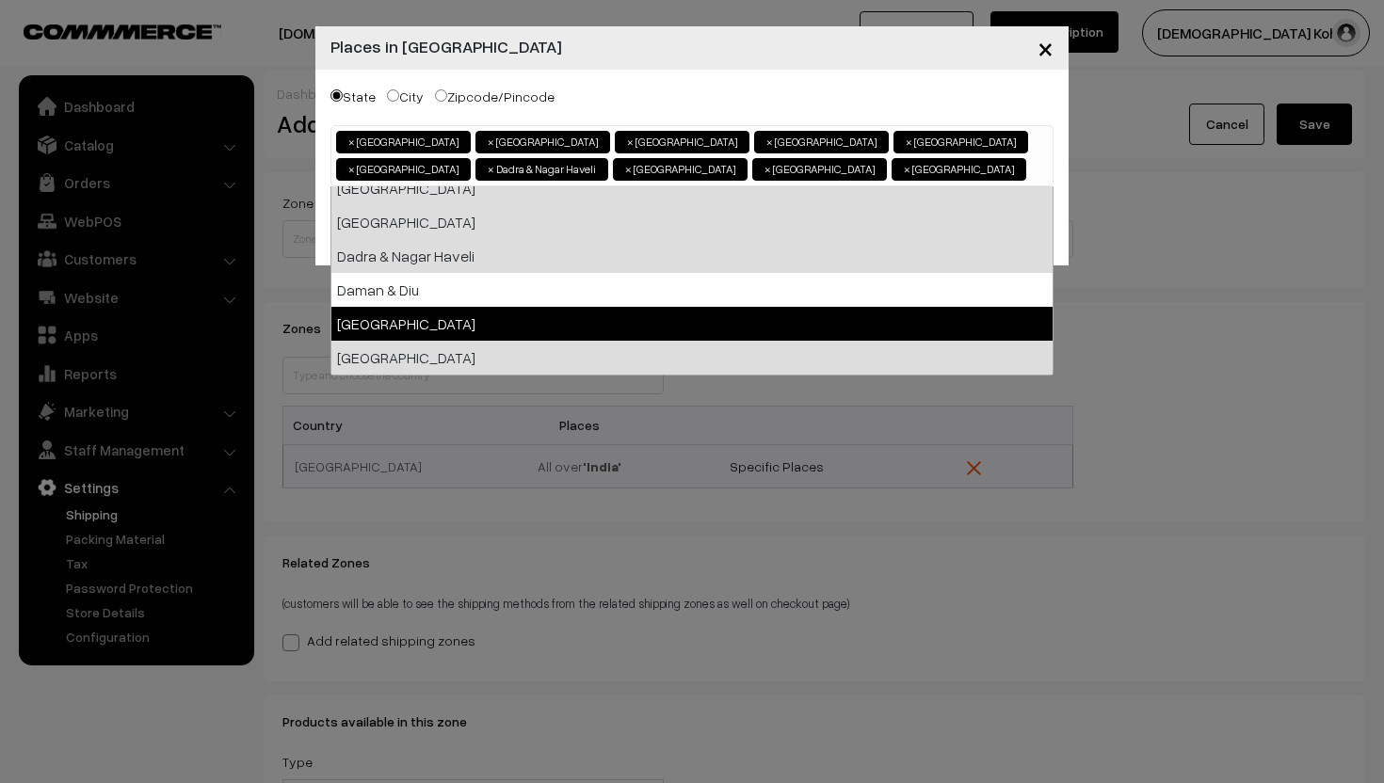
scroll to position [254, 0]
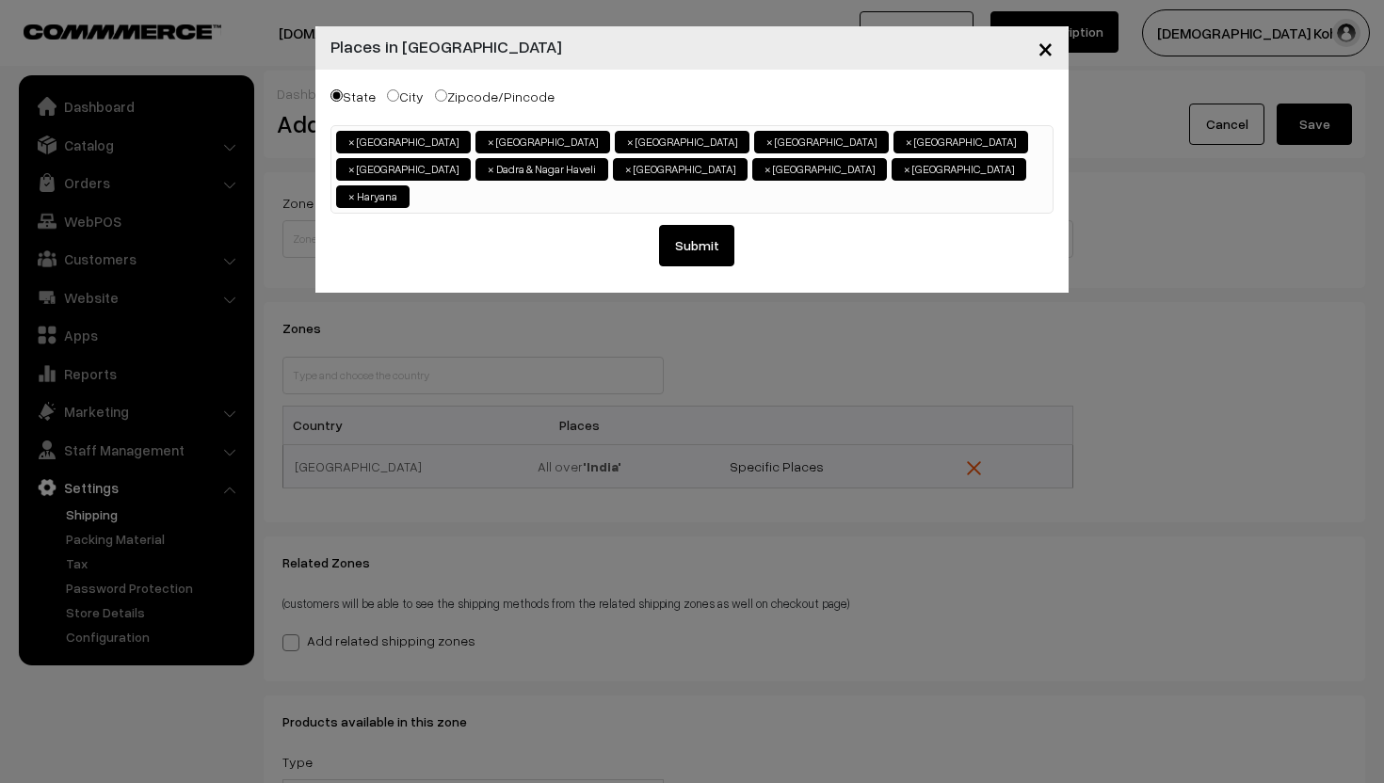
click at [753, 171] on ul "× Andaman & Nicobar Islands × Andhra Pradesh × Assam × Bihar × Chandigarh × Cha…" at bounding box center [691, 167] width 721 height 82
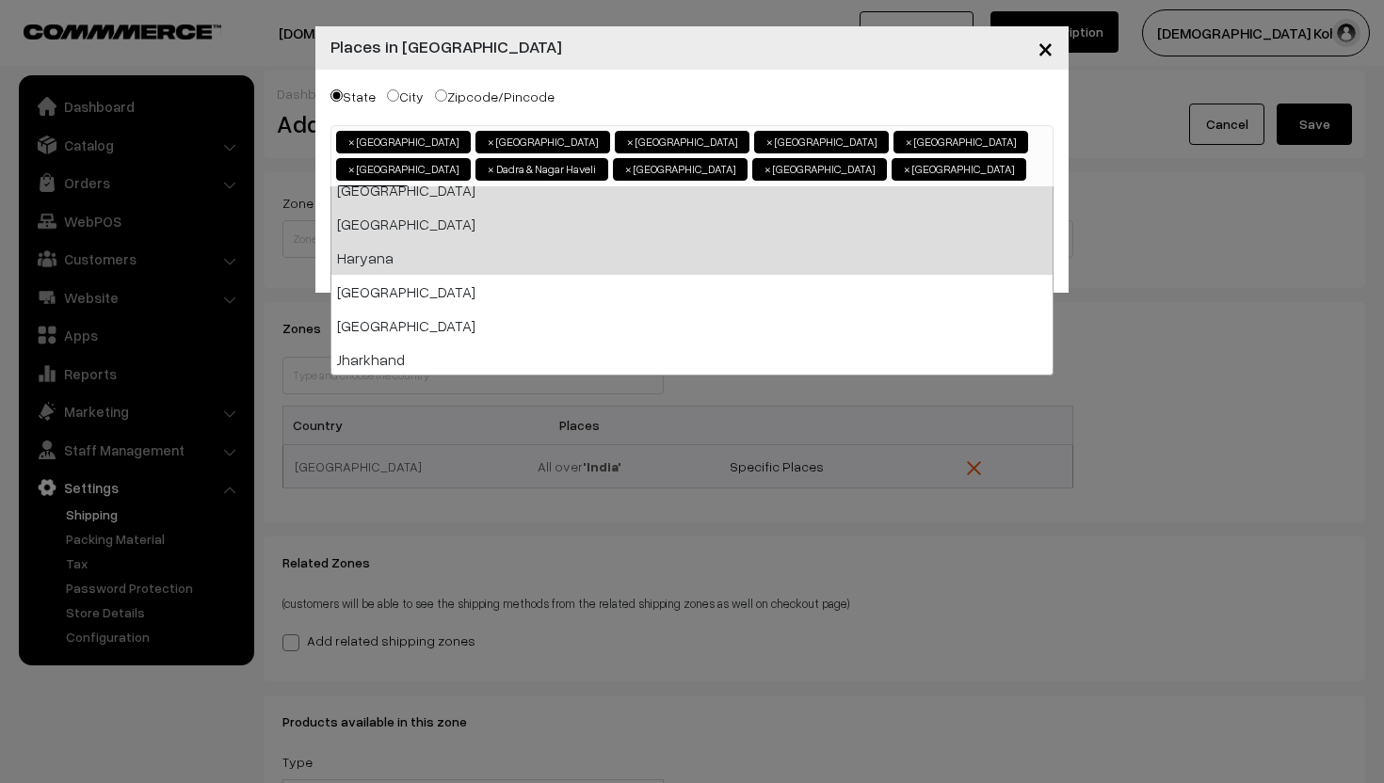
scroll to position [350, 0]
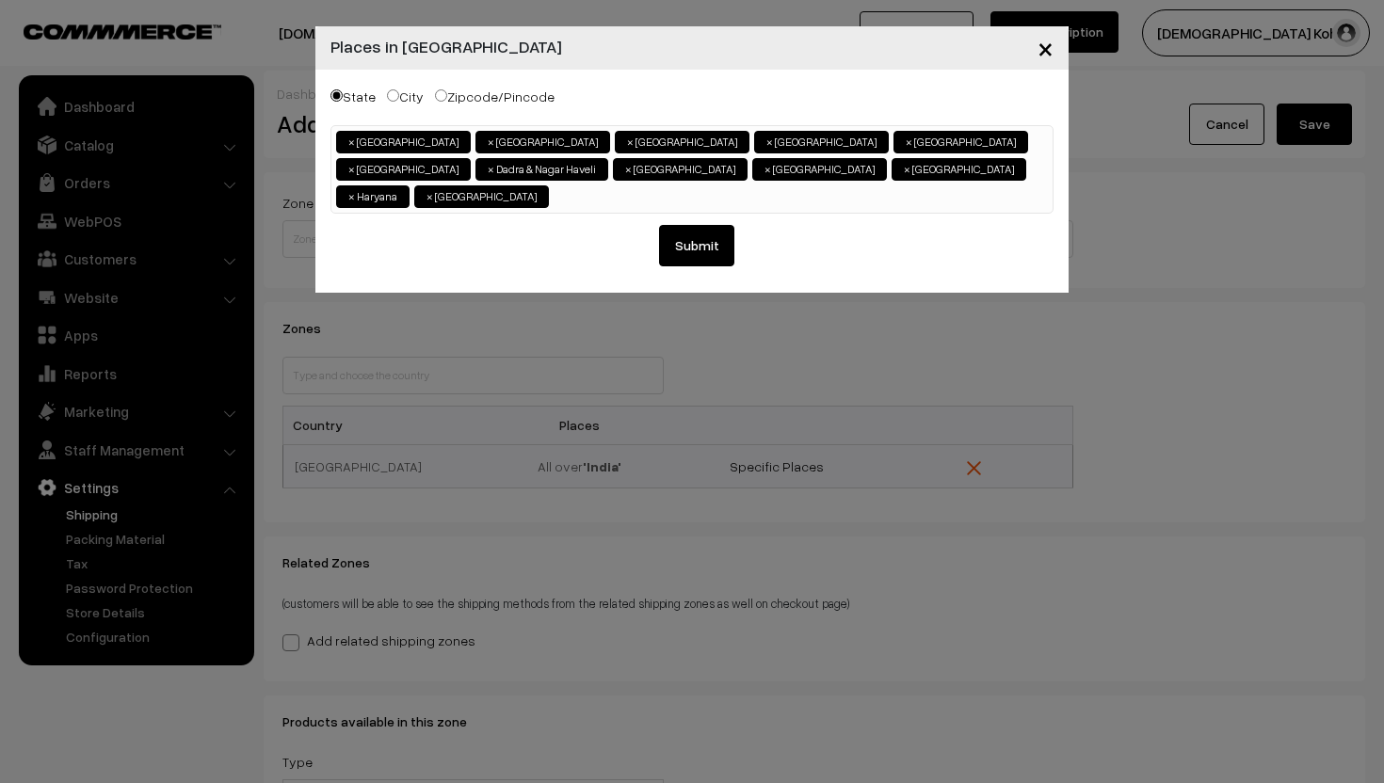
click at [562, 185] on input "search" at bounding box center [558, 194] width 8 height 19
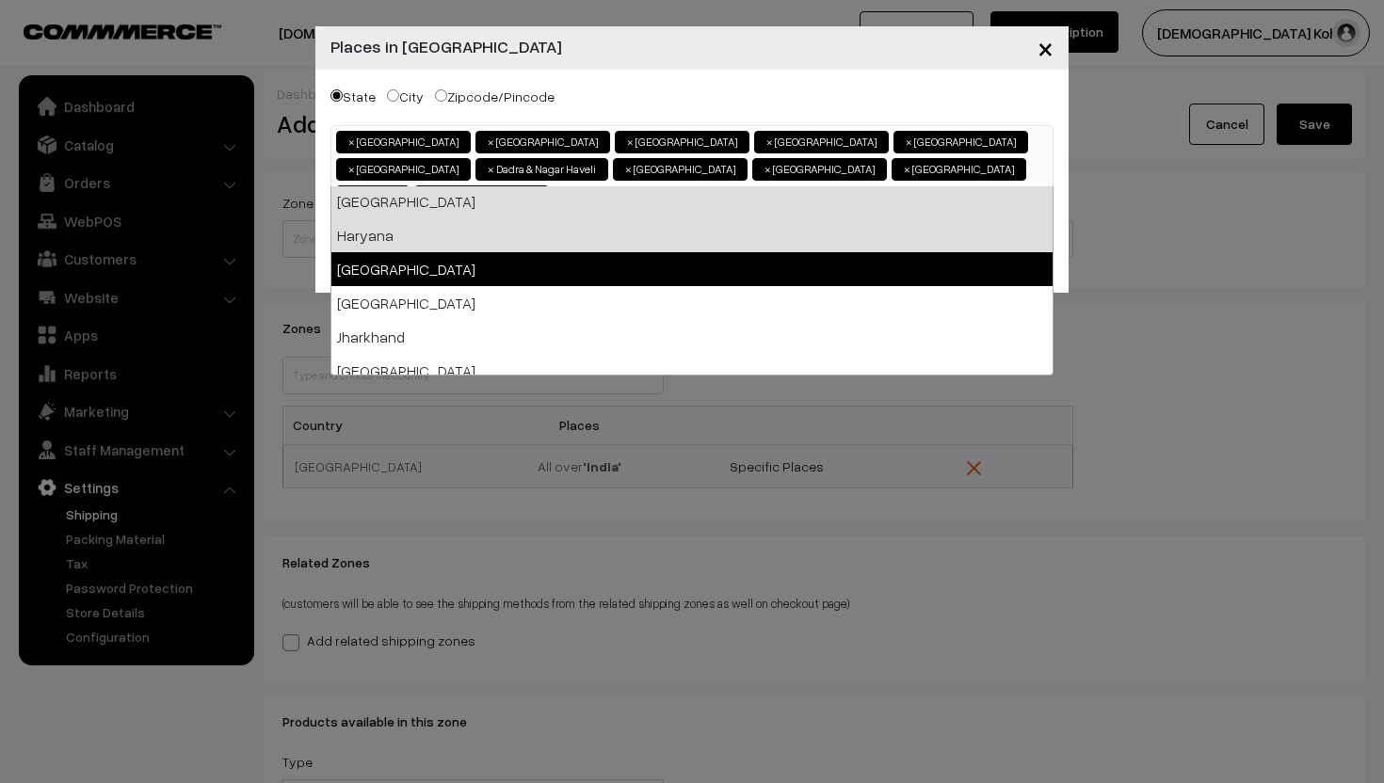
scroll to position [383, 0]
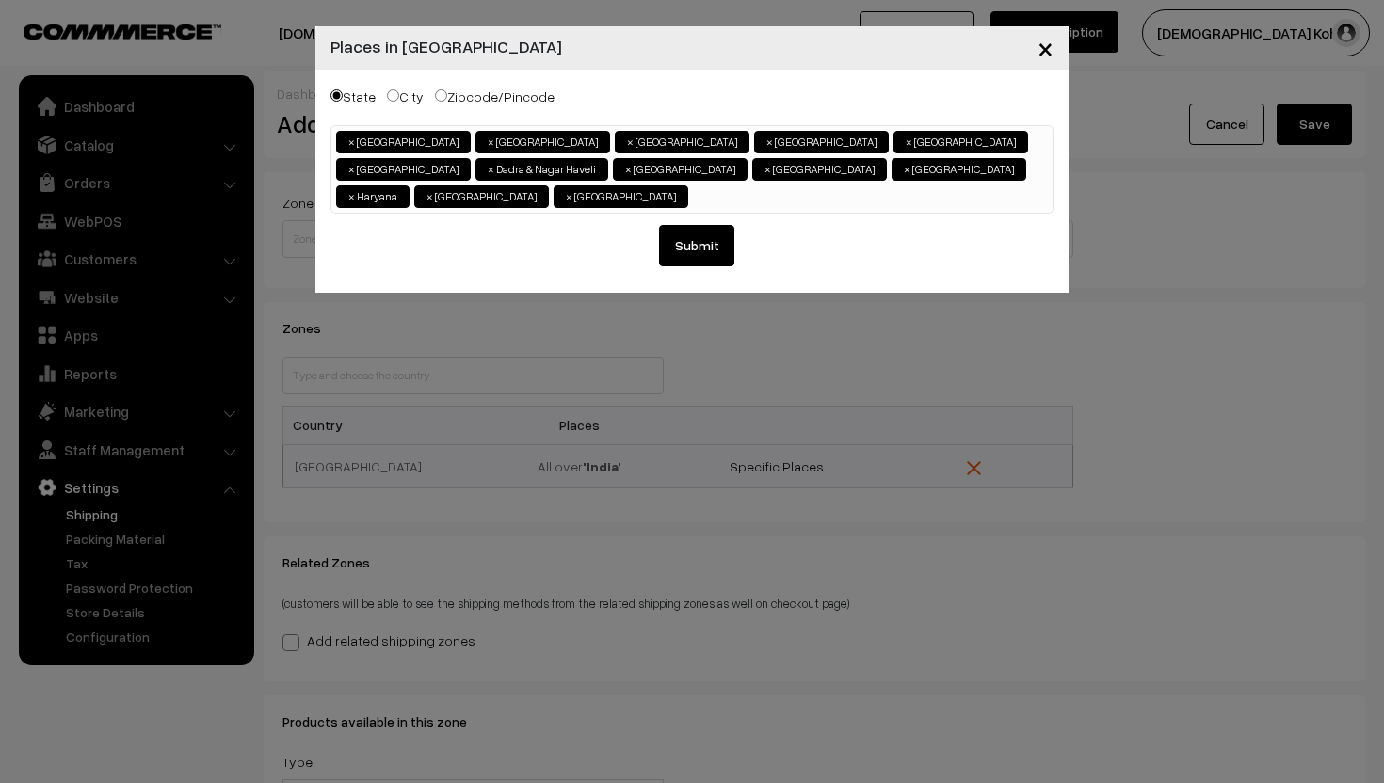
click at [1005, 172] on ul "× Andaman & Nicobar Islands × Andhra Pradesh × Assam × Bihar × Chandigarh × Cha…" at bounding box center [691, 167] width 721 height 82
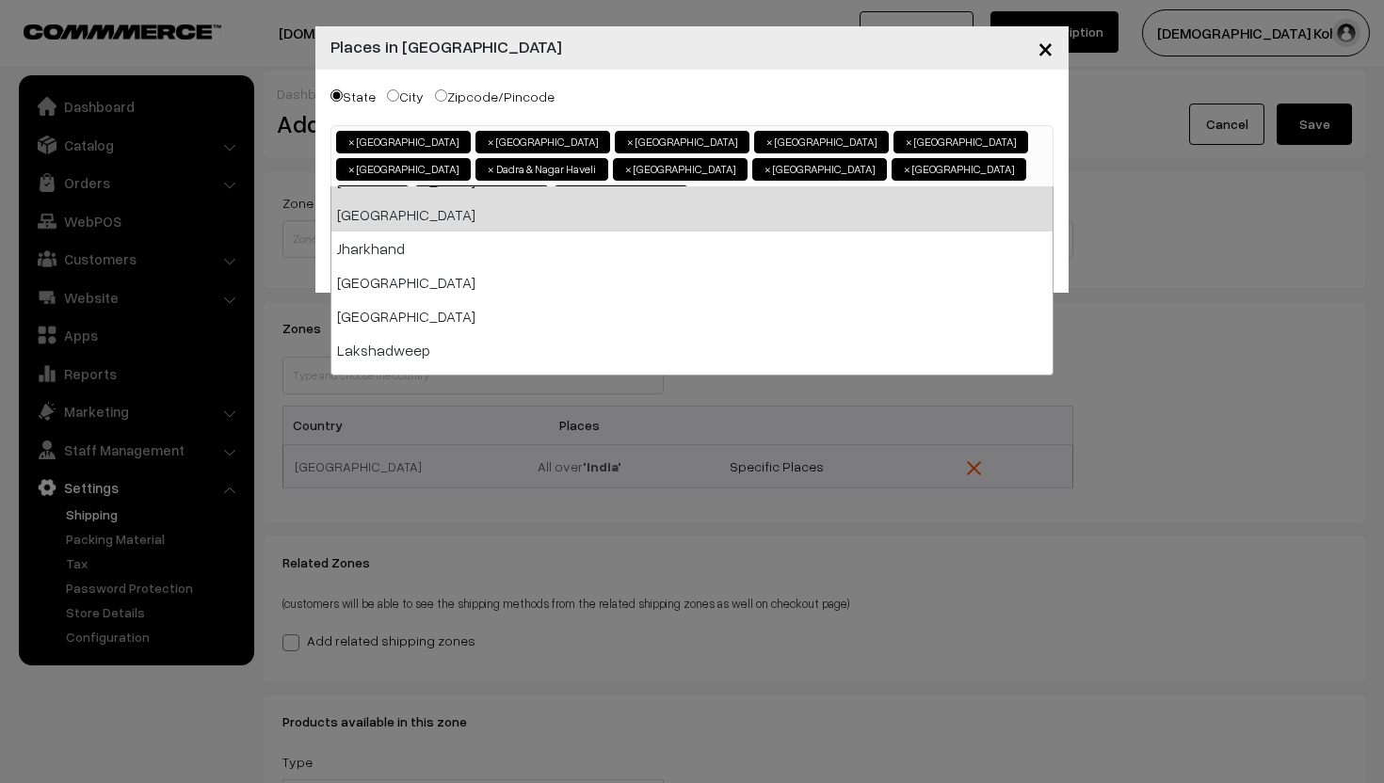
scroll to position [445, 0]
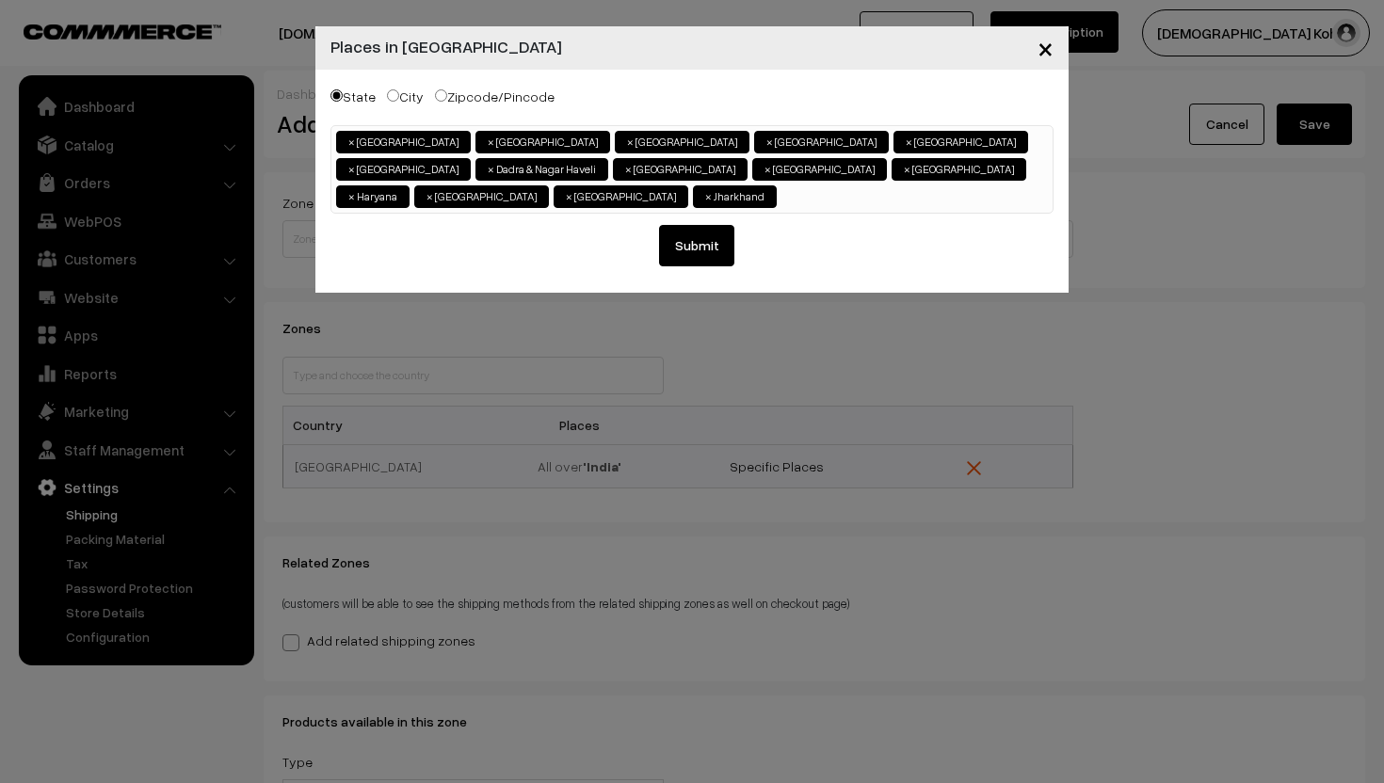
click at [825, 196] on ul "× Andaman & Nicobar Islands × Andhra Pradesh × Assam × Bihar × Chandigarh × Cha…" at bounding box center [691, 167] width 721 height 82
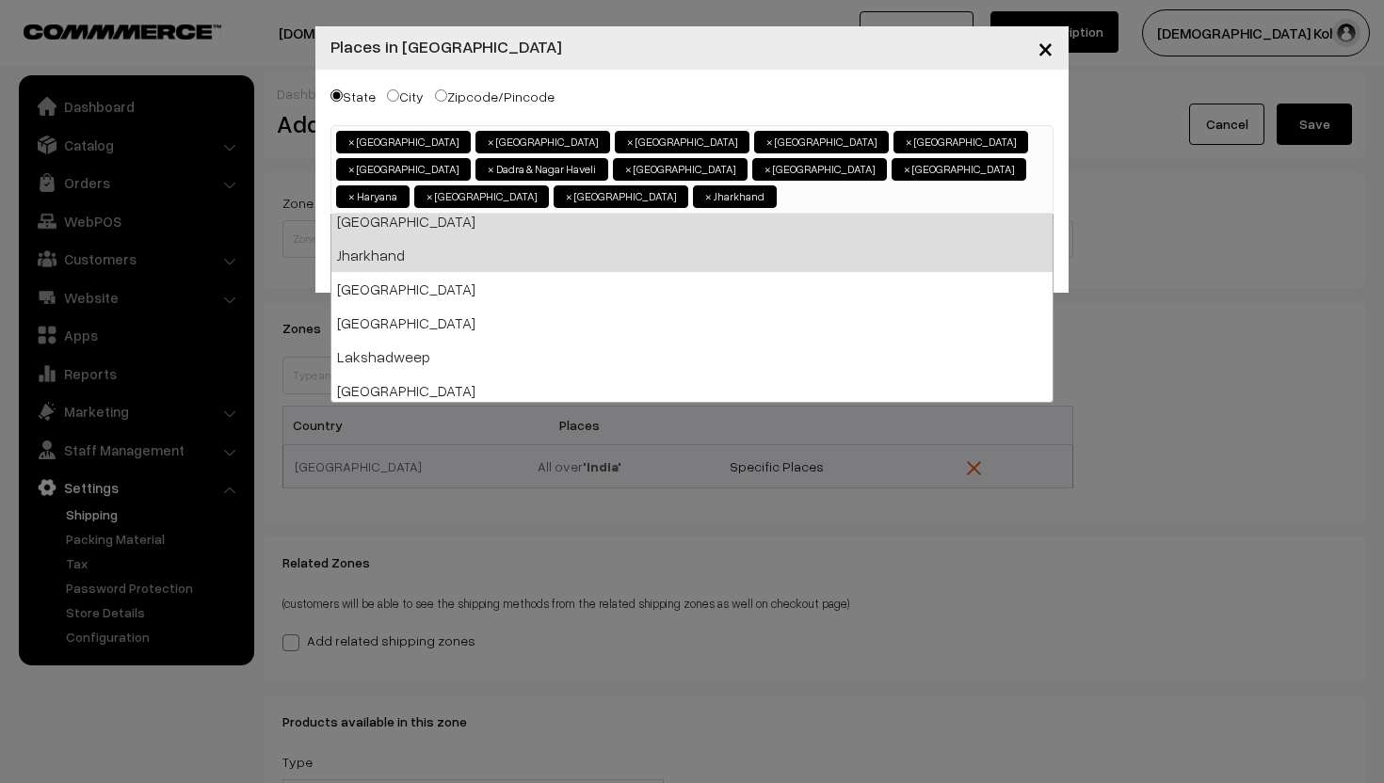
scroll to position [487, 0]
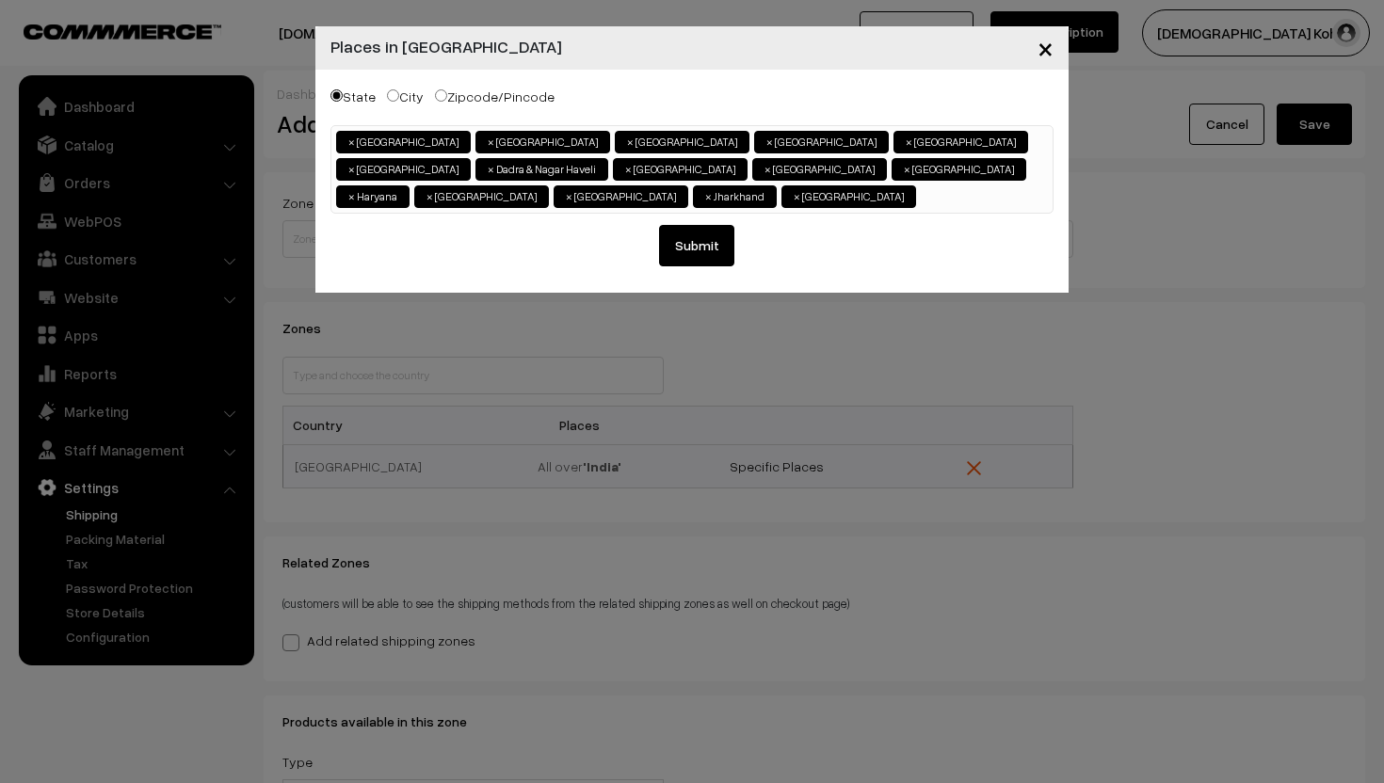
click at [542, 191] on ul "× Andaman & Nicobar Islands × Andhra Pradesh × Assam × Bihar × Chandigarh × Cha…" at bounding box center [691, 167] width 721 height 82
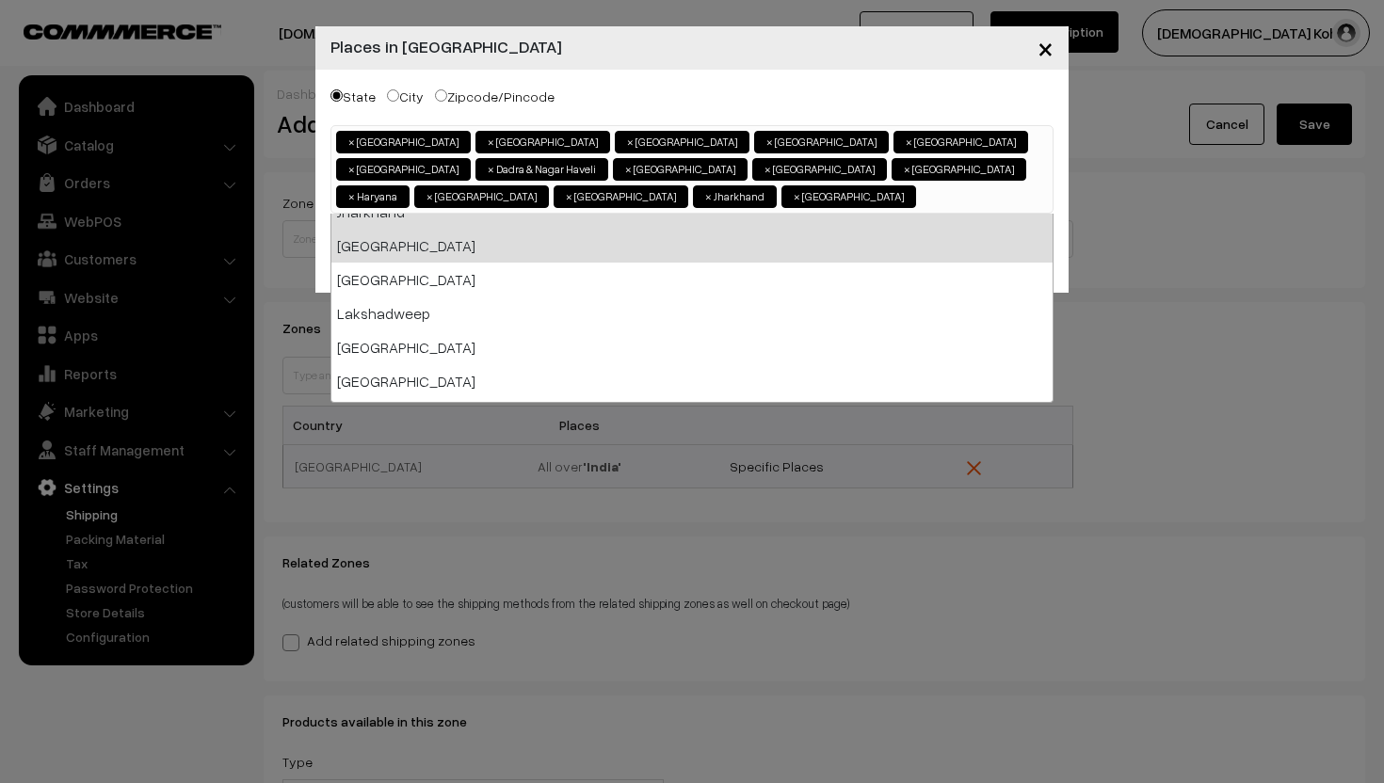
scroll to position [528, 0]
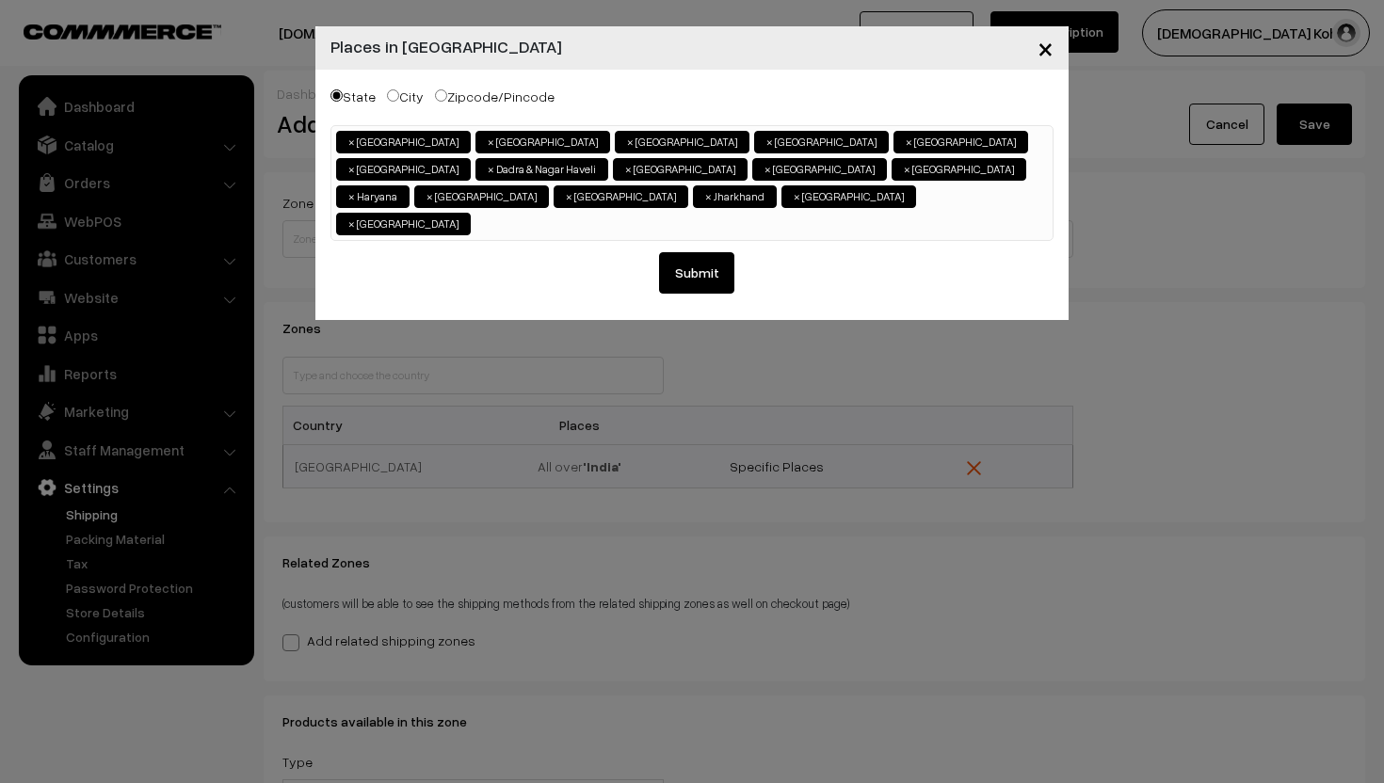
click at [583, 190] on ul "× Andaman & Nicobar Islands × Andhra Pradesh × Assam × Bihar × Chandigarh × Cha…" at bounding box center [691, 180] width 721 height 109
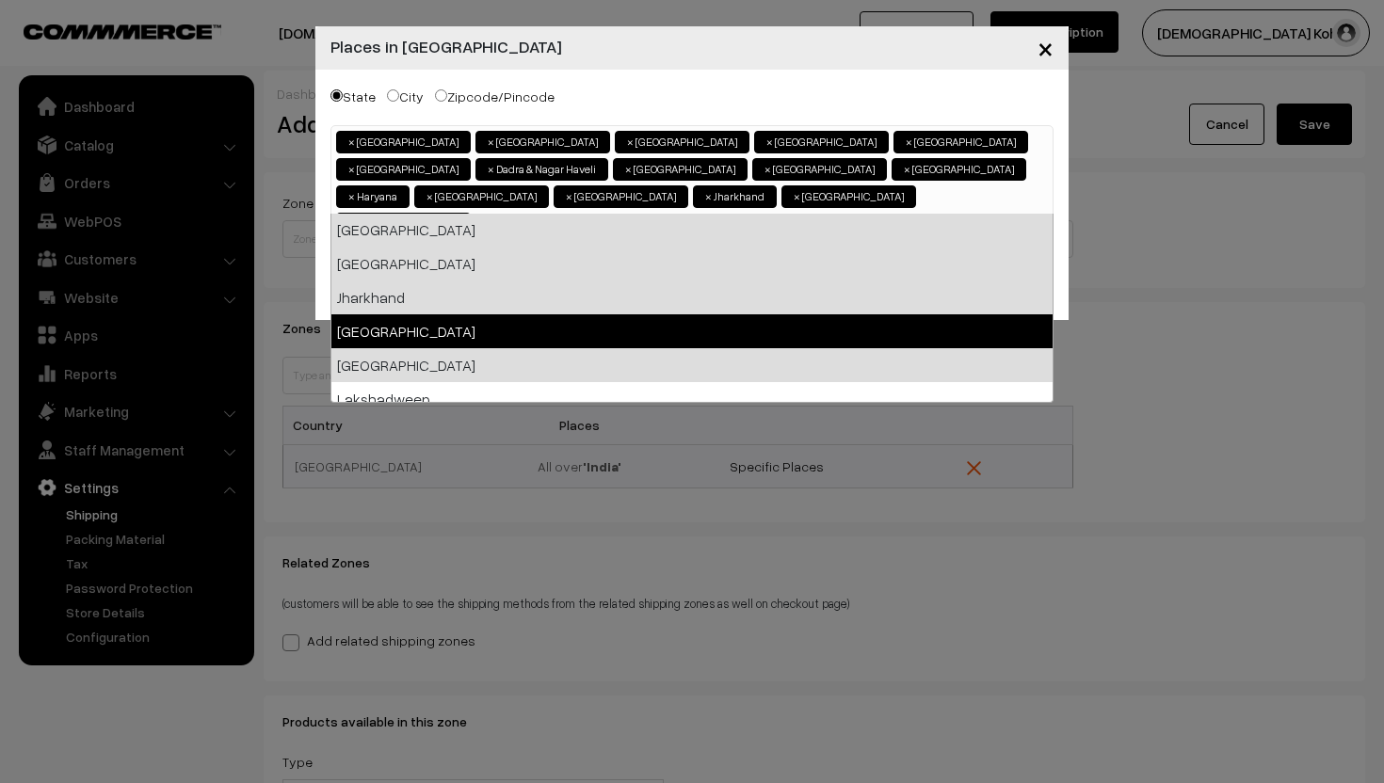
scroll to position [457, 0]
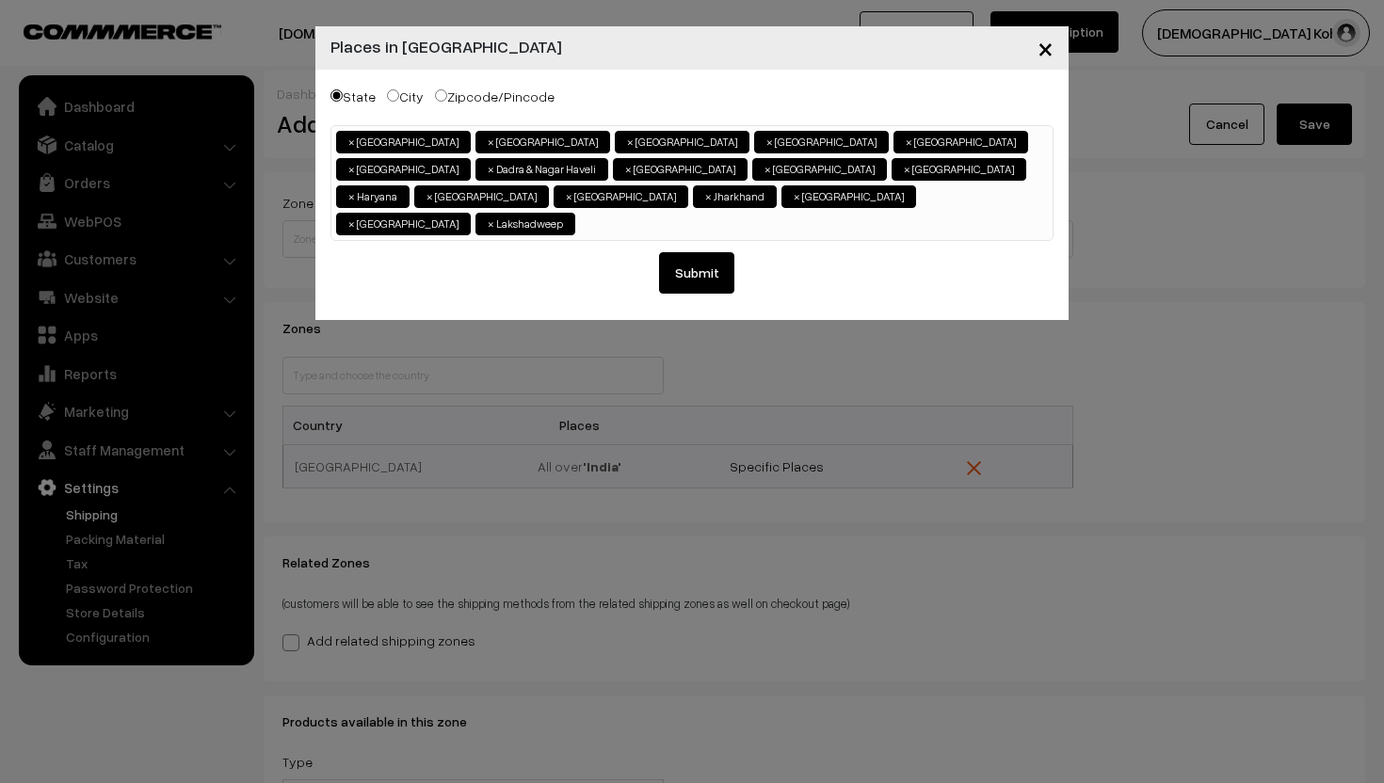
click at [705, 187] on ul "× Andaman & Nicobar Islands × Andhra Pradesh × Assam × Bihar × Chandigarh × Cha…" at bounding box center [691, 180] width 721 height 109
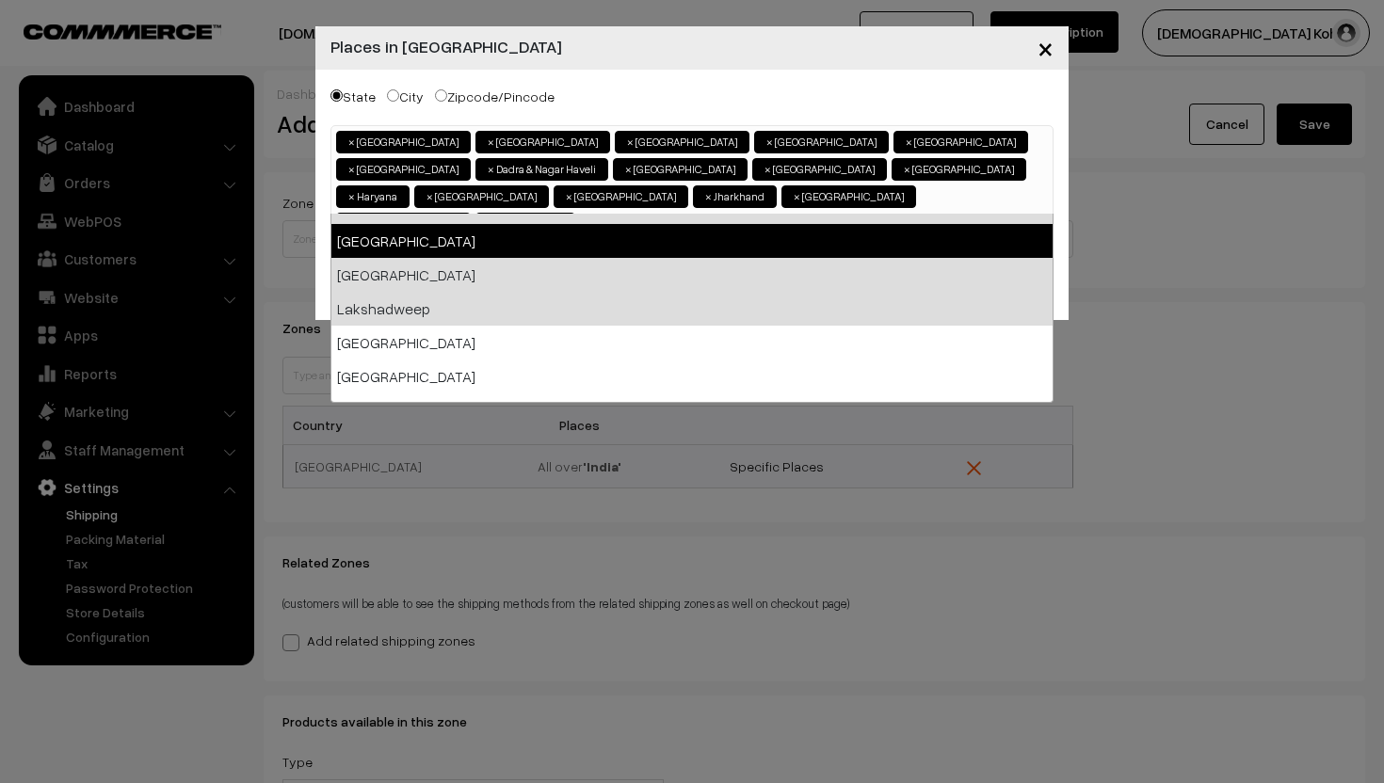
scroll to position [562, 0]
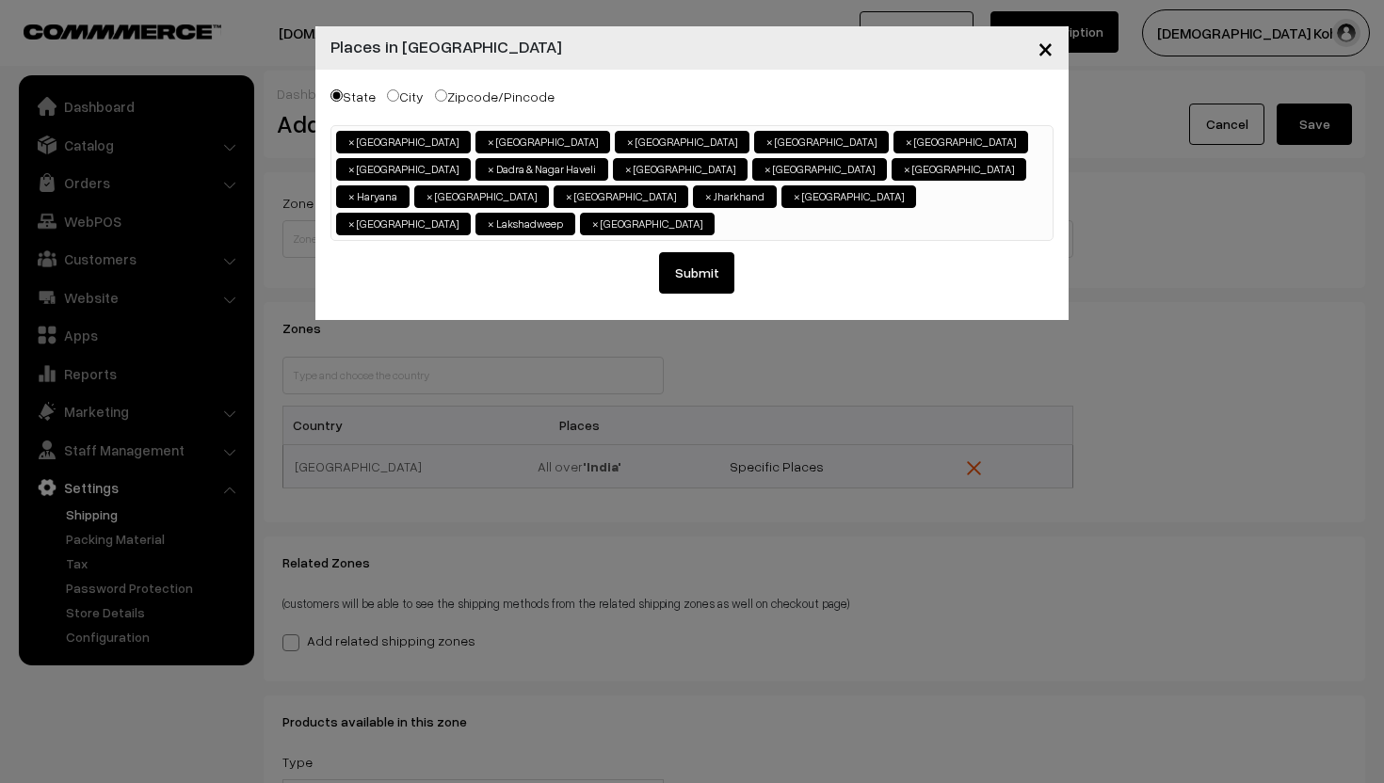
click at [815, 189] on ul "× Andaman & Nicobar Islands × Andhra Pradesh × Assam × Bihar × Chandigarh × Cha…" at bounding box center [691, 180] width 721 height 109
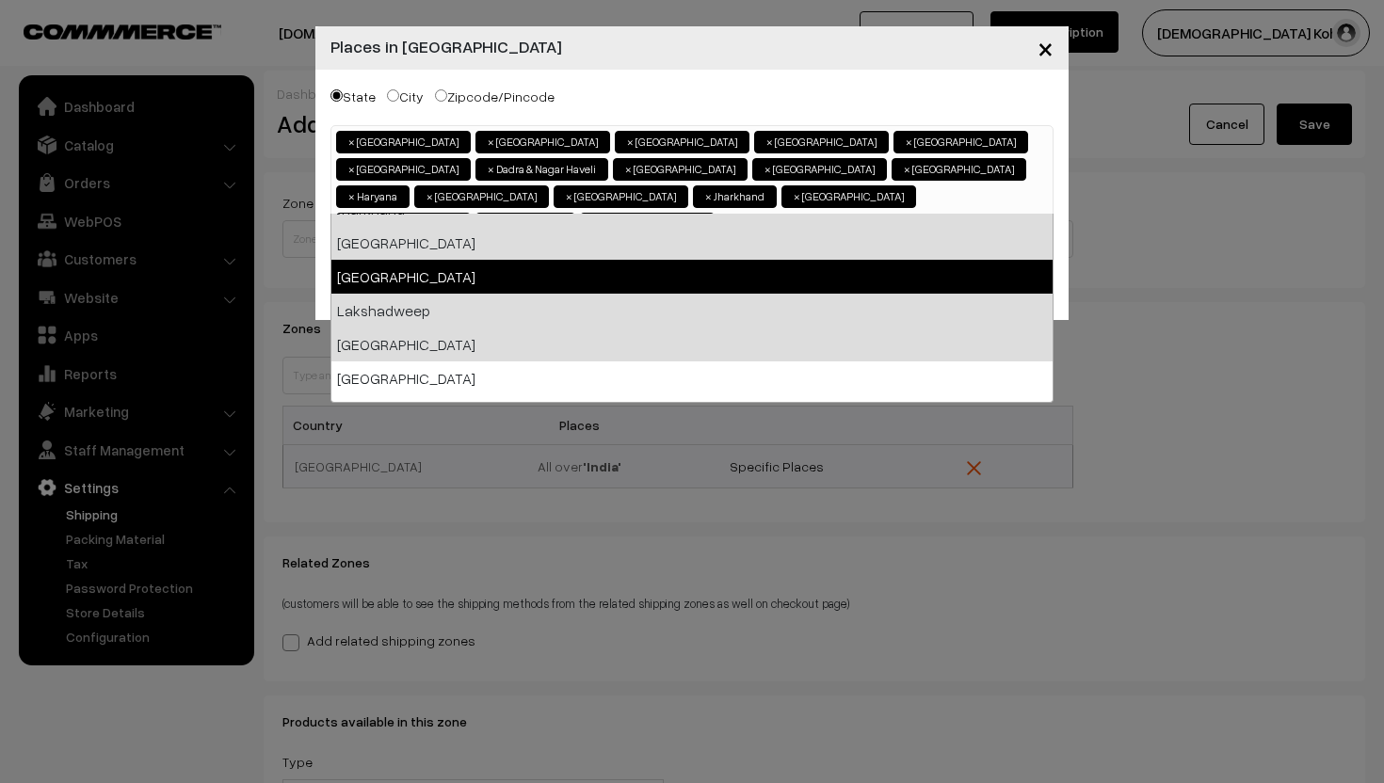
scroll to position [532, 0]
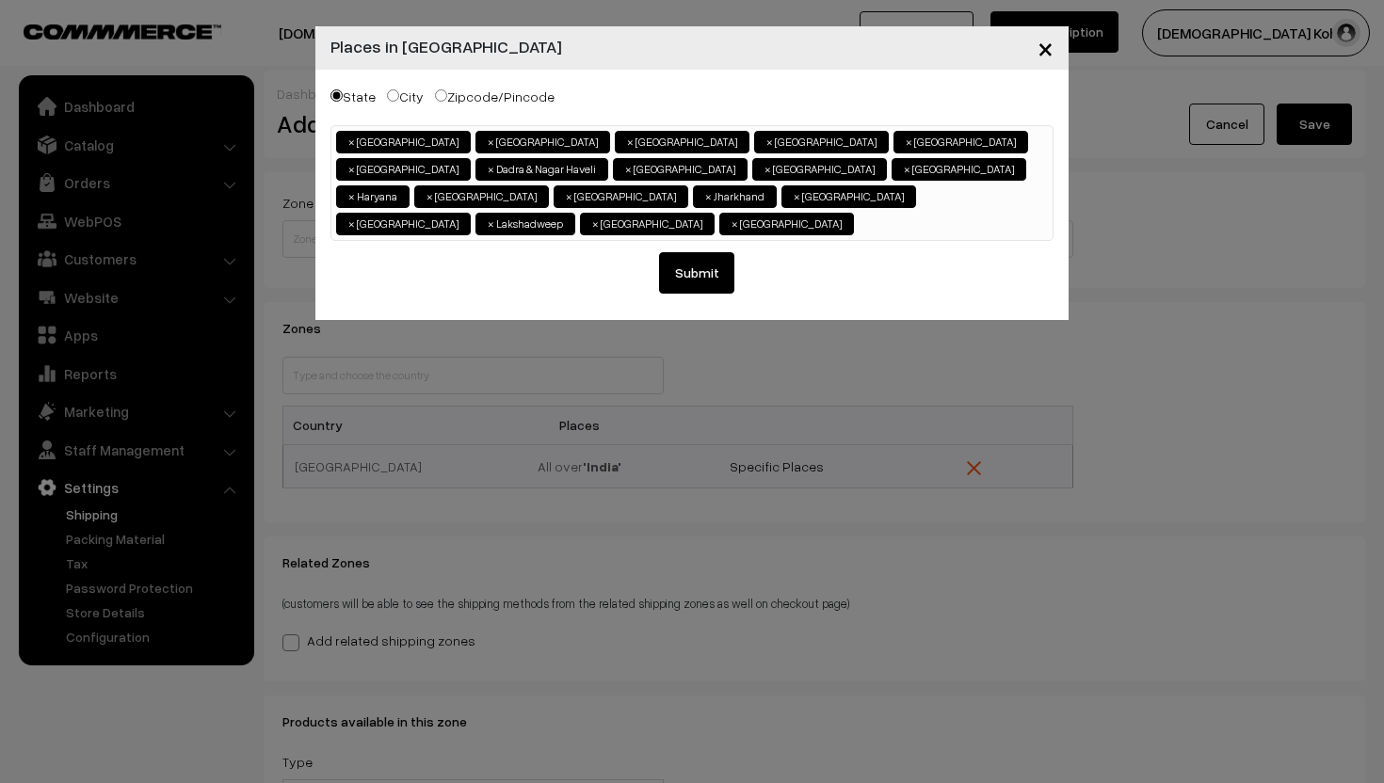
click at [901, 204] on ul "× Andaman & Nicobar Islands × Andhra Pradesh × Assam × Bihar × Chandigarh × Cha…" at bounding box center [691, 180] width 721 height 109
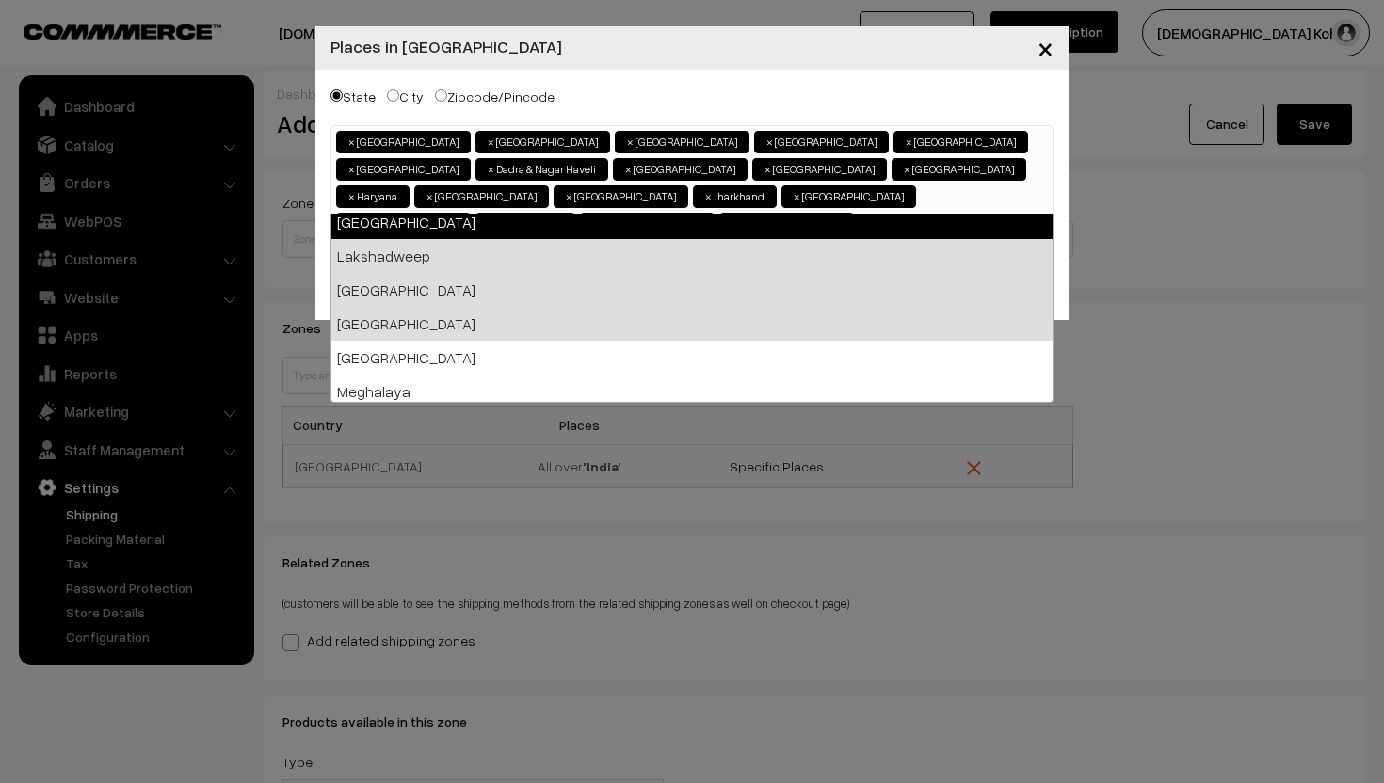
scroll to position [611, 0]
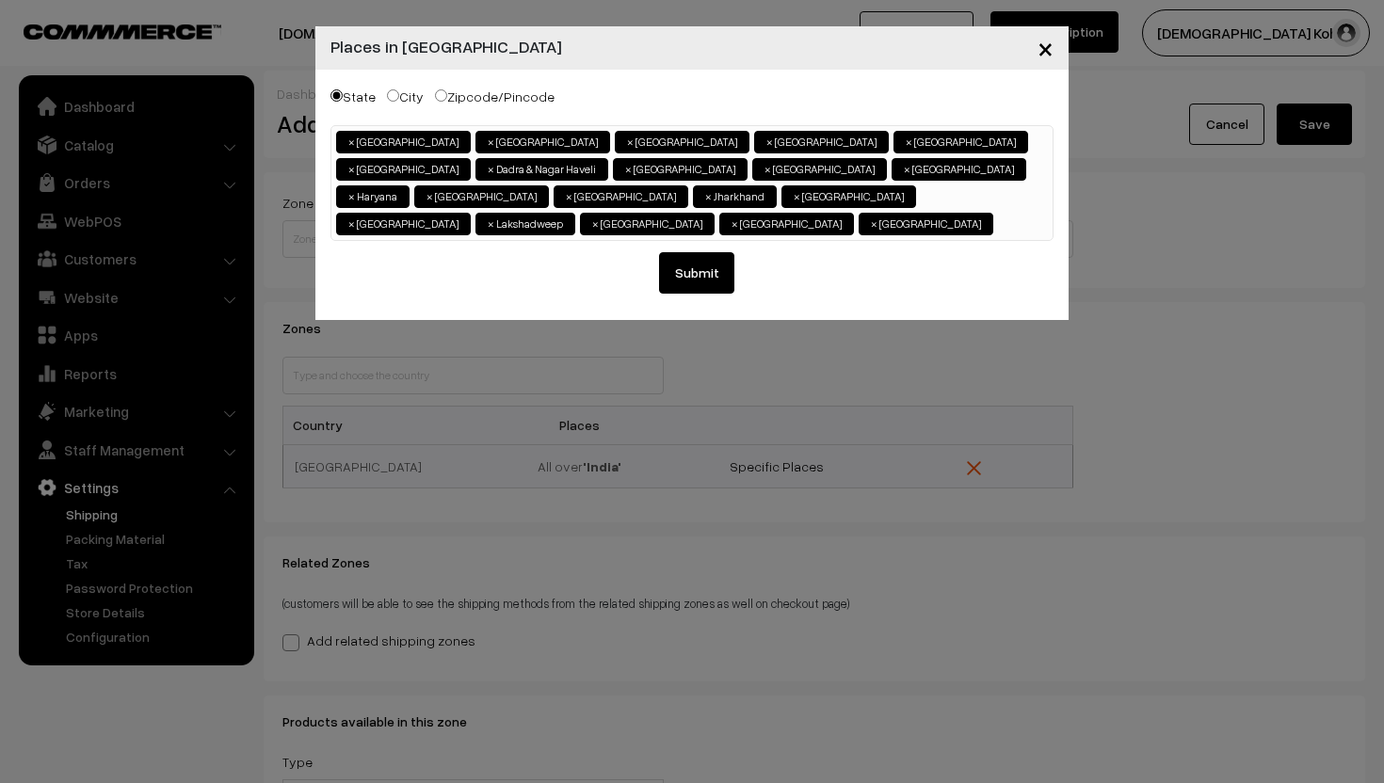
click at [975, 192] on ul "× Andaman & Nicobar Islands × Andhra Pradesh × Assam × Bihar × Chandigarh × Cha…" at bounding box center [691, 180] width 721 height 109
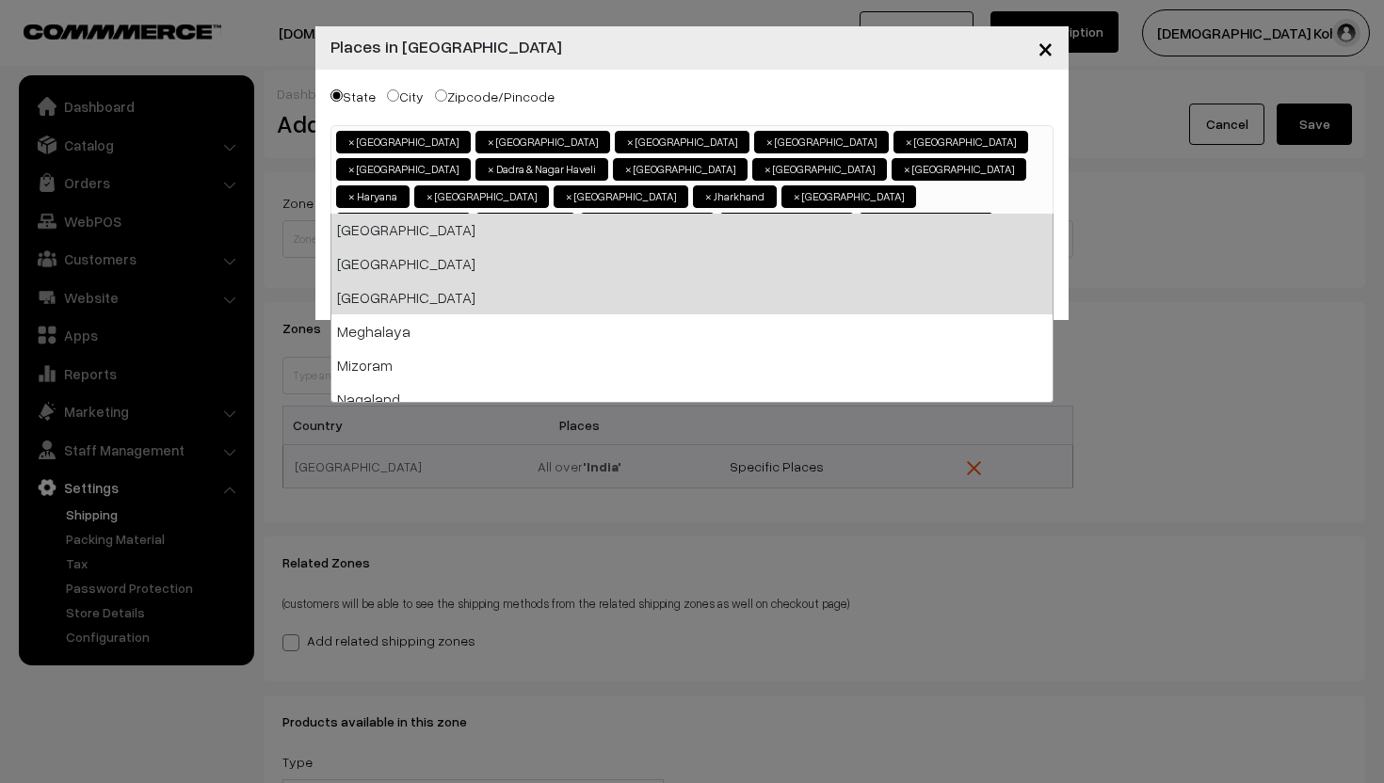
scroll to position [652, 0]
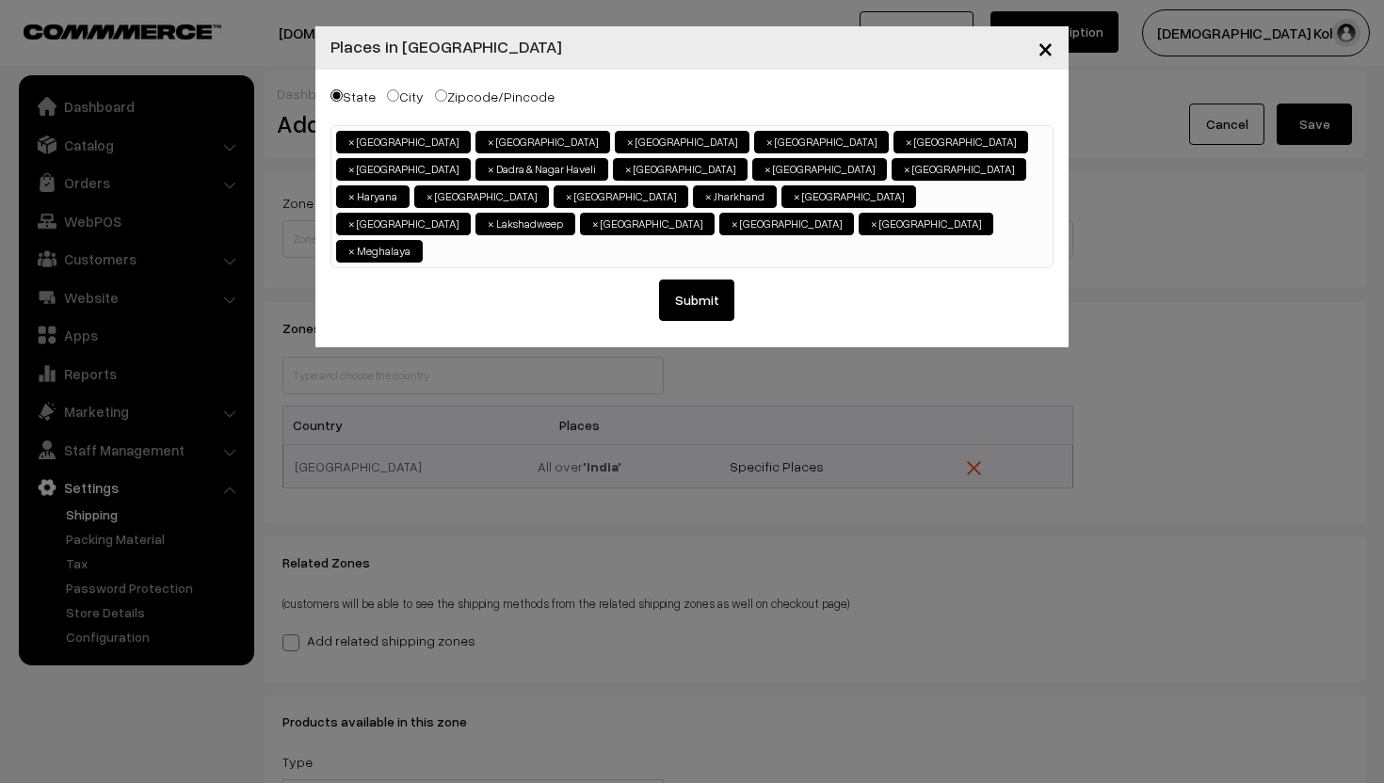
click at [916, 217] on ul "× Andaman & Nicobar Islands × Andhra Pradesh × Assam × Bihar × Chandigarh × Cha…" at bounding box center [691, 194] width 721 height 137
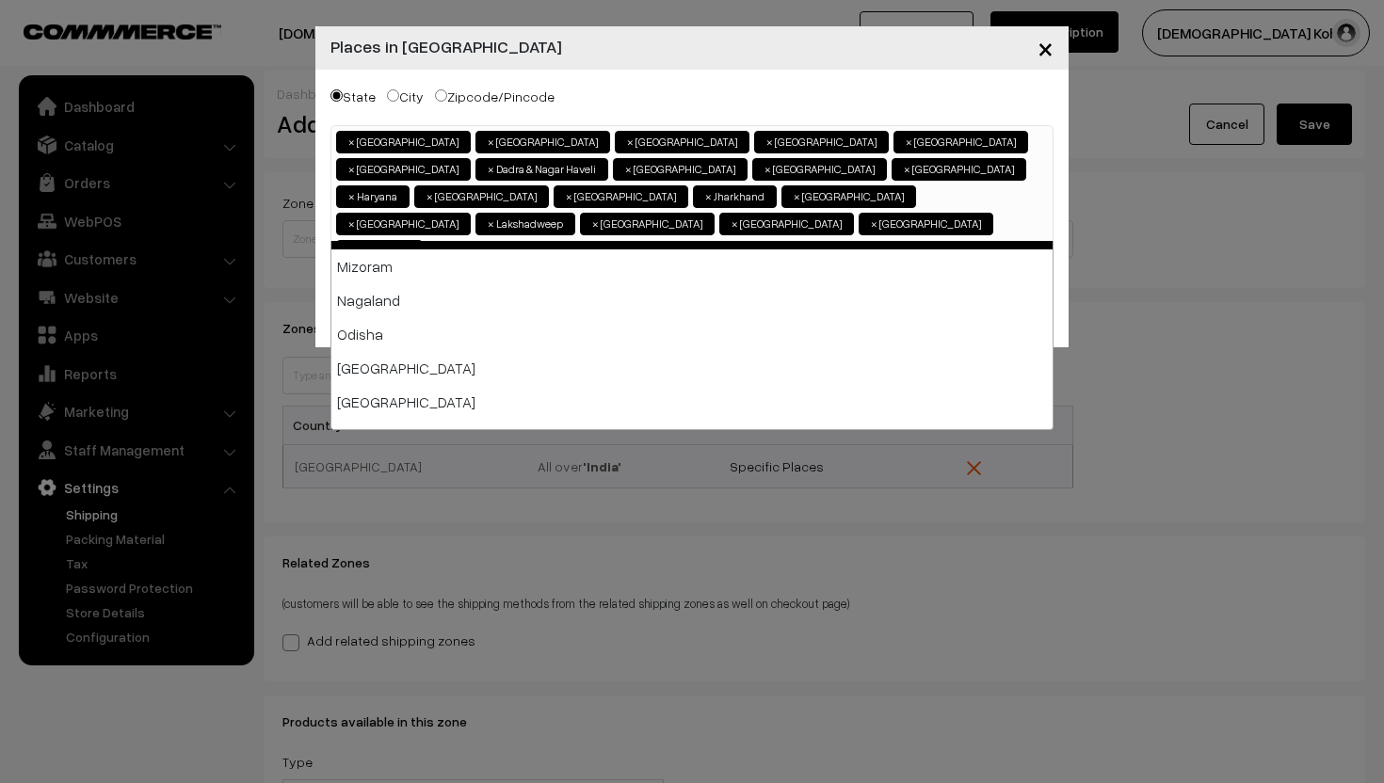
scroll to position [779, 0]
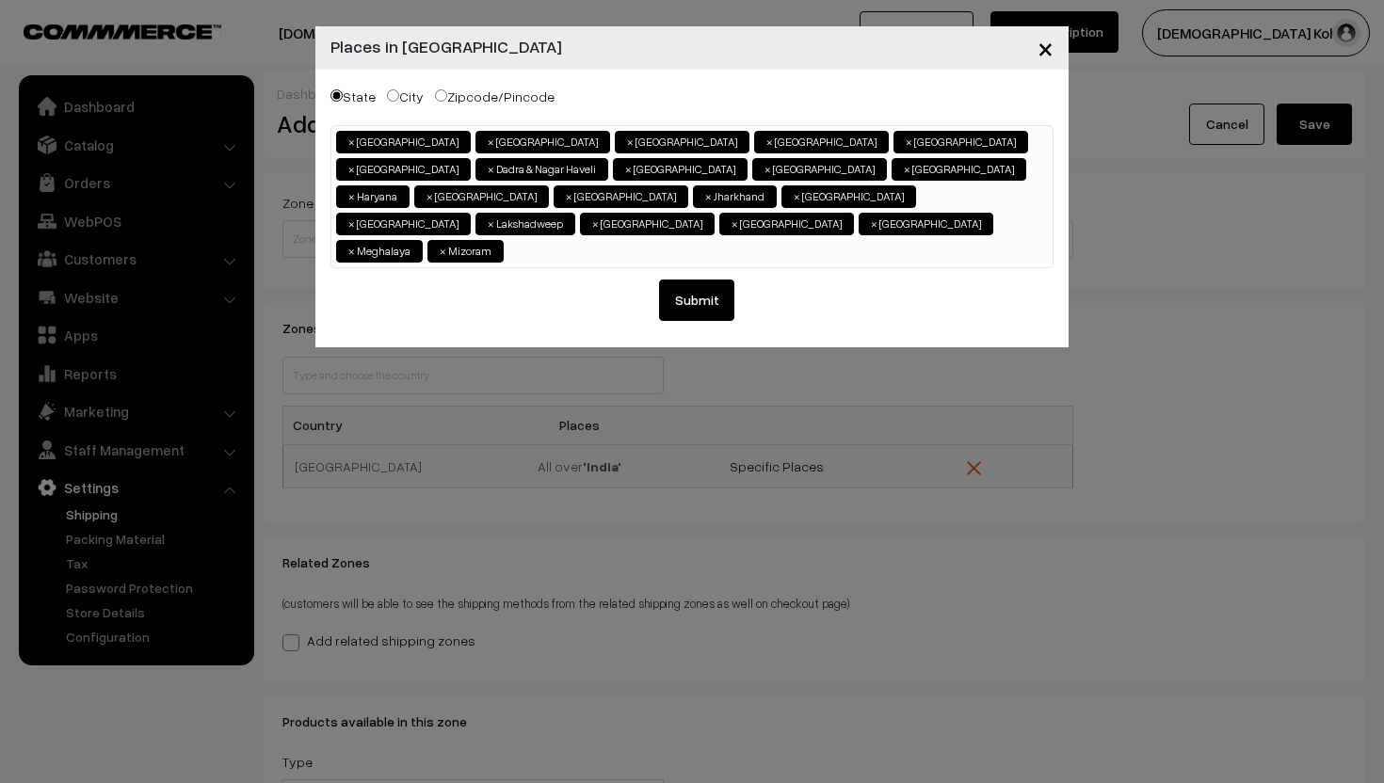
click at [537, 243] on div "Andaman & Nicobar Islands Andhra Pradesh Arunachal Pradesh Assam Bihar Chandiga…" at bounding box center [691, 223] width 723 height 196
click at [530, 218] on ul "× Andaman & Nicobar Islands × Andhra Pradesh × Assam × Bihar × Chandigarh × Cha…" at bounding box center [691, 194] width 721 height 137
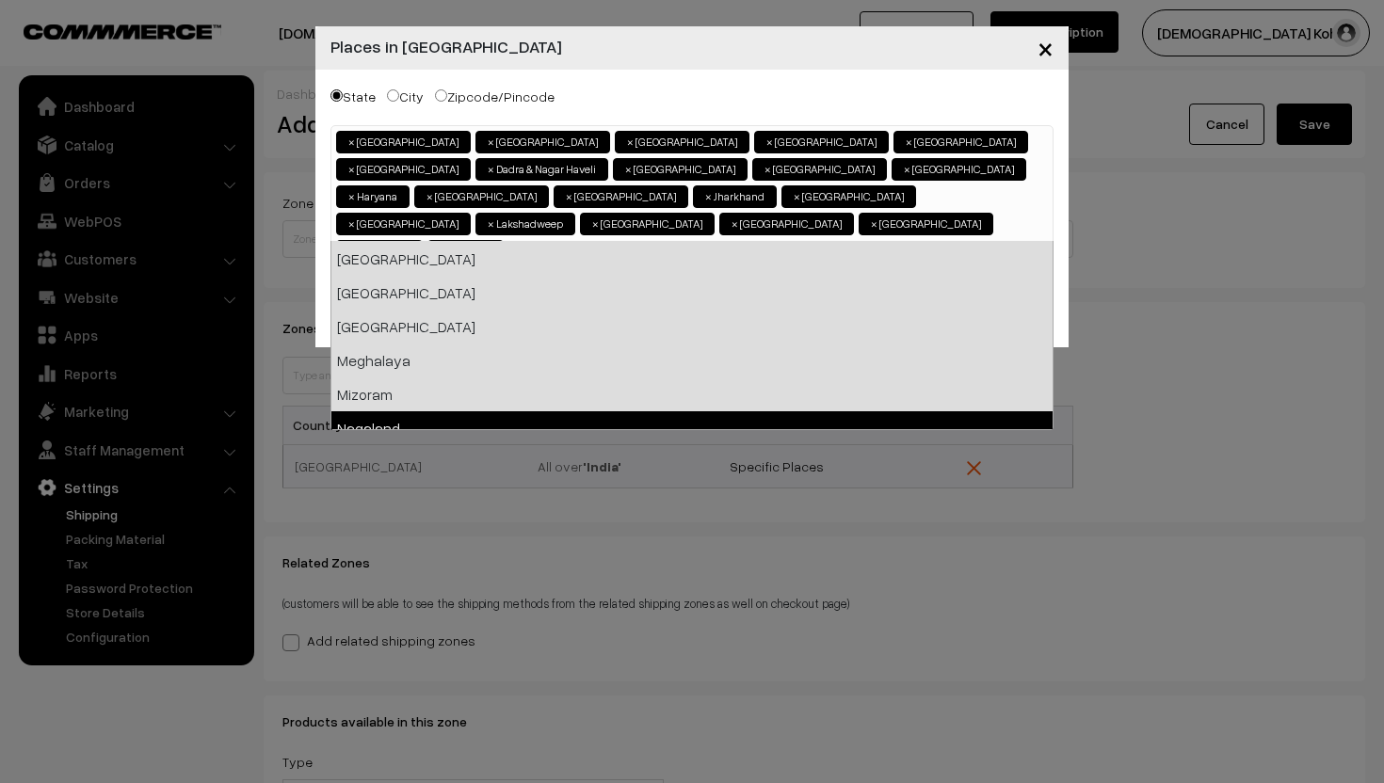
scroll to position [655, 0]
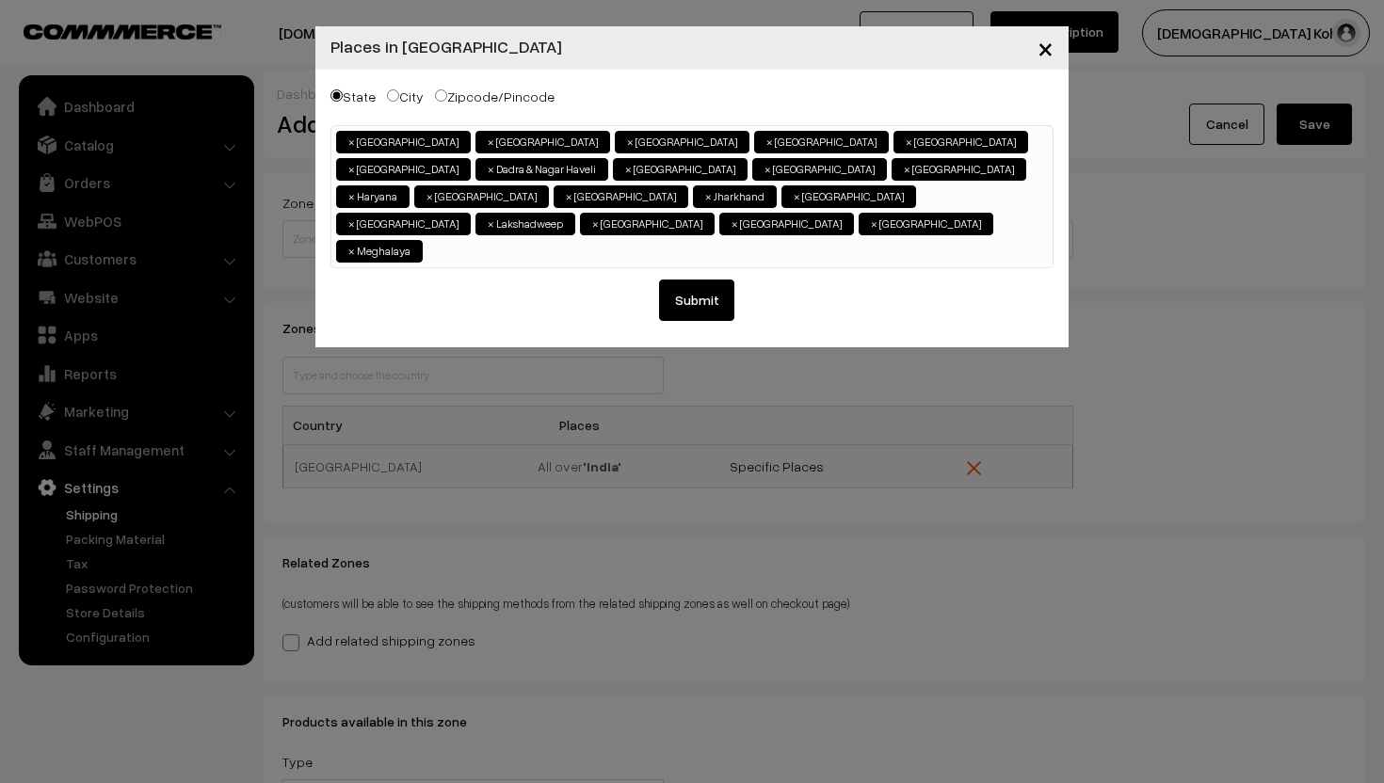
click at [486, 223] on ul "× Andaman & Nicobar Islands × Andhra Pradesh × Assam × Bihar × Chandigarh × Cha…" at bounding box center [691, 194] width 721 height 137
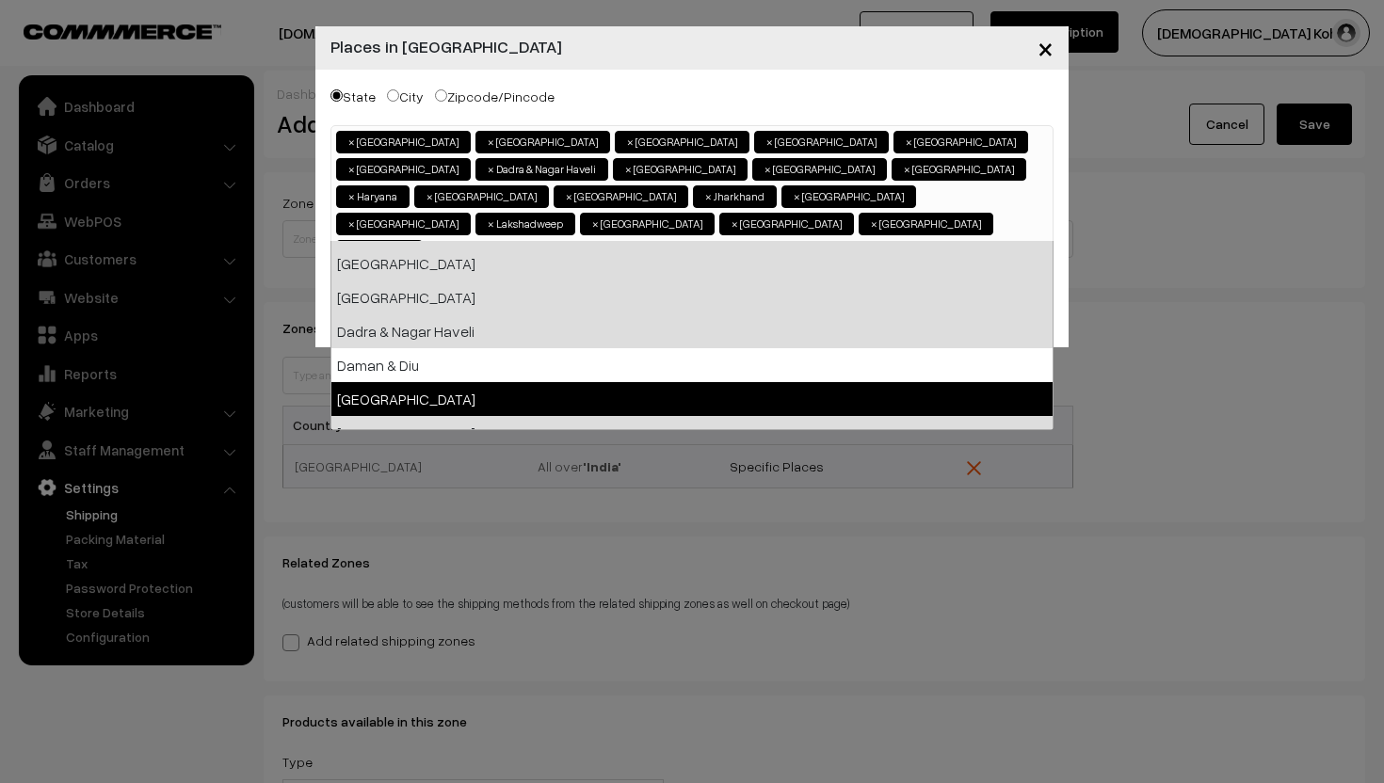
scroll to position [0, 0]
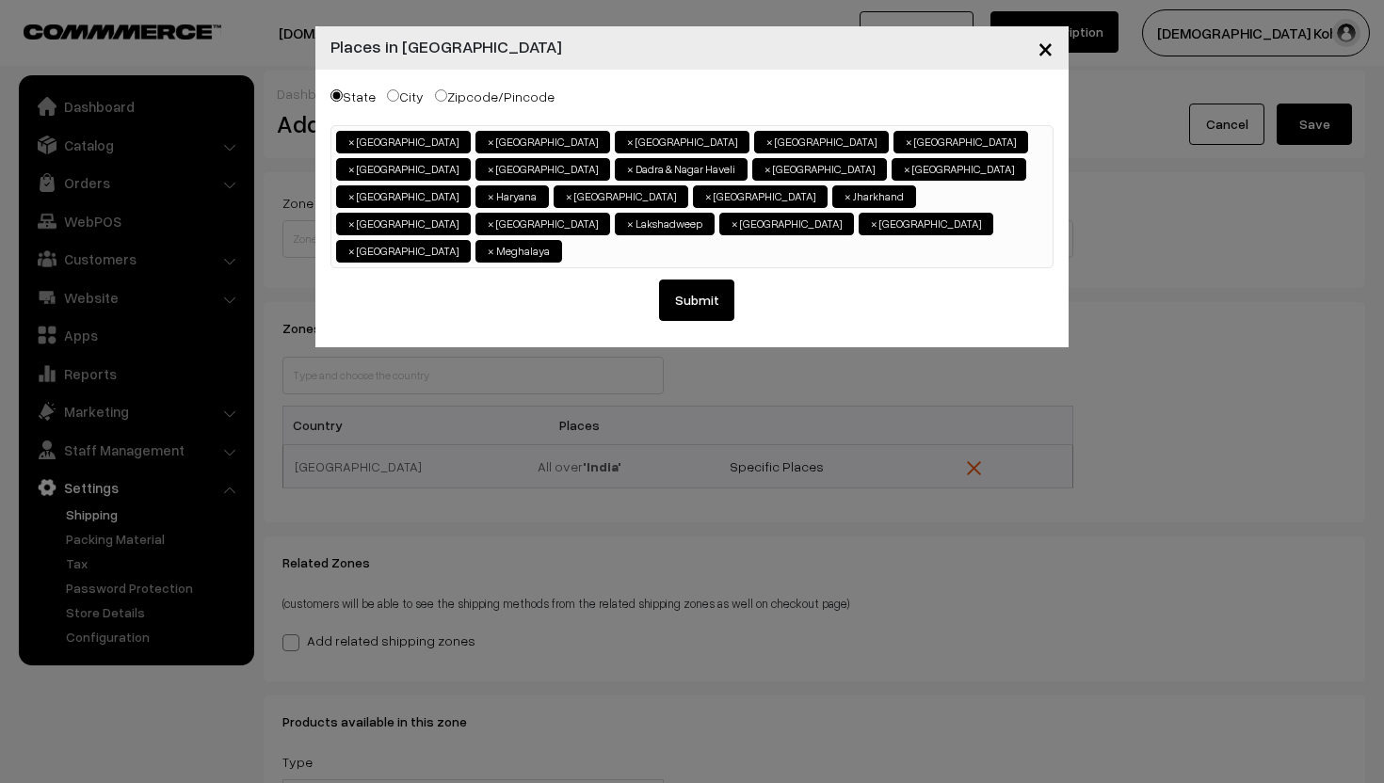
click at [528, 211] on ul "× Andaman & Nicobar Islands × Andhra Pradesh × Arunachal Pradesh × Assam × Biha…" at bounding box center [691, 194] width 721 height 137
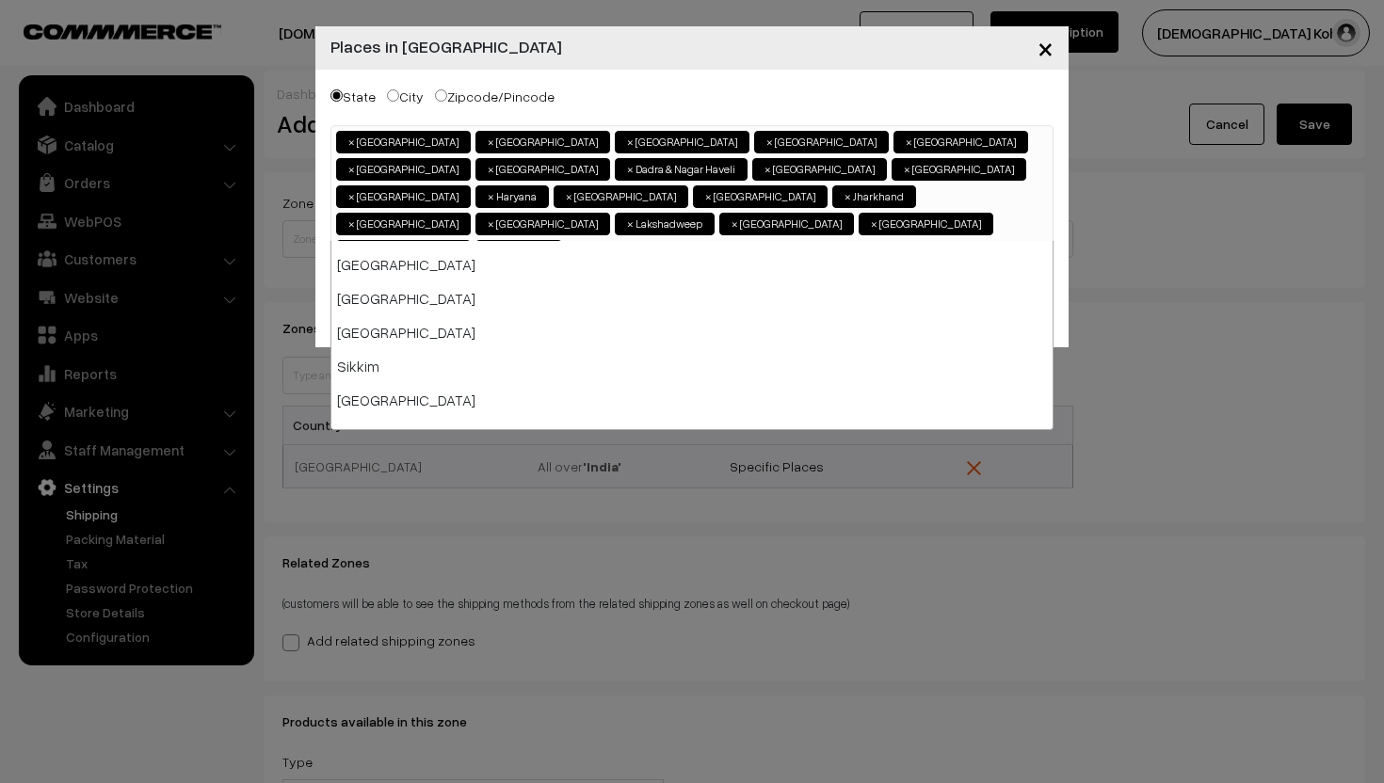
scroll to position [1032, 0]
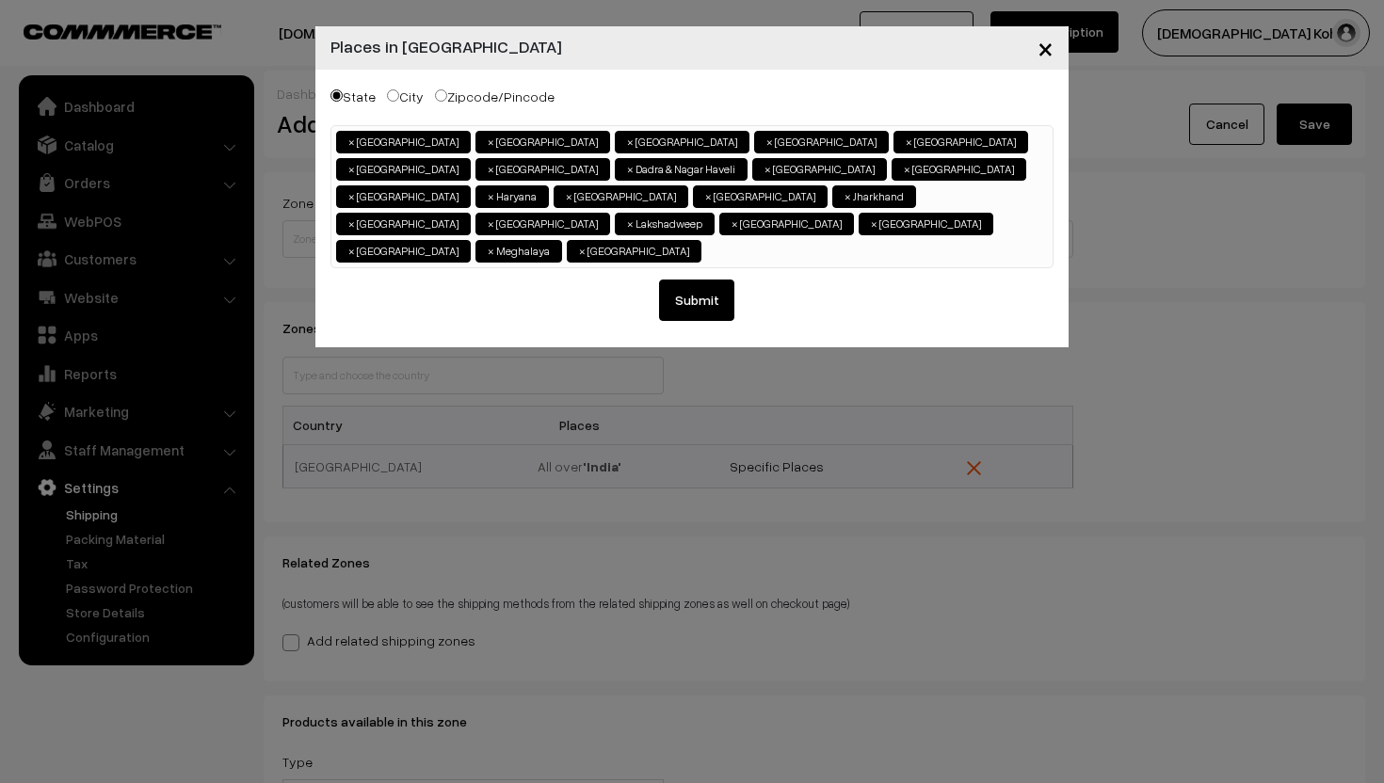
click at [623, 222] on ul "× Andaman & Nicobar Islands × Andhra Pradesh × Arunachal Pradesh × Assam × Biha…" at bounding box center [691, 194] width 721 height 137
click at [701, 224] on ul "× Andaman & Nicobar Islands × Andhra Pradesh × Arunachal Pradesh × Assam × Biha…" at bounding box center [691, 194] width 721 height 137
click at [811, 225] on ul "× Andaman & Nicobar Islands × Andhra Pradesh × Arunachal Pradesh × Assam × Biha…" at bounding box center [691, 194] width 721 height 137
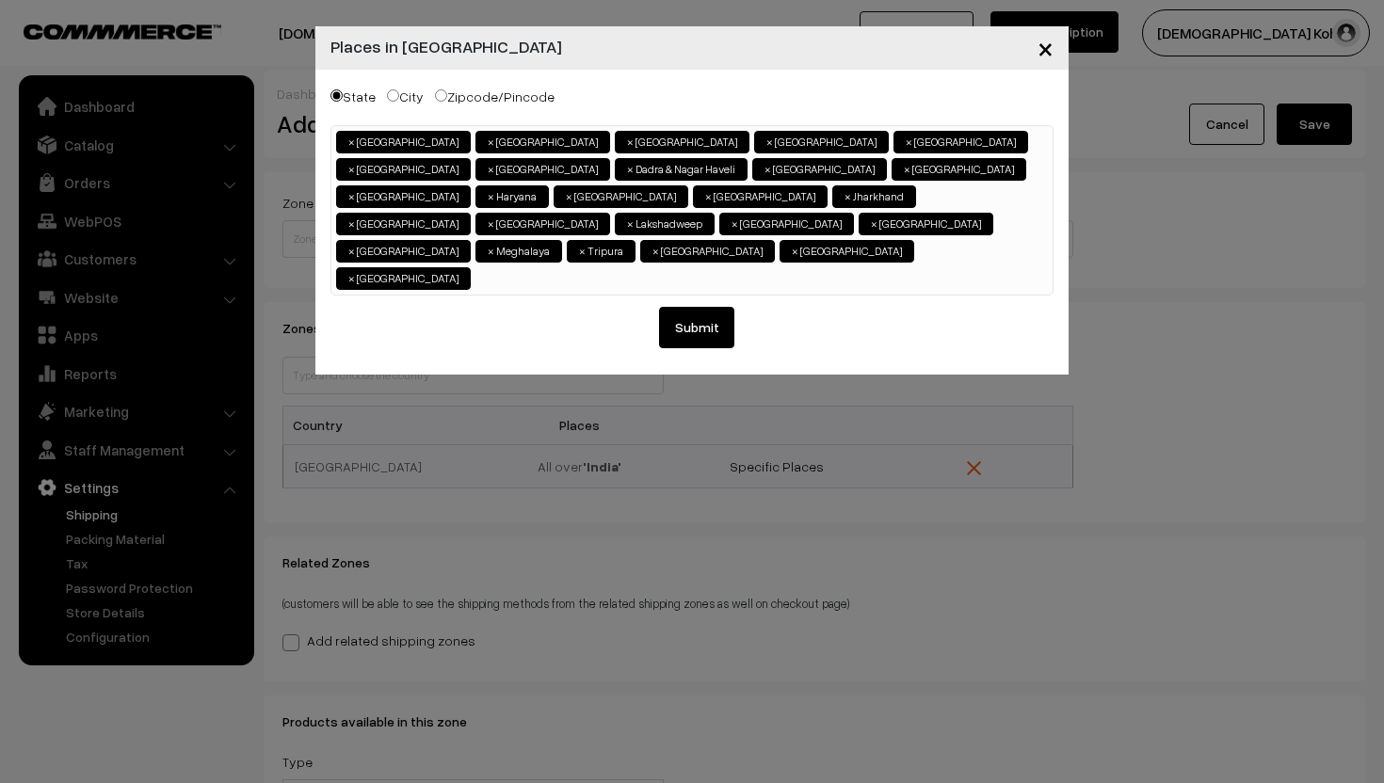
click at [872, 220] on ul "× Andaman & Nicobar Islands × Andhra Pradesh × Arunachal Pradesh × Assam × Biha…" at bounding box center [691, 208] width 721 height 164
click at [958, 225] on ul "× Andaman & Nicobar Islands × Andhra Pradesh × Arunachal Pradesh × Assam × Biha…" at bounding box center [691, 208] width 721 height 164
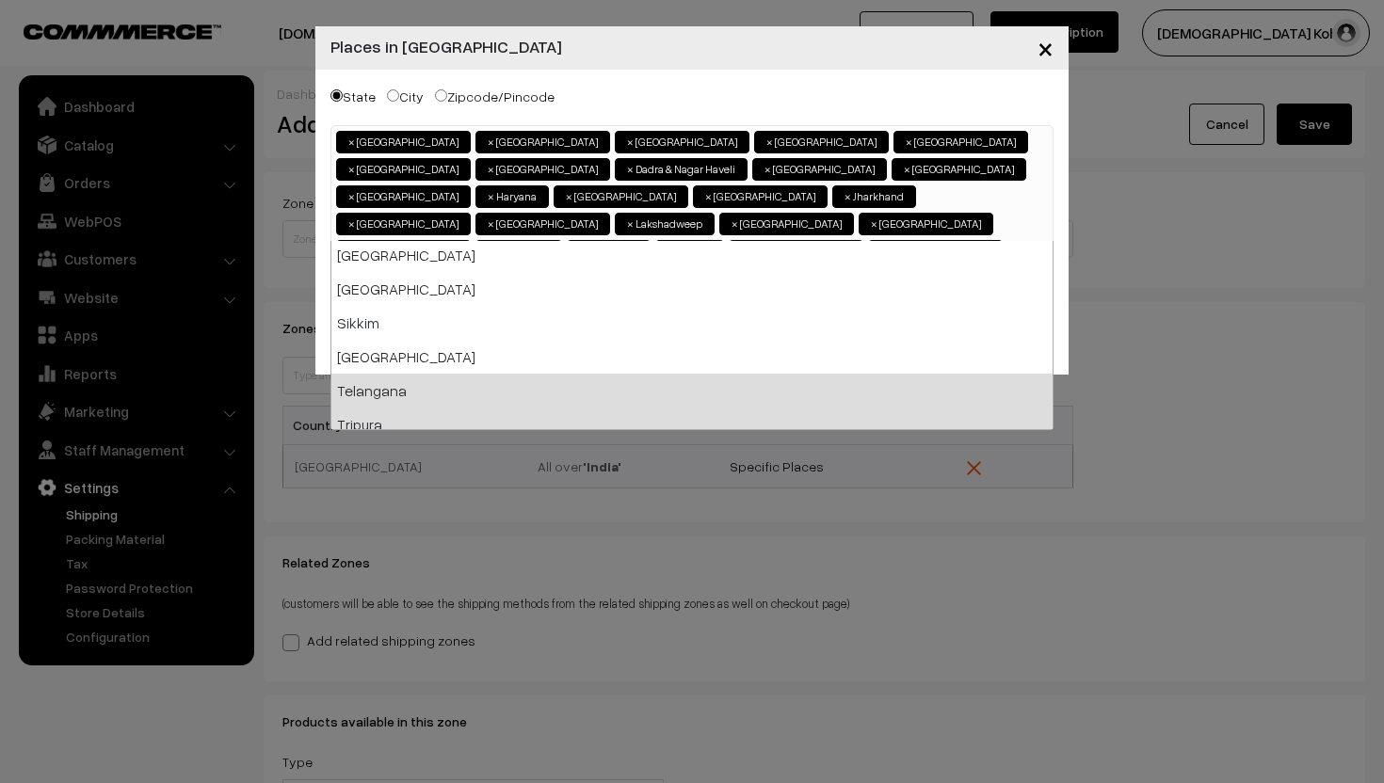
scroll to position [917, 0]
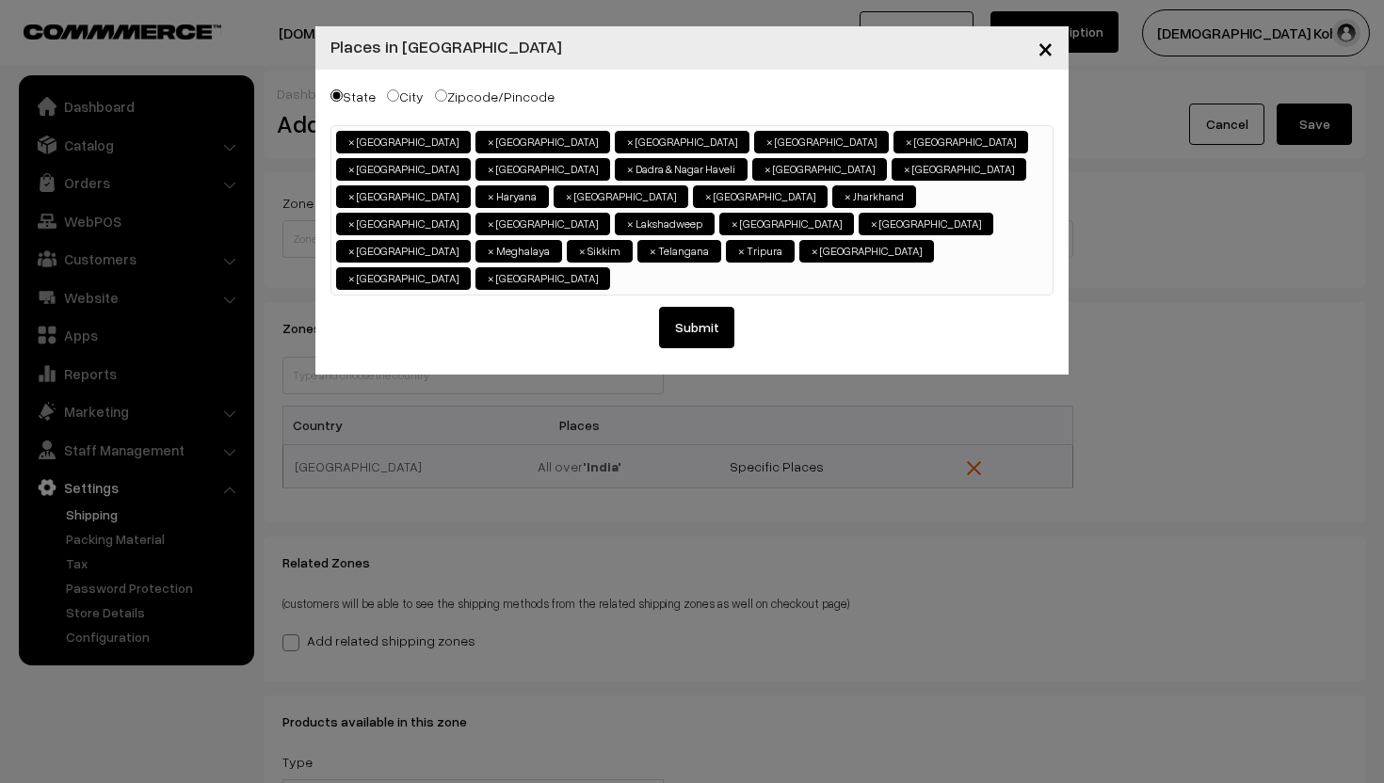
click at [1032, 220] on ul "× Andaman & Nicobar Islands × Andhra Pradesh × Arunachal Pradesh × Assam × Biha…" at bounding box center [691, 208] width 721 height 164
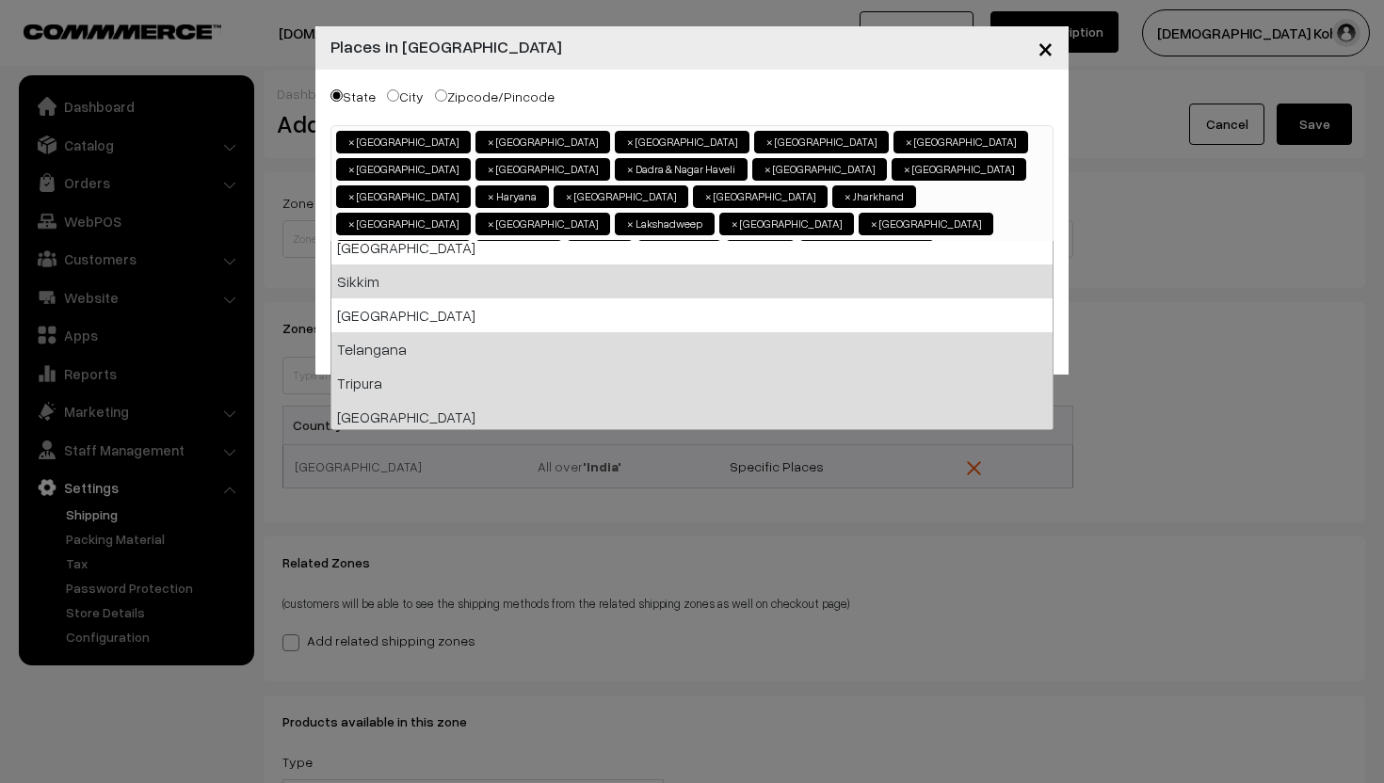
scroll to position [926, 0]
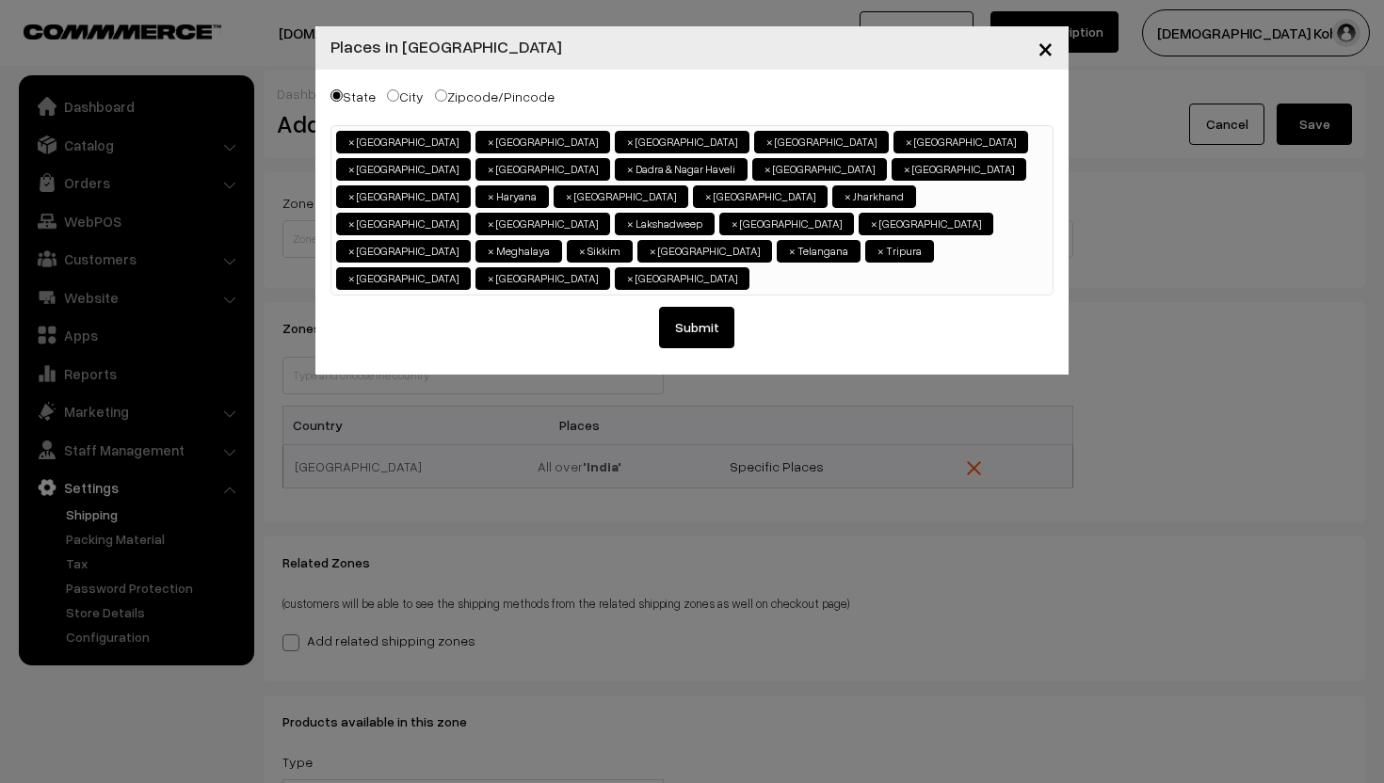
click at [739, 241] on ul "× Andaman & Nicobar Islands × Andhra Pradesh × Arunachal Pradesh × Assam × Biha…" at bounding box center [691, 208] width 721 height 164
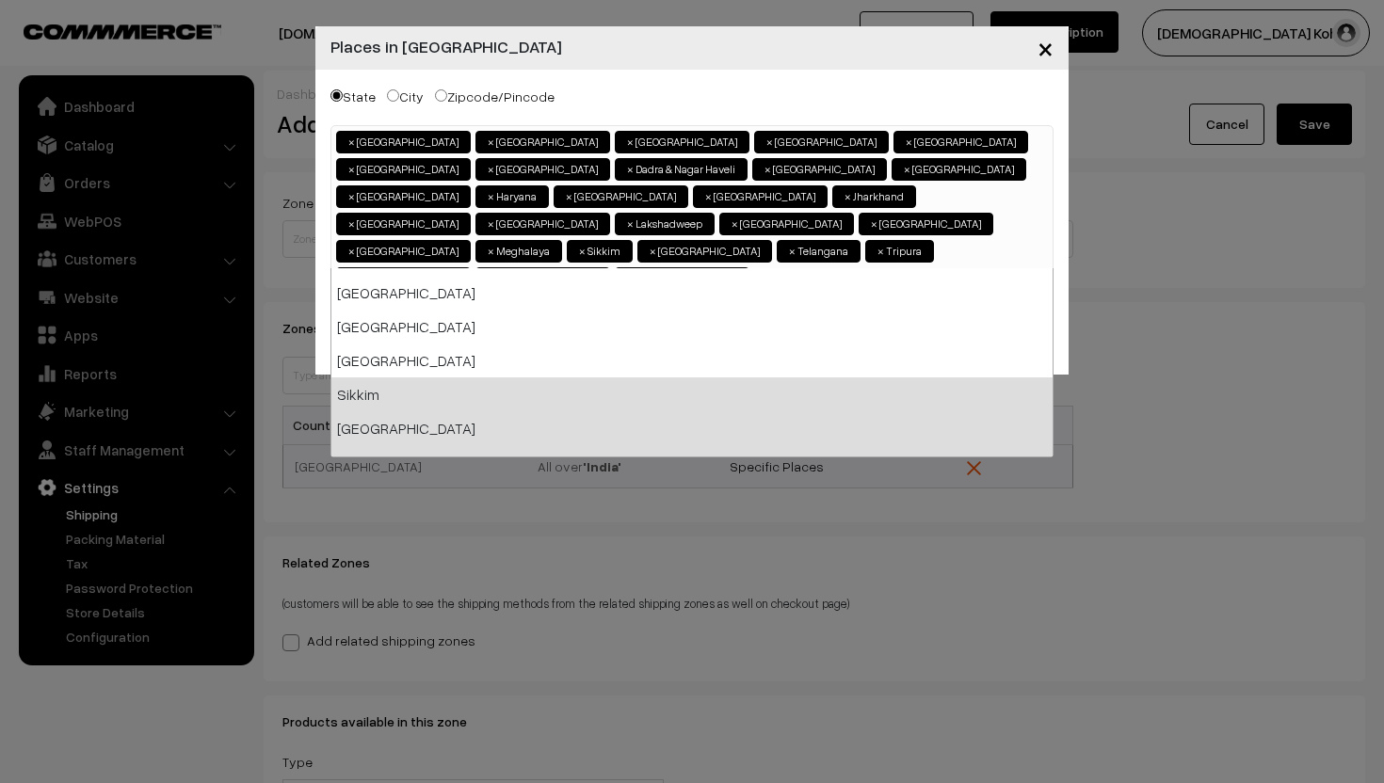
scroll to position [851, 0]
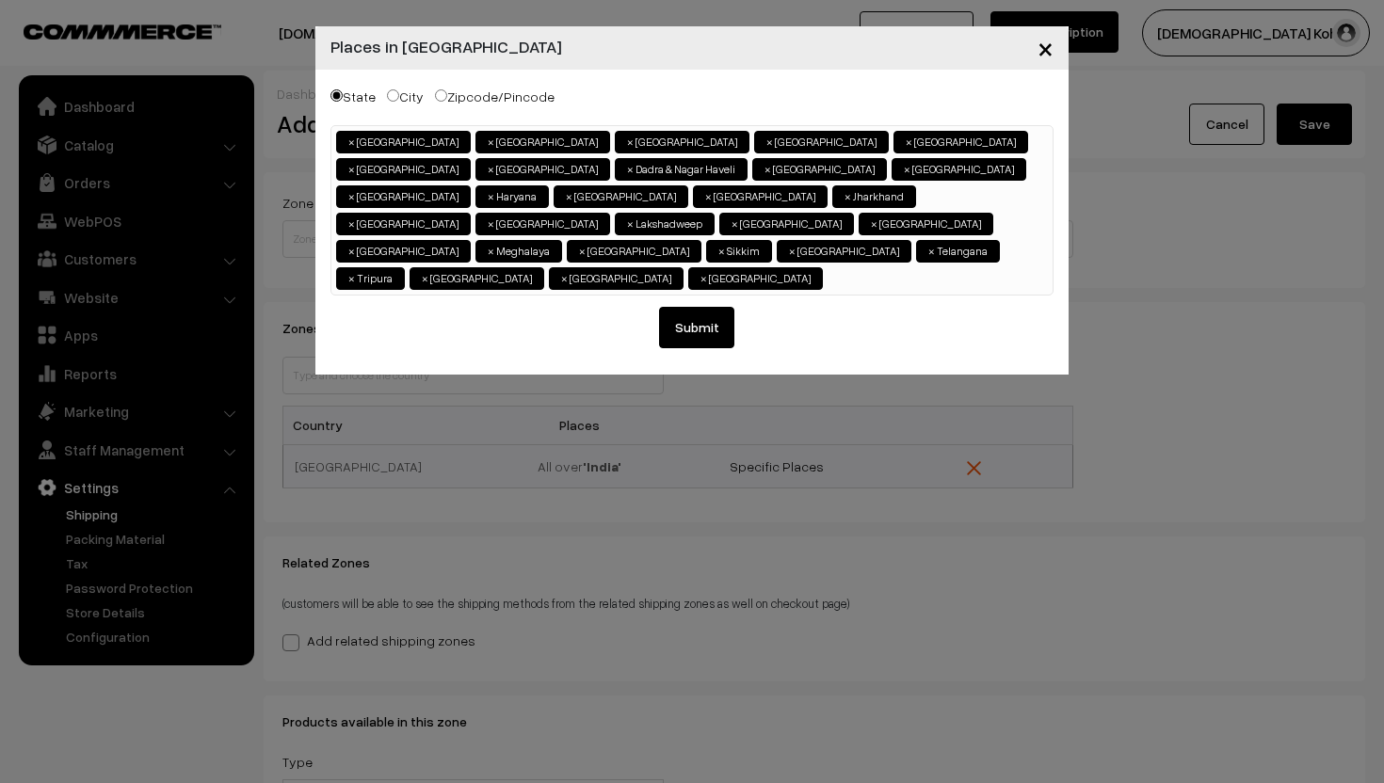
click at [539, 260] on ul "× Andaman & Nicobar Islands × Andhra Pradesh × Arunachal Pradesh × Assam × Biha…" at bounding box center [691, 208] width 721 height 164
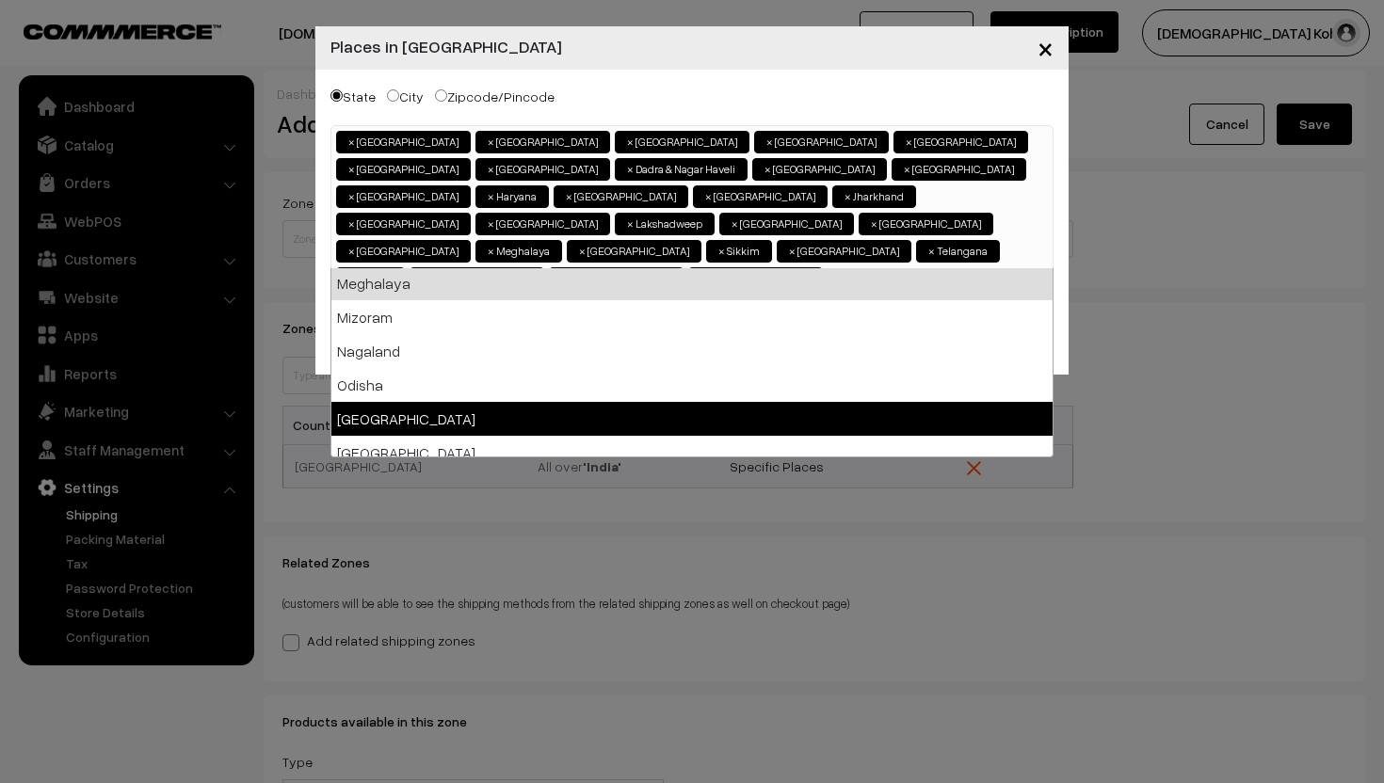
scroll to position [753, 0]
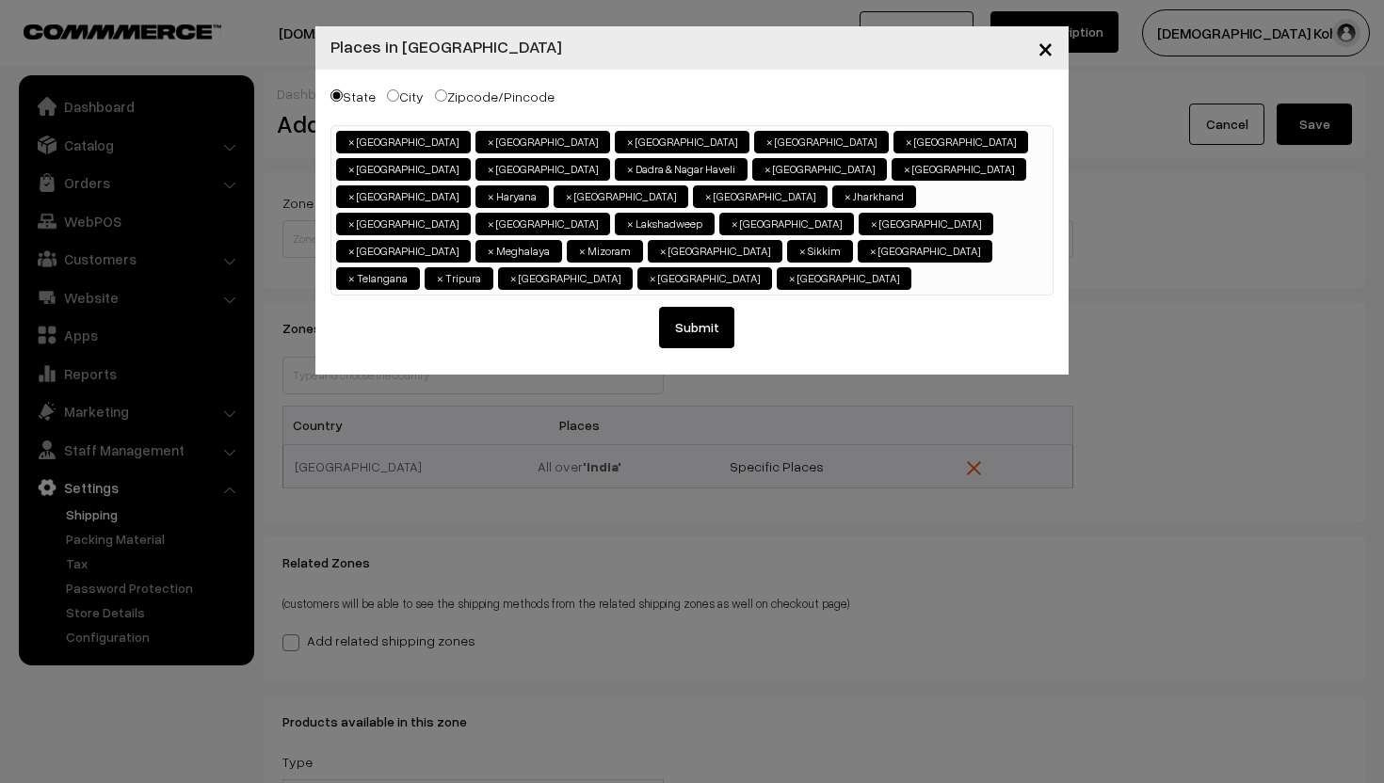
click at [682, 247] on ul "× Andaman & Nicobar Islands × Andhra Pradesh × Arunachal Pradesh × Assam × Biha…" at bounding box center [691, 208] width 721 height 164
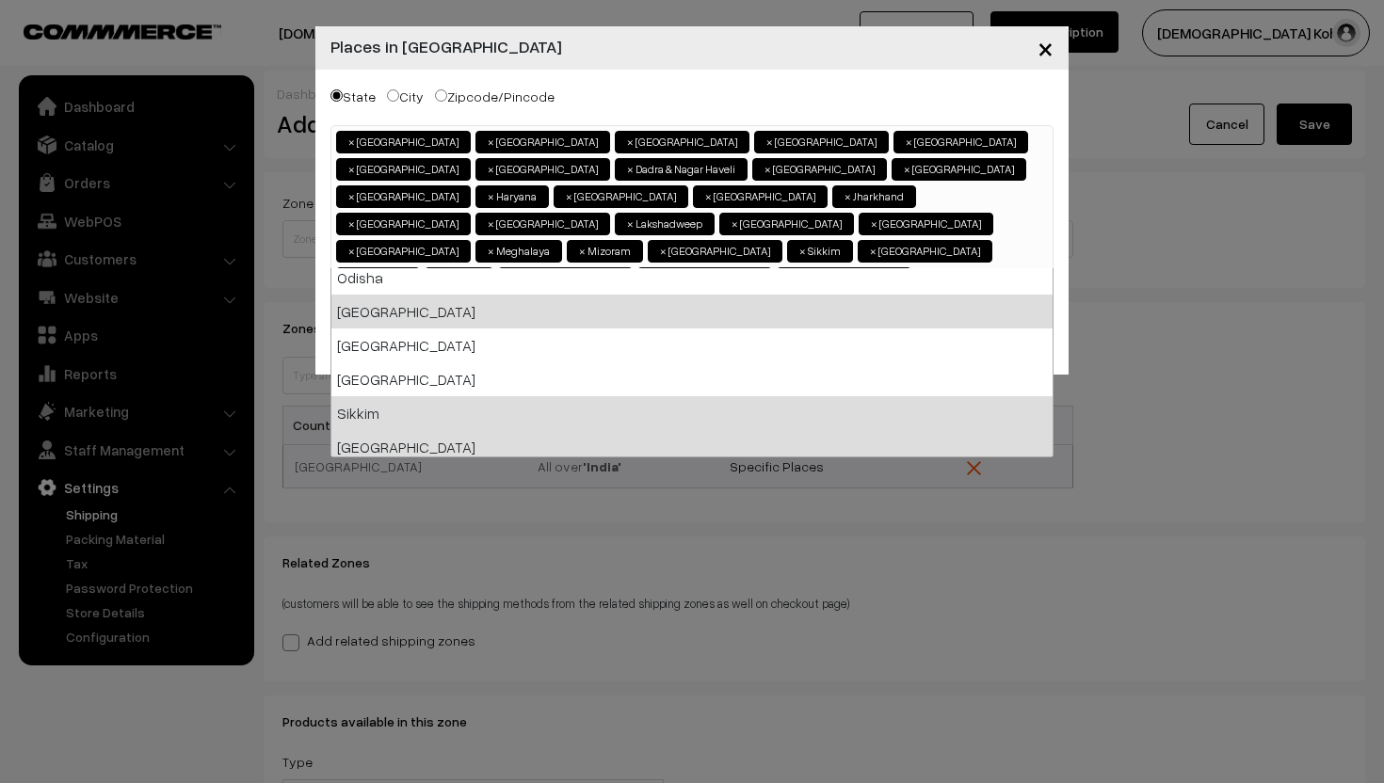
scroll to position [854, 0]
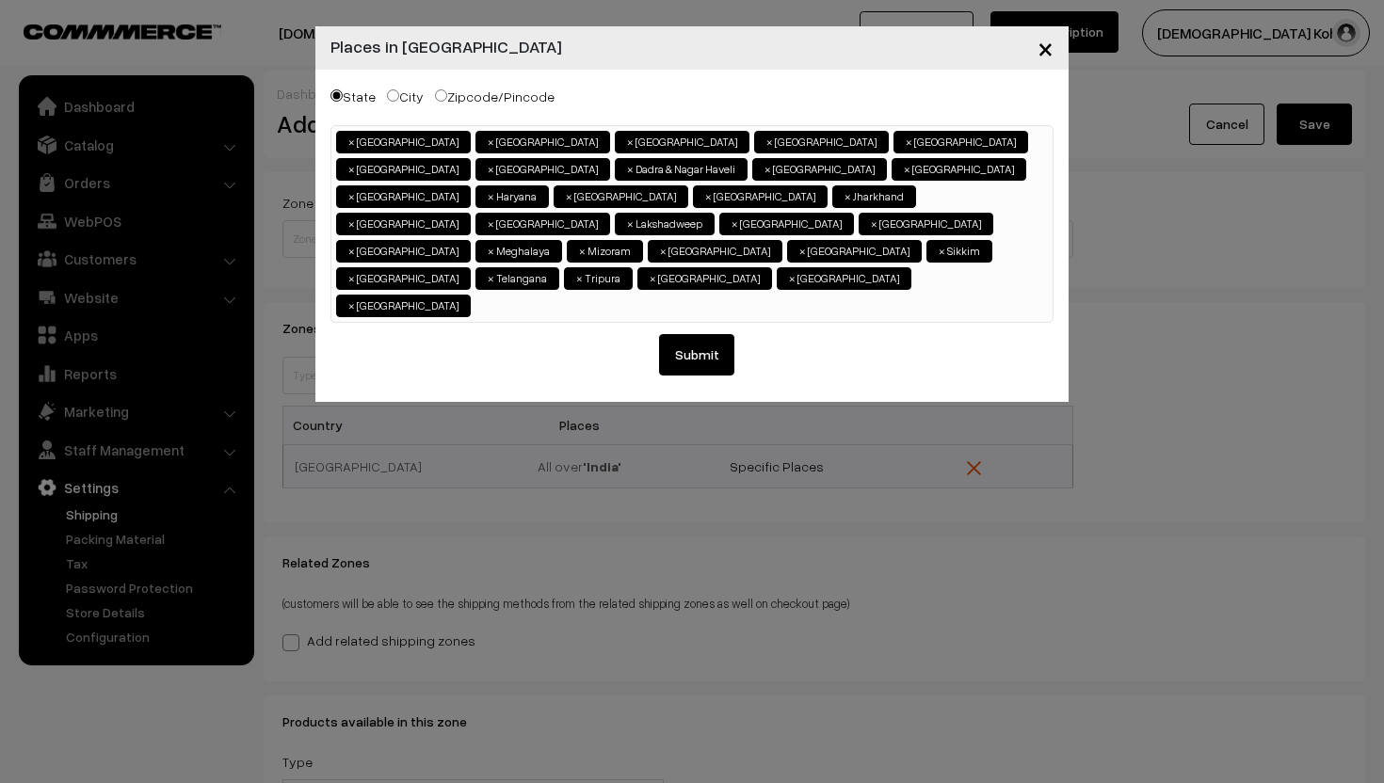
click at [735, 247] on ul "× Andaman & Nicobar Islands × Andhra Pradesh × Arunachal Pradesh × Assam × Biha…" at bounding box center [691, 221] width 721 height 191
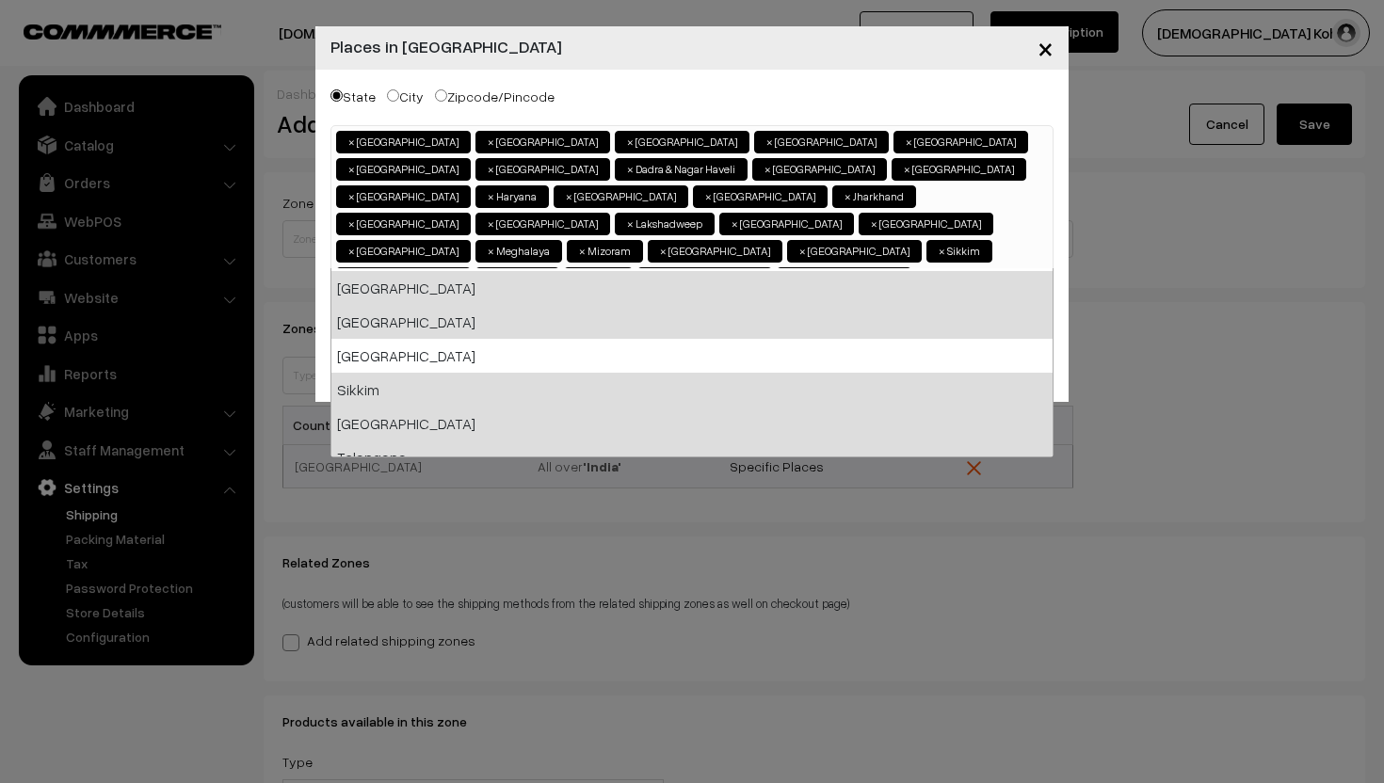
scroll to position [878, 0]
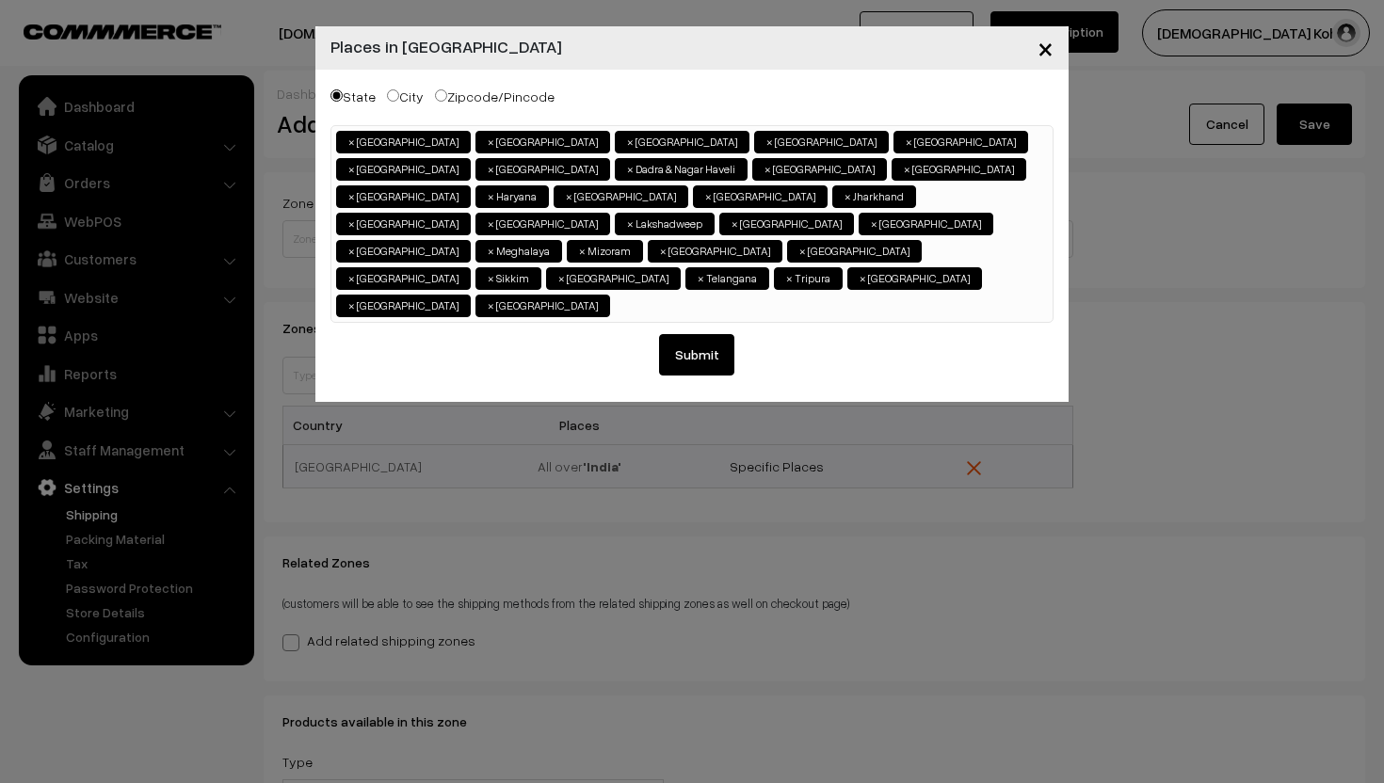
click at [809, 257] on ul "× Andaman & Nicobar Islands × Andhra Pradesh × Arunachal Pradesh × Assam × Biha…" at bounding box center [691, 221] width 721 height 191
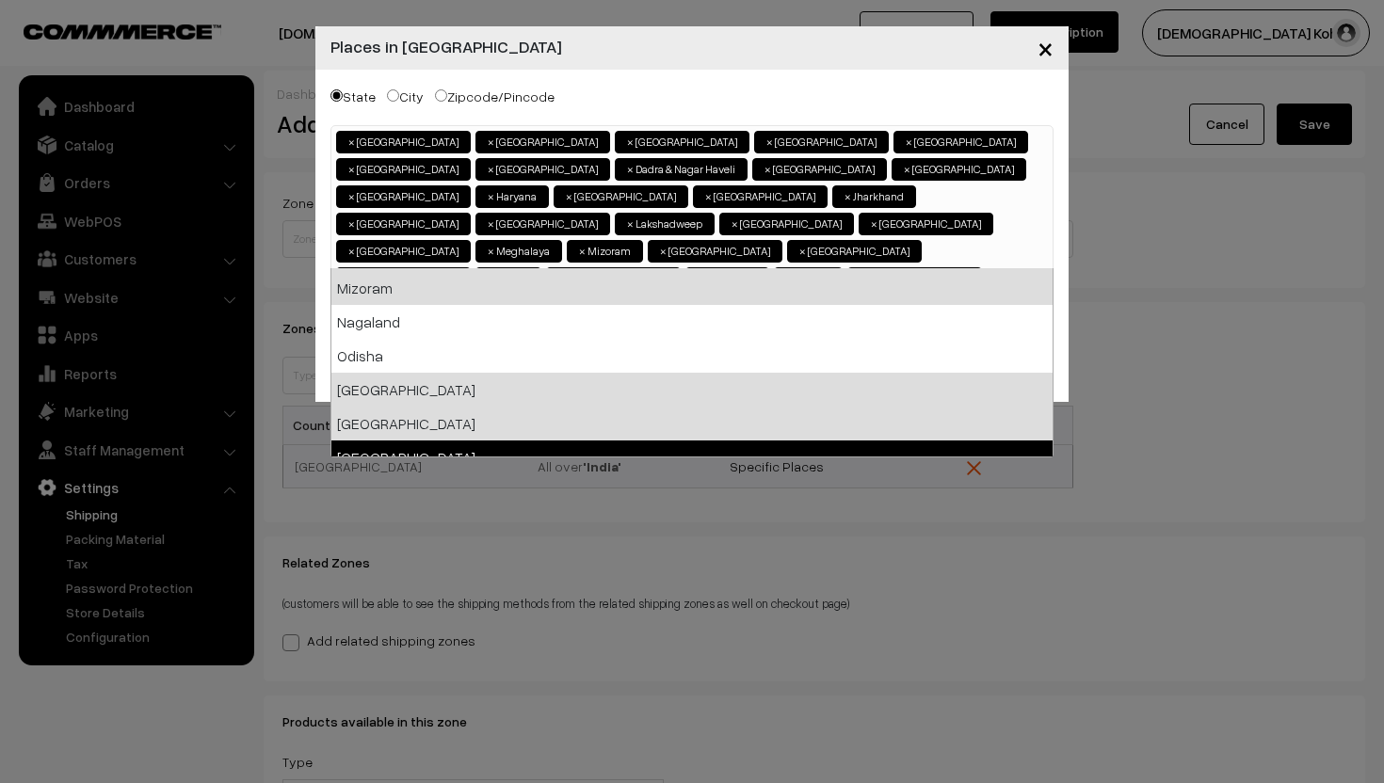
scroll to position [776, 0]
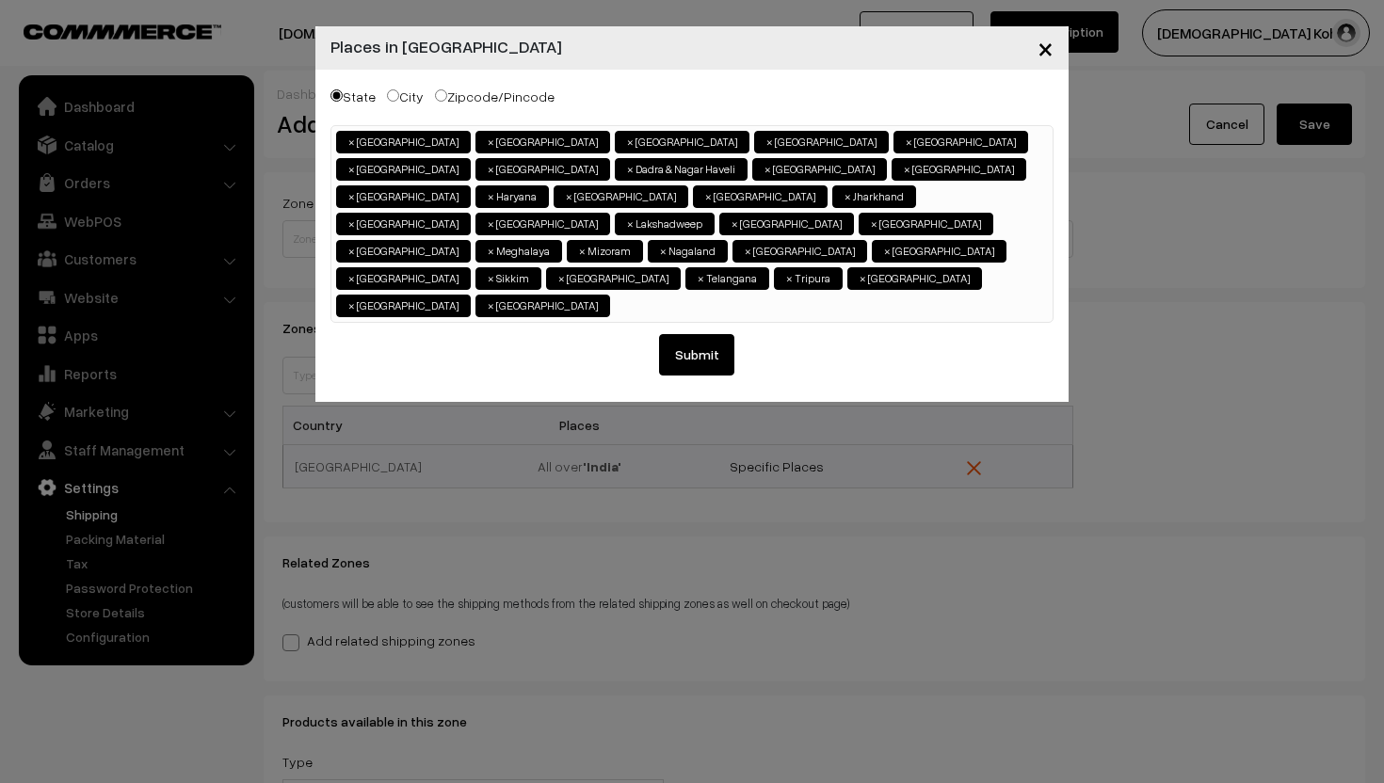
click at [913, 250] on ul "× Andaman & Nicobar Islands × Andhra Pradesh × Arunachal Pradesh × Assam × Biha…" at bounding box center [691, 221] width 721 height 191
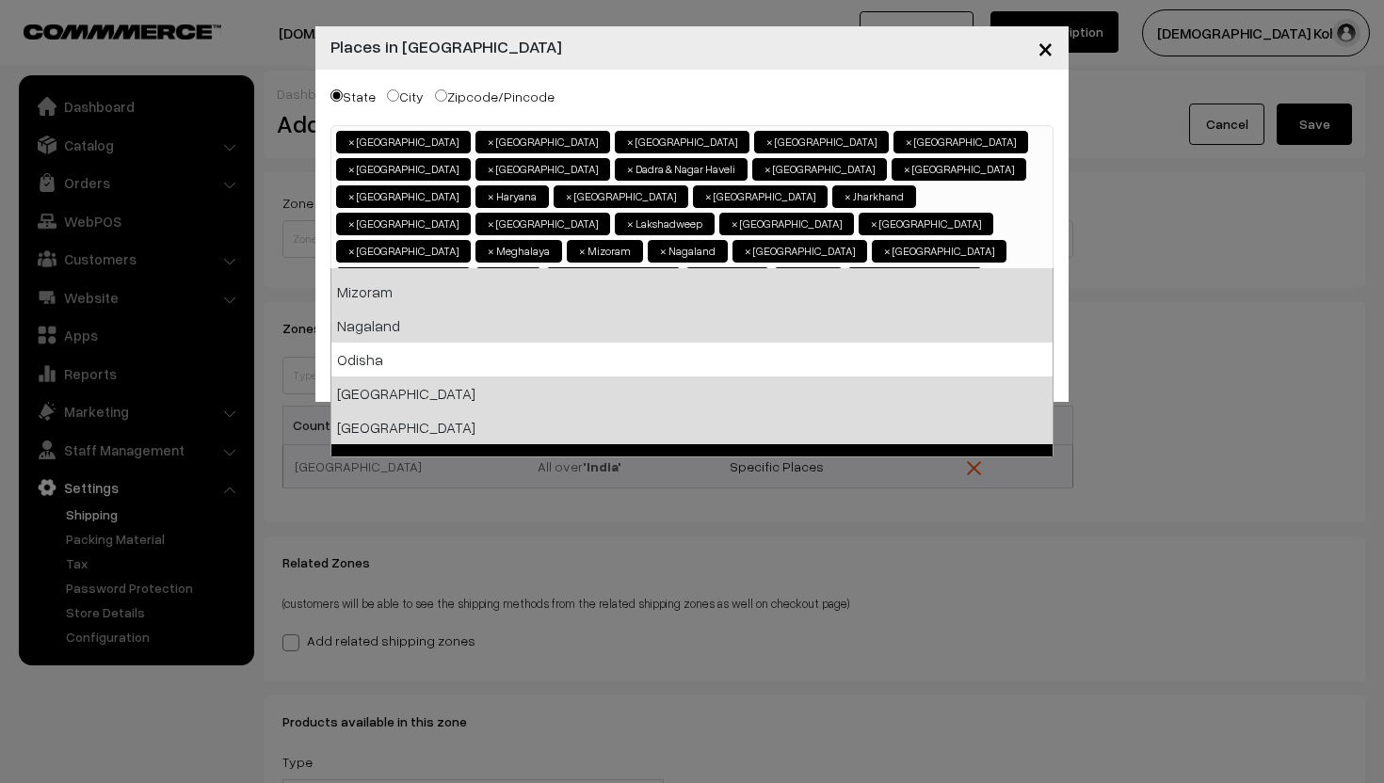
scroll to position [748, 0]
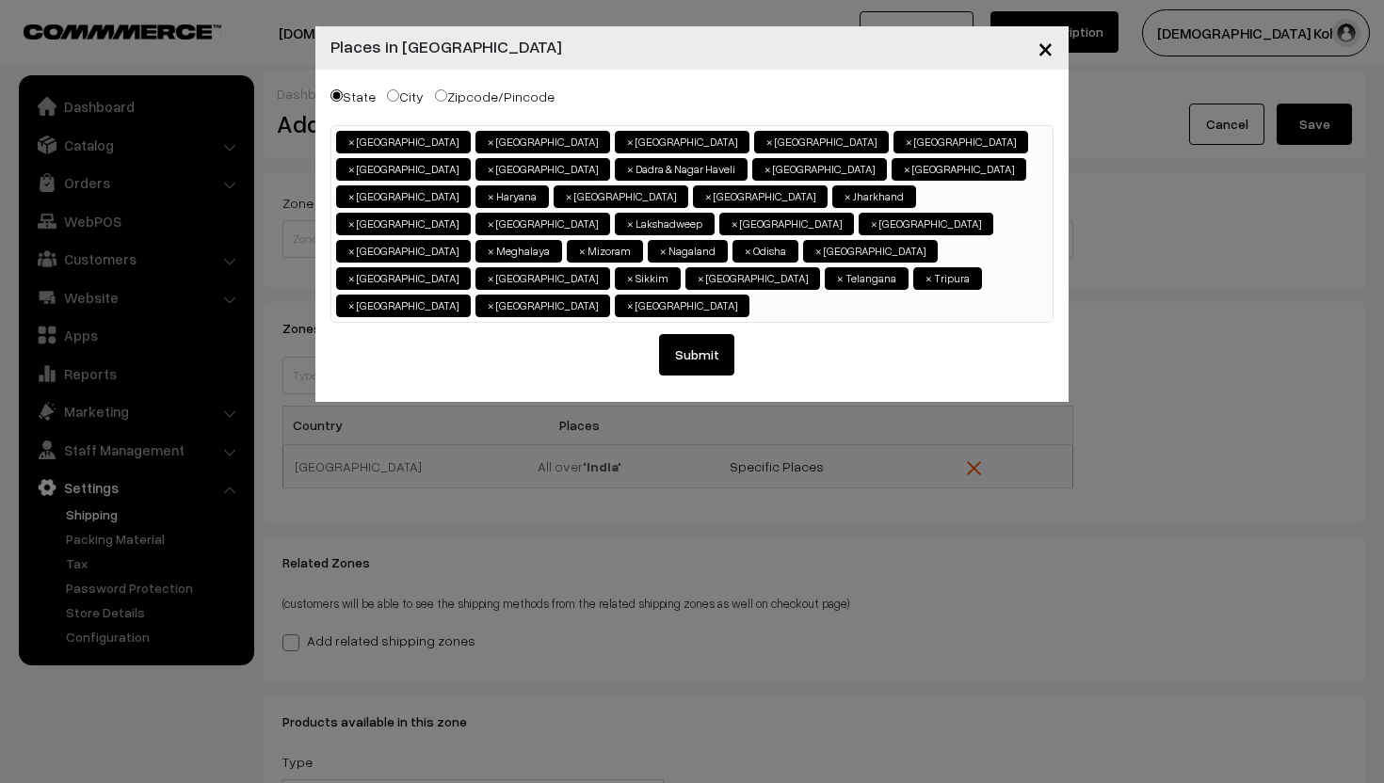
click at [706, 334] on button "Submit" at bounding box center [696, 354] width 75 height 41
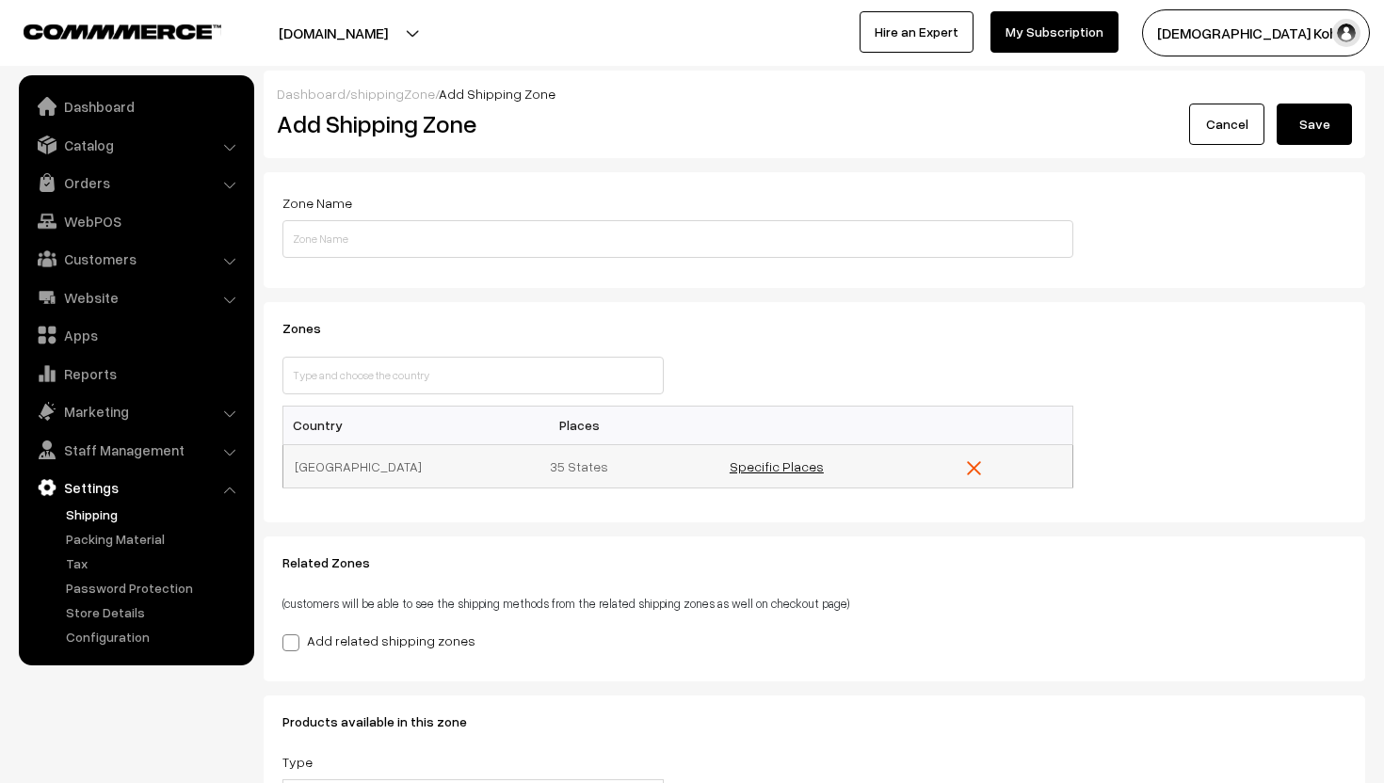
click at [771, 468] on link "Specific Places" at bounding box center [777, 467] width 94 height 16
select select
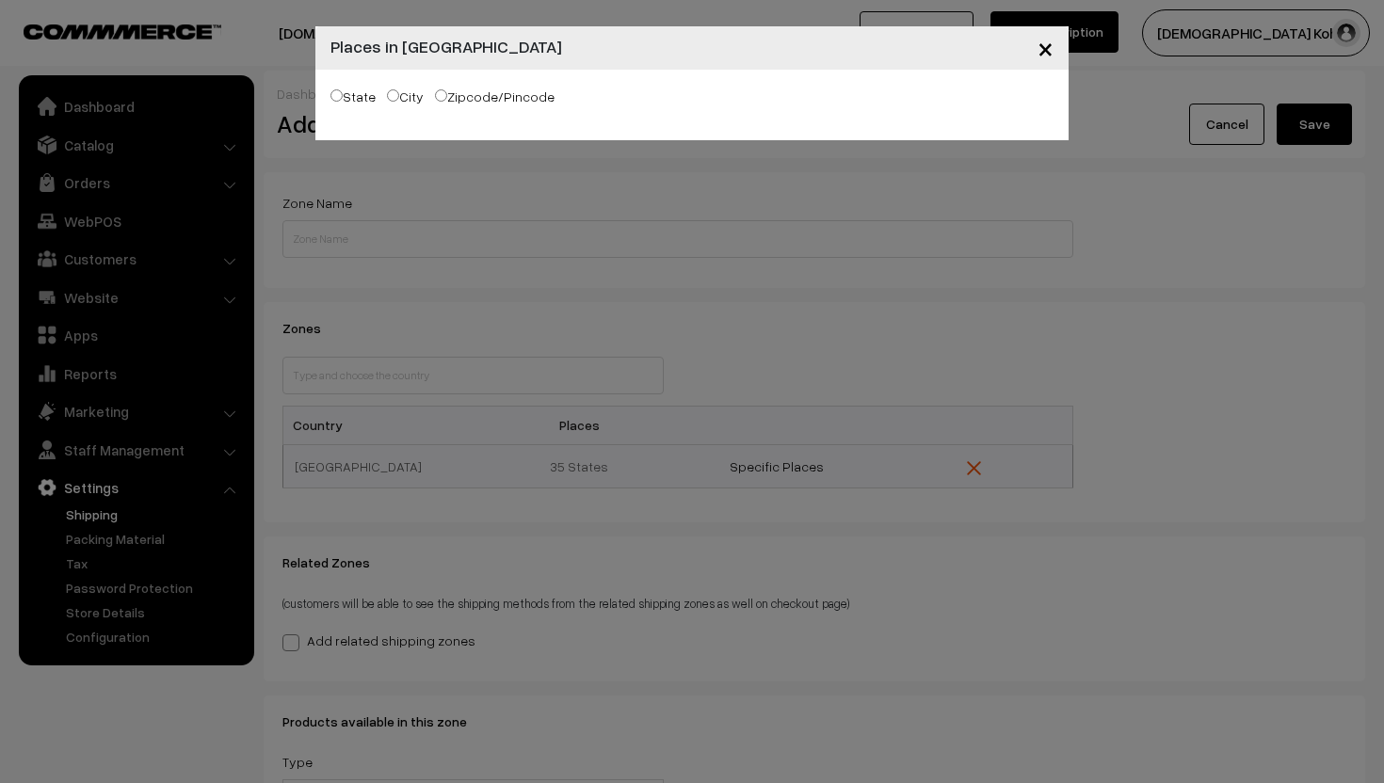
click at [338, 102] on label "State" at bounding box center [352, 97] width 45 height 20
click at [338, 102] on input "State" at bounding box center [336, 95] width 12 height 12
radio input "true"
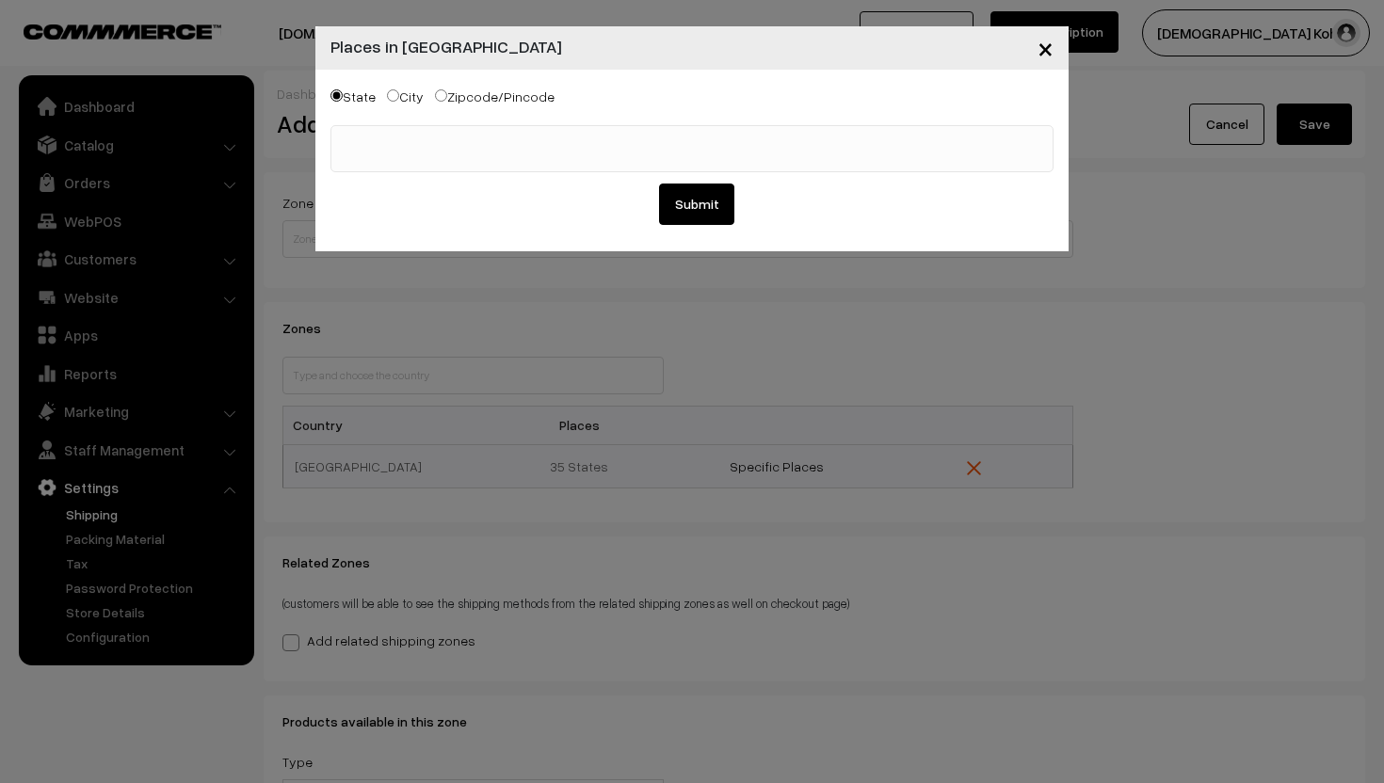
click at [436, 280] on div "× Places in India State City Zipcode/Pincode Andaman & Nicobar Islands Andhra P…" at bounding box center [692, 391] width 1384 height 783
